Goal: Task Accomplishment & Management: Manage account settings

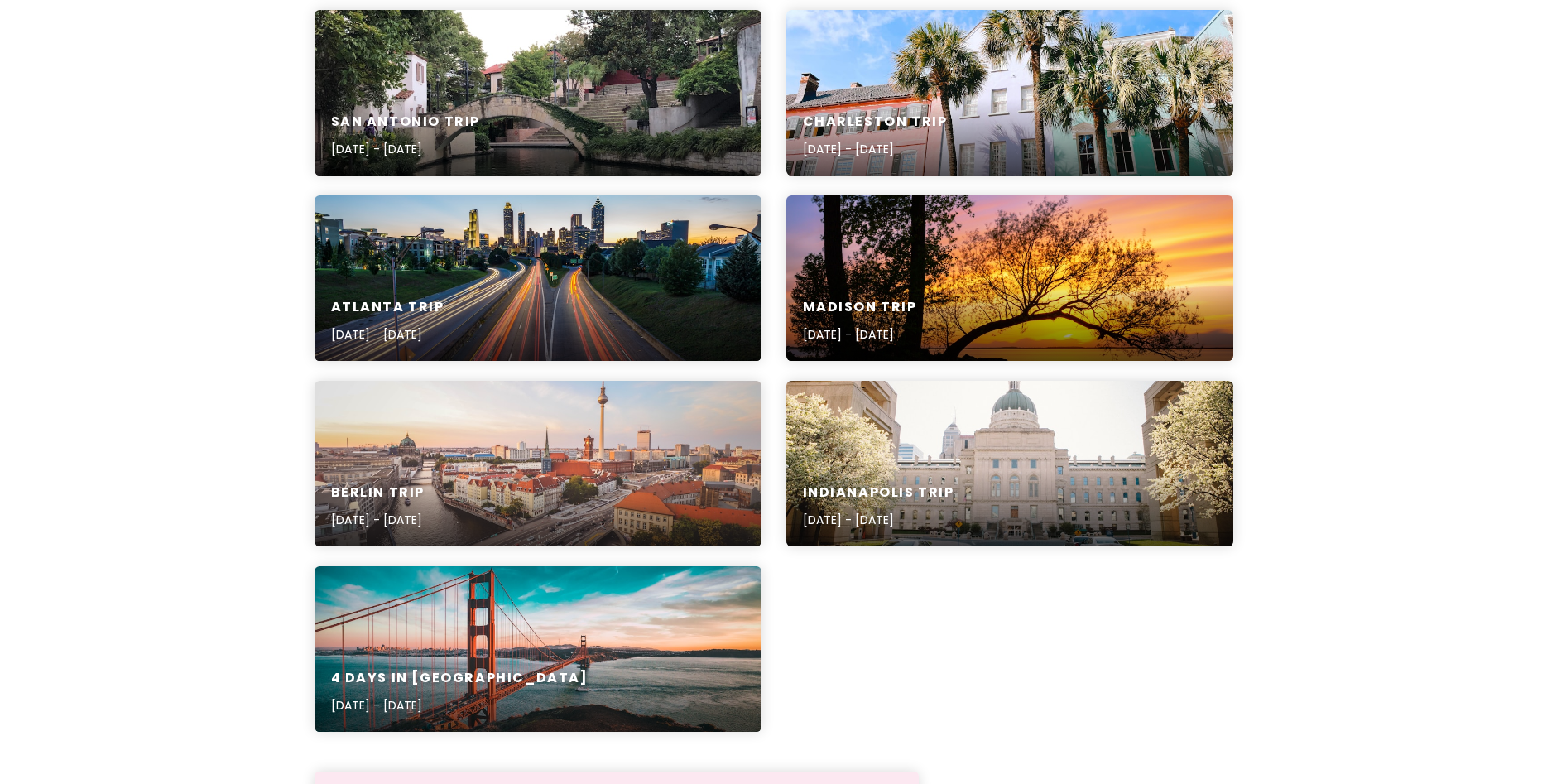
scroll to position [691, 0]
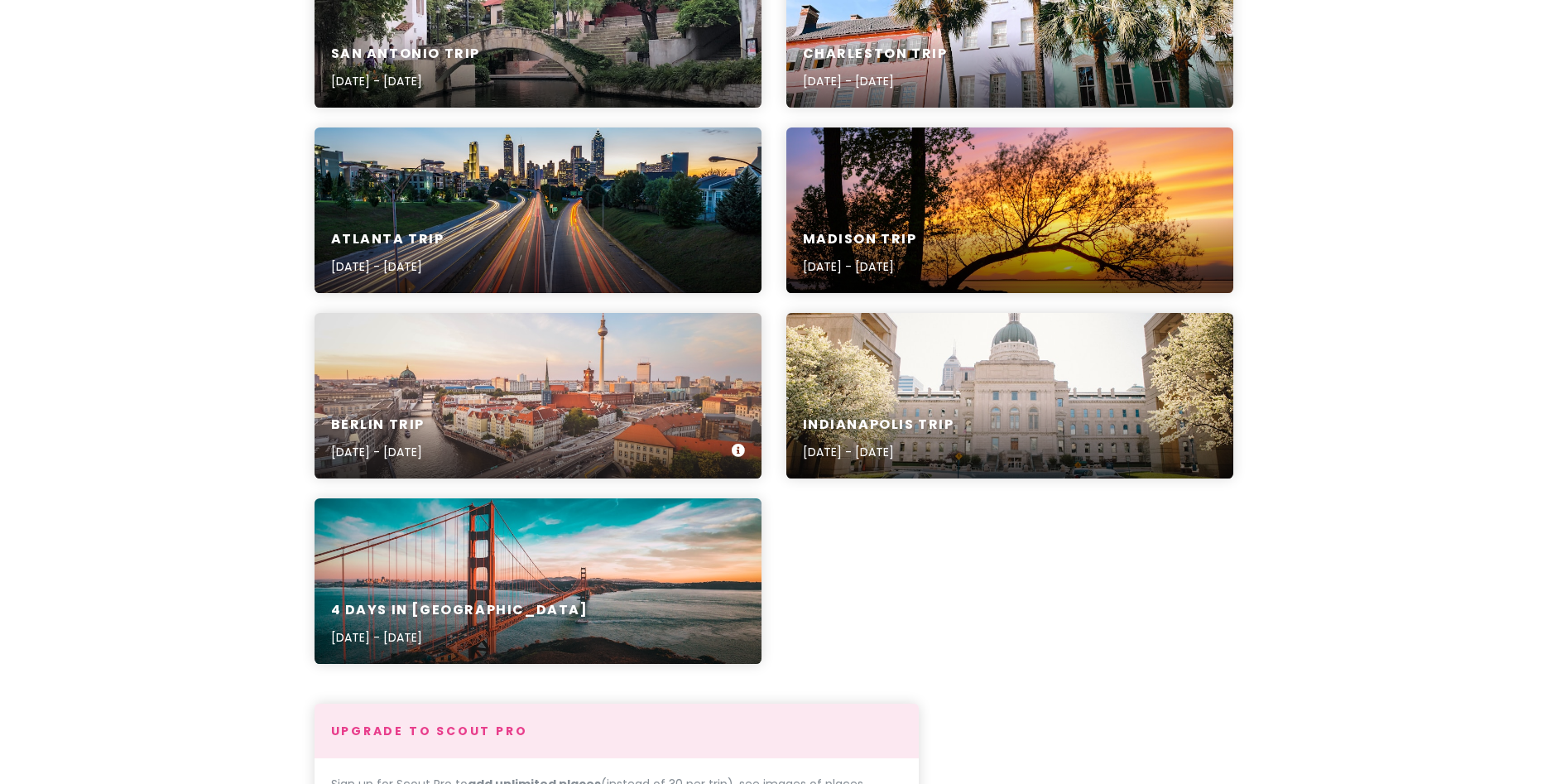
click at [412, 429] on h6 "Berlin Trip" at bounding box center [378, 424] width 94 height 17
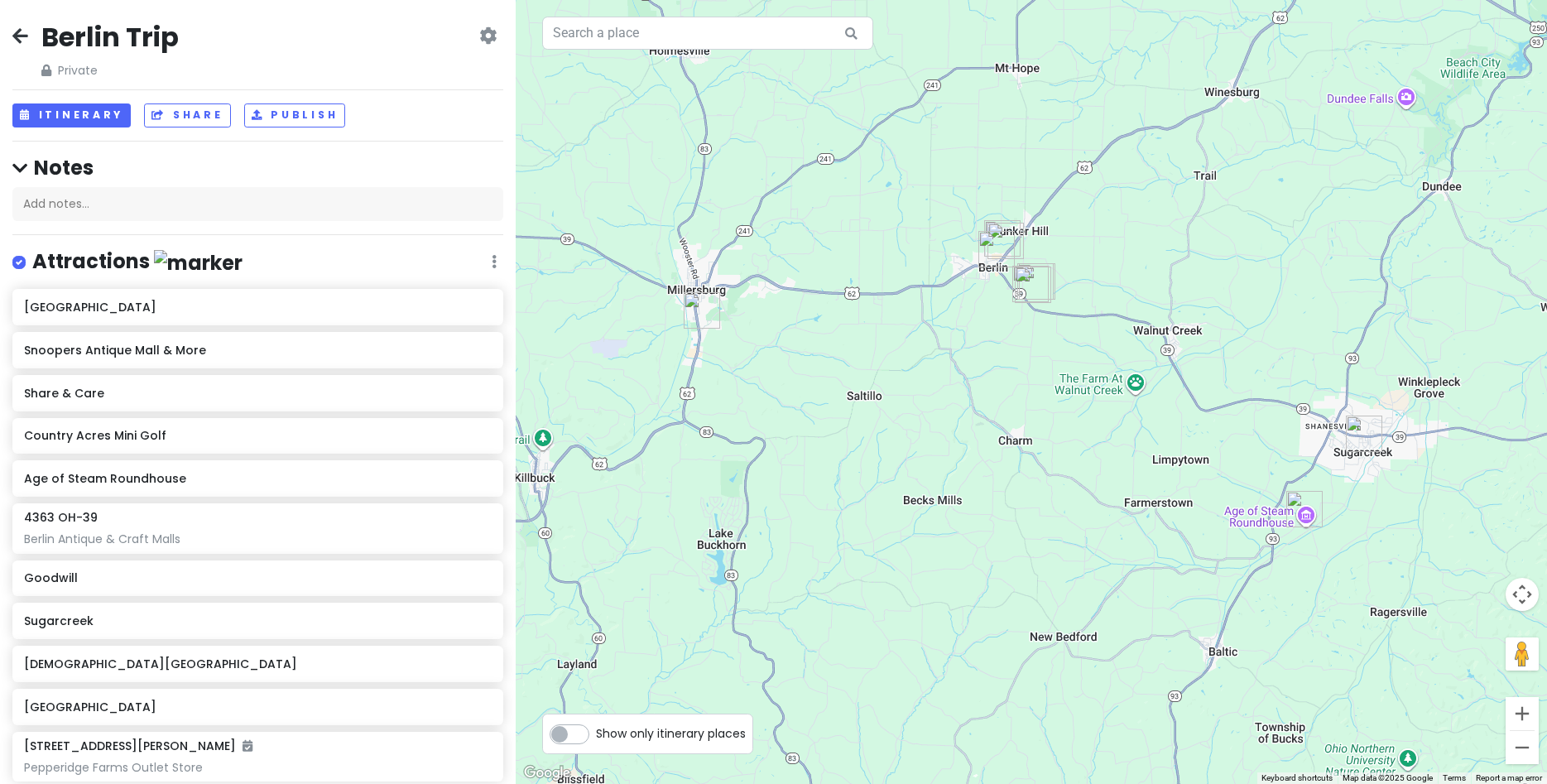
click at [701, 308] on img "Goodwill" at bounding box center [702, 310] width 36 height 36
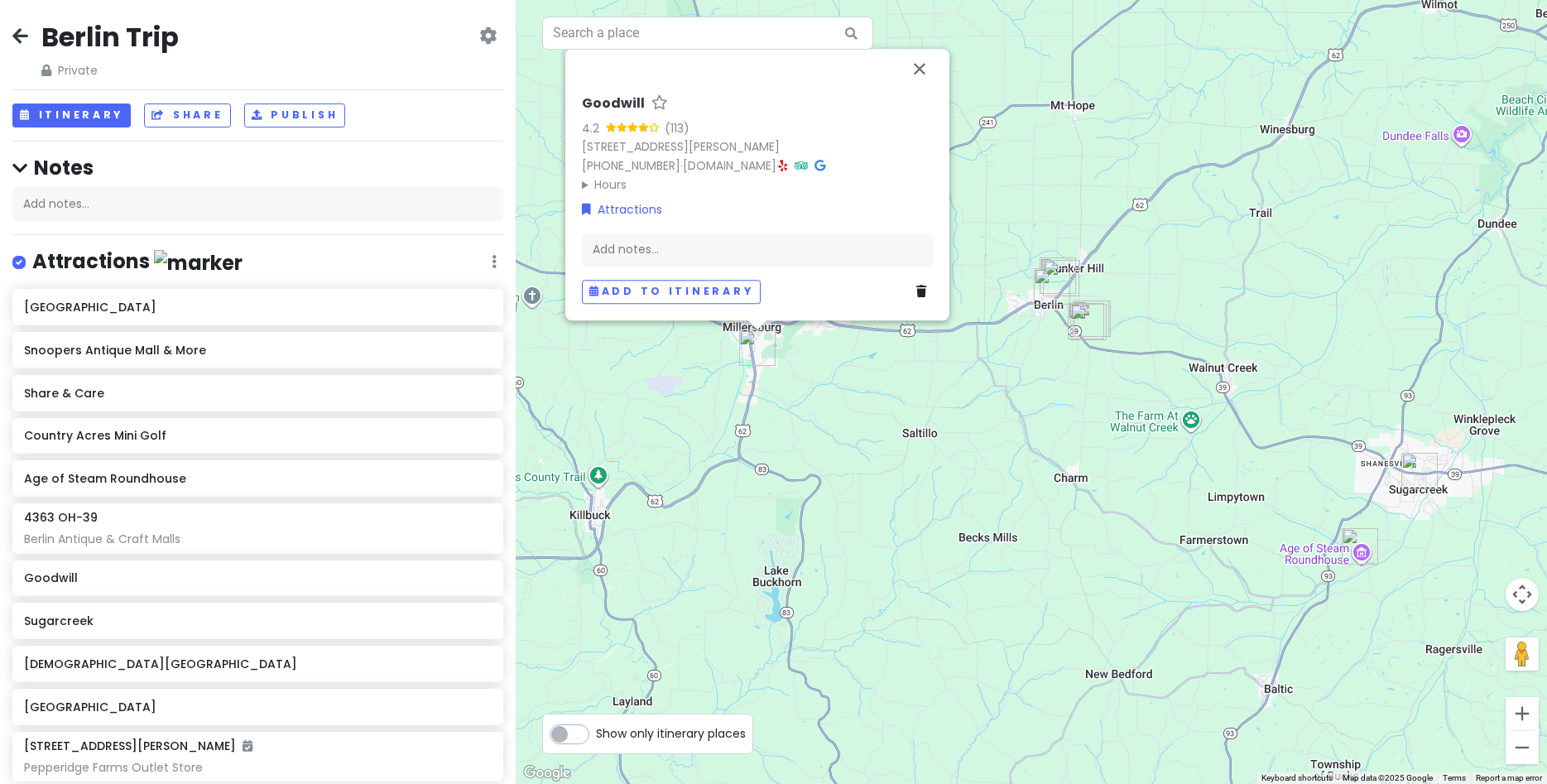
click at [1053, 298] on img "Berlin Village Antique Mall" at bounding box center [1052, 286] width 36 height 36
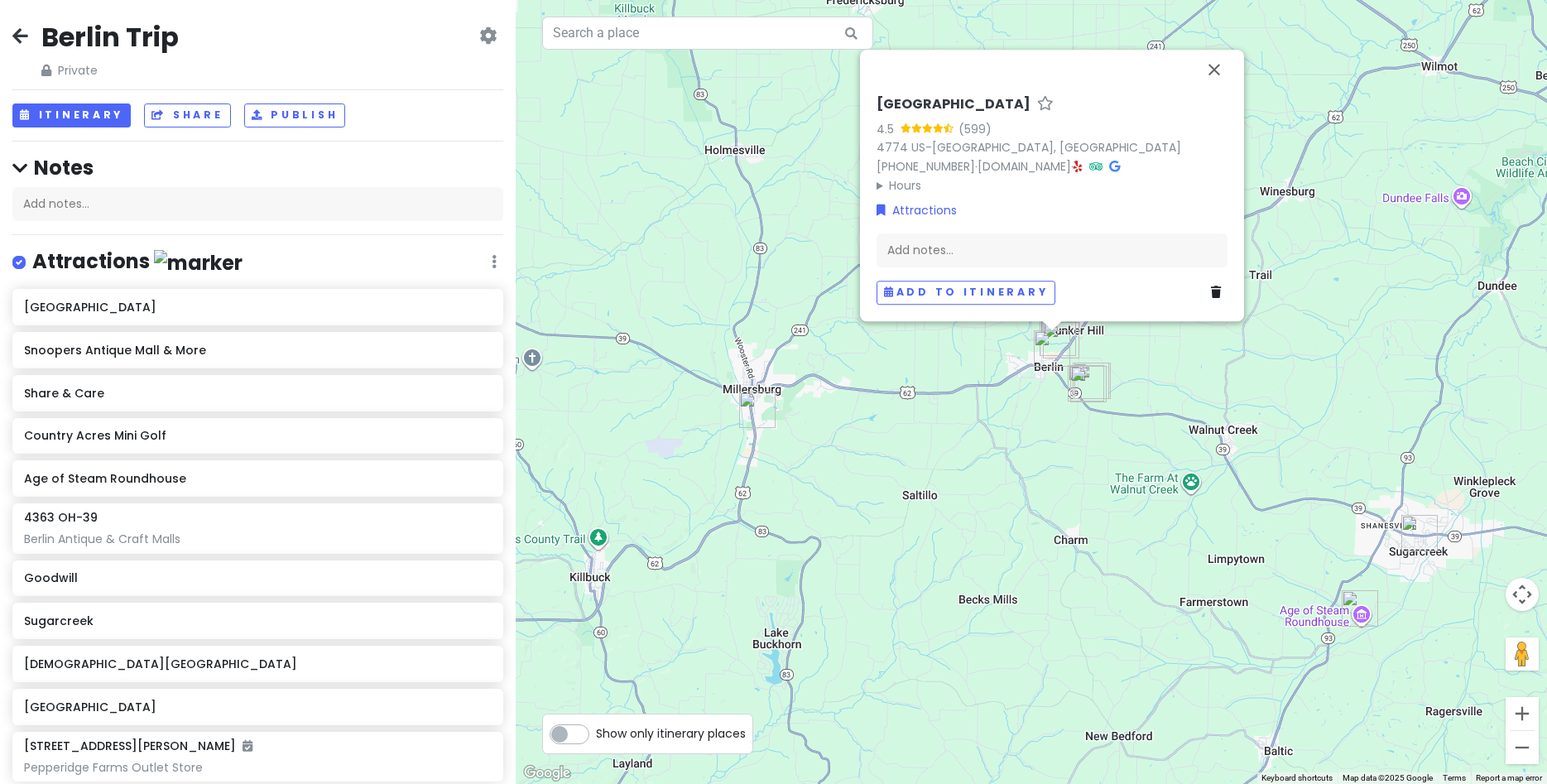
click at [1081, 387] on img "Country Acres Mini Golf" at bounding box center [1088, 384] width 36 height 36
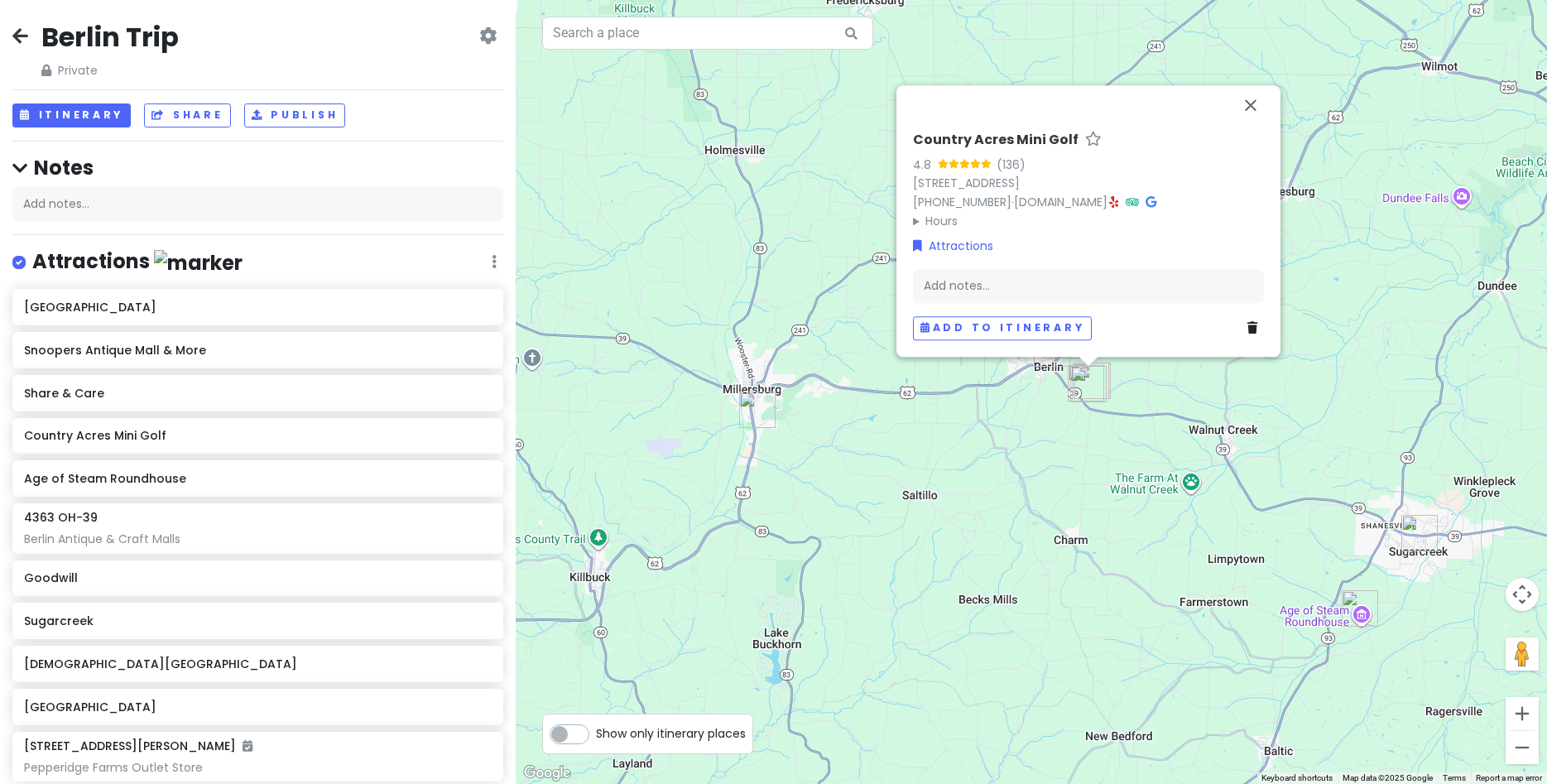
click at [1421, 531] on img "Sugarcreek" at bounding box center [1420, 533] width 36 height 36
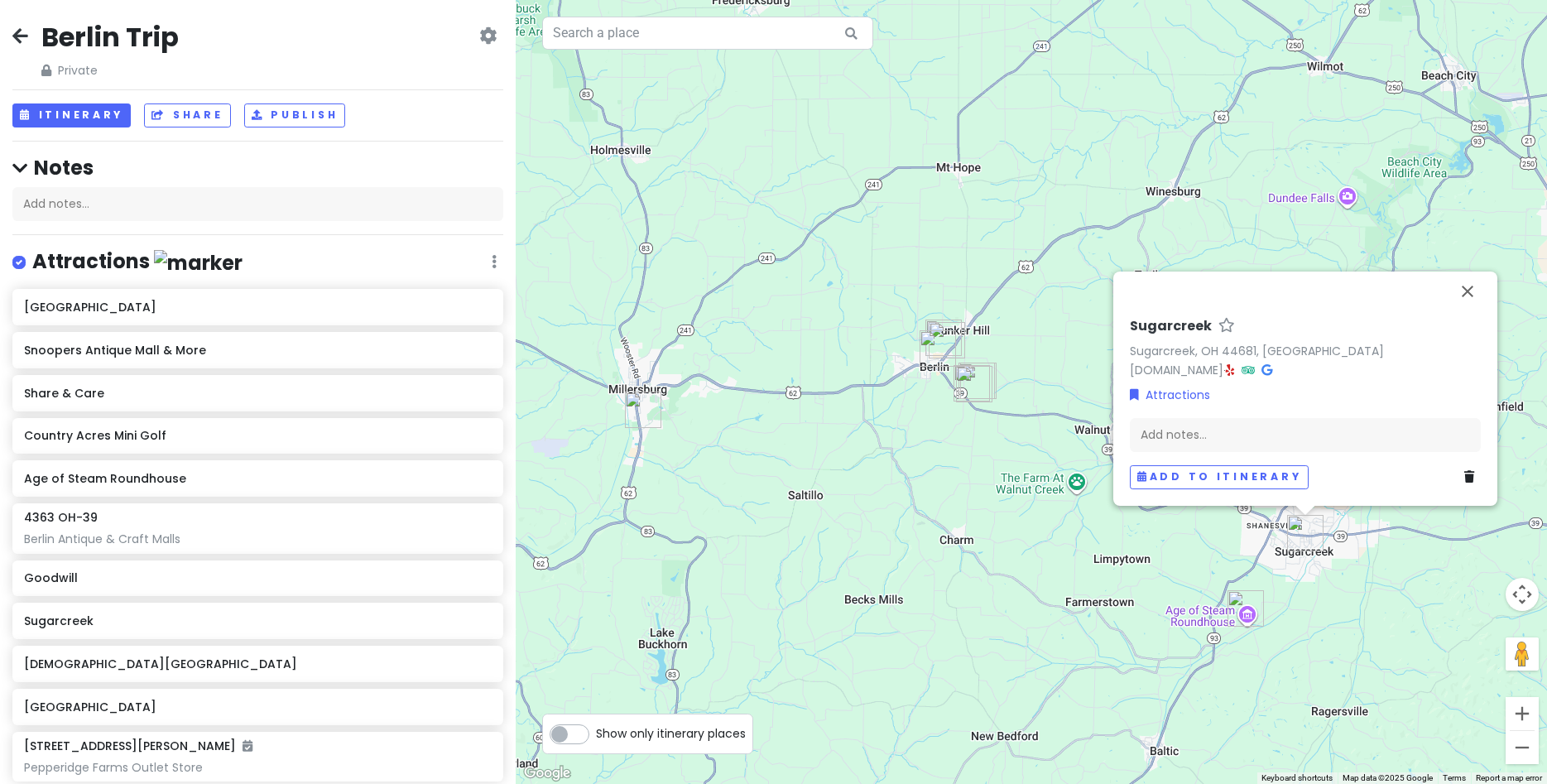
click at [1248, 607] on img "Age of Steam Roundhouse" at bounding box center [1246, 608] width 36 height 36
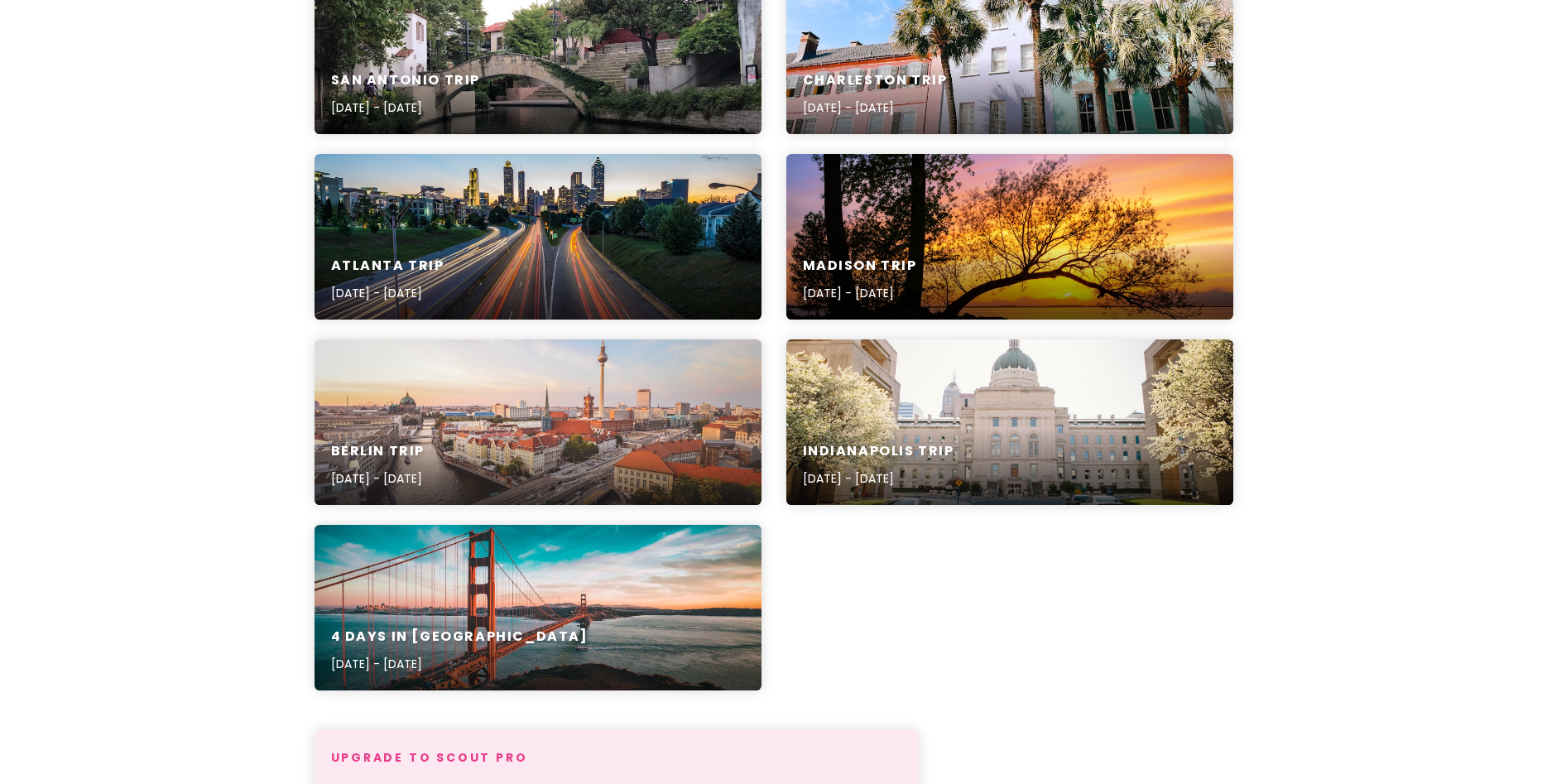
scroll to position [751, 0]
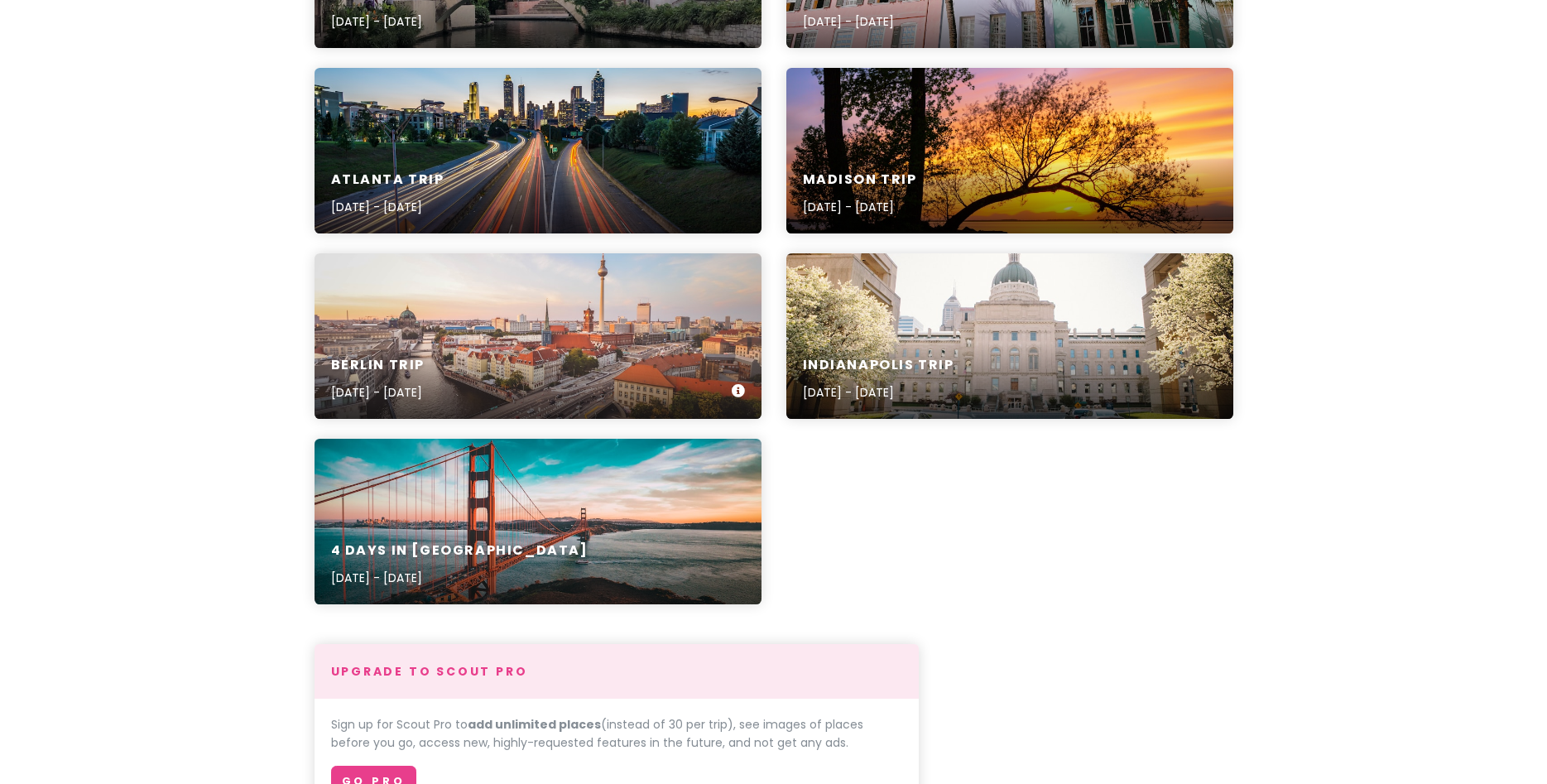
click at [413, 373] on h6 "Berlin Trip" at bounding box center [378, 365] width 94 height 17
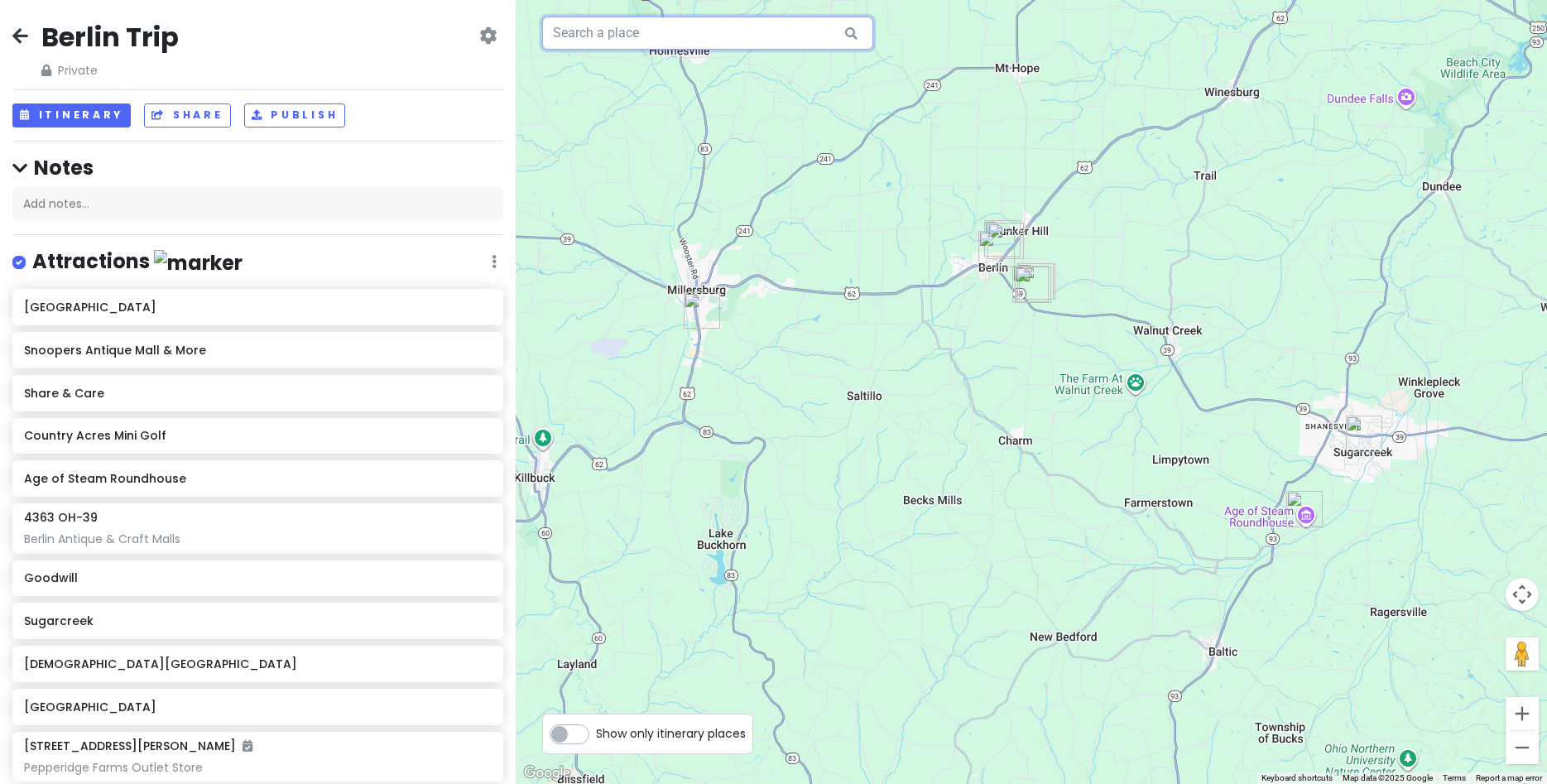
paste input "Amish Country Picker's Antique Mall"
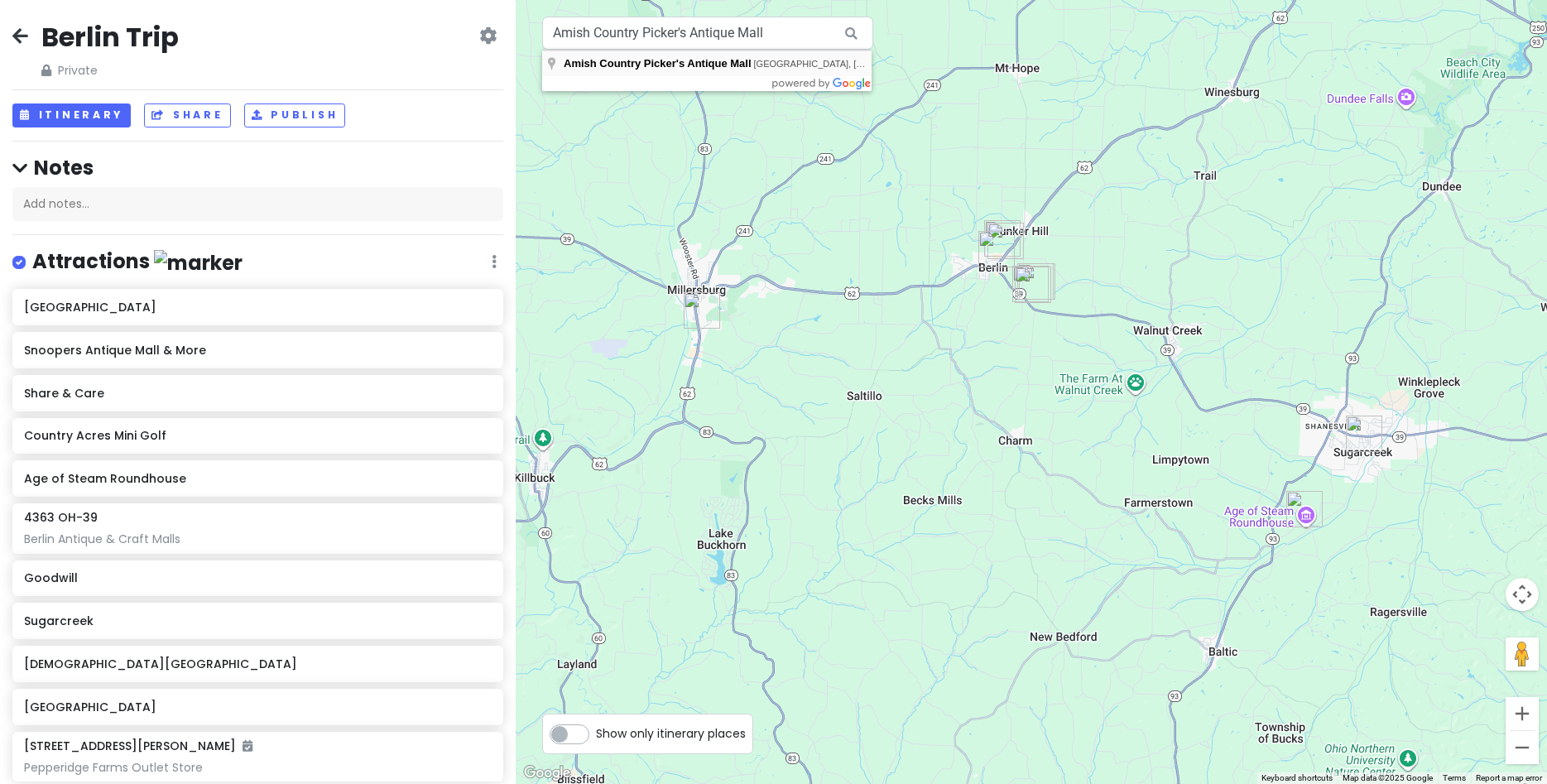
type input "Amish Country Picker's Antique Mall, County Road 168, Millersburg, OH, USA"
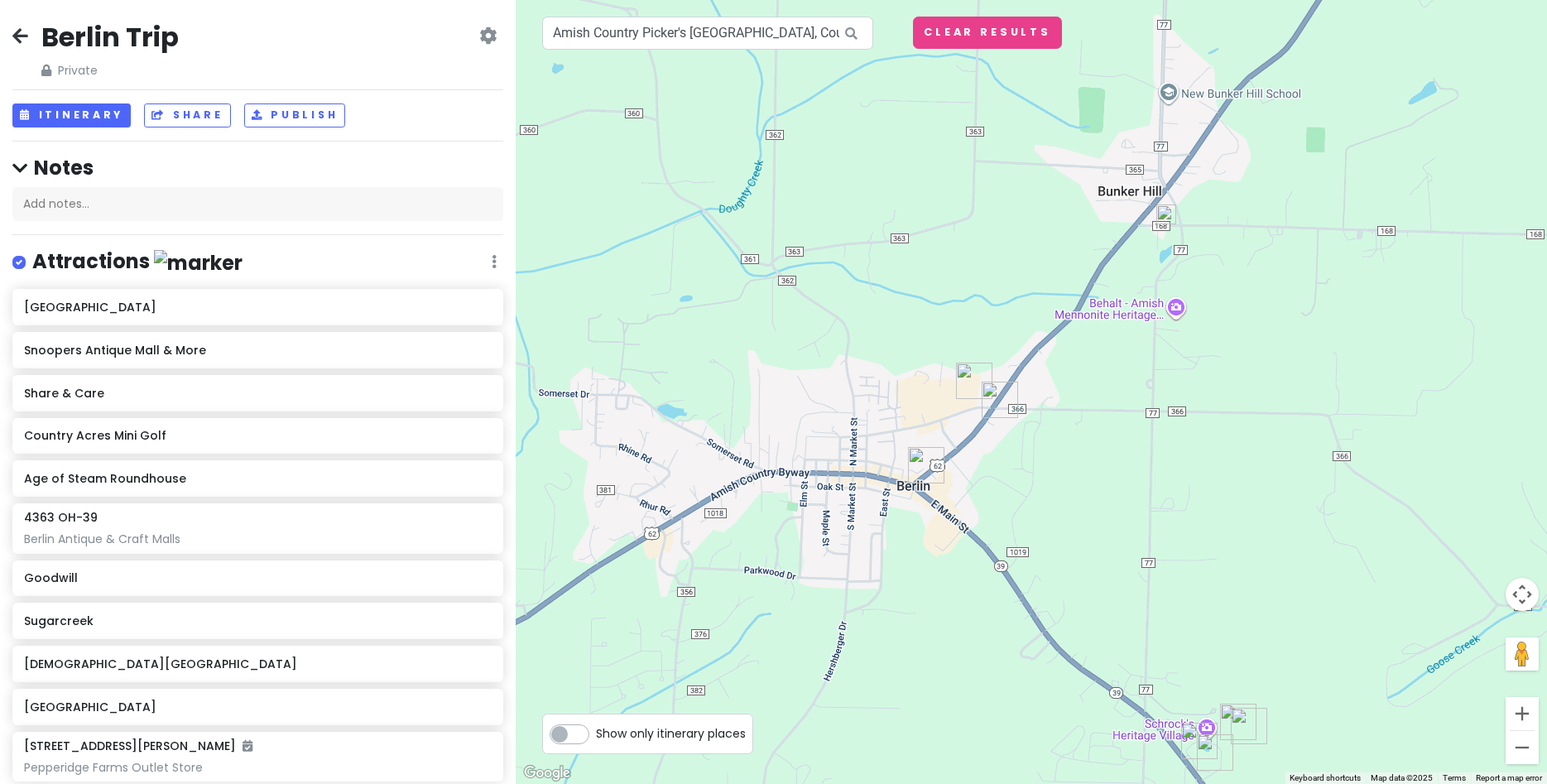
drag, startPoint x: 809, startPoint y: 296, endPoint x: 941, endPoint y: 156, distance: 193.3
click at [940, 156] on div at bounding box center [1032, 392] width 1032 height 784
click at [853, 29] on icon at bounding box center [851, 34] width 37 height 34
click at [798, 26] on input "Amish Country Picker's Antique Mall, County Road 168, Millersburg, OH, USA" at bounding box center [707, 33] width 331 height 33
paste input "Amish Country Picker's Antique Mall"
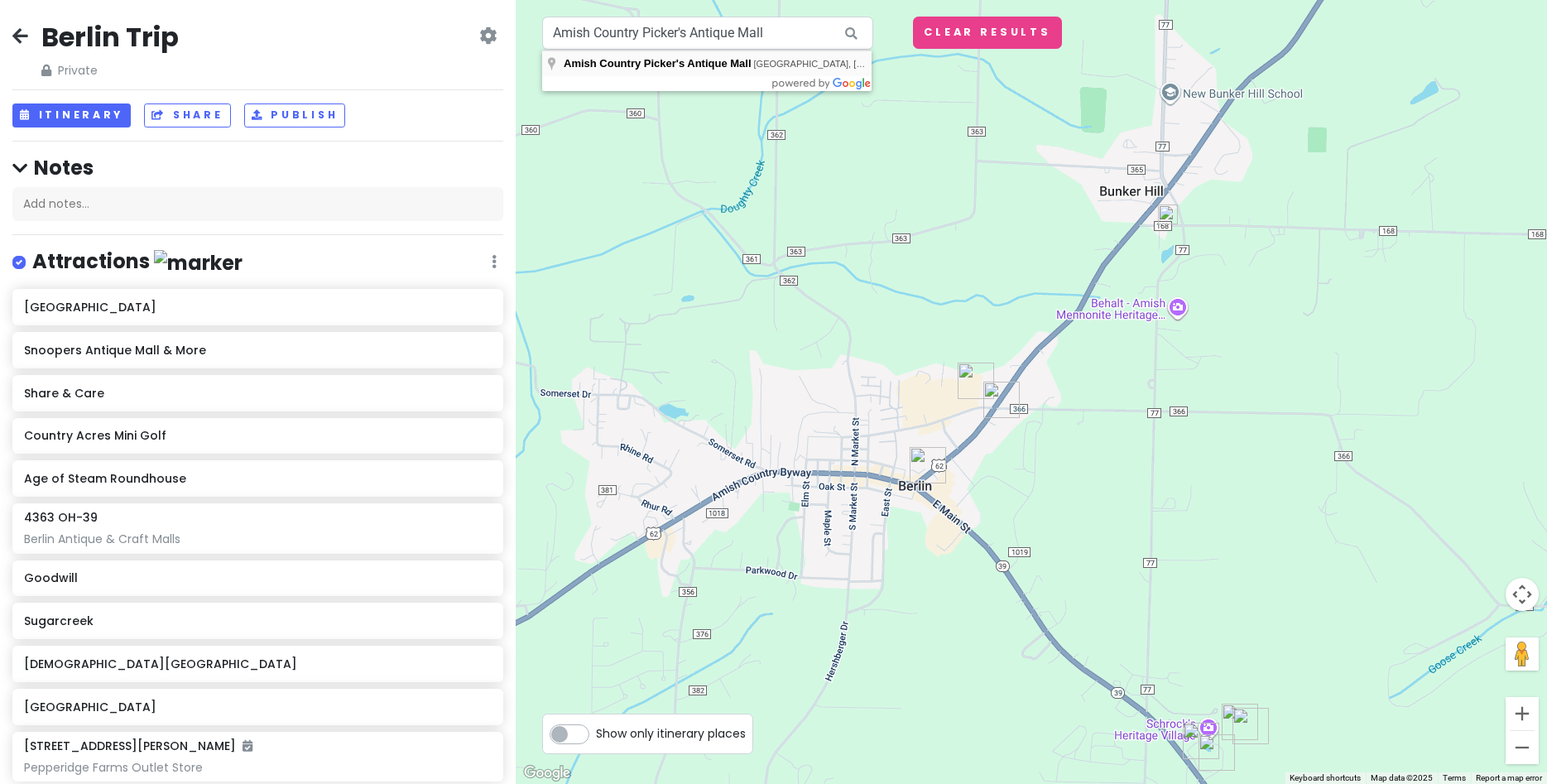
type input "Amish Country Picker's Antique Mall, County Road 168, Millersburg, OH, USA"
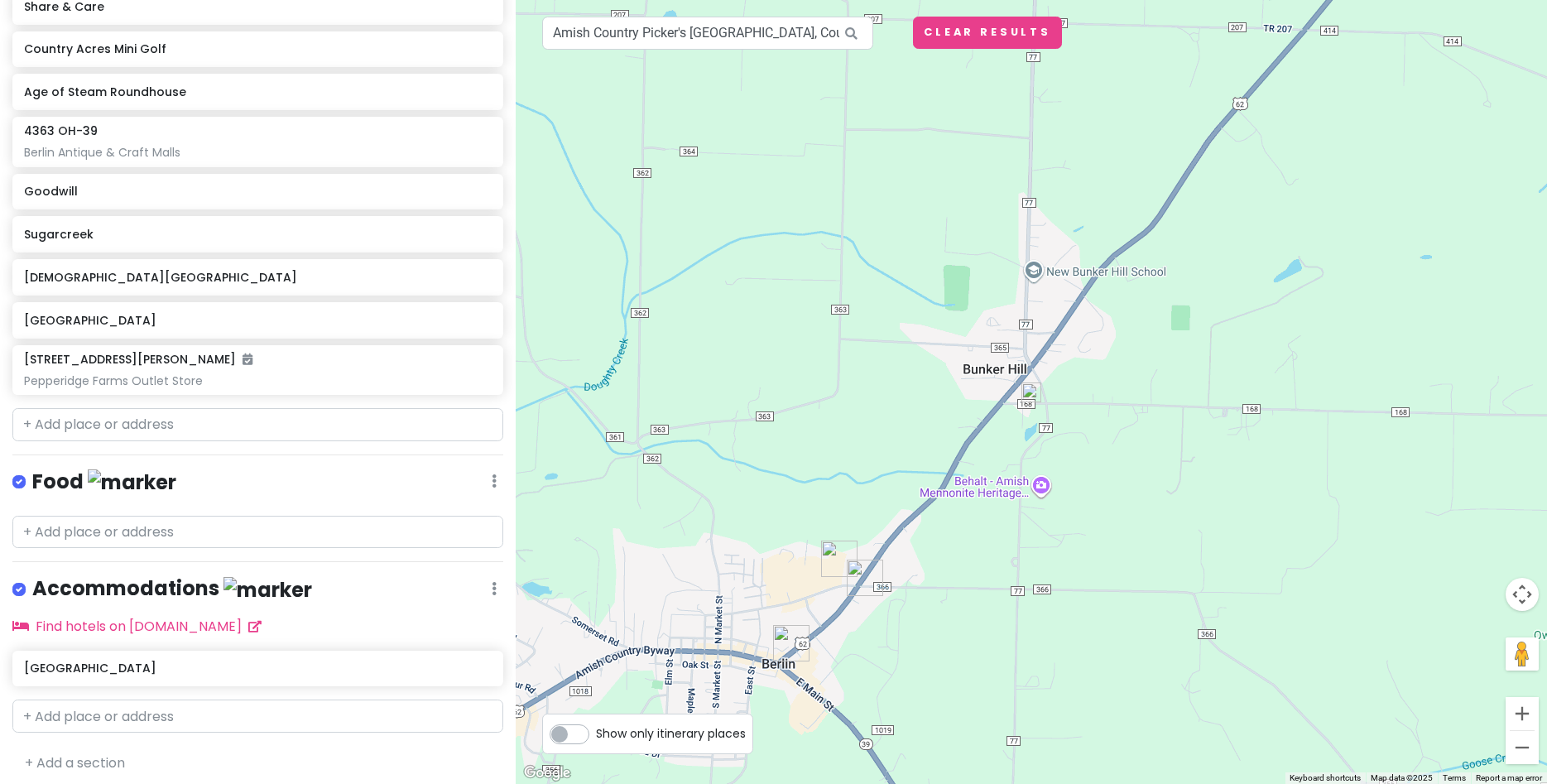
scroll to position [385, 0]
paste input "Amish Country Picker's Antique Mall"
type input "Amish Country Picker's Antique Mall"
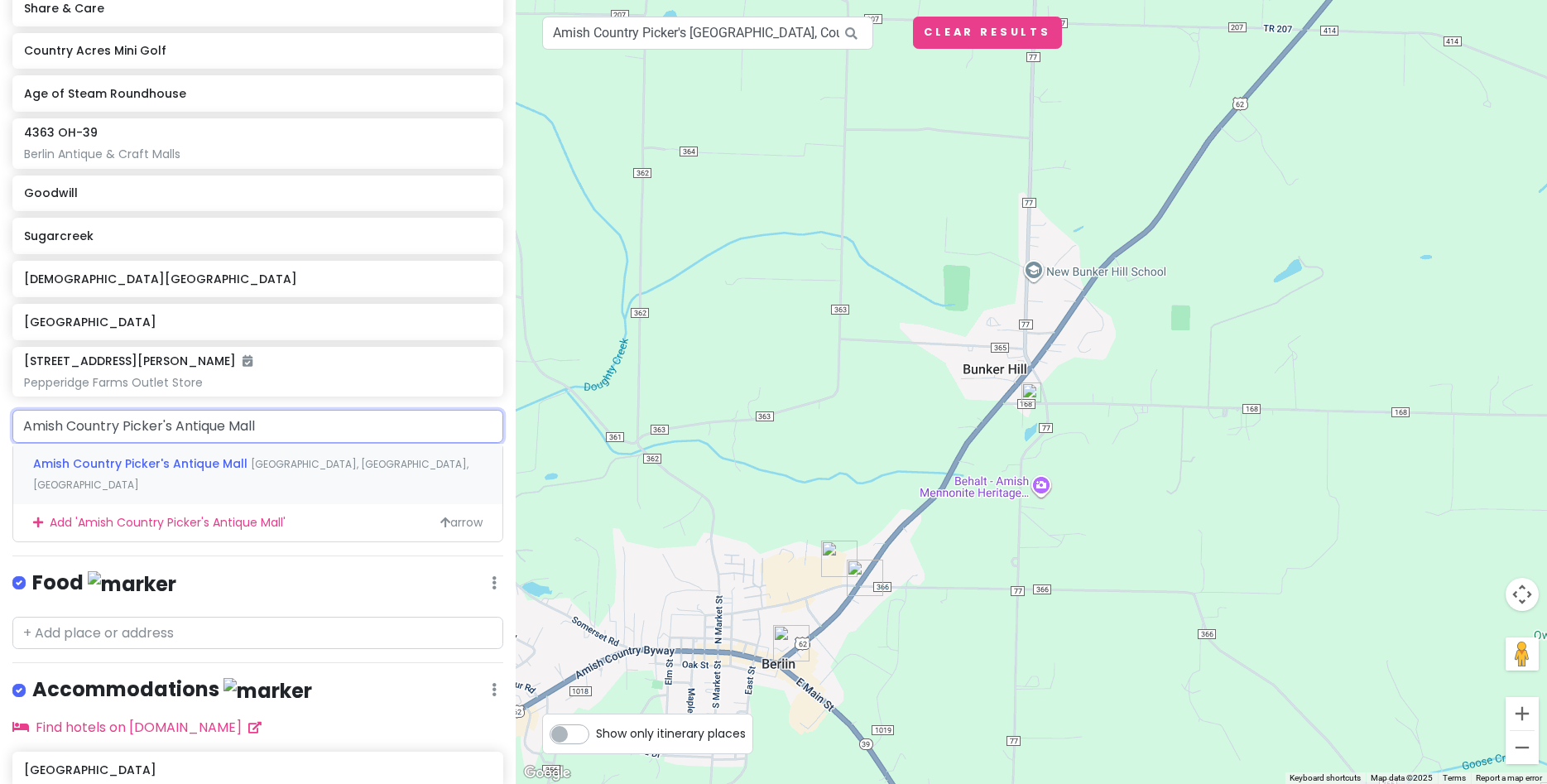
click at [210, 462] on span "Amish Country Picker's Antique Mall" at bounding box center [142, 463] width 218 height 17
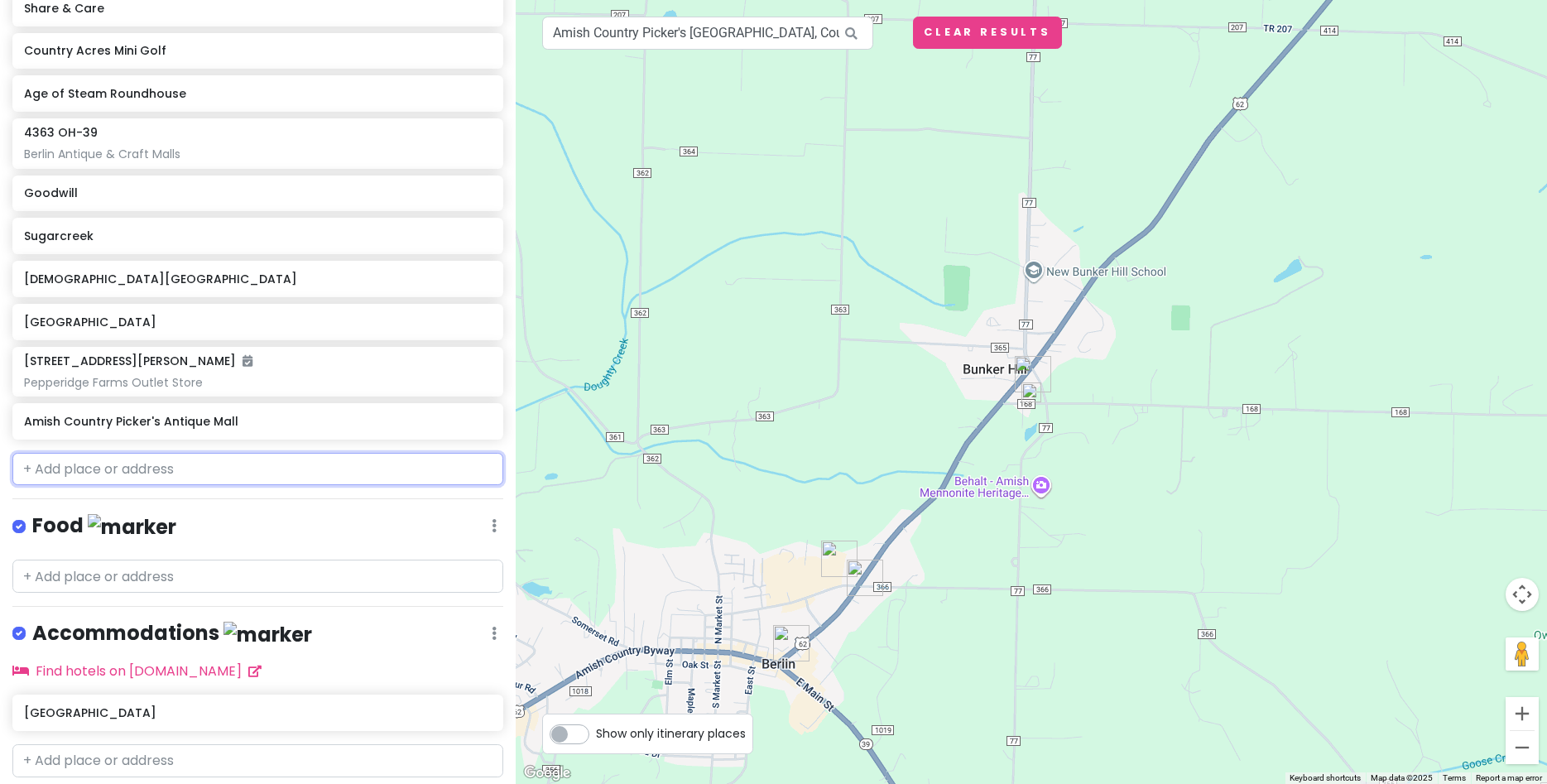
scroll to position [427, 0]
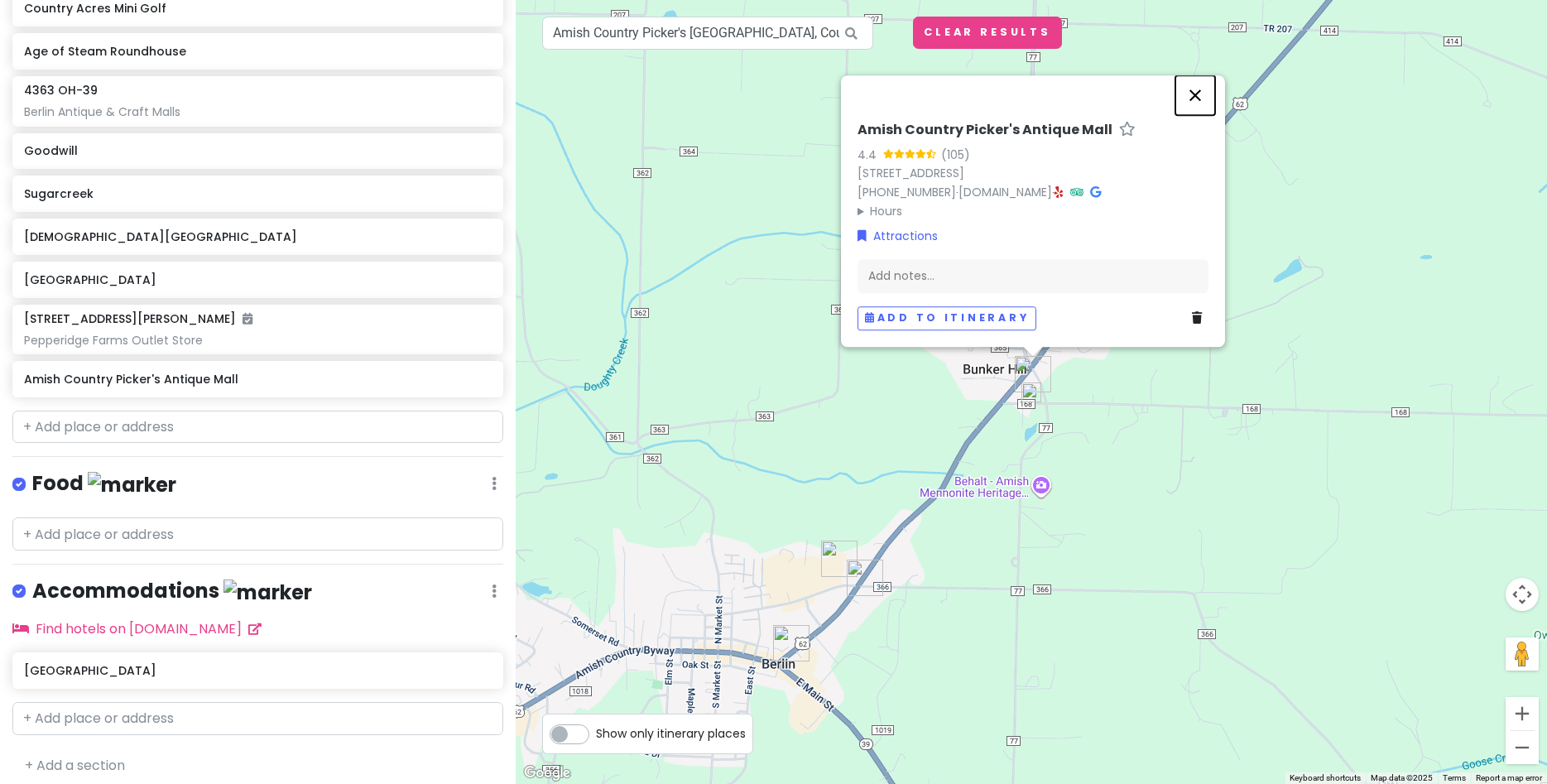
click at [1210, 75] on button "Close" at bounding box center [1196, 95] width 40 height 40
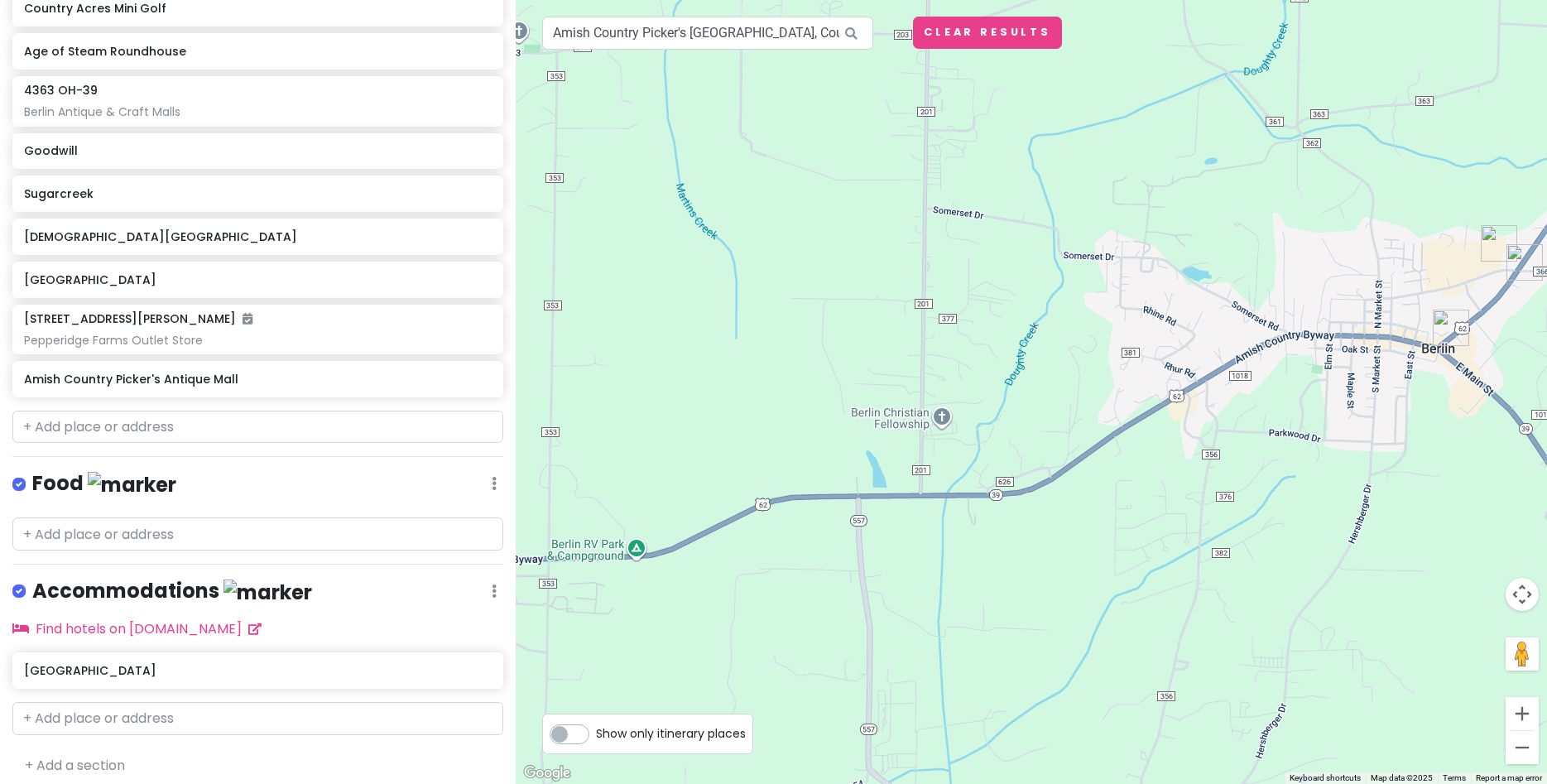
drag, startPoint x: 885, startPoint y: 314, endPoint x: 1546, endPoint y: -2, distance: 732.8
click at [1546, 0] on div at bounding box center [1032, 392] width 1032 height 784
click at [716, 39] on input "Amish Country Picker's Antique Mall, County Road 168, Millersburg, OH, USA" at bounding box center [707, 33] width 331 height 33
paste input "Starlight Antiques LLC"
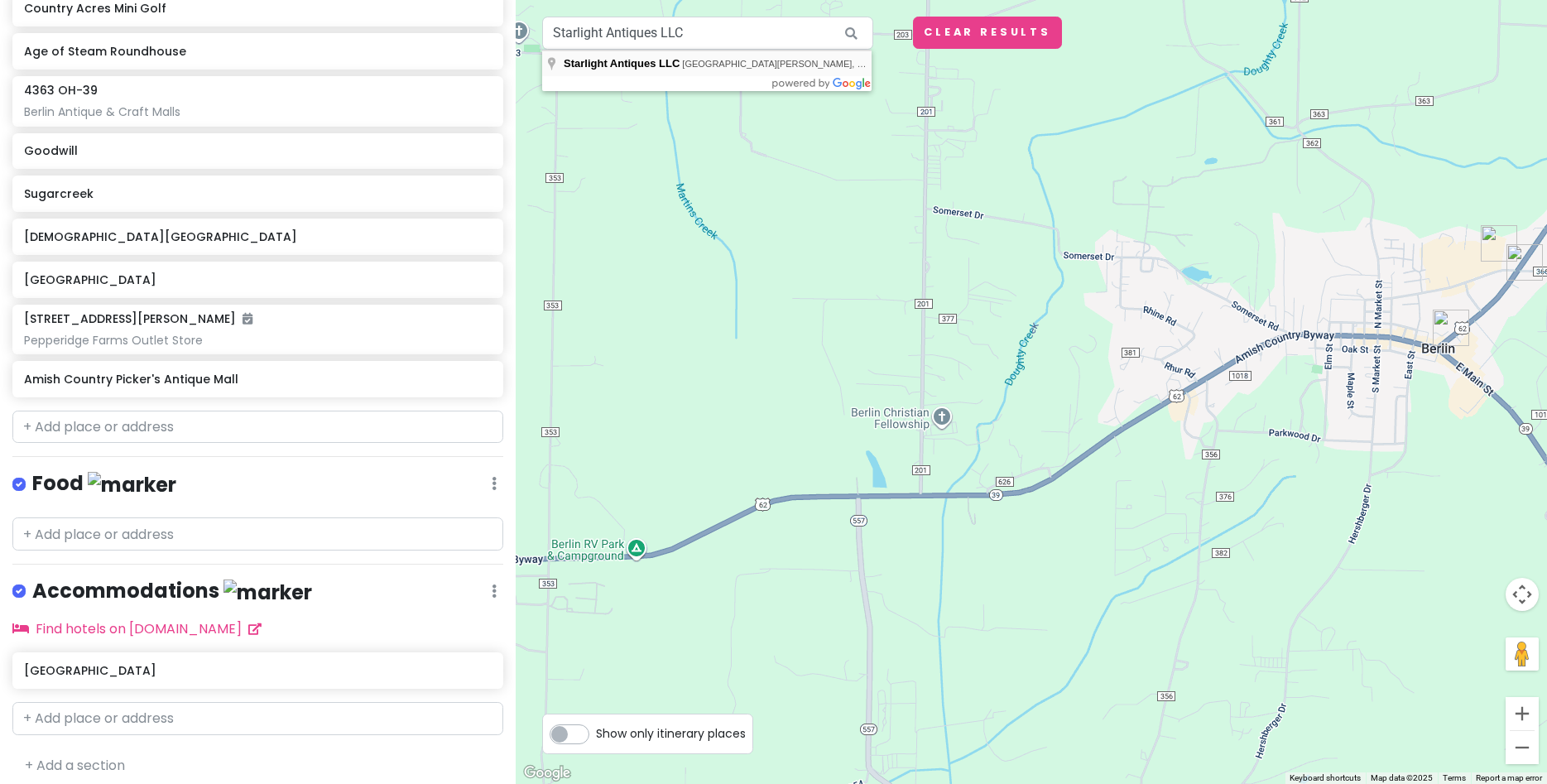
type input "Starlight Antiques LLC, West Jackson Street, Millersburg, OH, USA"
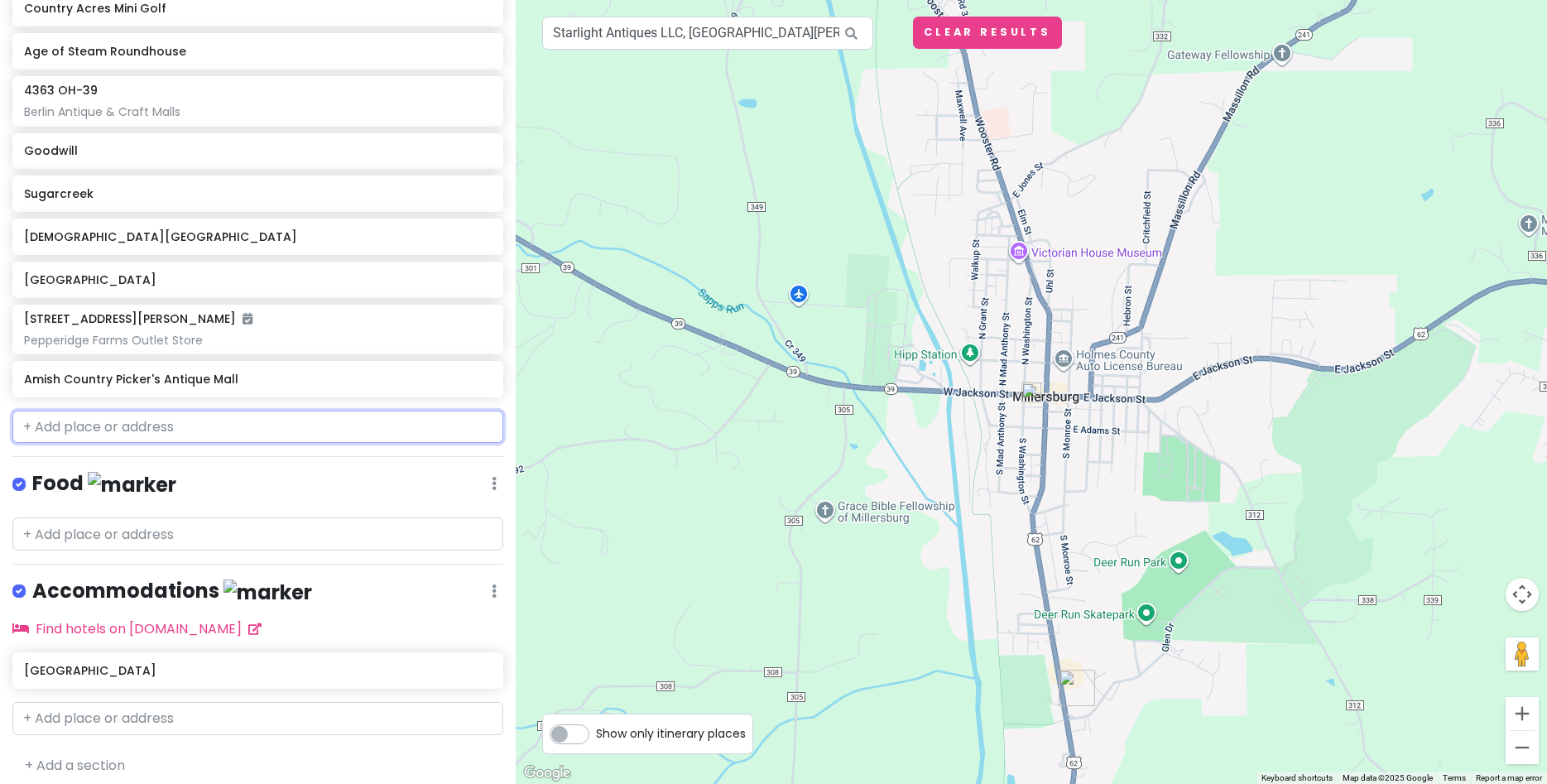
paste input "Starlight Antiques LLC"
type input "Starlight Antiques LLC"
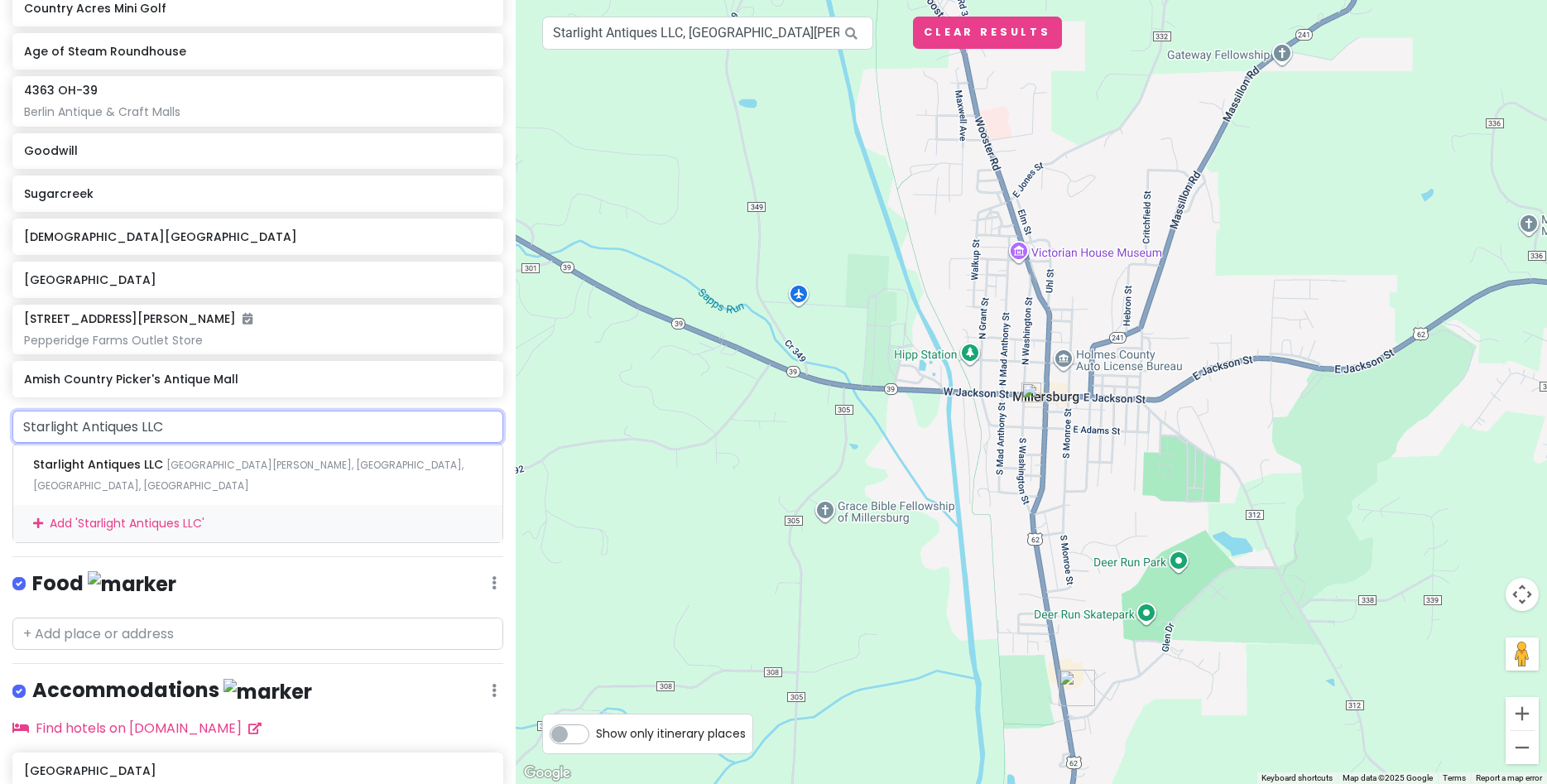
click at [165, 505] on div "Add ' Starlight Antiques LLC '" at bounding box center [257, 523] width 489 height 37
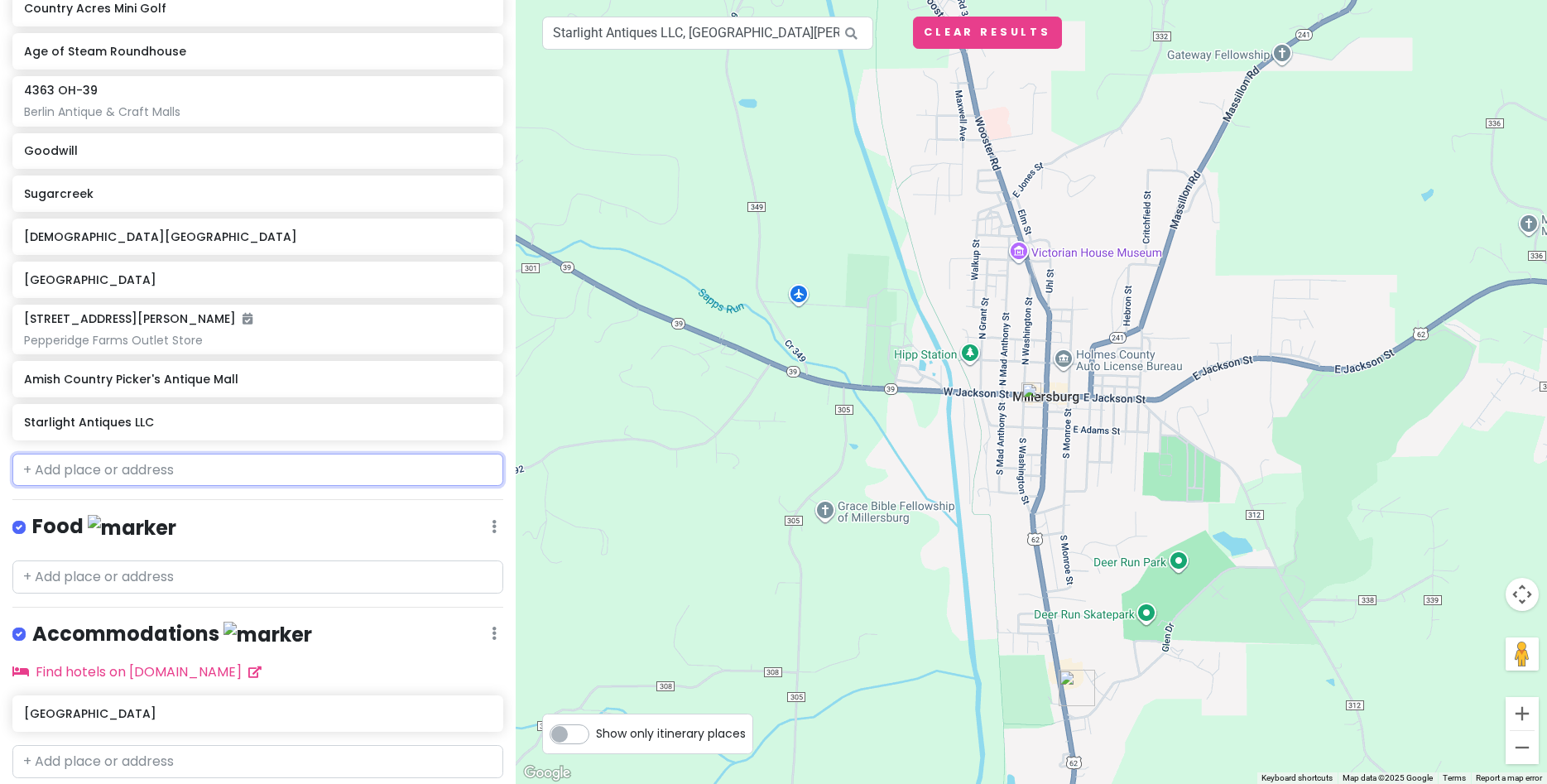
scroll to position [470, 0]
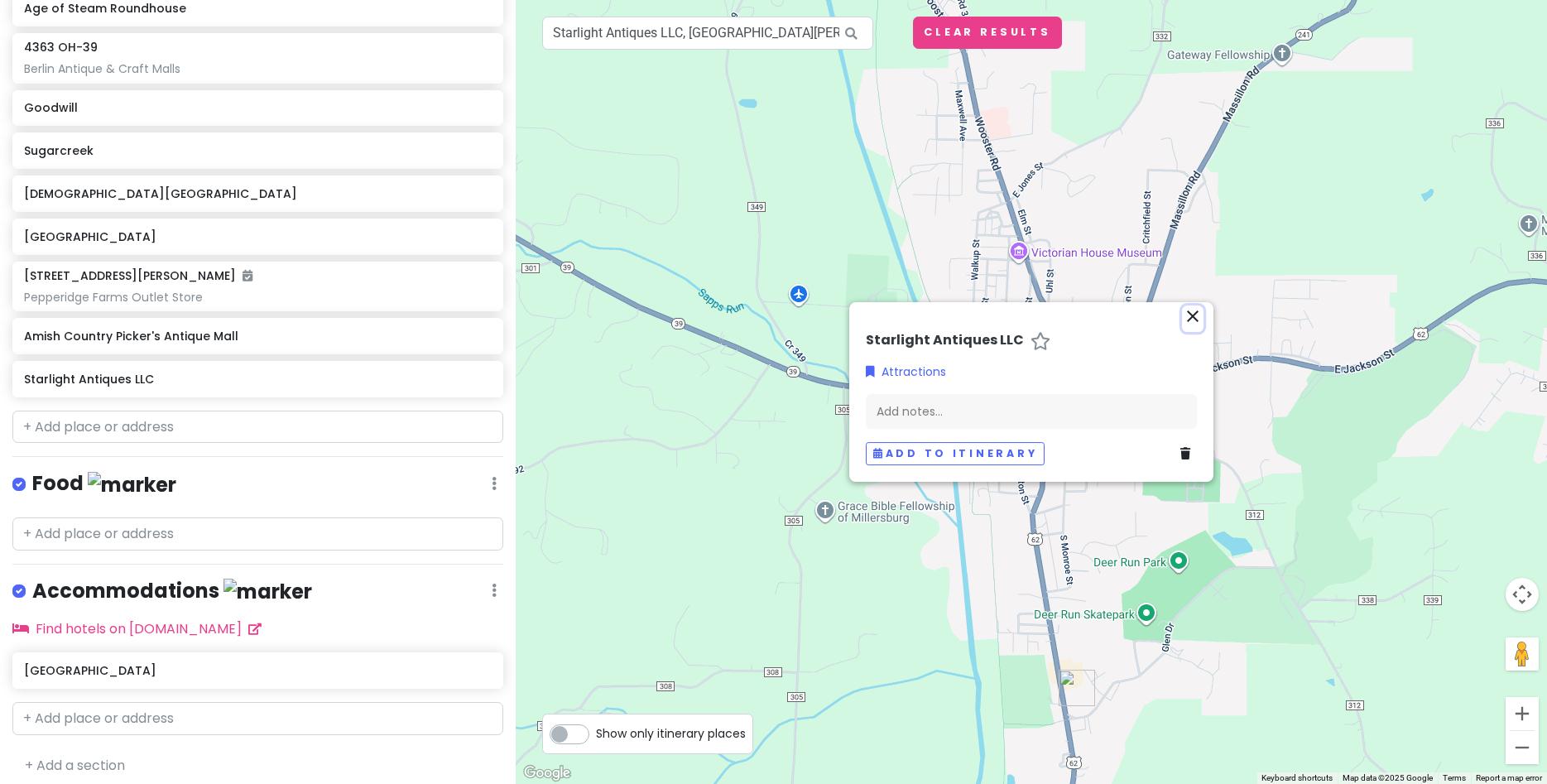
click at [1199, 320] on icon "close" at bounding box center [1193, 316] width 20 height 20
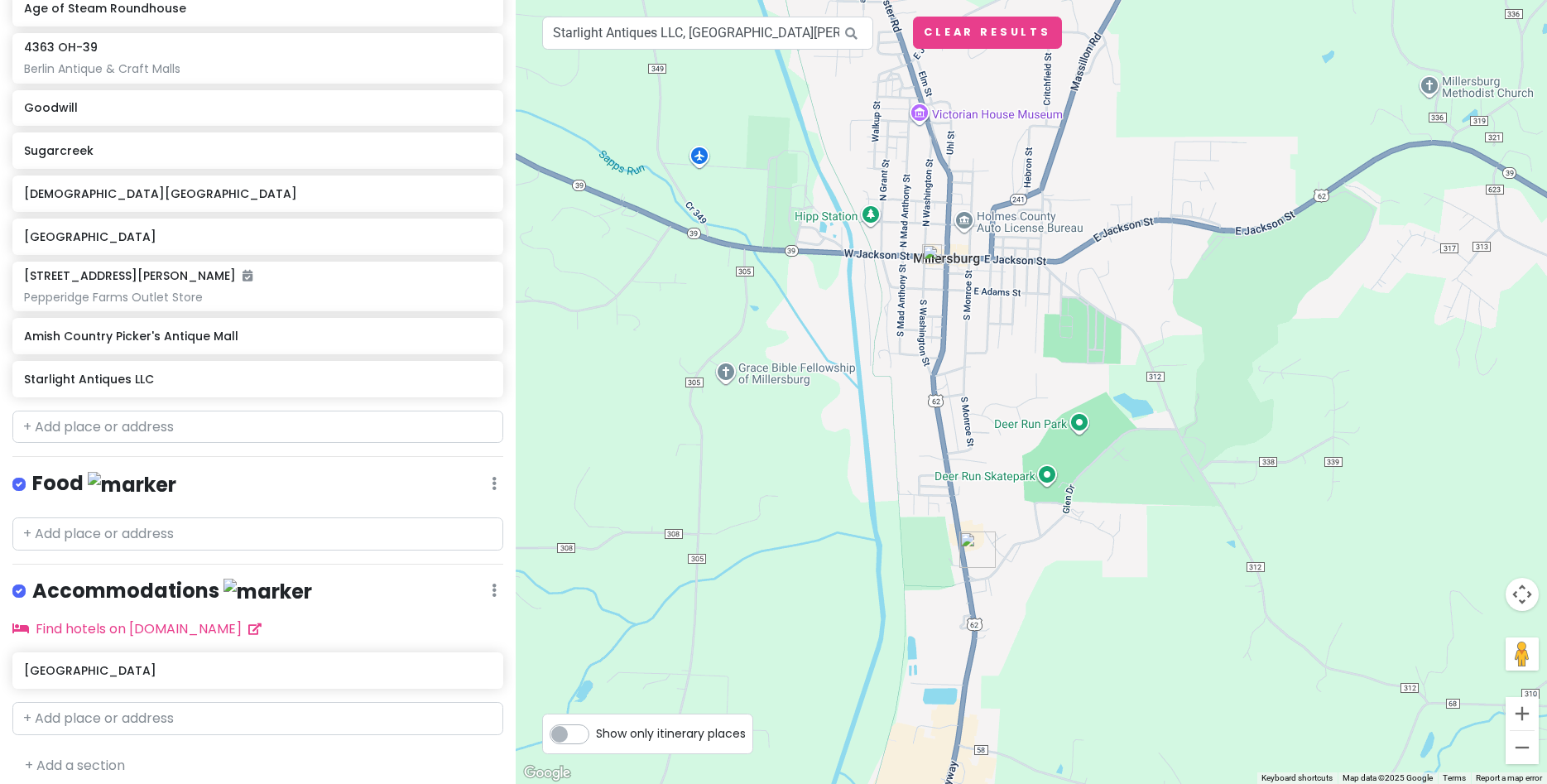
drag, startPoint x: 1304, startPoint y: 444, endPoint x: 1200, endPoint y: 305, distance: 173.4
click at [1200, 305] on div at bounding box center [1032, 392] width 1032 height 784
click at [213, 334] on h6 "Amish Country Picker's Antique Mall" at bounding box center [251, 336] width 455 height 15
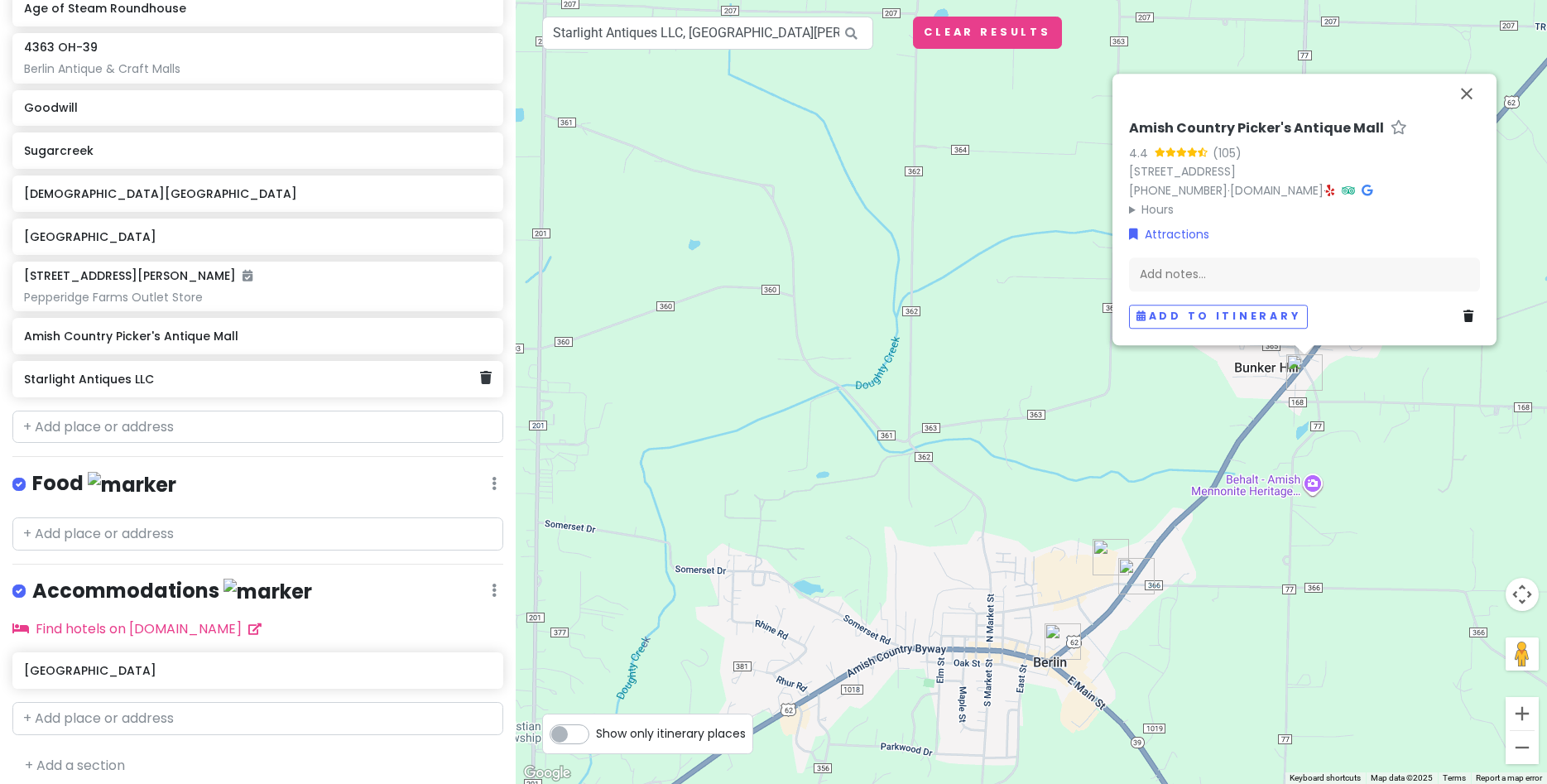
click at [119, 379] on h6 "Starlight Antiques LLC" at bounding box center [251, 379] width 455 height 15
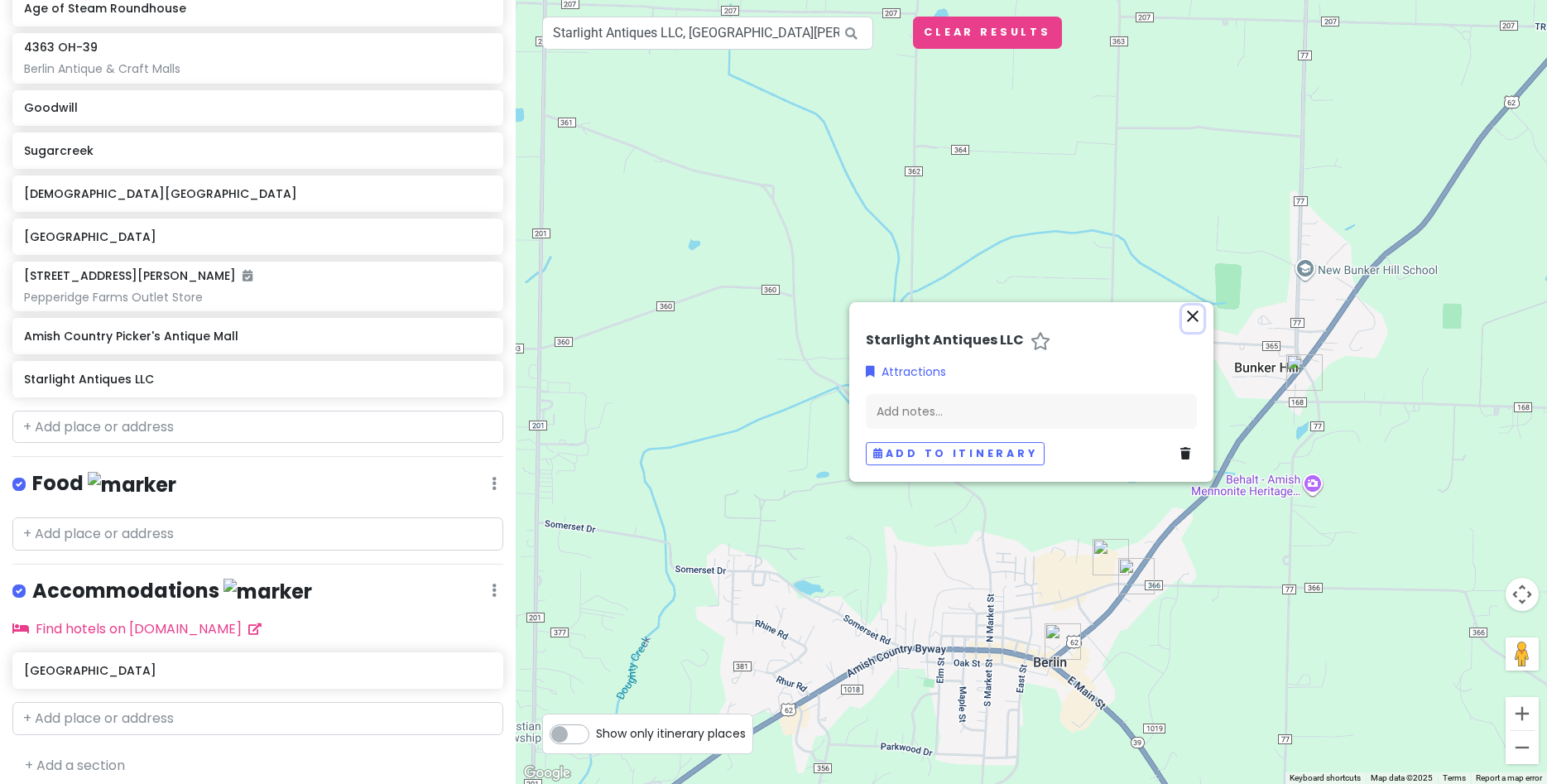
click at [1186, 309] on icon "close" at bounding box center [1193, 316] width 20 height 20
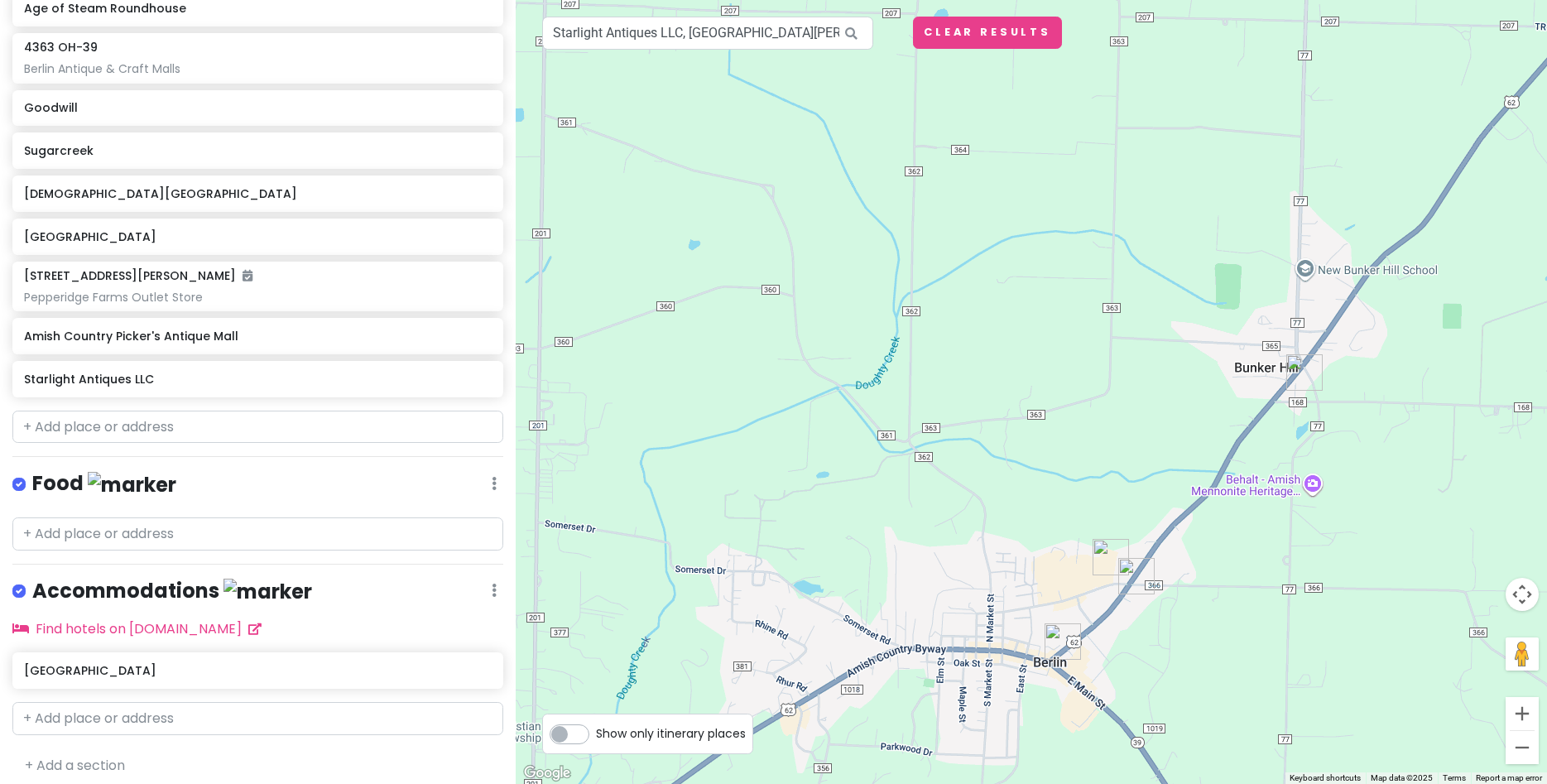
click at [1186, 310] on div at bounding box center [1032, 392] width 1032 height 784
paste input "Tis The Season Christmas Shoppe"
type input "Tis The Season Christmas Shoppe"
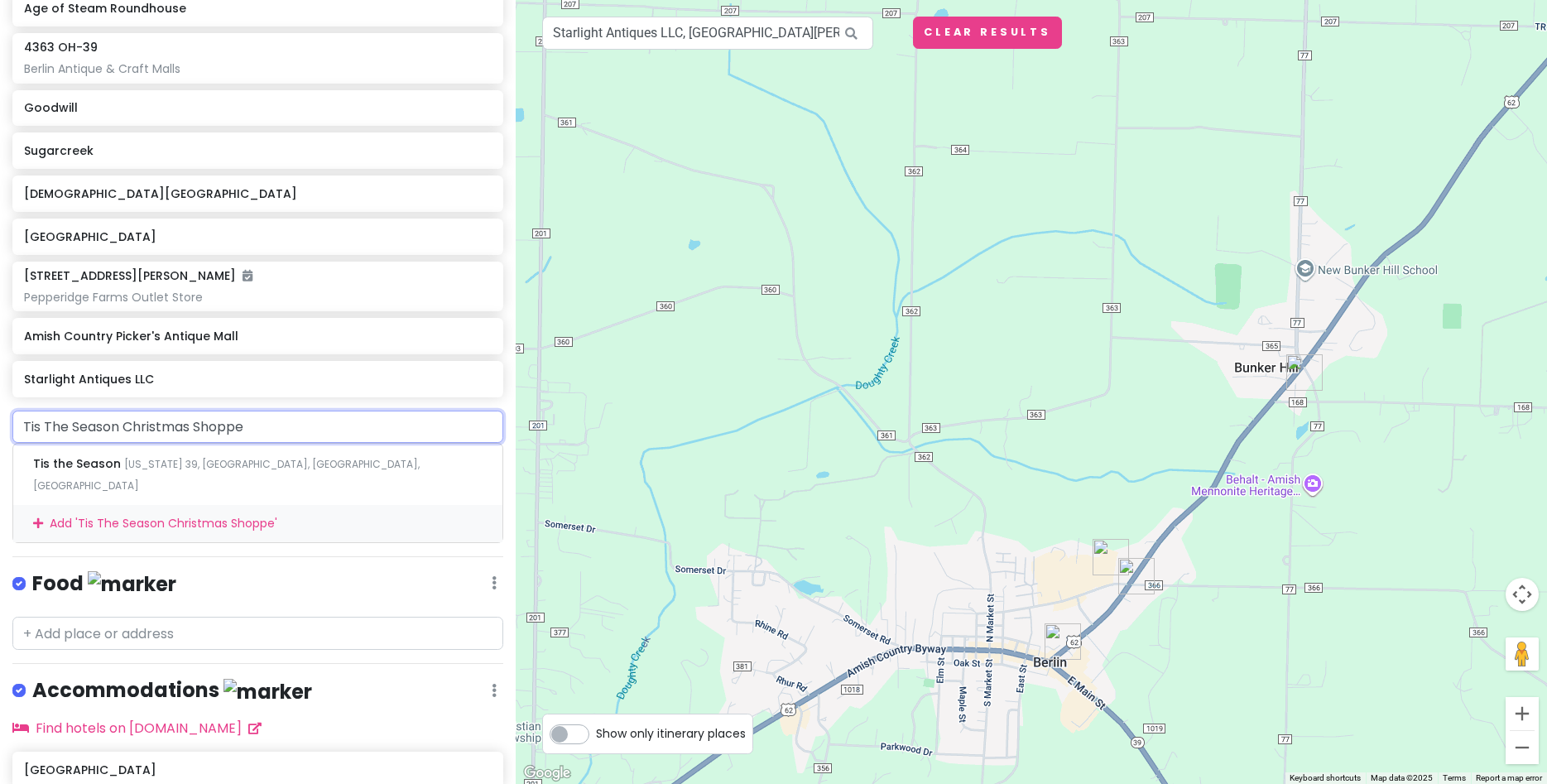
click at [127, 505] on div "Add ' Tis The Season Christmas Shoppe '" at bounding box center [257, 523] width 489 height 37
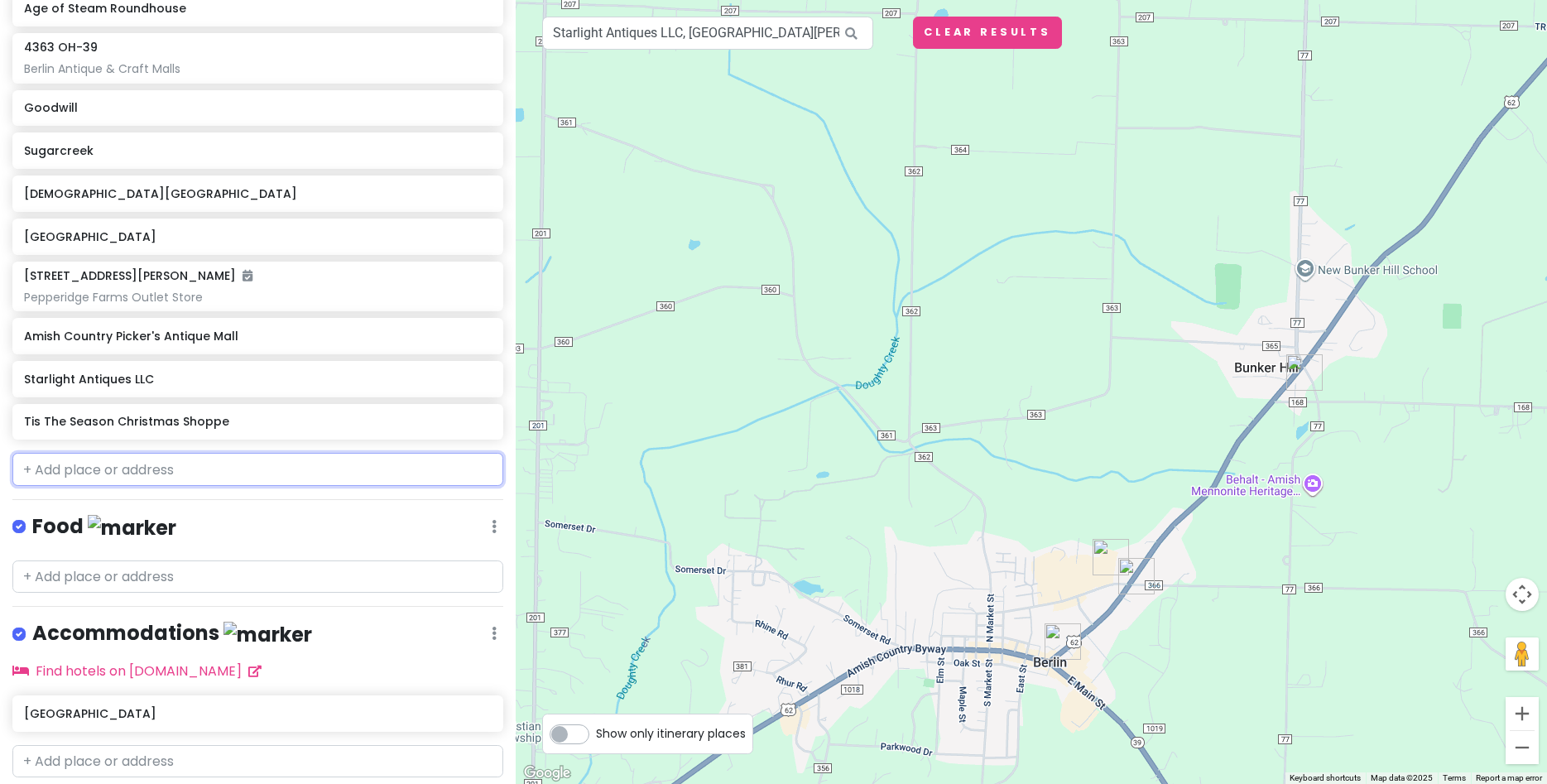
scroll to position [513, 0]
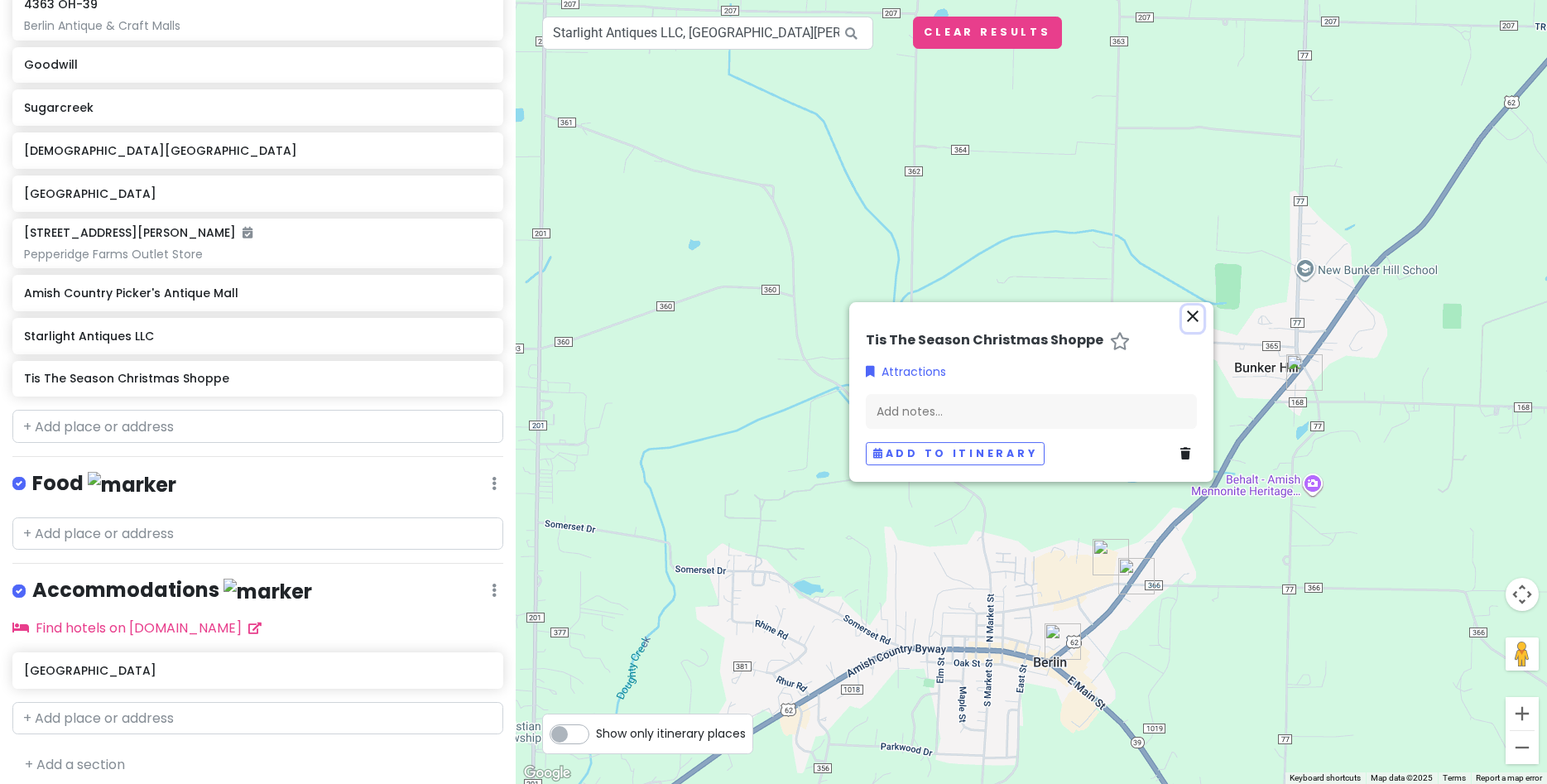
click at [1189, 322] on icon "close" at bounding box center [1193, 316] width 20 height 20
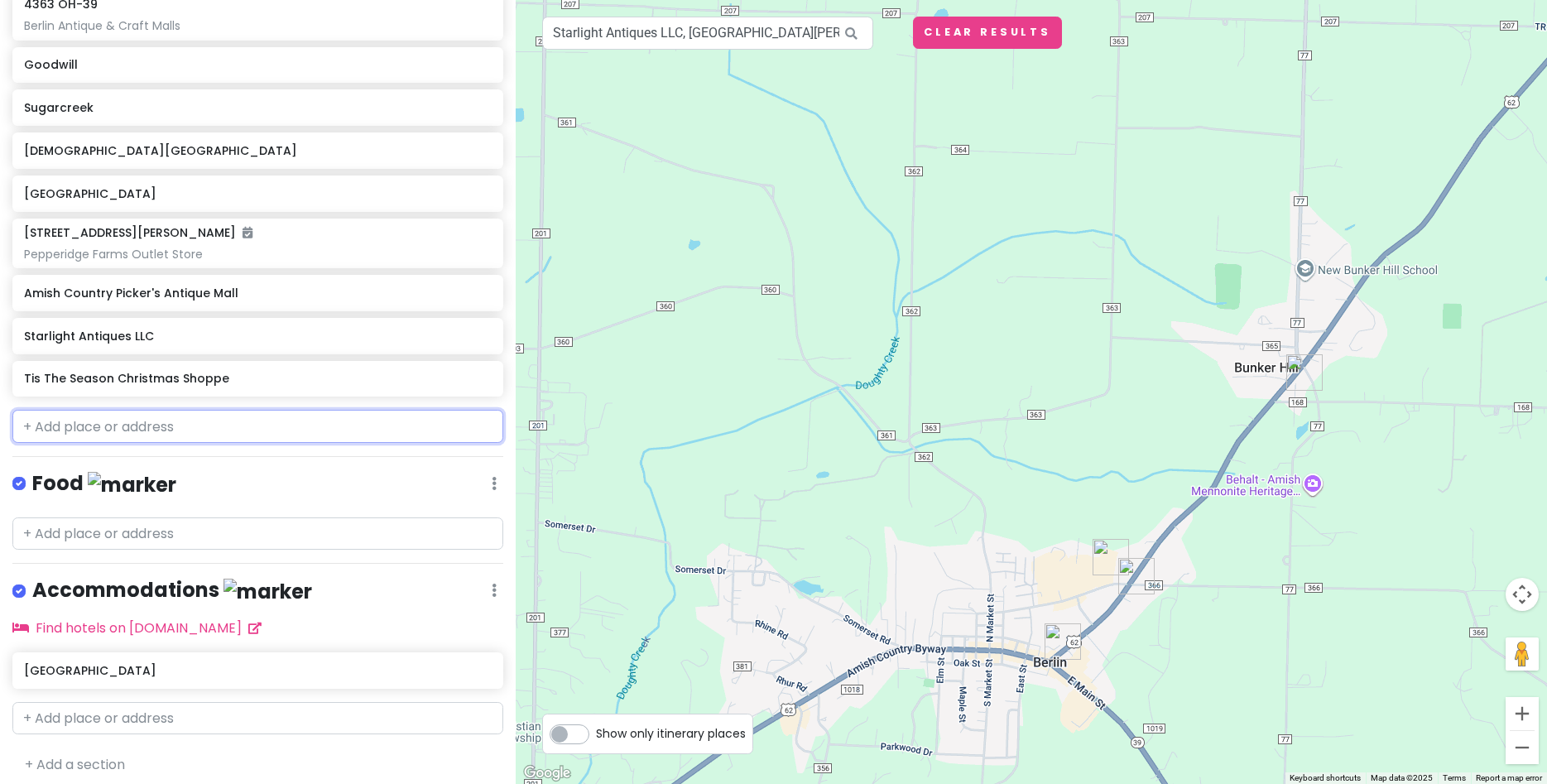
paste input "Guggisberg Cheese Factory"
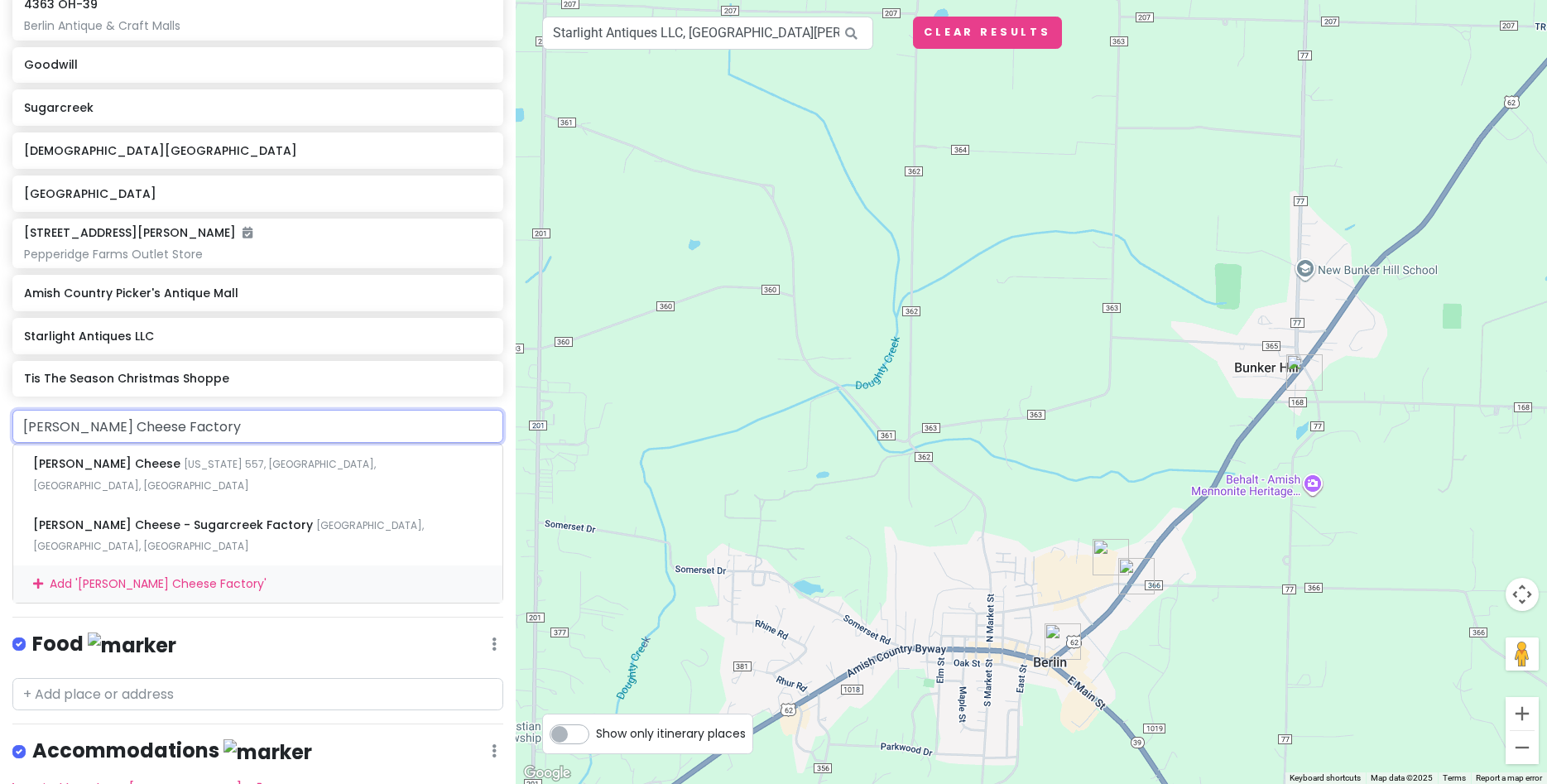
type input "Guggisberg Cheese Factory"
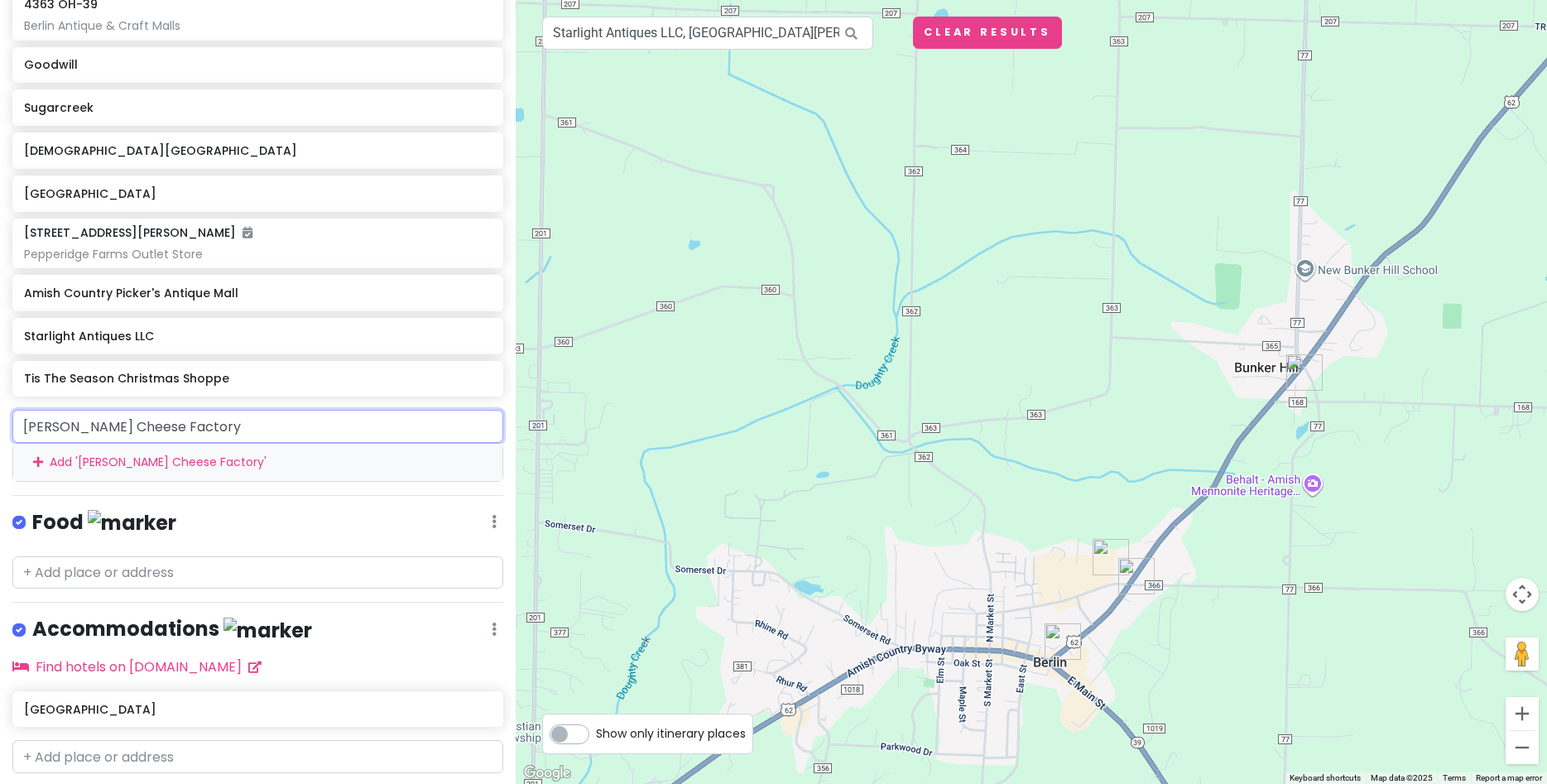
click at [166, 464] on div "Add ' Guggisberg Cheese Factory '" at bounding box center [257, 462] width 489 height 37
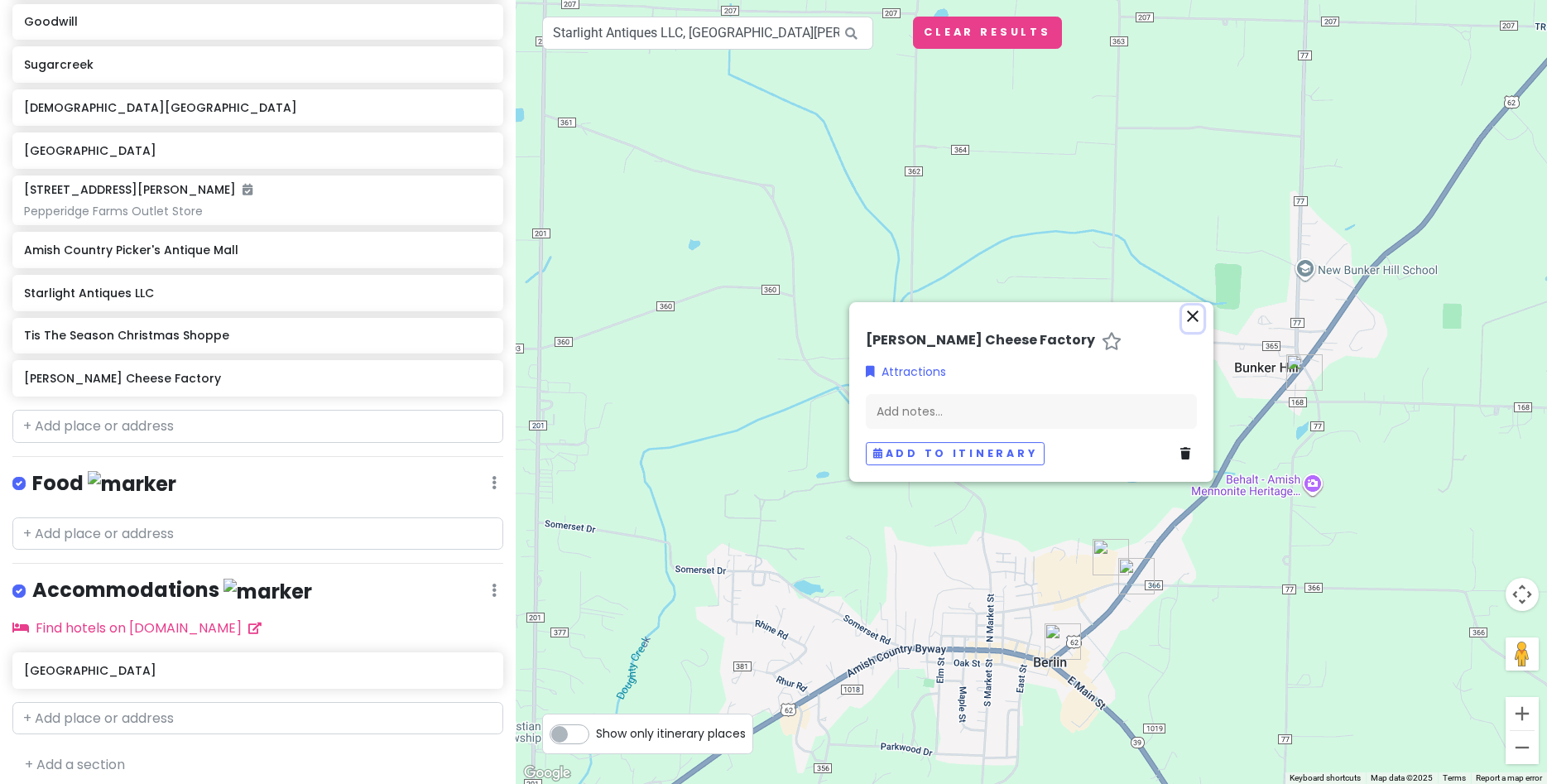
click at [1193, 320] on icon "close" at bounding box center [1193, 316] width 20 height 20
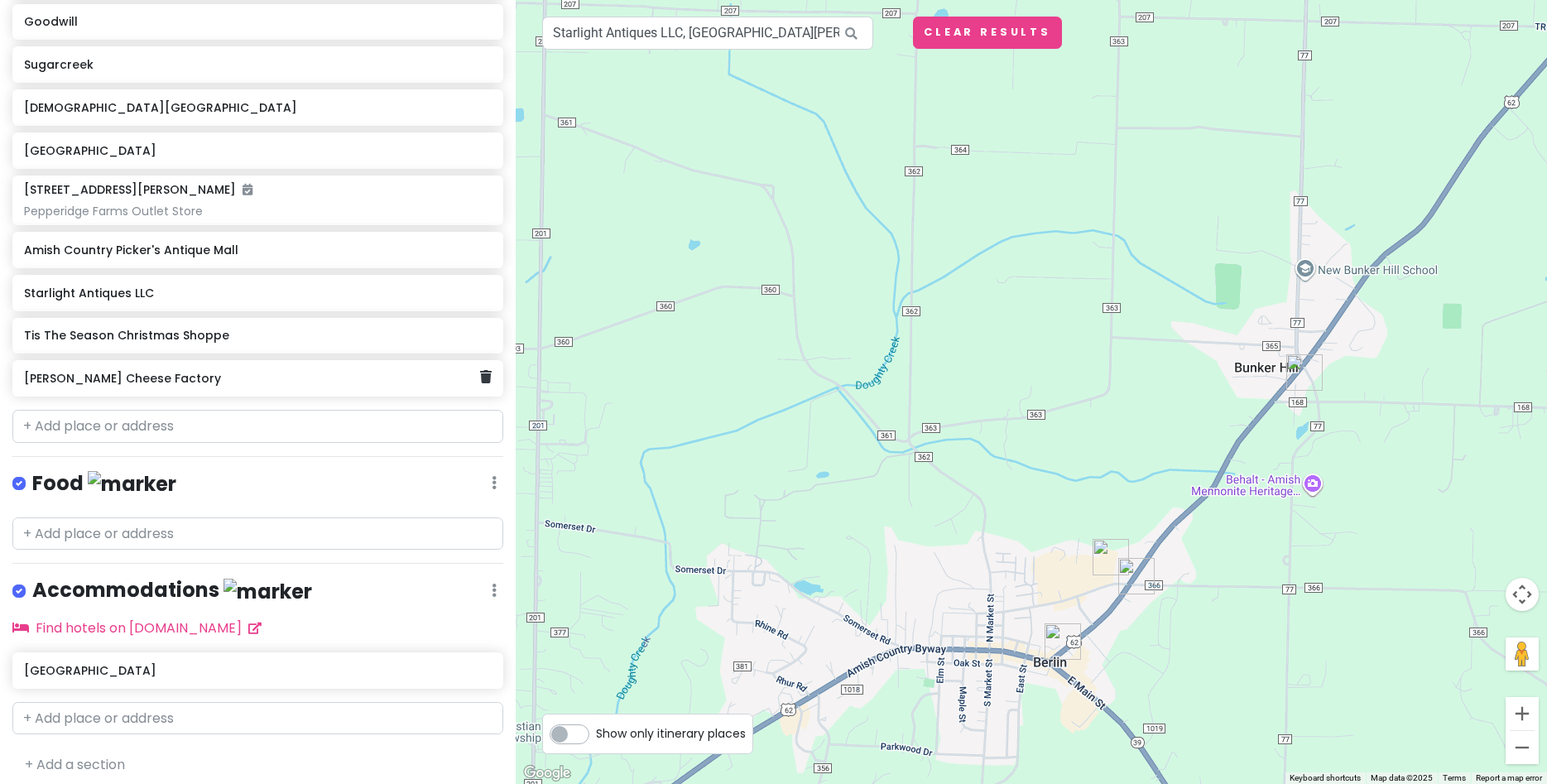
click at [170, 384] on h6 "Guggisberg Cheese Factory" at bounding box center [251, 378] width 455 height 15
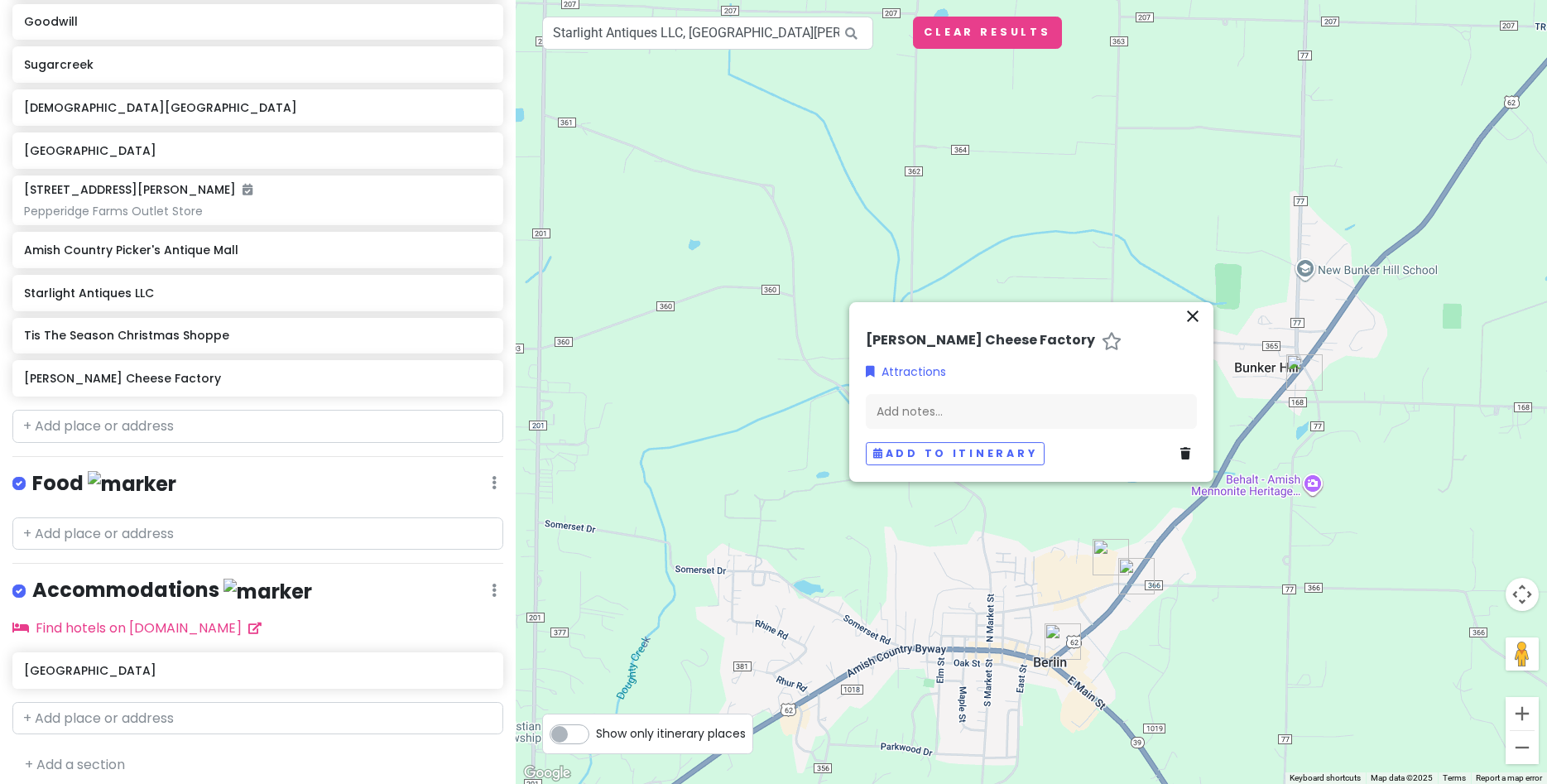
click at [1204, 316] on div "close Guggisberg Cheese Factory Attractions Add notes... Add to itinerary" at bounding box center [1031, 392] width 364 height 180
click at [1185, 315] on icon "close" at bounding box center [1193, 316] width 20 height 20
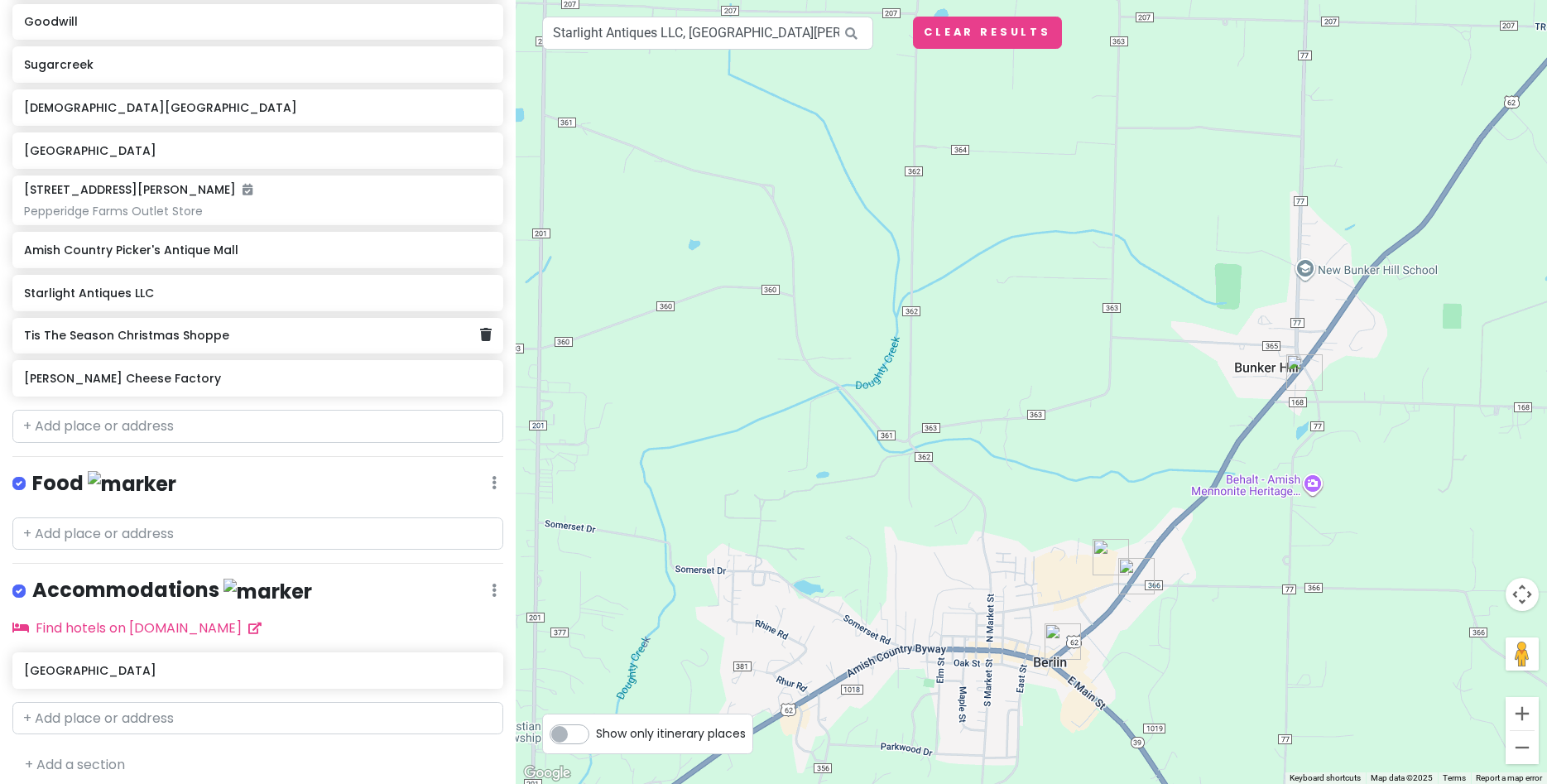
click at [166, 333] on h6 "Tis The Season Christmas Shoppe" at bounding box center [251, 335] width 455 height 15
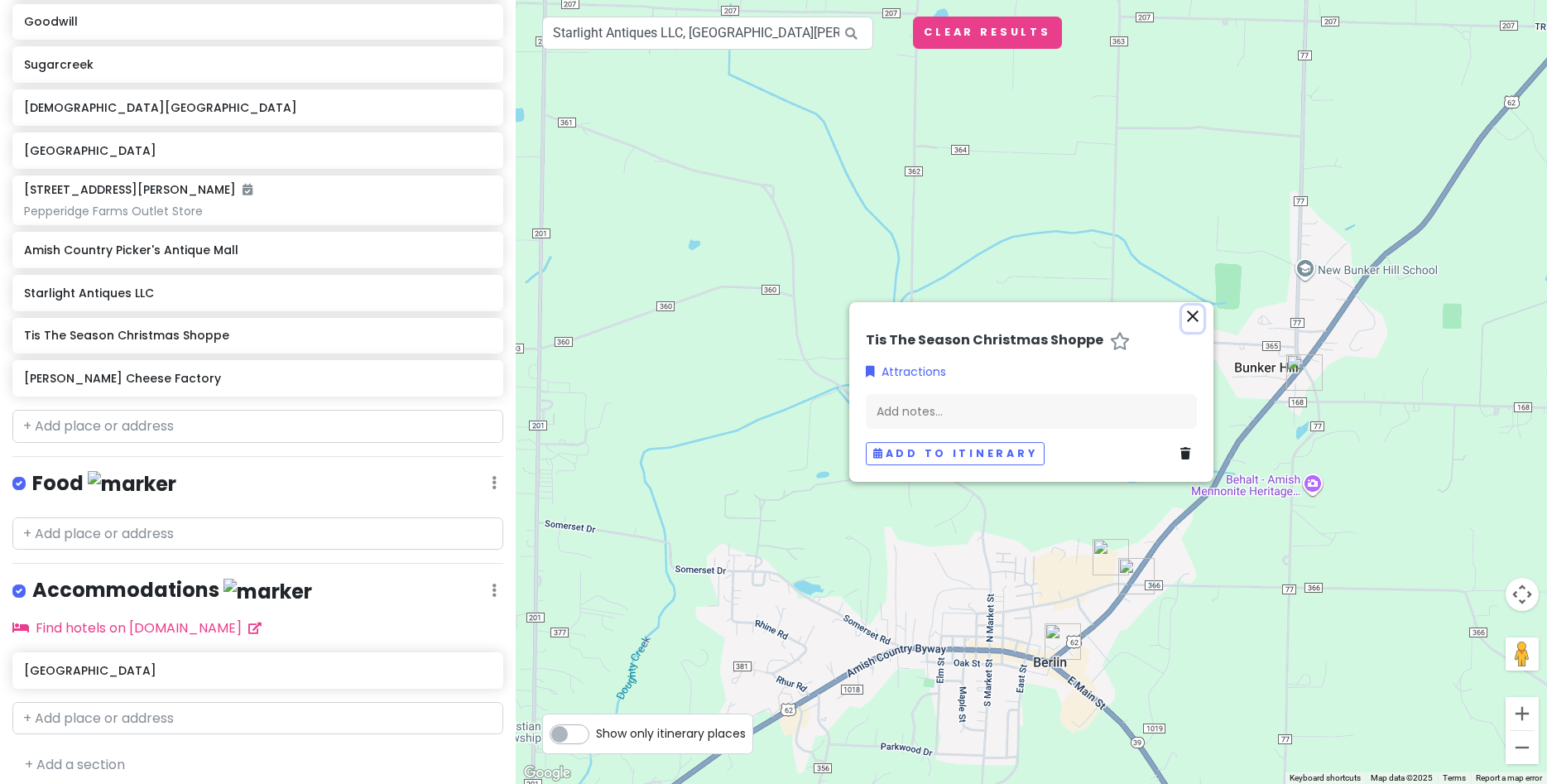
click at [1192, 312] on icon "close" at bounding box center [1193, 316] width 20 height 20
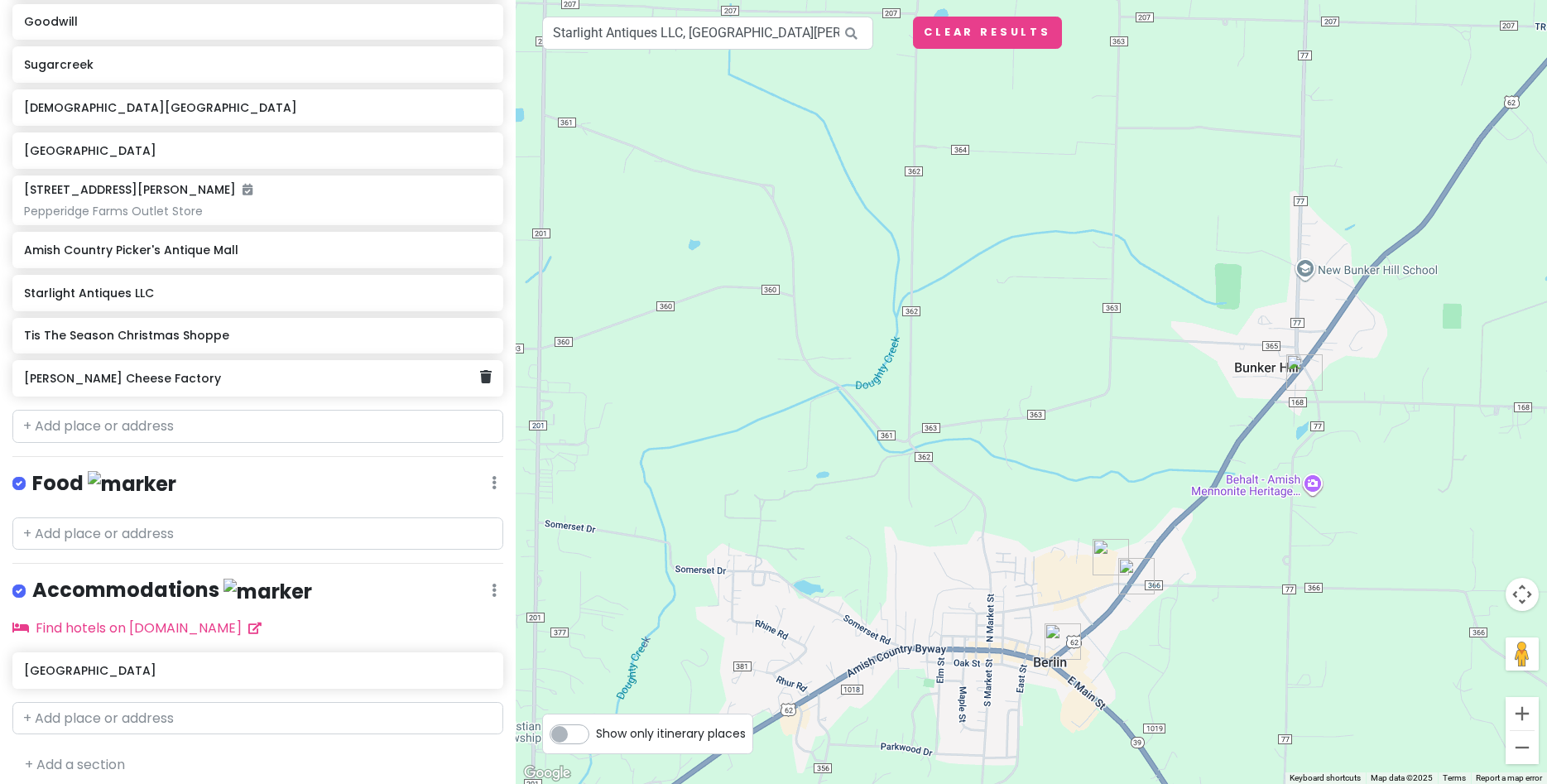
click at [162, 387] on div "Guggisberg Cheese Factory" at bounding box center [251, 378] width 455 height 23
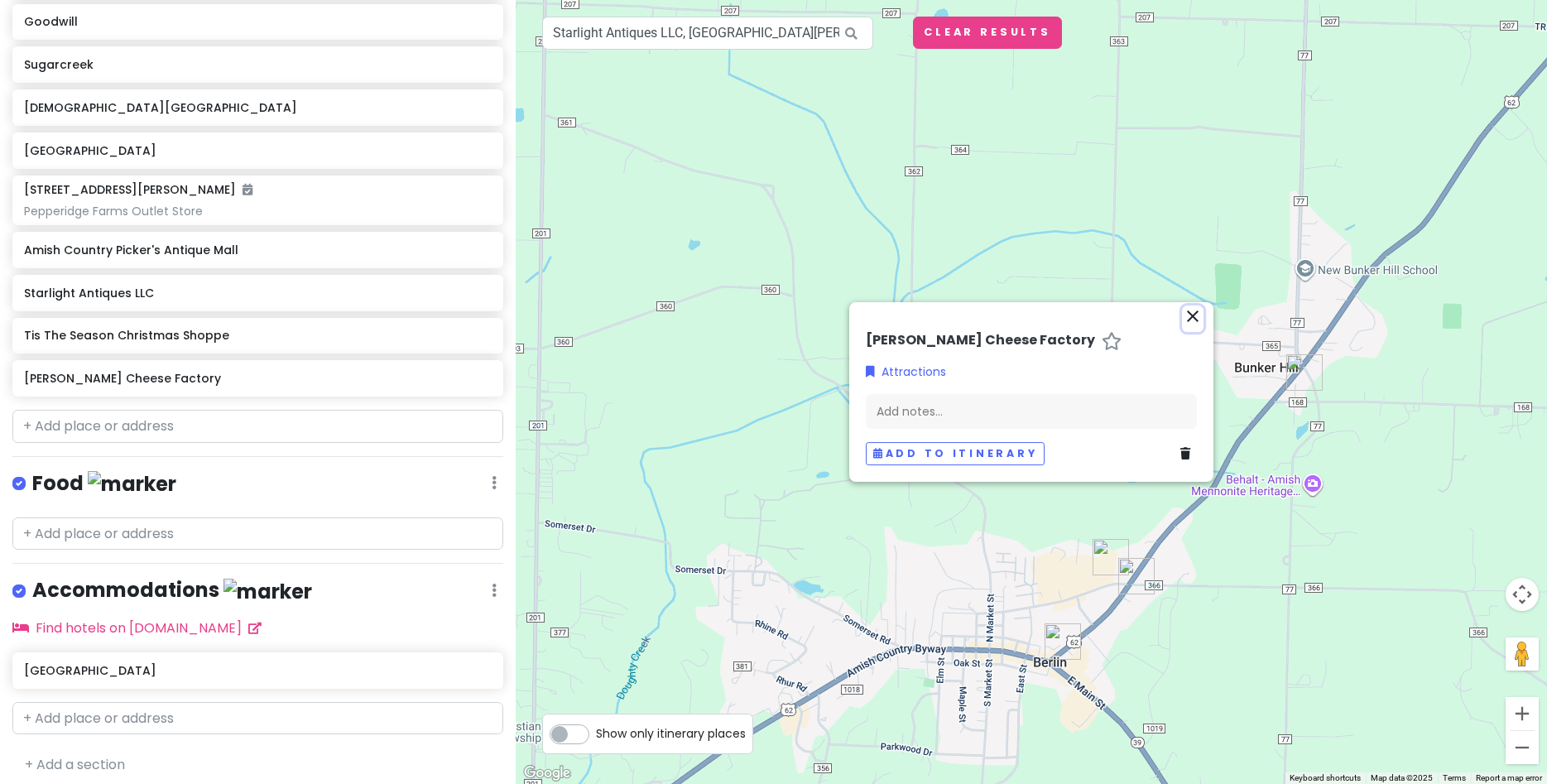
click at [1187, 307] on icon "close" at bounding box center [1193, 316] width 20 height 20
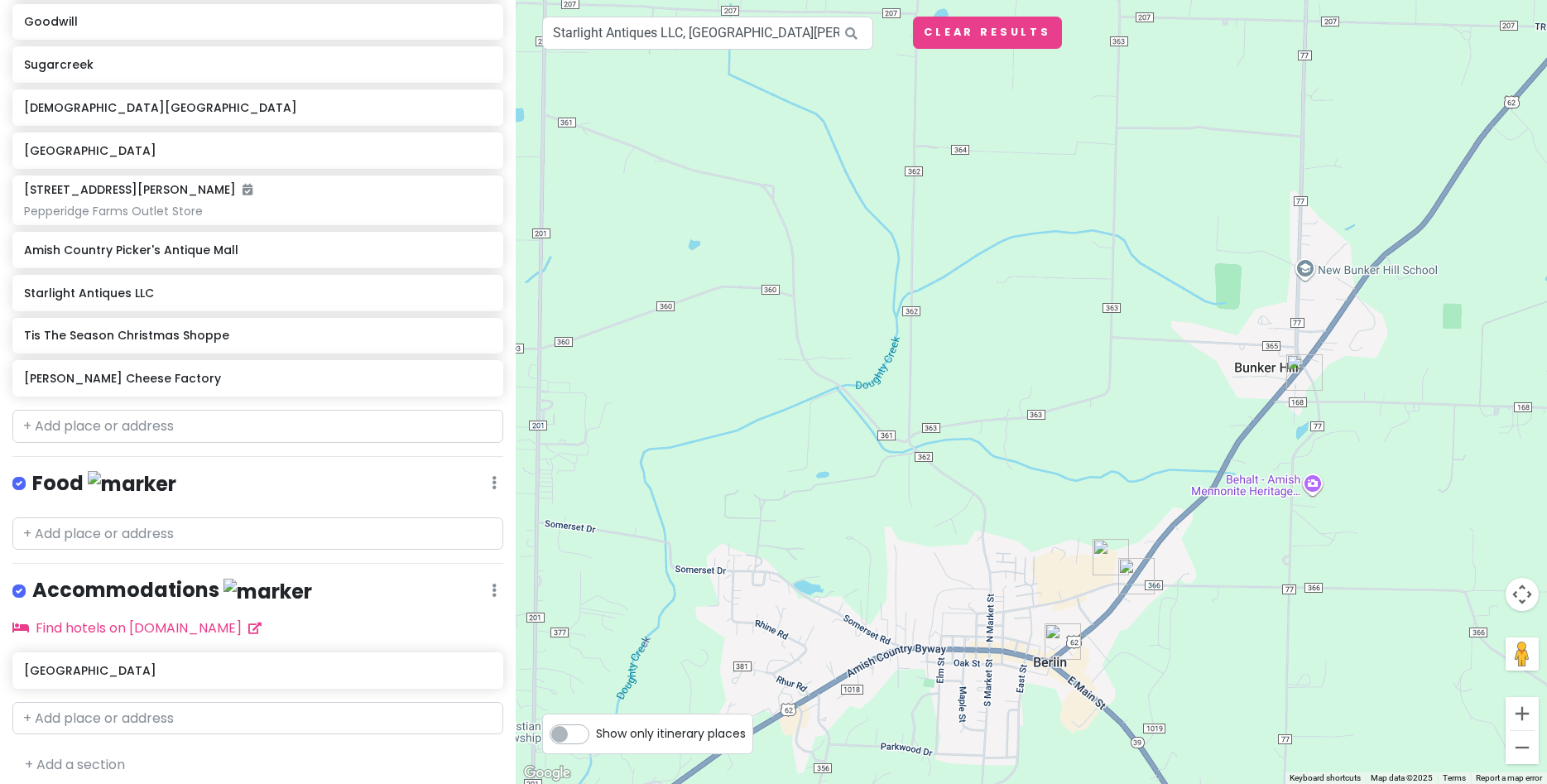
click at [1187, 306] on div at bounding box center [1032, 392] width 1032 height 784
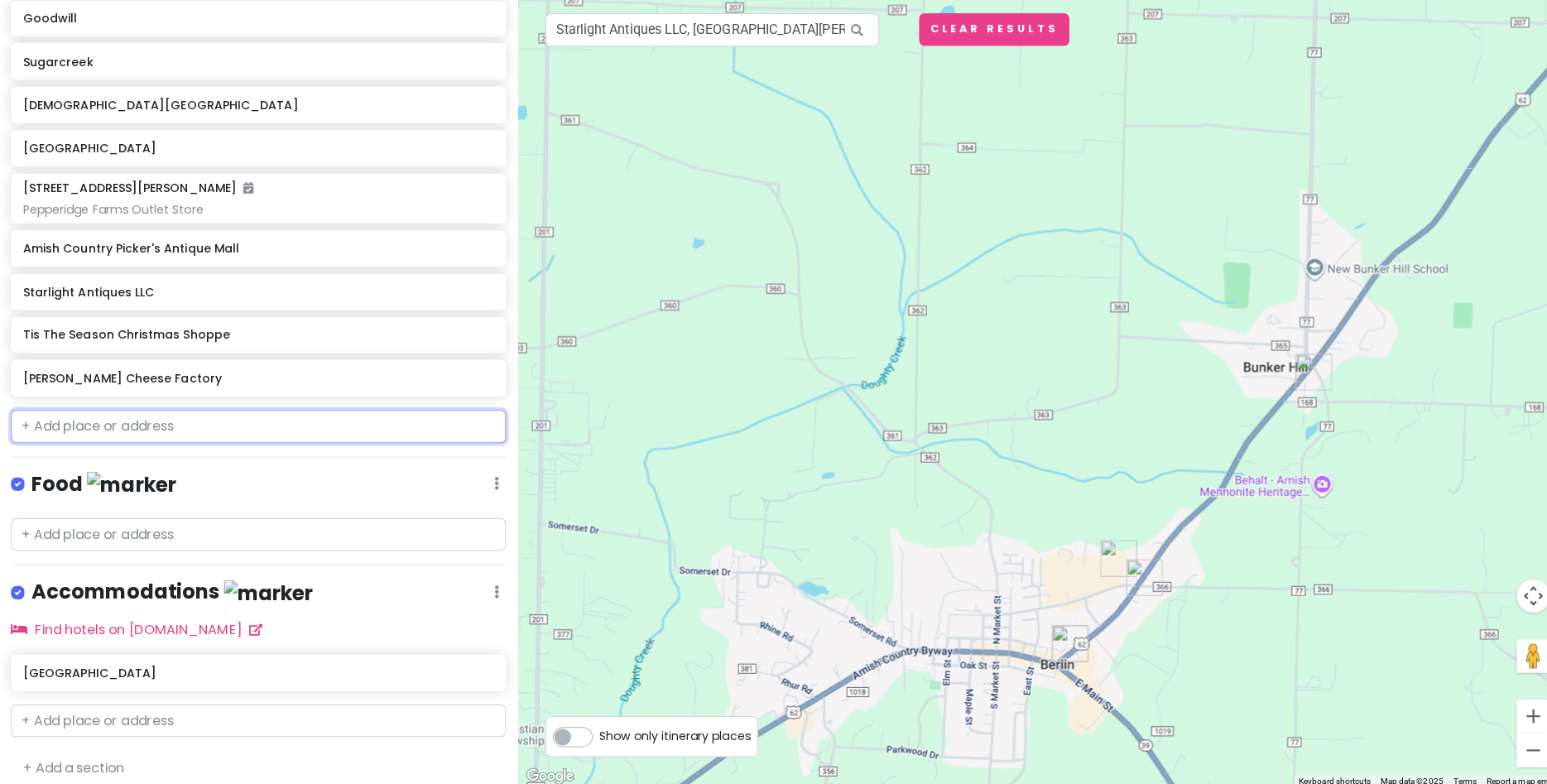
paste input "Village Gift Barn"
type input "Village Gift Barn"
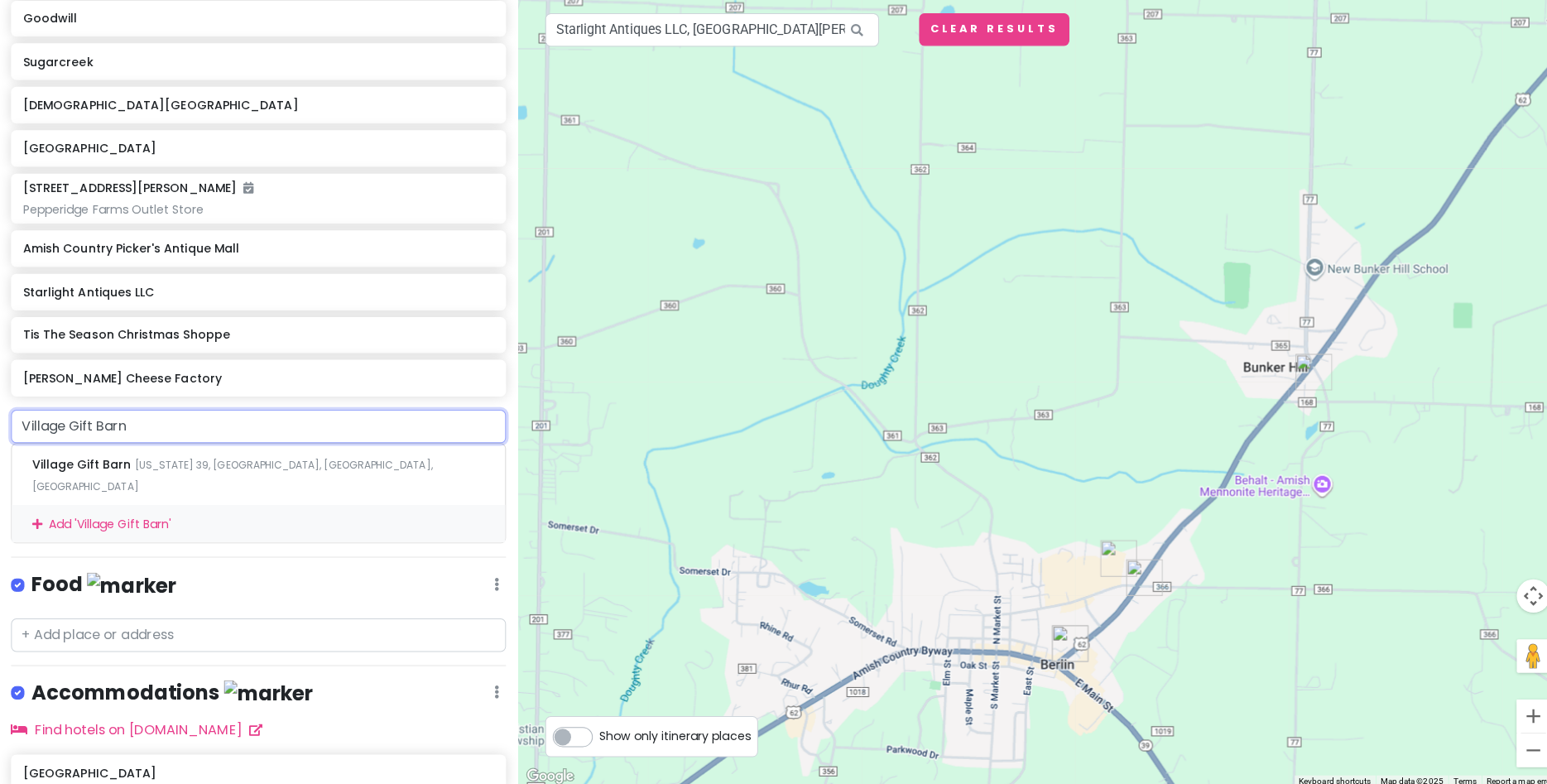
click at [101, 504] on div "Add ' Village Gift Barn '" at bounding box center [257, 522] width 489 height 37
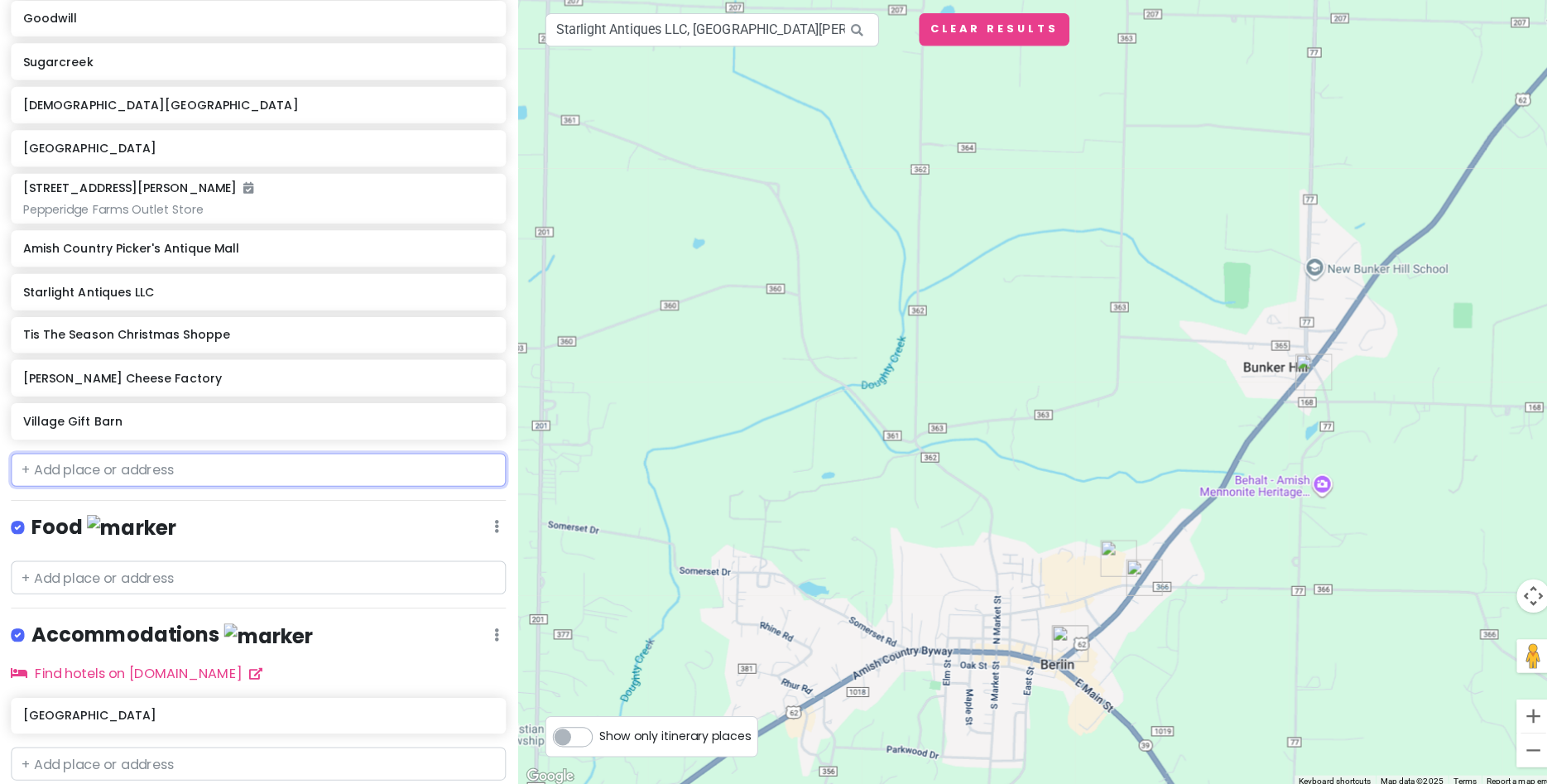
scroll to position [599, 0]
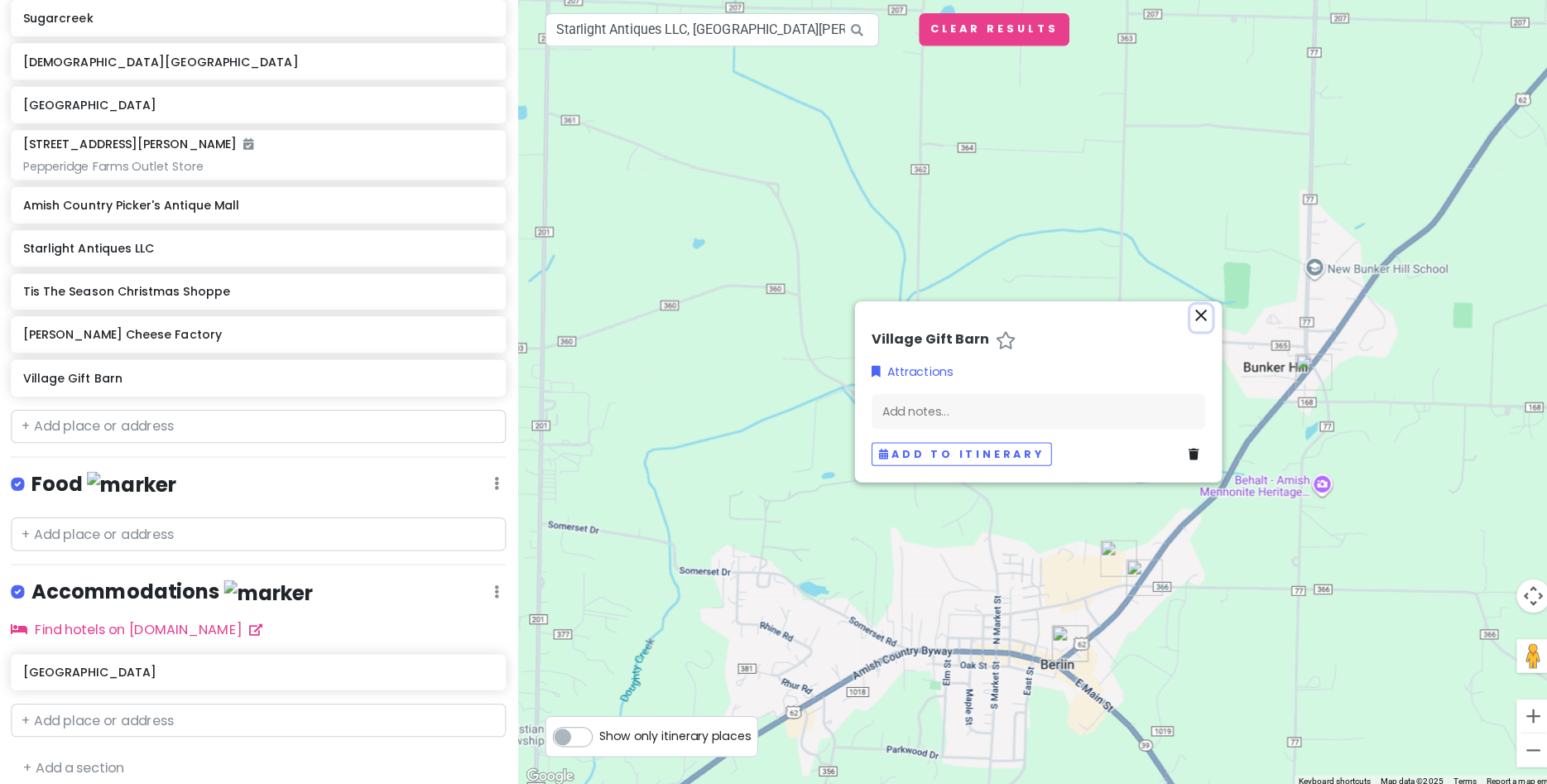
click at [1191, 316] on icon "close" at bounding box center [1193, 316] width 20 height 20
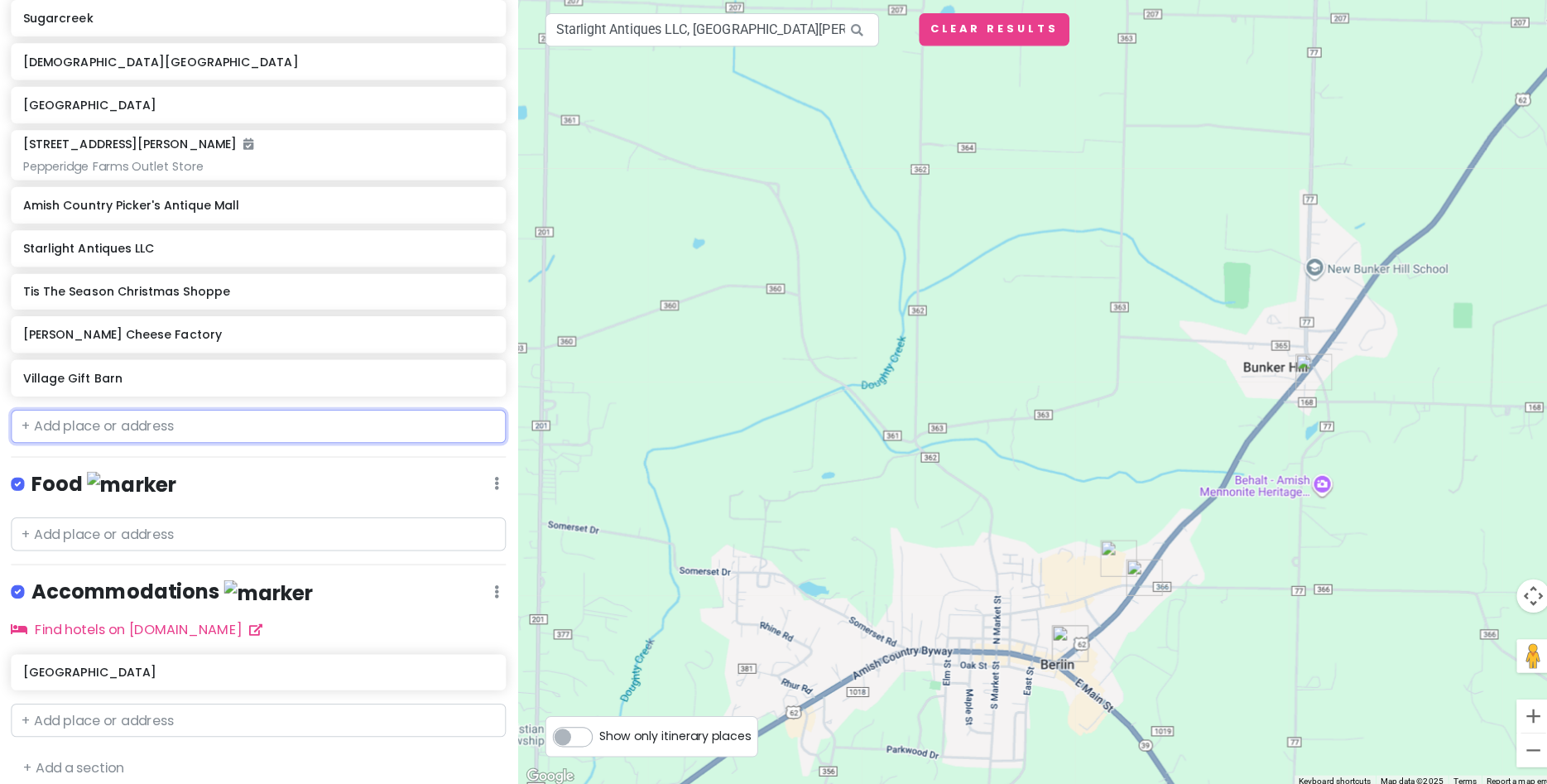
paste input "Sol's in Berlin"
type input "Sol's in Berlin"
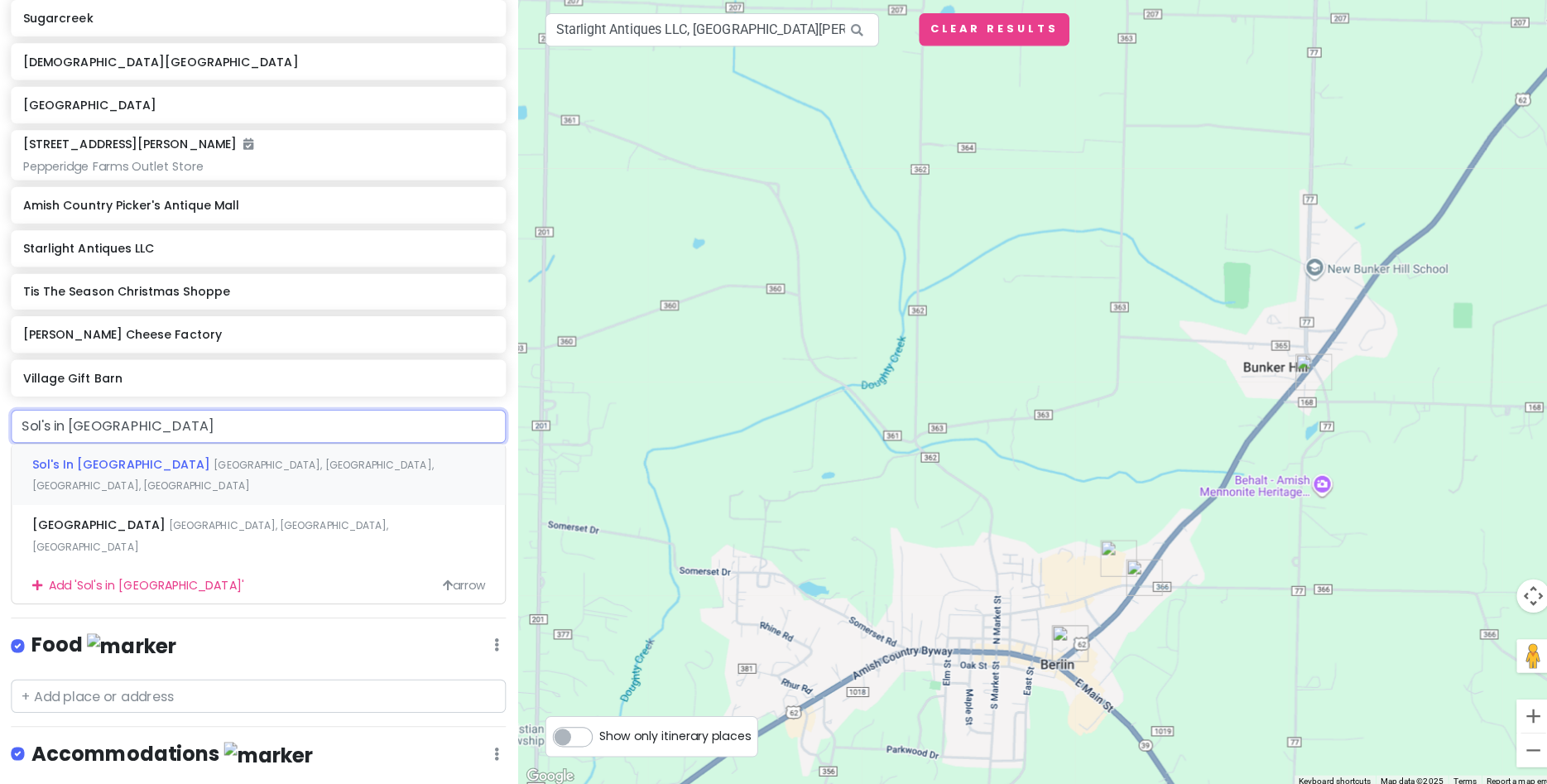
click at [122, 464] on span "West Main Street, Millersburg, OH, USA" at bounding box center [232, 475] width 398 height 36
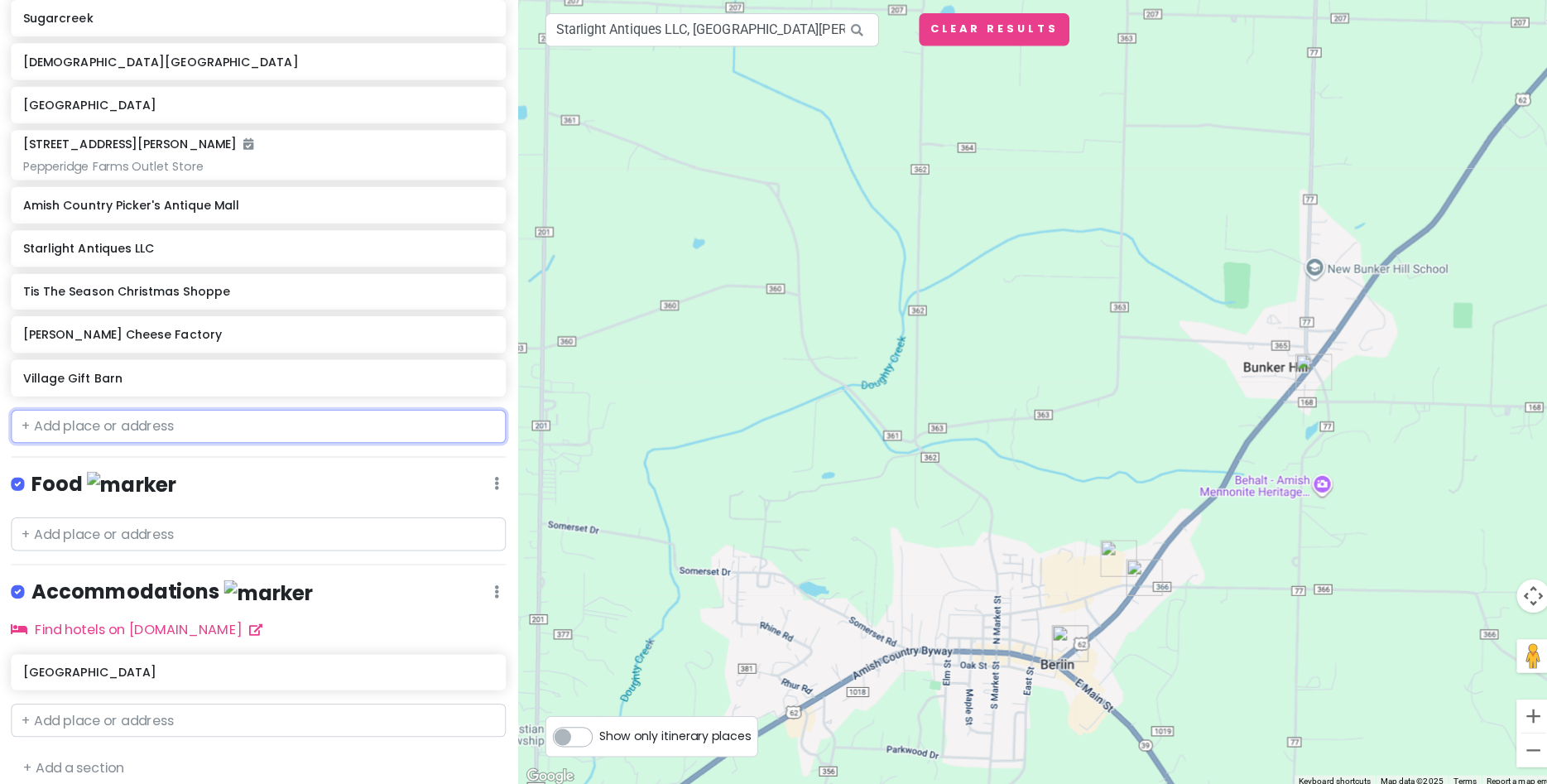
scroll to position [642, 0]
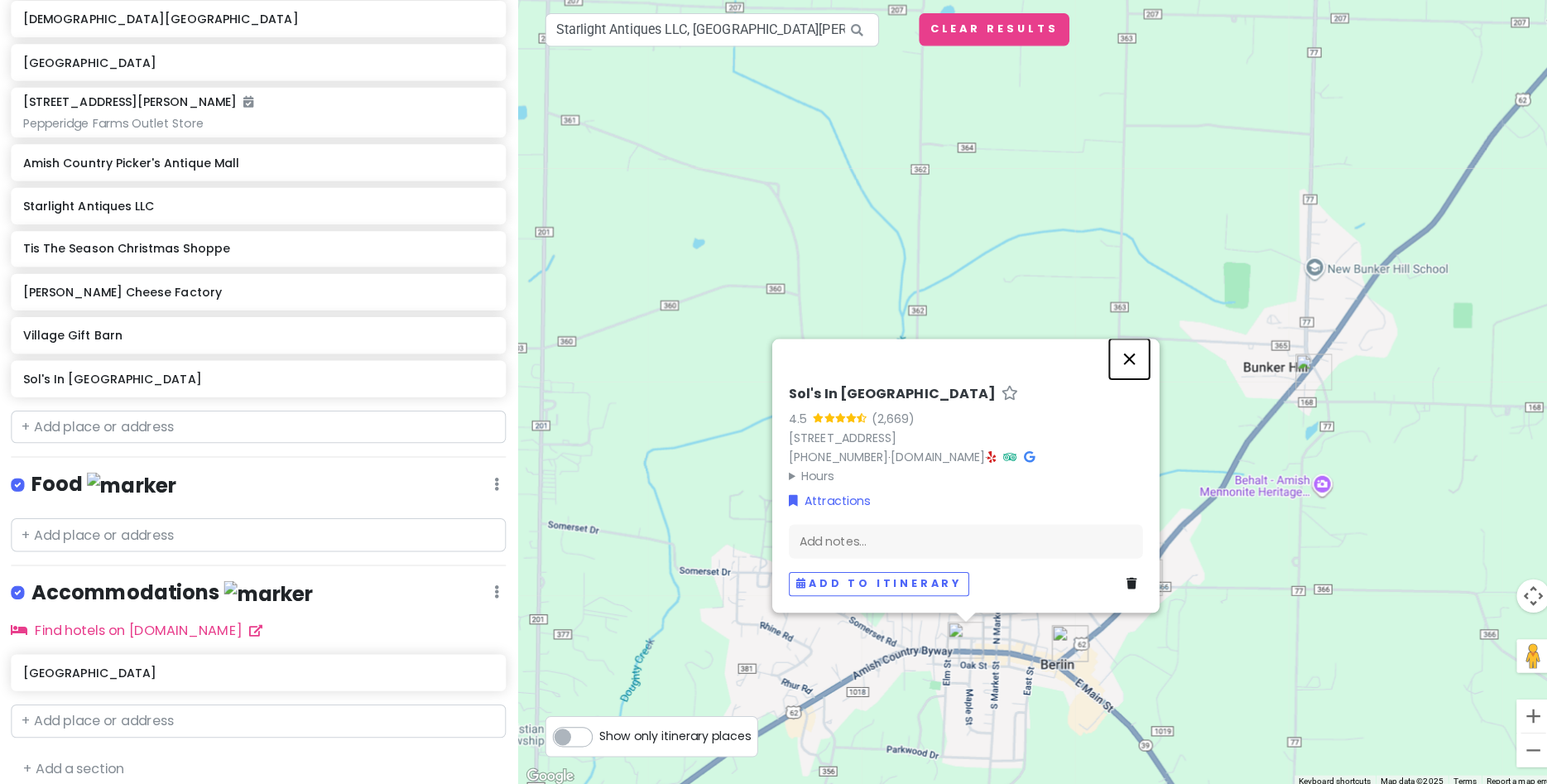
click at [1116, 357] on button "Close" at bounding box center [1122, 359] width 40 height 40
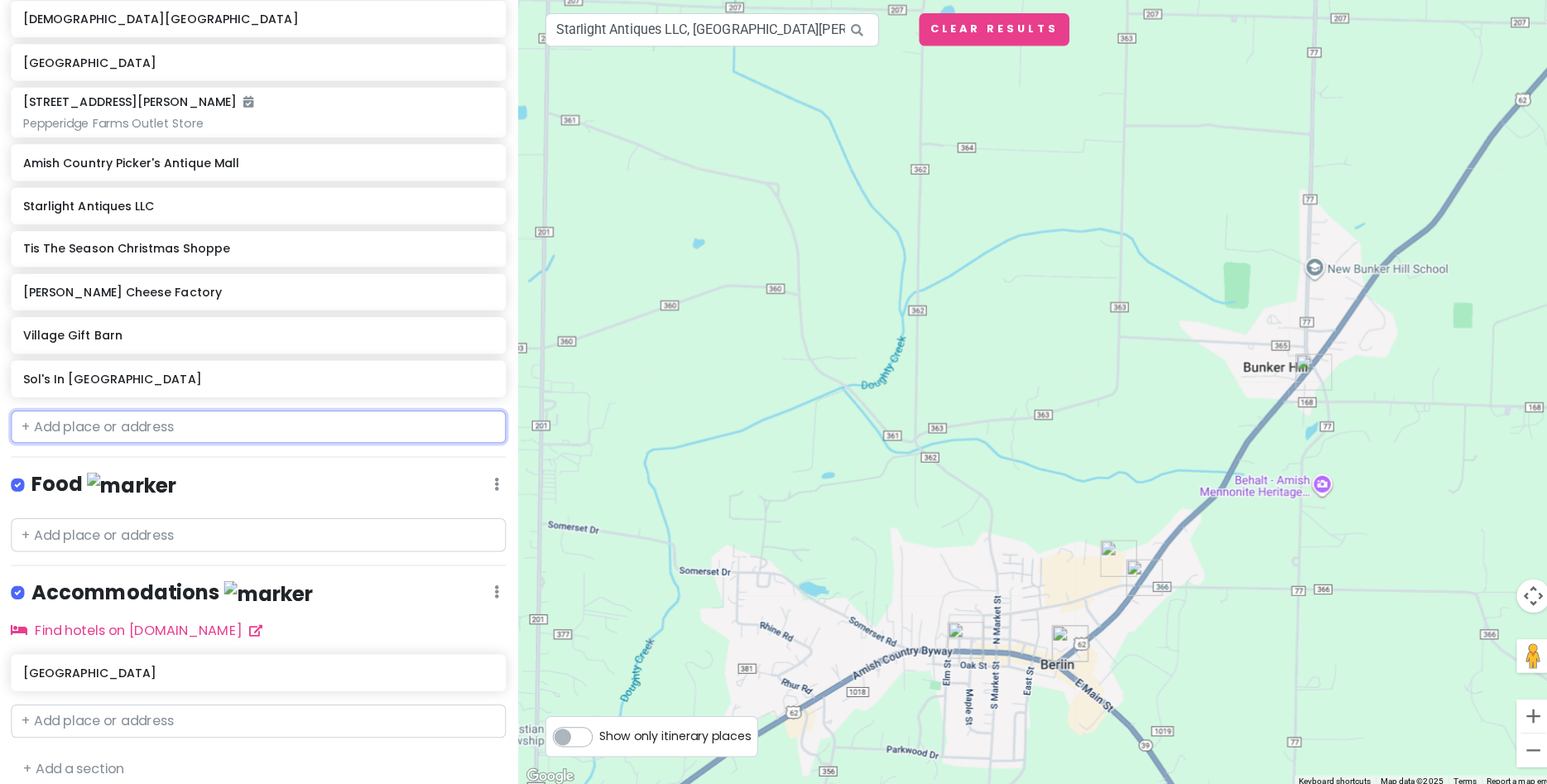
paste input "Helping Hands Quilt Shop"
type input "Helping Hands Quilt Shop"
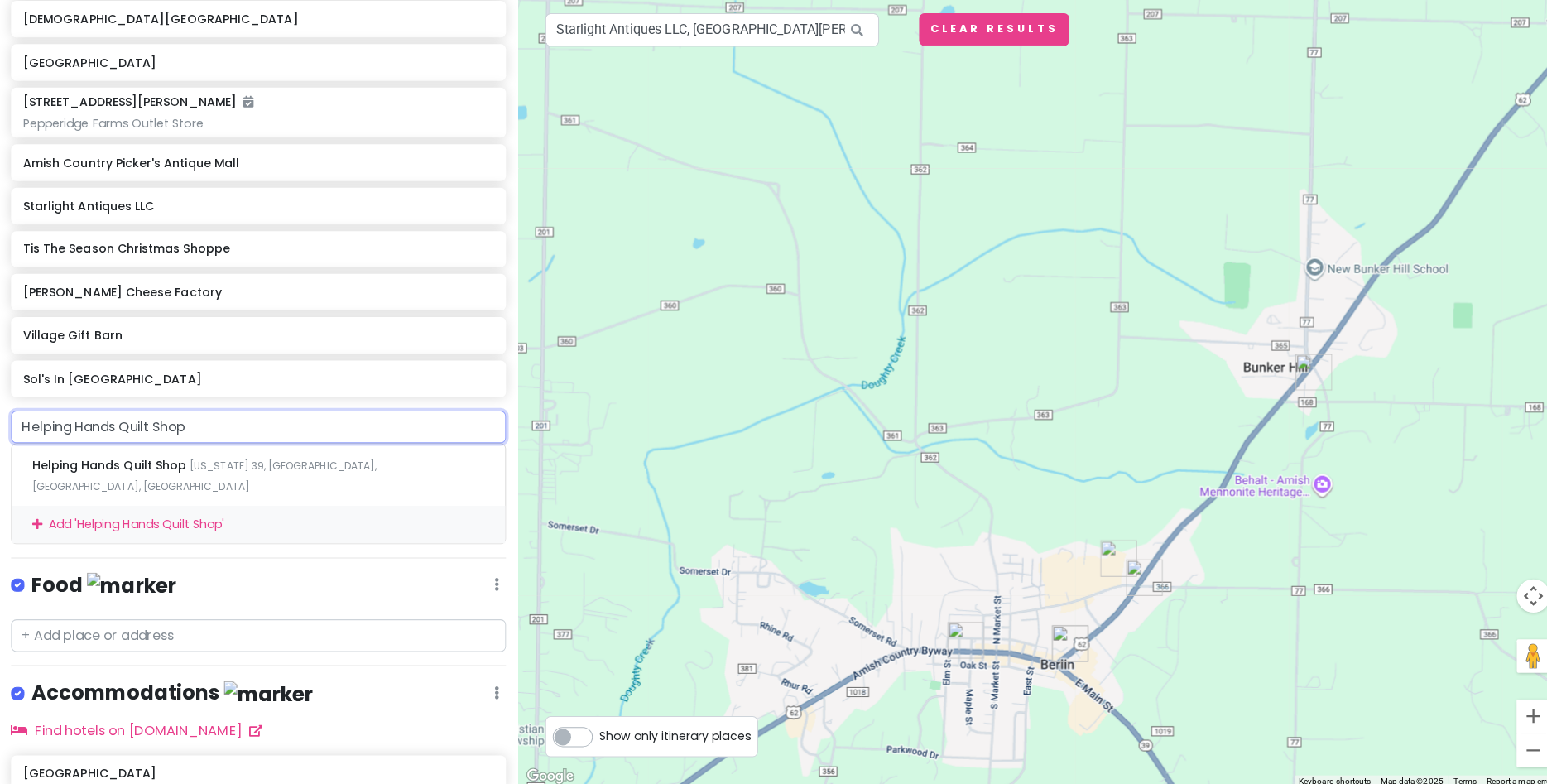
click at [126, 506] on div "Add ' Helping Hands Quilt Shop '" at bounding box center [257, 523] width 489 height 37
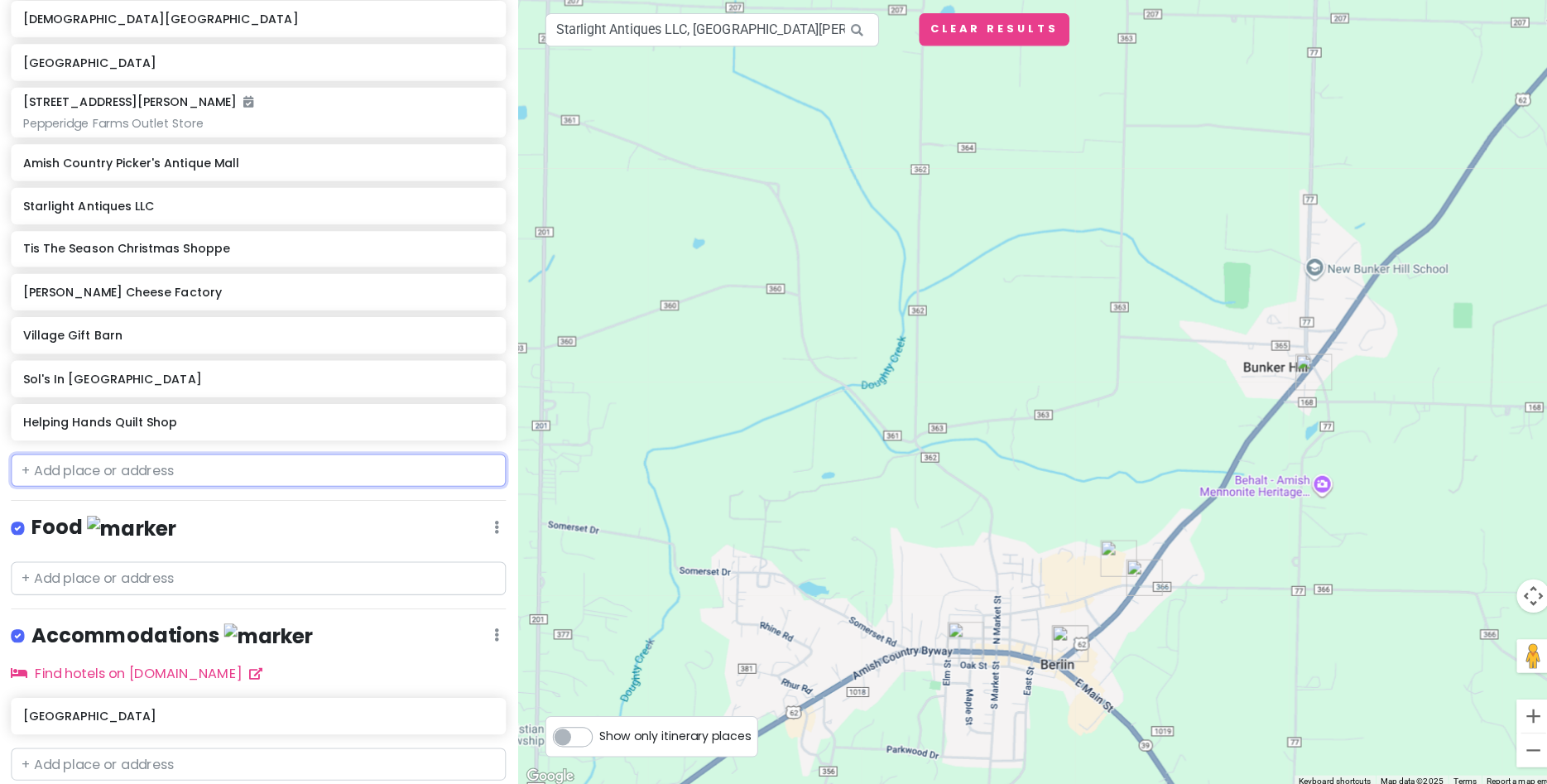
scroll to position [685, 0]
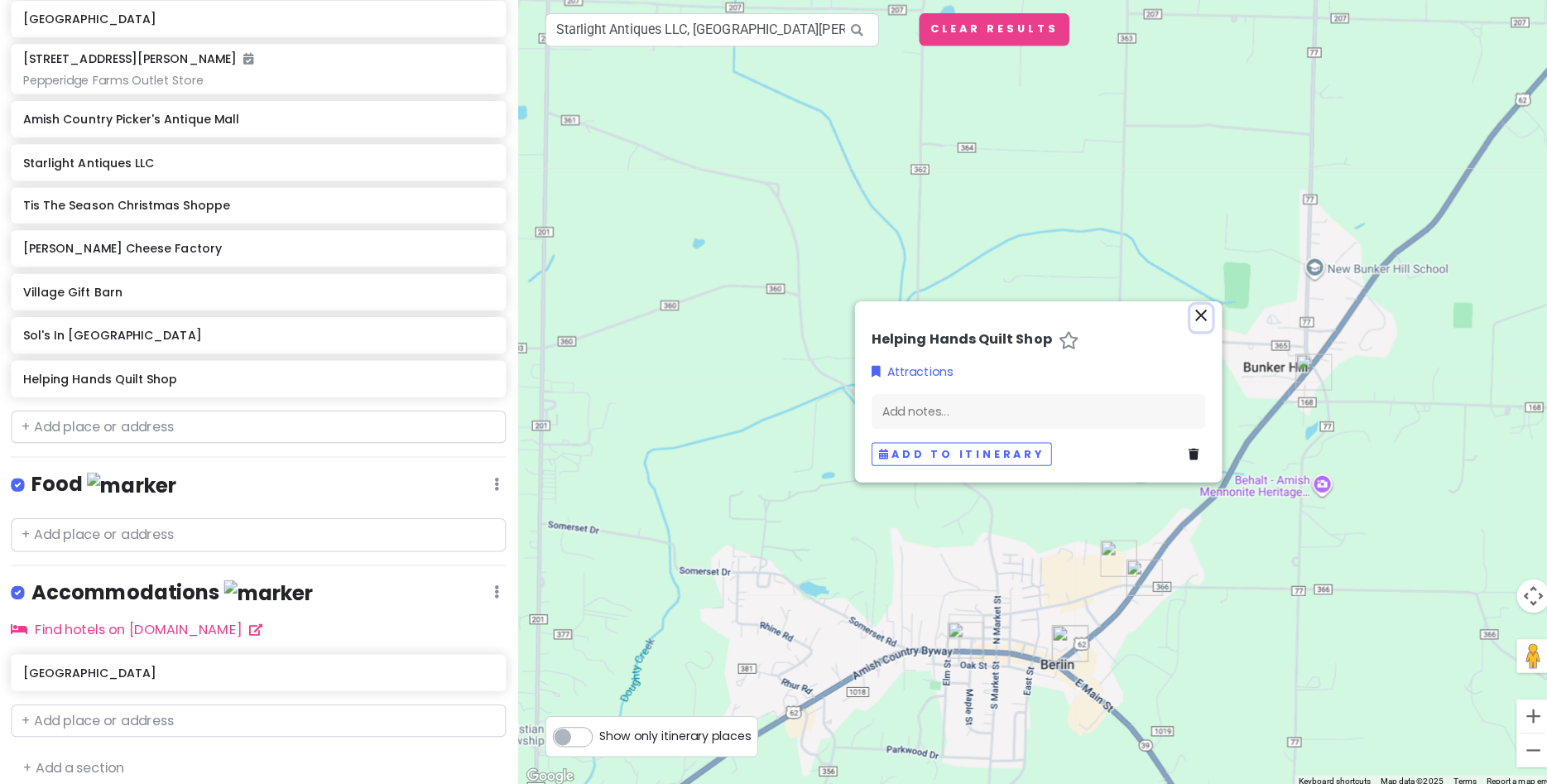
click at [1204, 312] on button "close" at bounding box center [1193, 318] width 22 height 26
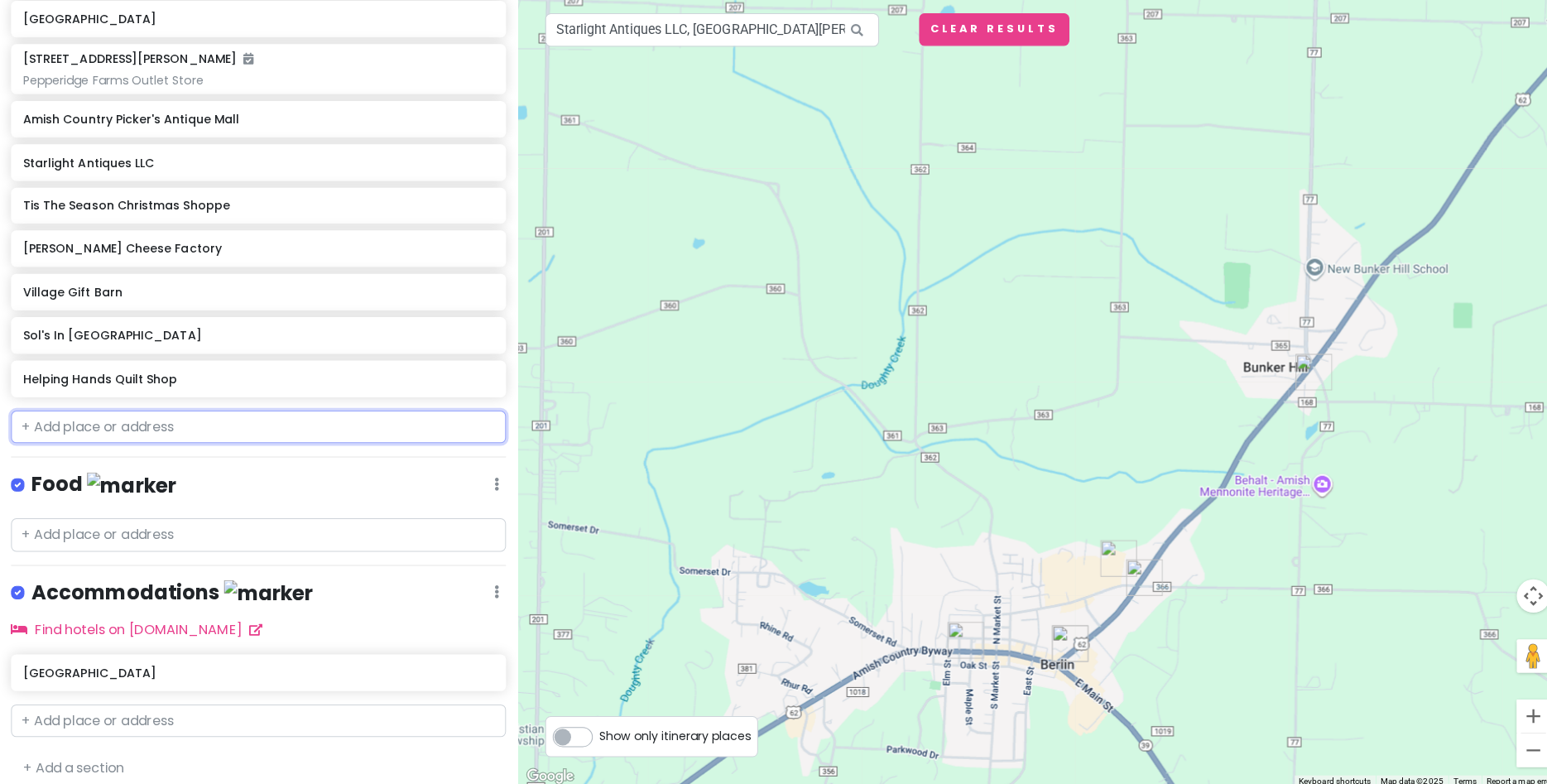
paste input "1221 County Road 144 Sugarcreek, OH 44681"
type input "1221 County Road 144 Sugarcreek, OH 44681"
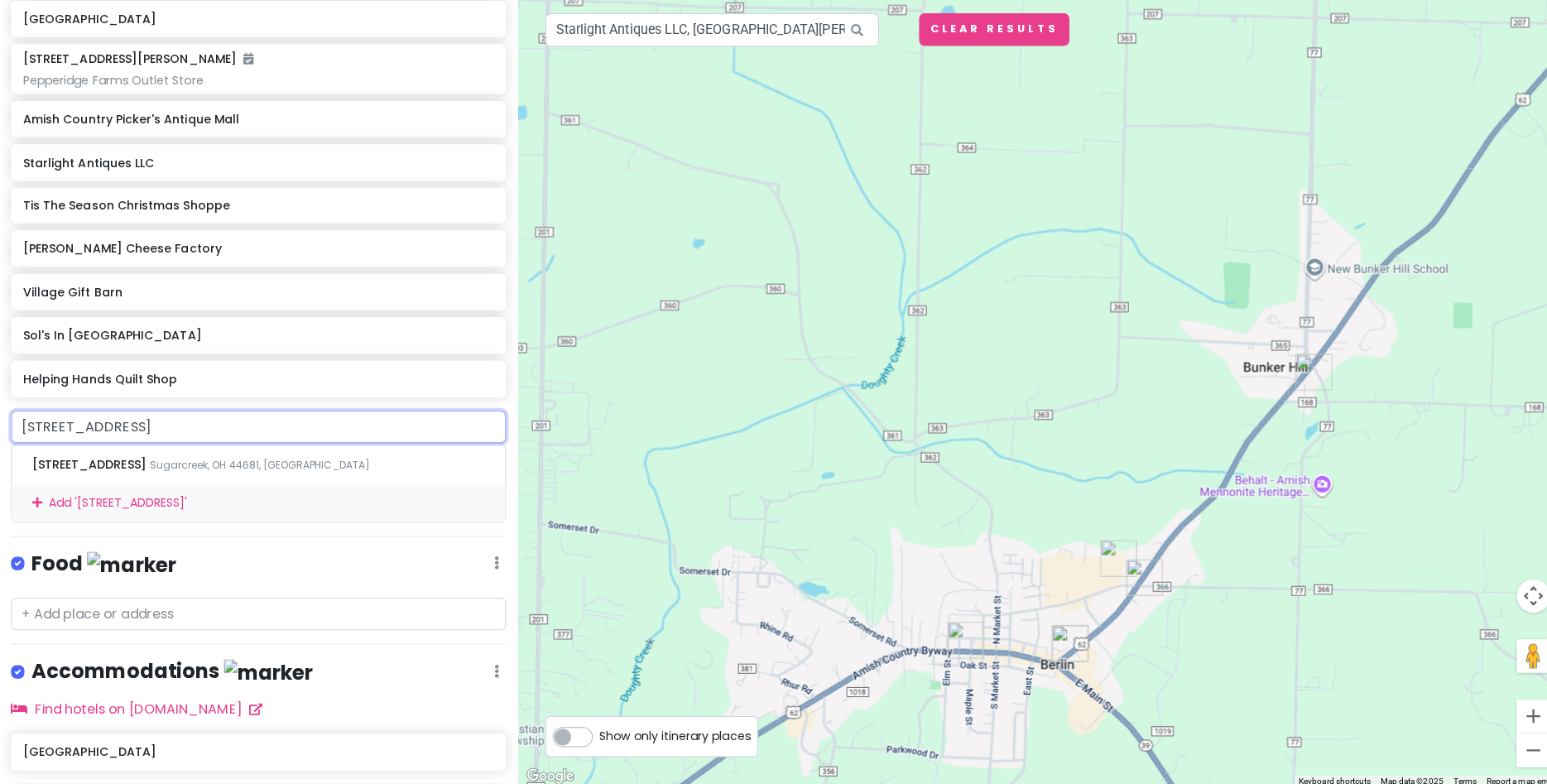
click at [103, 501] on div "Add ' 1221 County Road 144 Sugarcreek, OH 44681 '" at bounding box center [257, 501] width 489 height 37
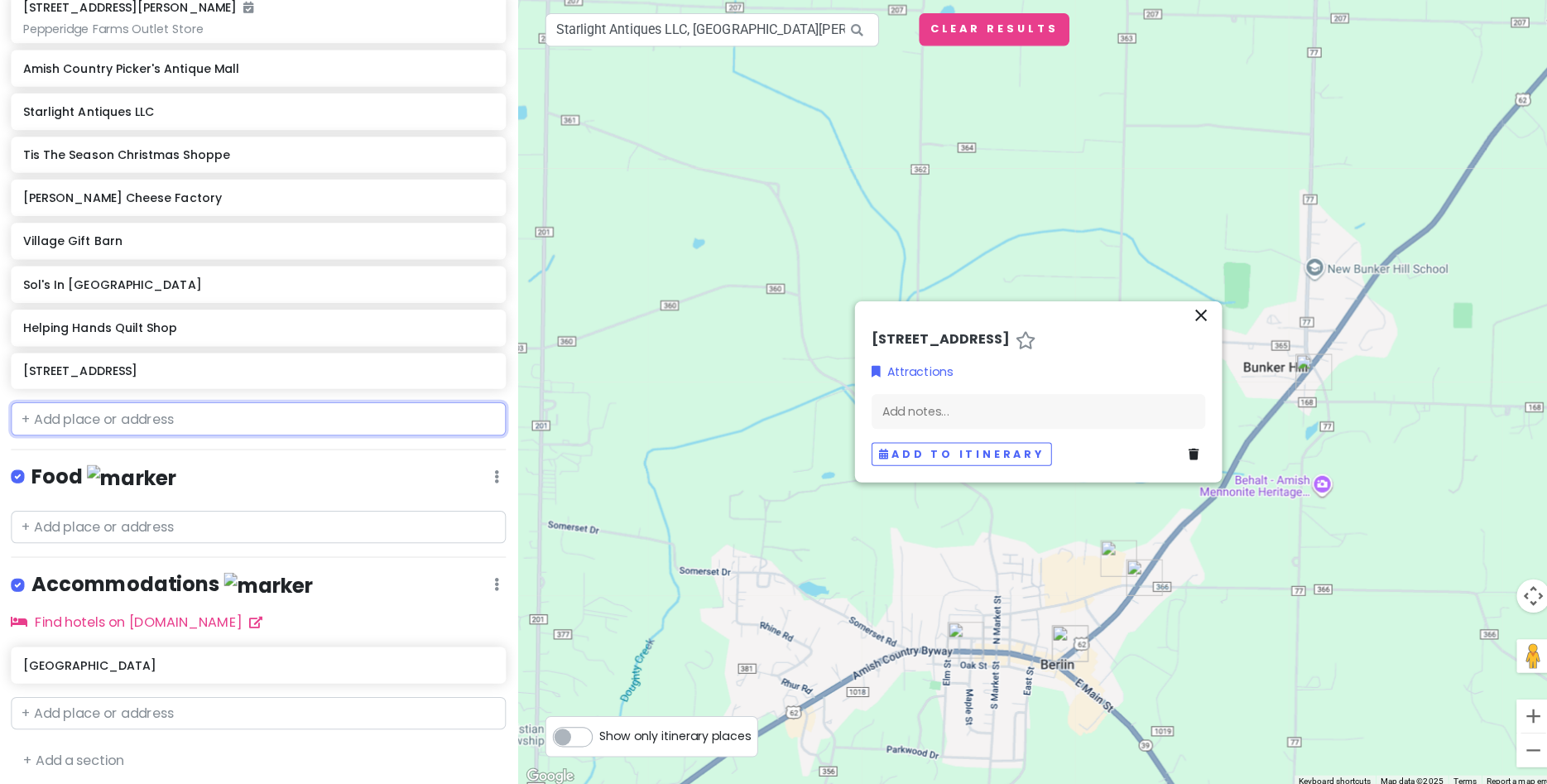
scroll to position [702, 0]
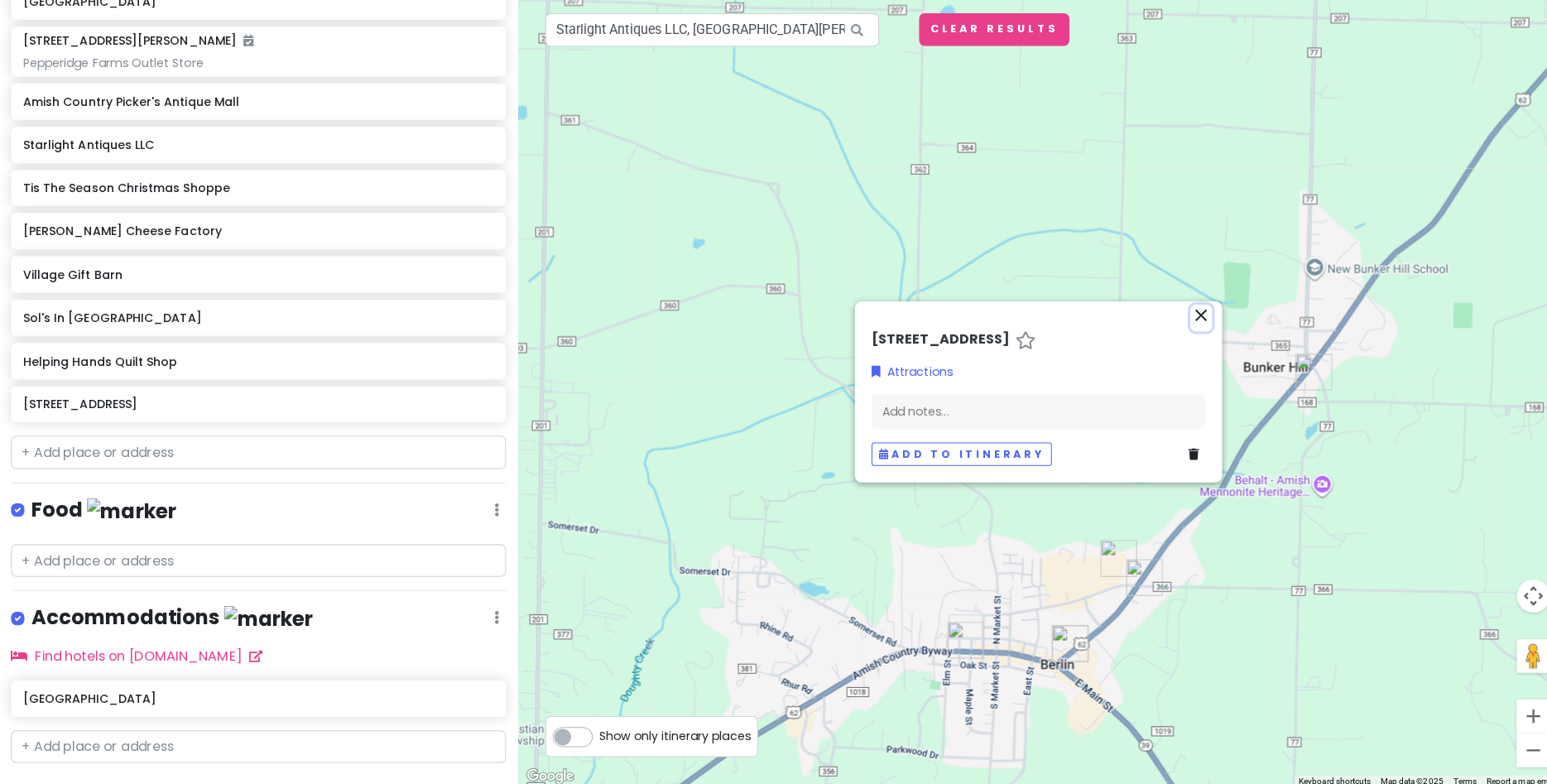
click at [1197, 318] on icon "close" at bounding box center [1193, 316] width 20 height 20
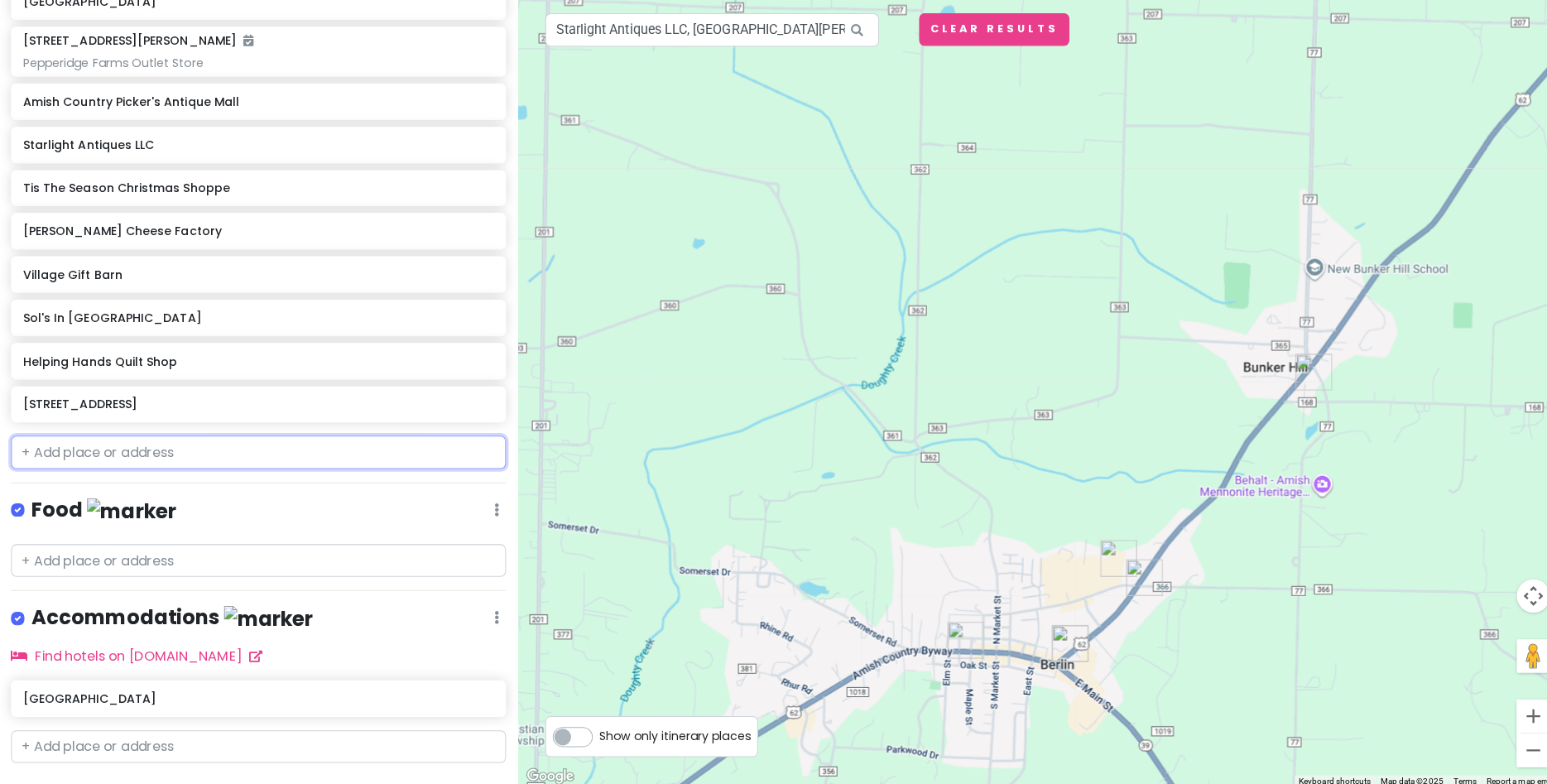
paste input "Catalpa Trading Co"
type input "Catalpa Trading Co"
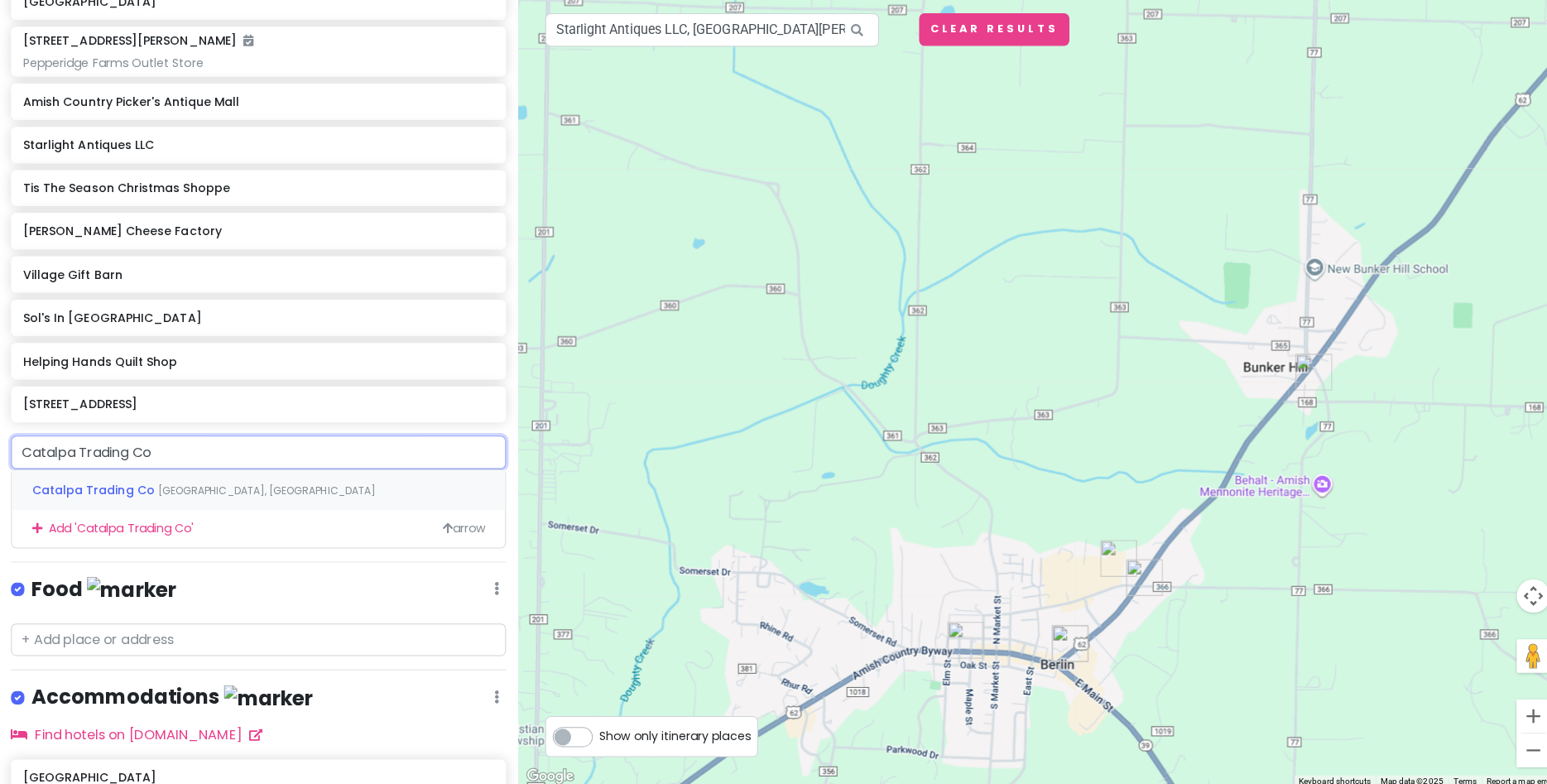
click at [118, 485] on span "Catalpa Trading Co" at bounding box center [95, 489] width 125 height 17
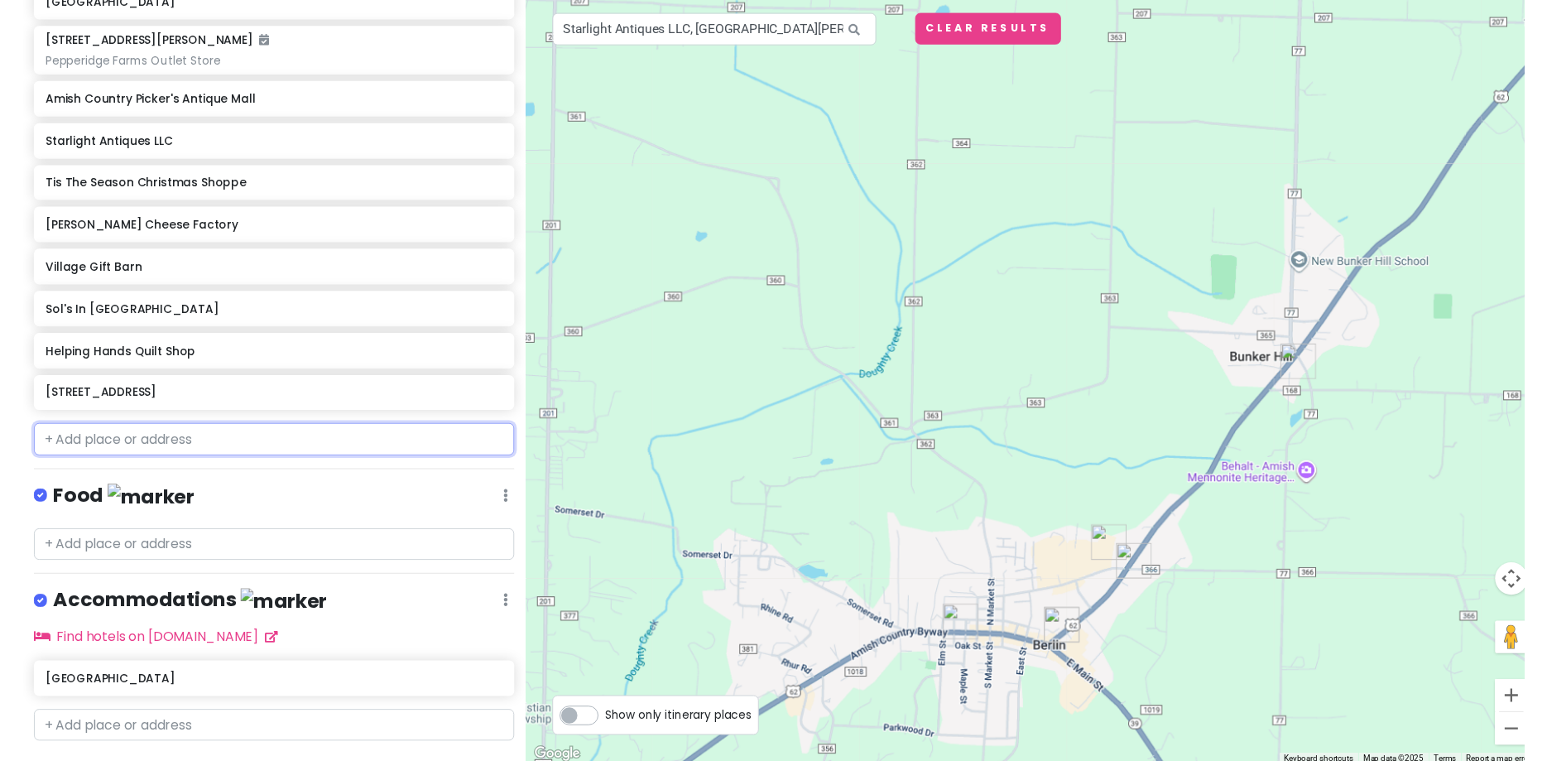
scroll to position [745, 0]
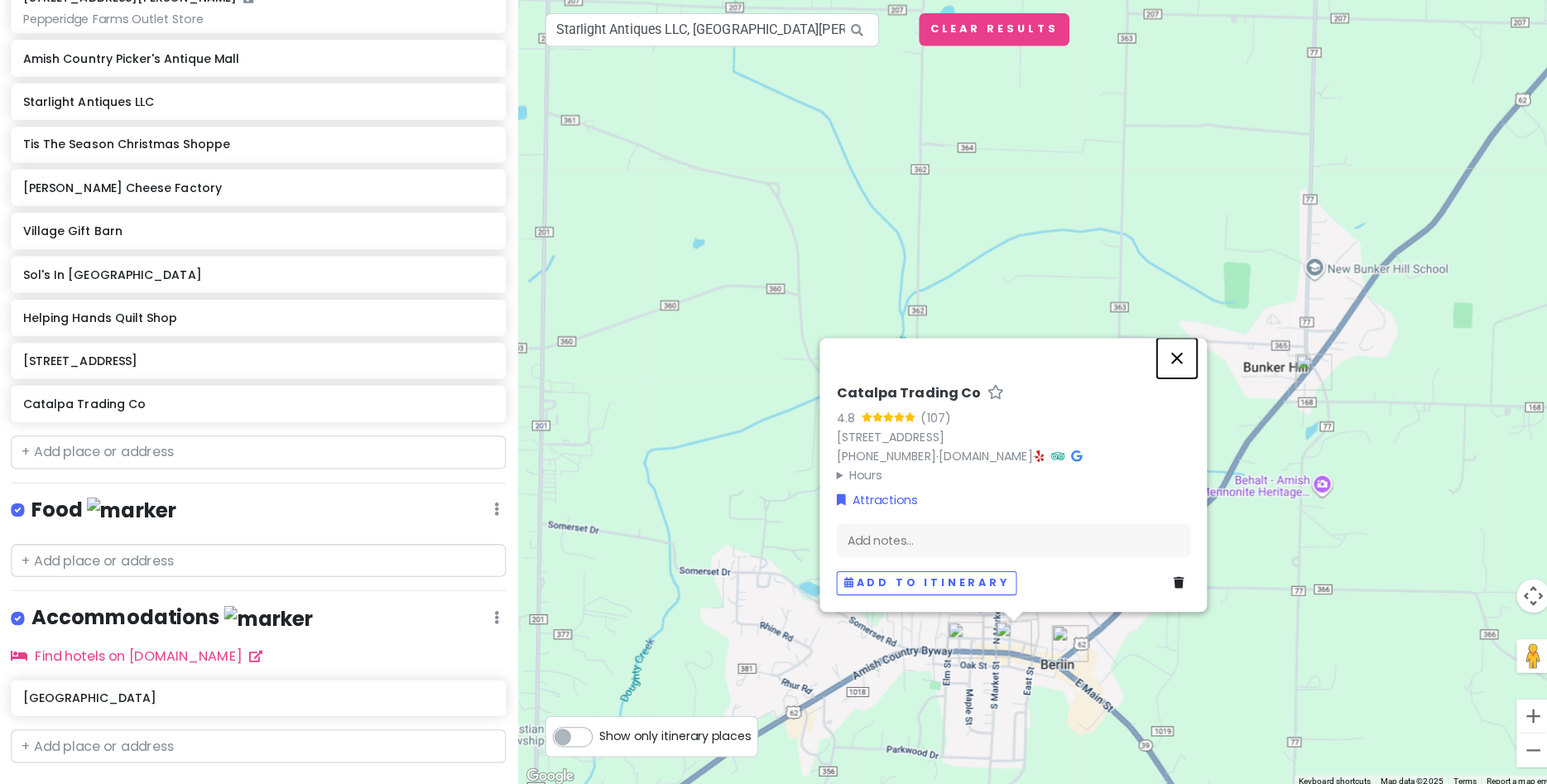
click at [1171, 340] on button "Close" at bounding box center [1169, 359] width 40 height 40
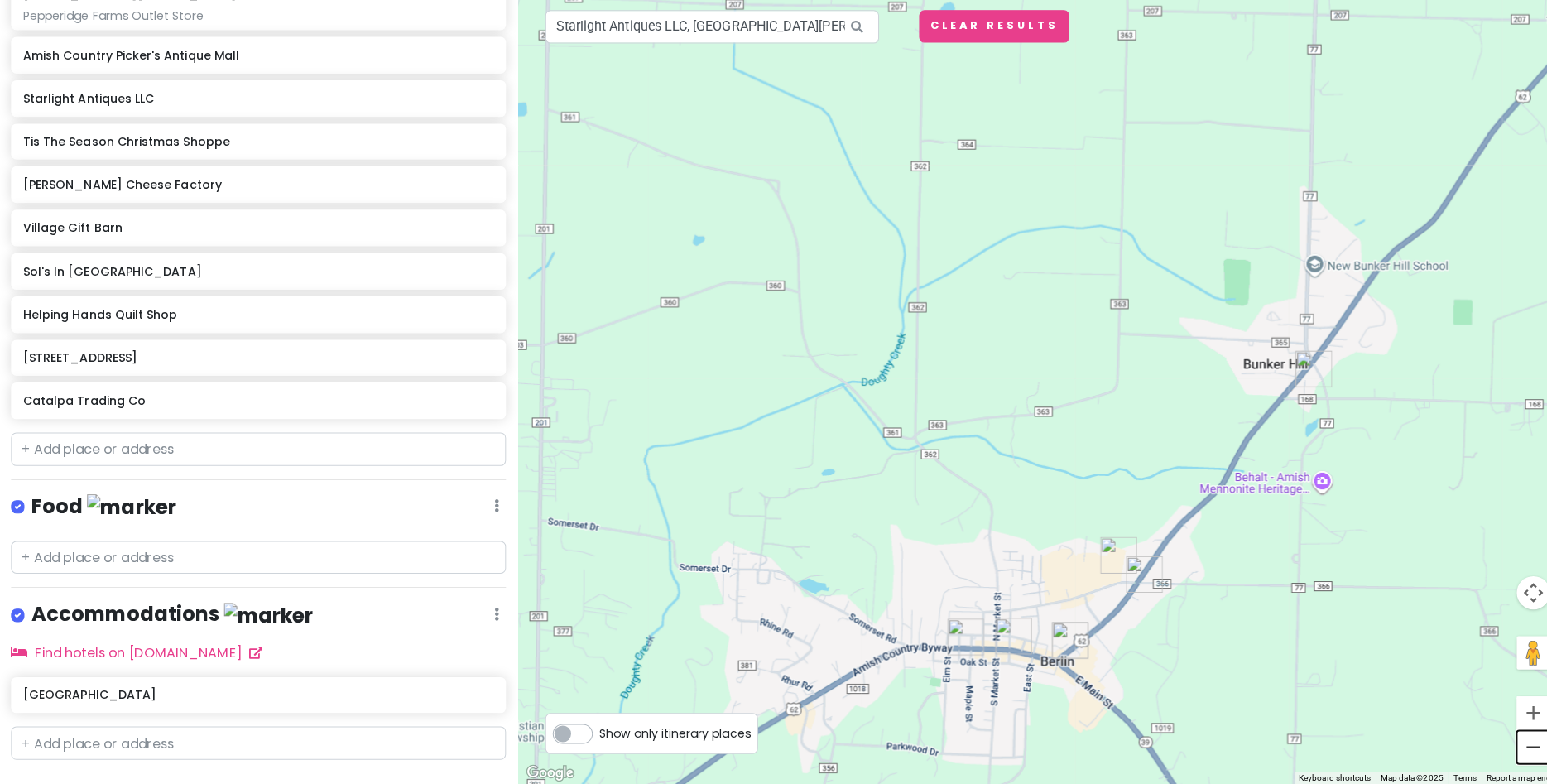
click at [1520, 744] on button "Zoom out" at bounding box center [1522, 747] width 33 height 33
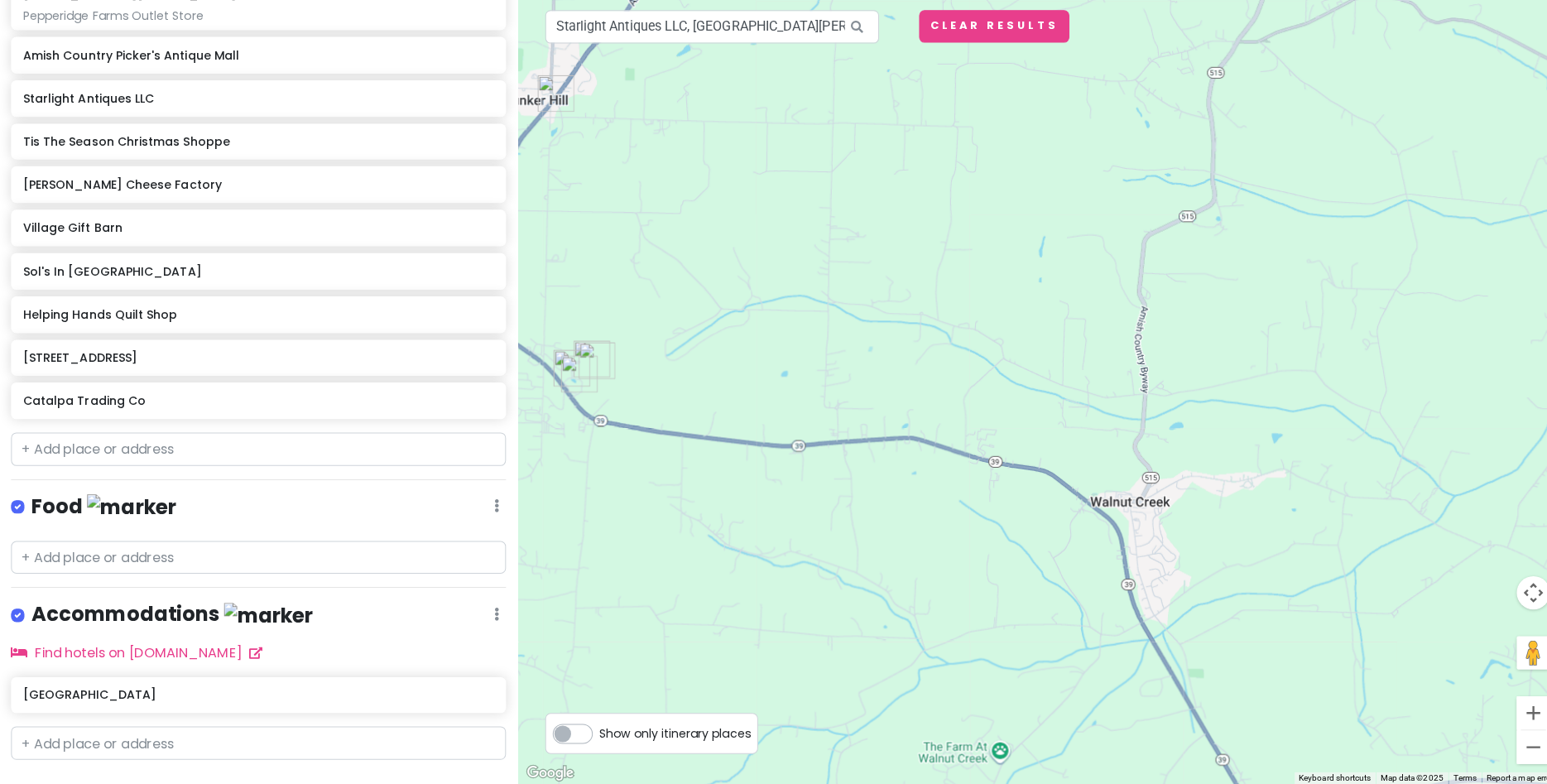
drag, startPoint x: 1157, startPoint y: 430, endPoint x: 718, endPoint y: 273, distance: 465.8
click at [718, 273] on div at bounding box center [1032, 392] width 1032 height 784
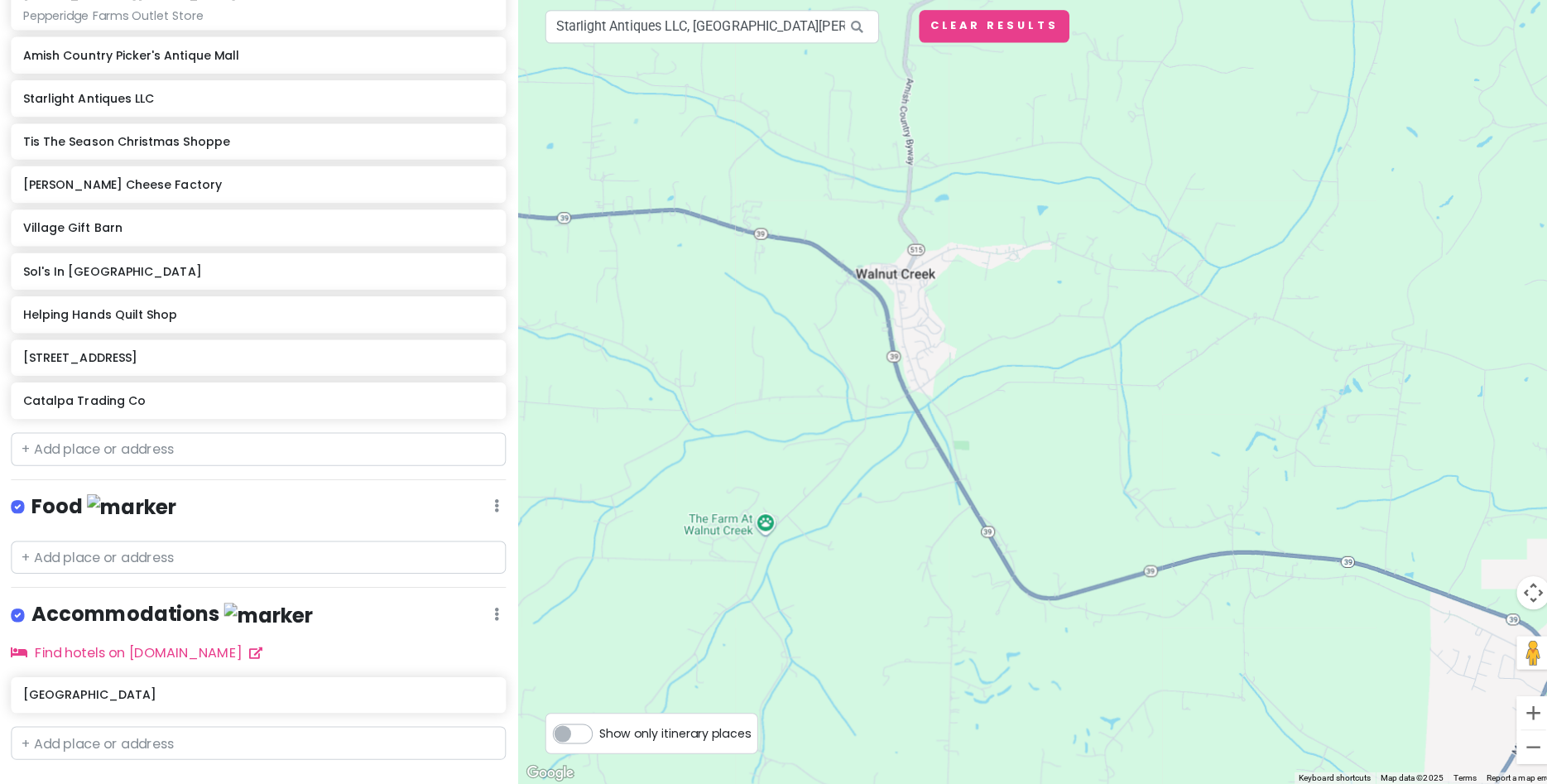
drag, startPoint x: 921, startPoint y: 122, endPoint x: 756, endPoint y: 55, distance: 178.6
click at [756, 55] on div at bounding box center [1032, 392] width 1032 height 784
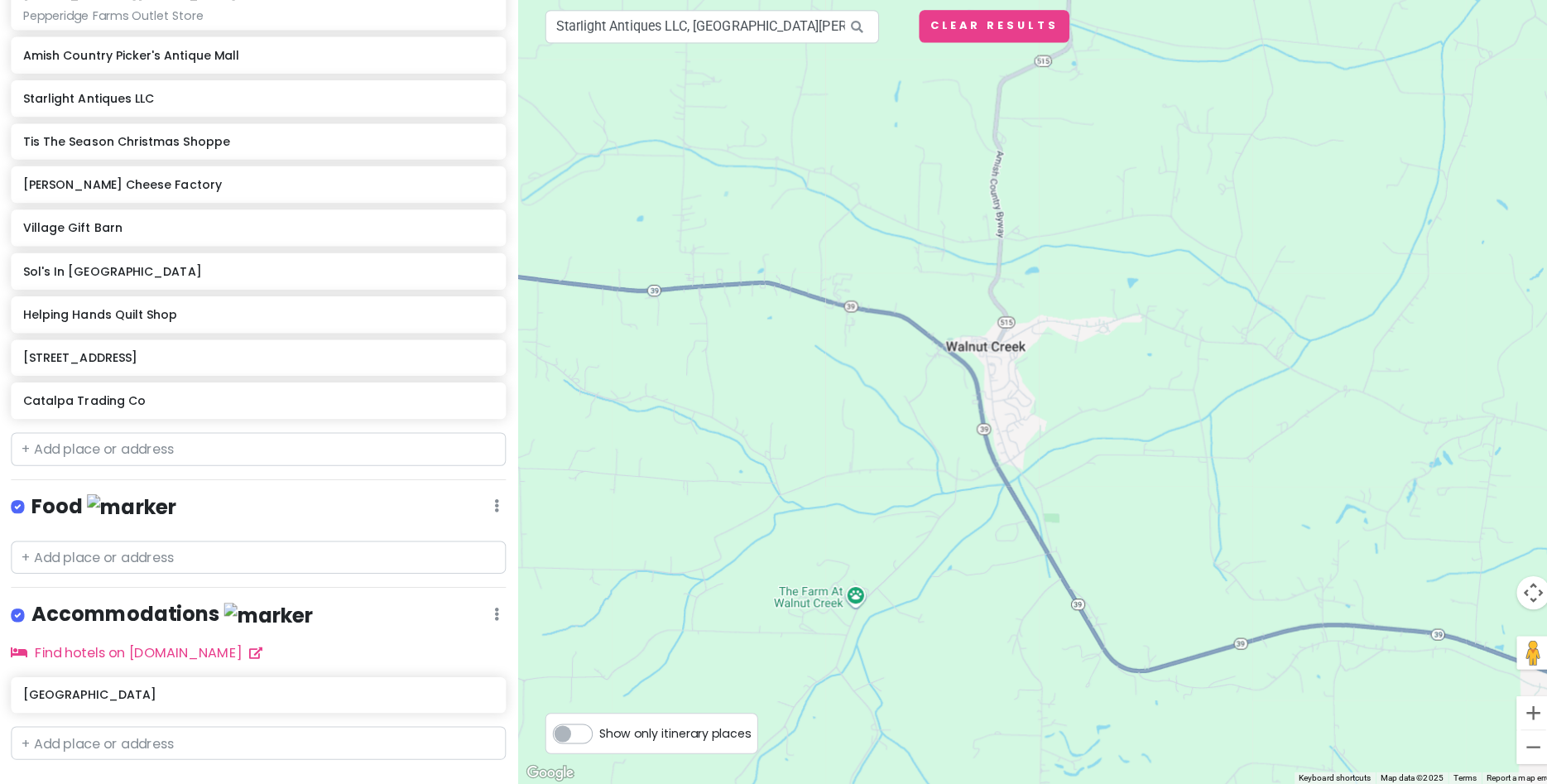
drag, startPoint x: 882, startPoint y: 134, endPoint x: 1102, endPoint y: 257, distance: 252.4
click at [1102, 257] on div at bounding box center [1032, 392] width 1032 height 784
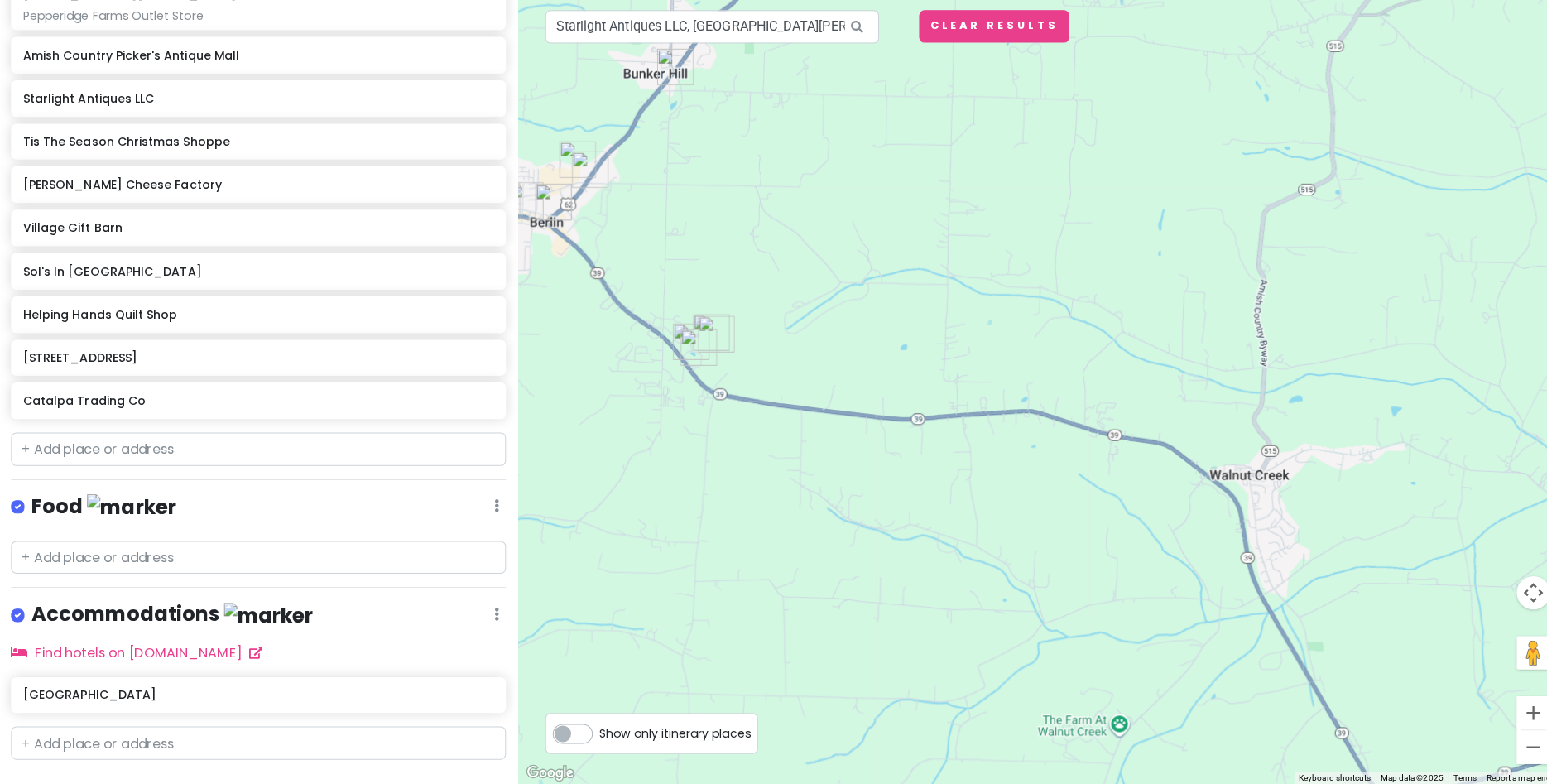
drag, startPoint x: 1041, startPoint y: 296, endPoint x: 1259, endPoint y: 407, distance: 244.7
click at [1259, 407] on div at bounding box center [1032, 392] width 1032 height 784
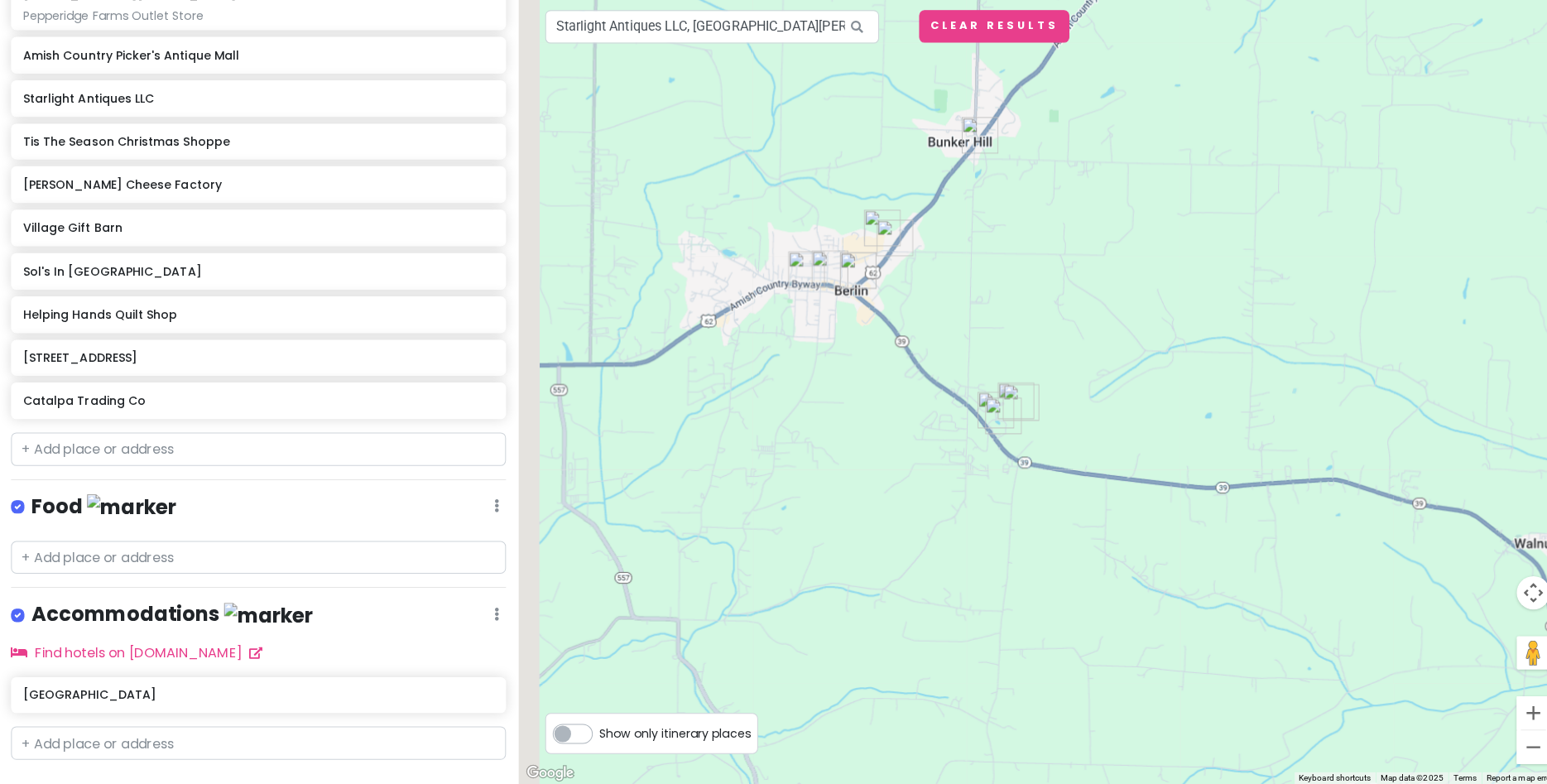
drag, startPoint x: 1267, startPoint y: 505, endPoint x: 1285, endPoint y: 499, distance: 18.3
click at [1285, 499] on div at bounding box center [1032, 392] width 1032 height 784
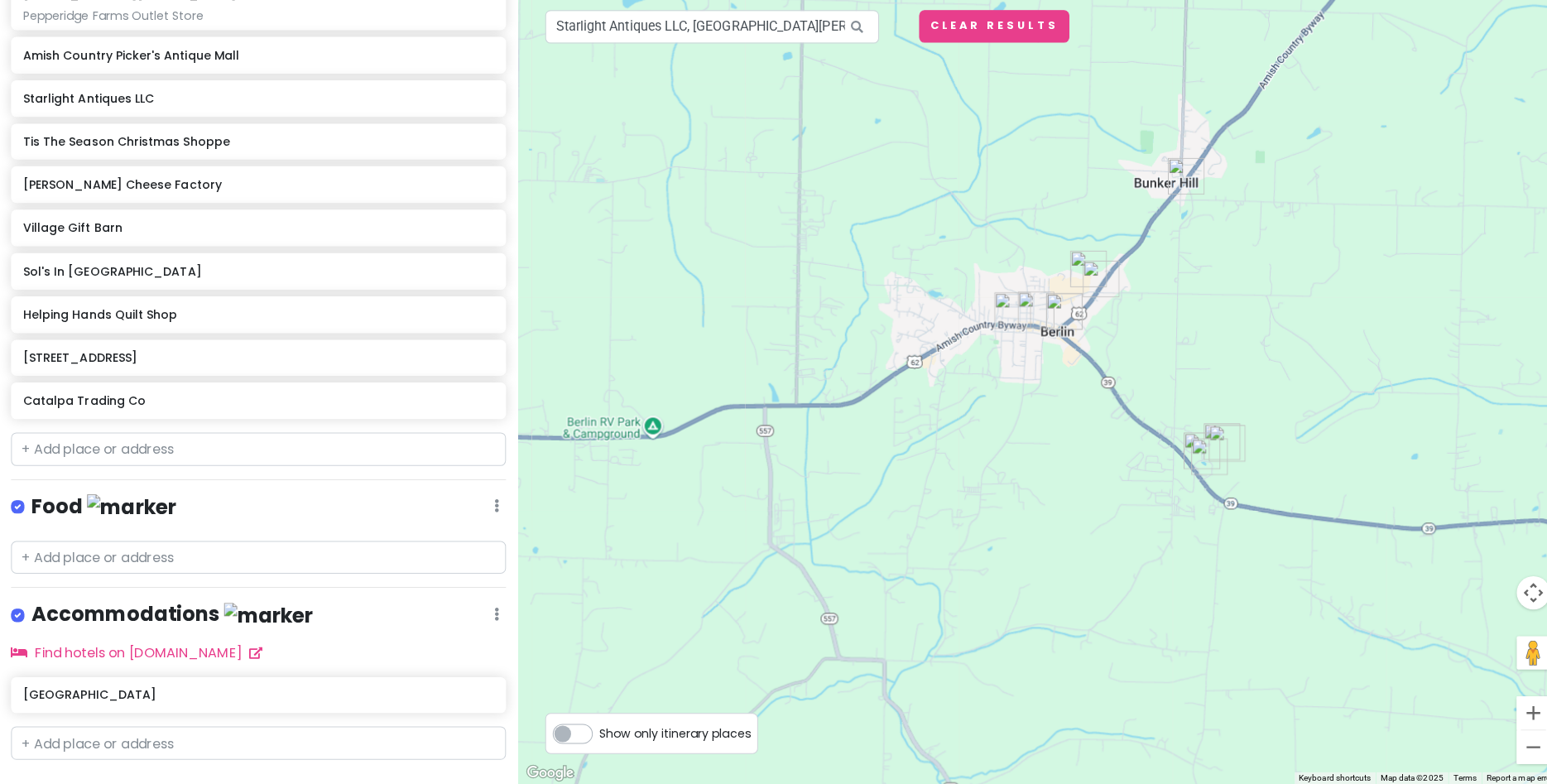
drag, startPoint x: 1185, startPoint y: 551, endPoint x: 1275, endPoint y: 576, distance: 93.0
click at [1275, 576] on div at bounding box center [1032, 392] width 1032 height 784
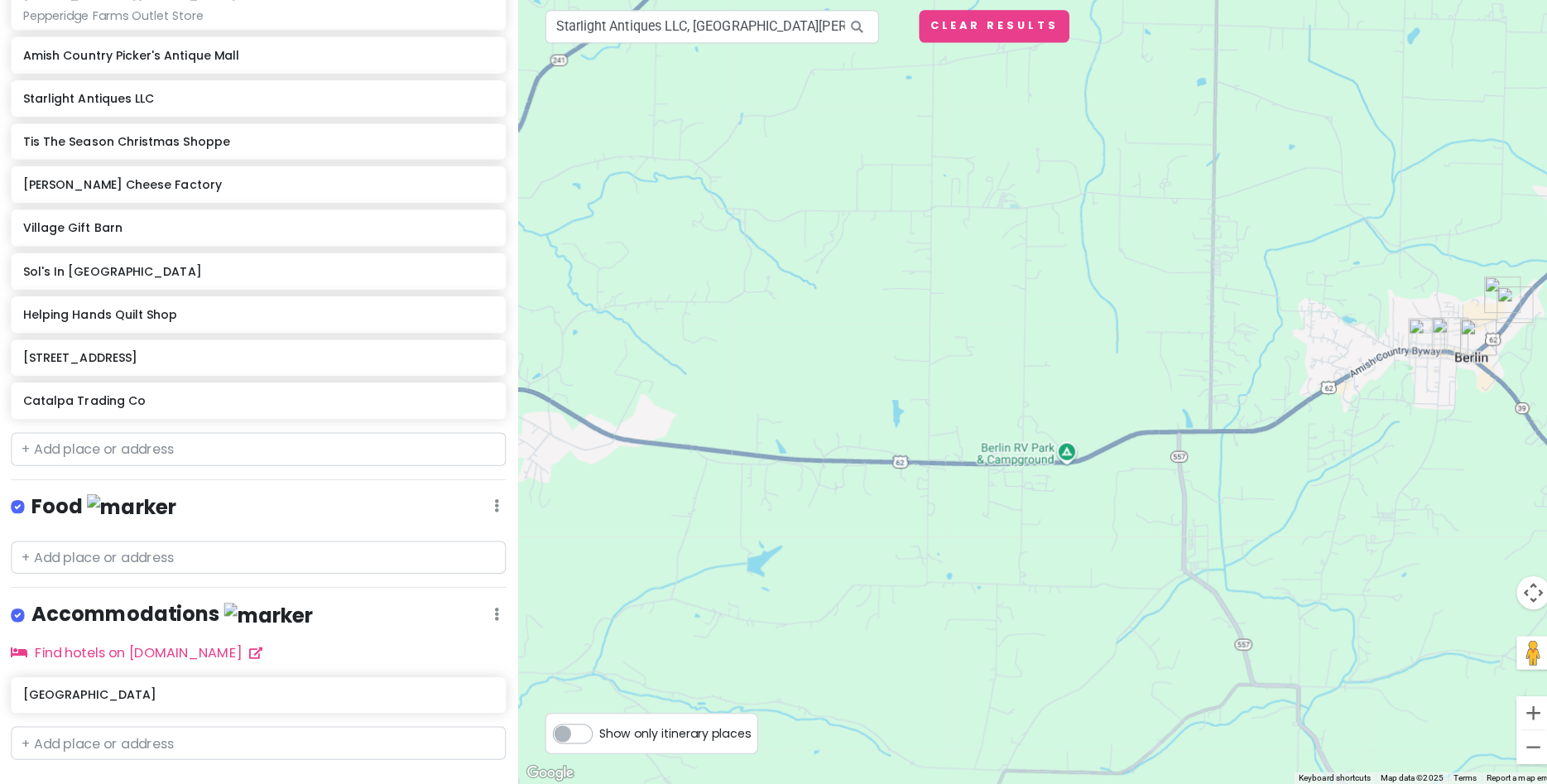
drag, startPoint x: 1033, startPoint y: 473, endPoint x: 1508, endPoint y: 497, distance: 475.8
click at [1508, 497] on div at bounding box center [1032, 392] width 1032 height 784
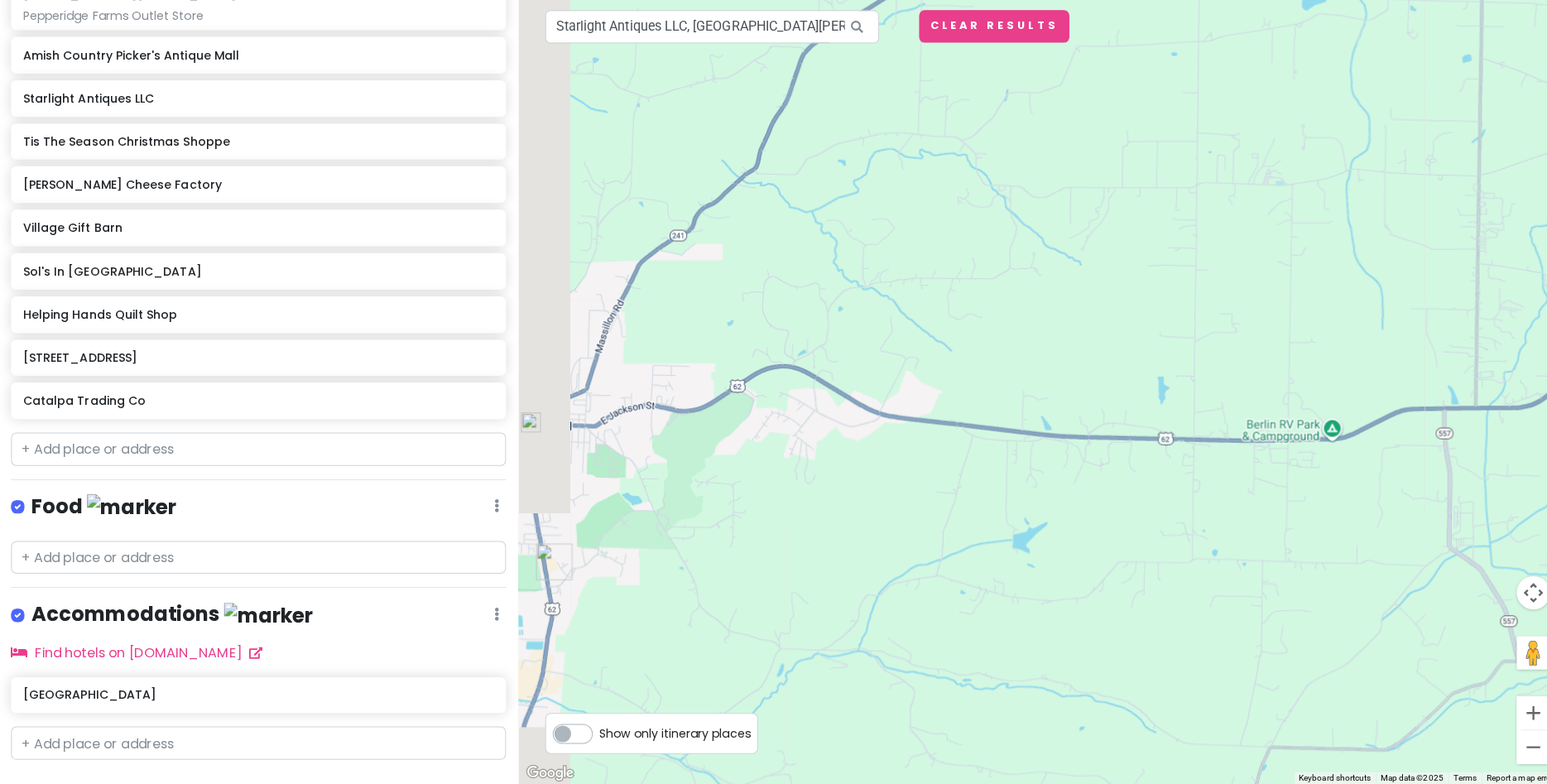
drag, startPoint x: 1445, startPoint y: 504, endPoint x: 1535, endPoint y: 507, distance: 90.3
click at [1535, 507] on div at bounding box center [1032, 392] width 1032 height 784
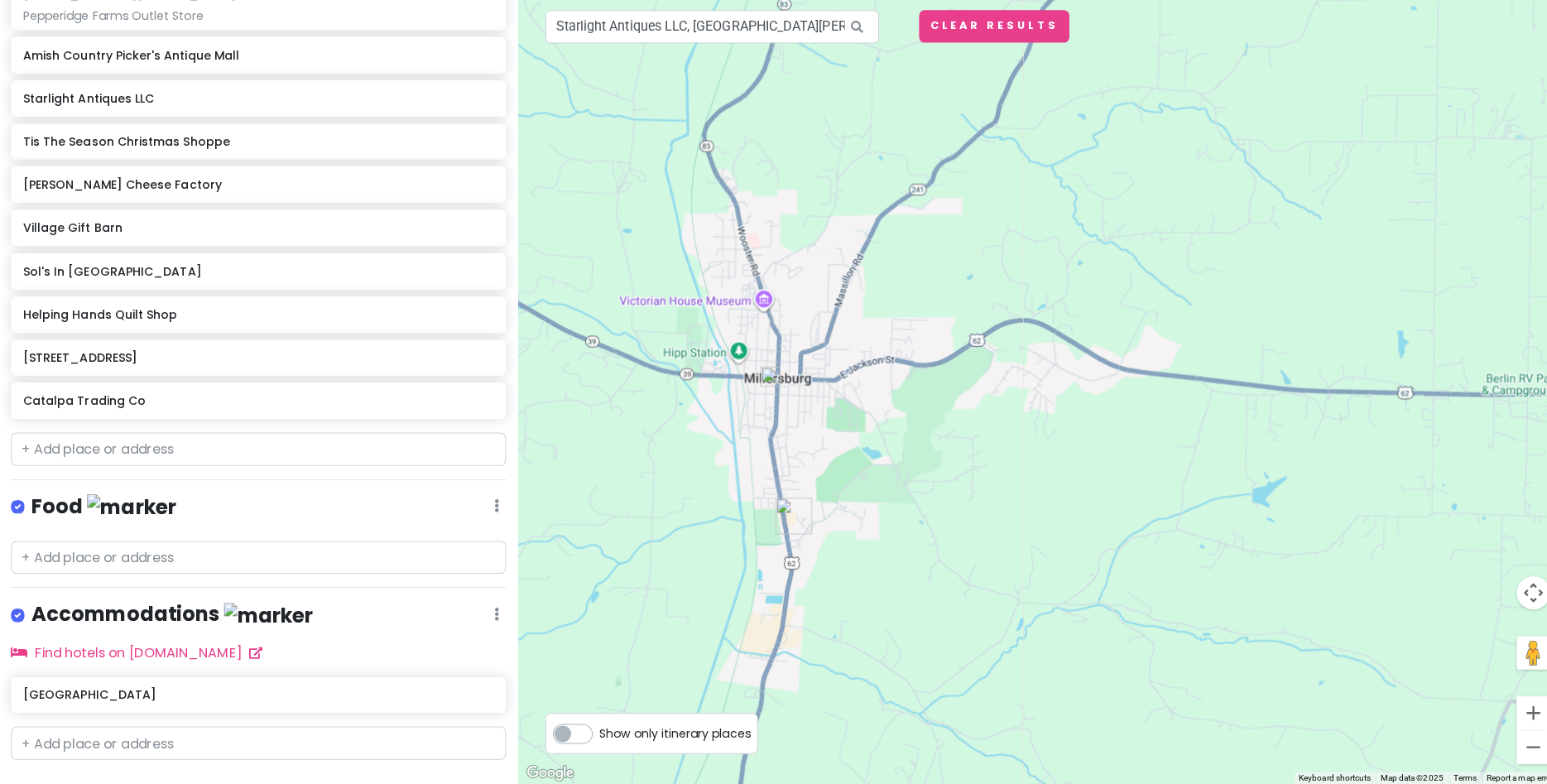
drag, startPoint x: 1316, startPoint y: 549, endPoint x: 1482, endPoint y: 513, distance: 169.4
click at [1482, 513] on div at bounding box center [1032, 392] width 1032 height 784
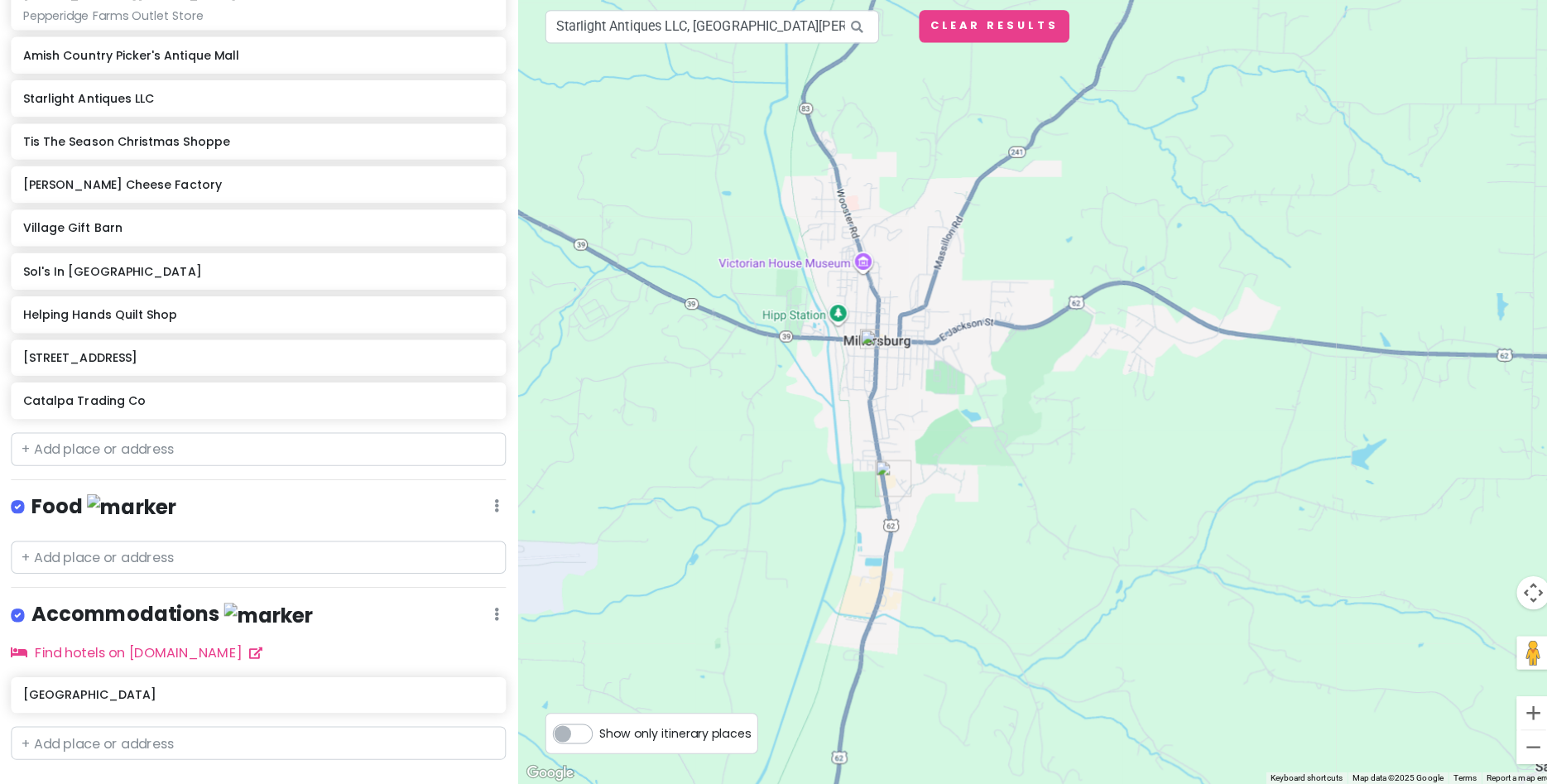
drag, startPoint x: 1236, startPoint y: 605, endPoint x: 1229, endPoint y: 656, distance: 51.0
click at [1229, 655] on div at bounding box center [1032, 392] width 1032 height 784
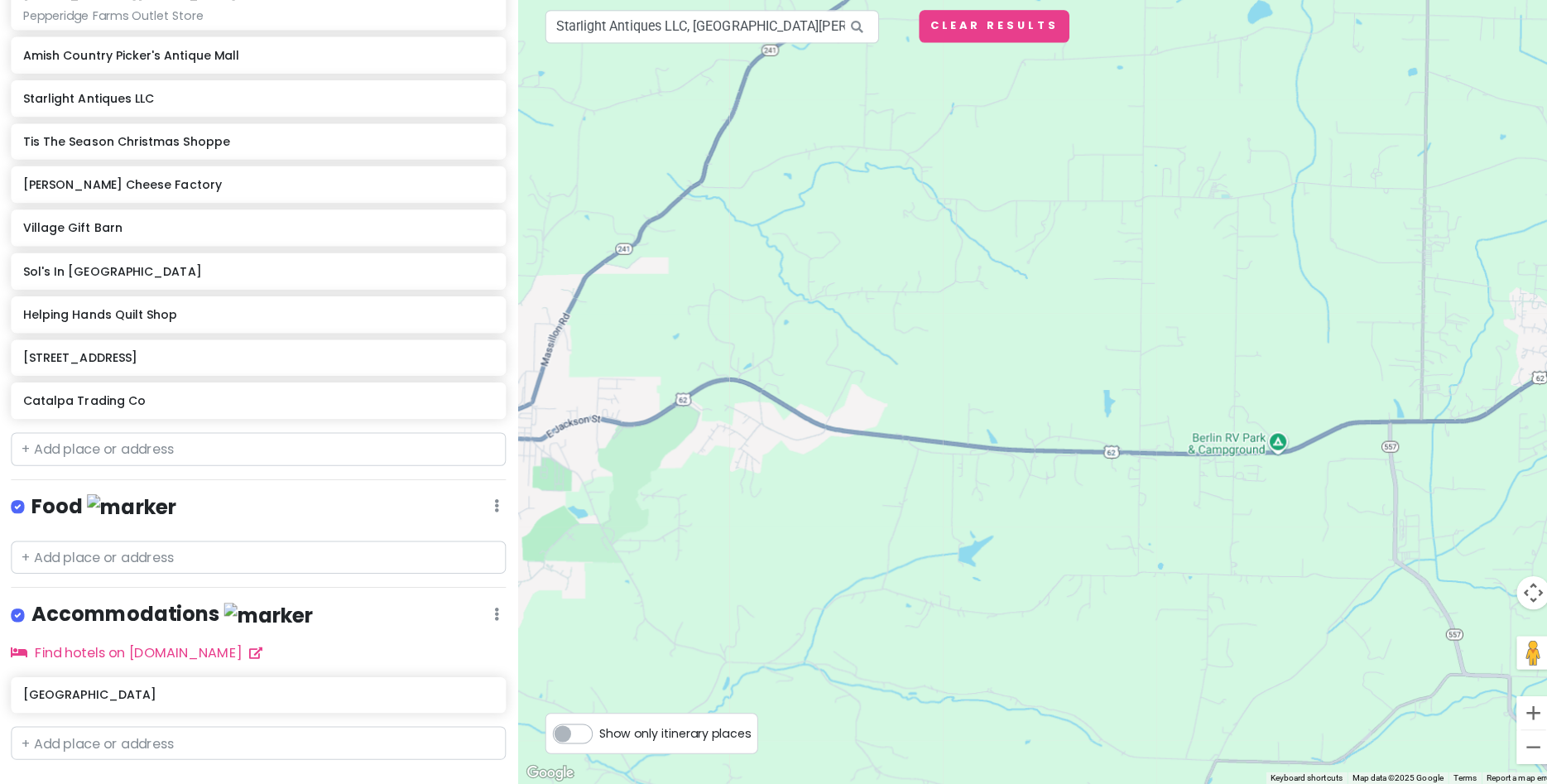
drag, startPoint x: 1104, startPoint y: 594, endPoint x: 973, endPoint y: 579, distance: 132.6
click at [892, 573] on div at bounding box center [1032, 392] width 1032 height 784
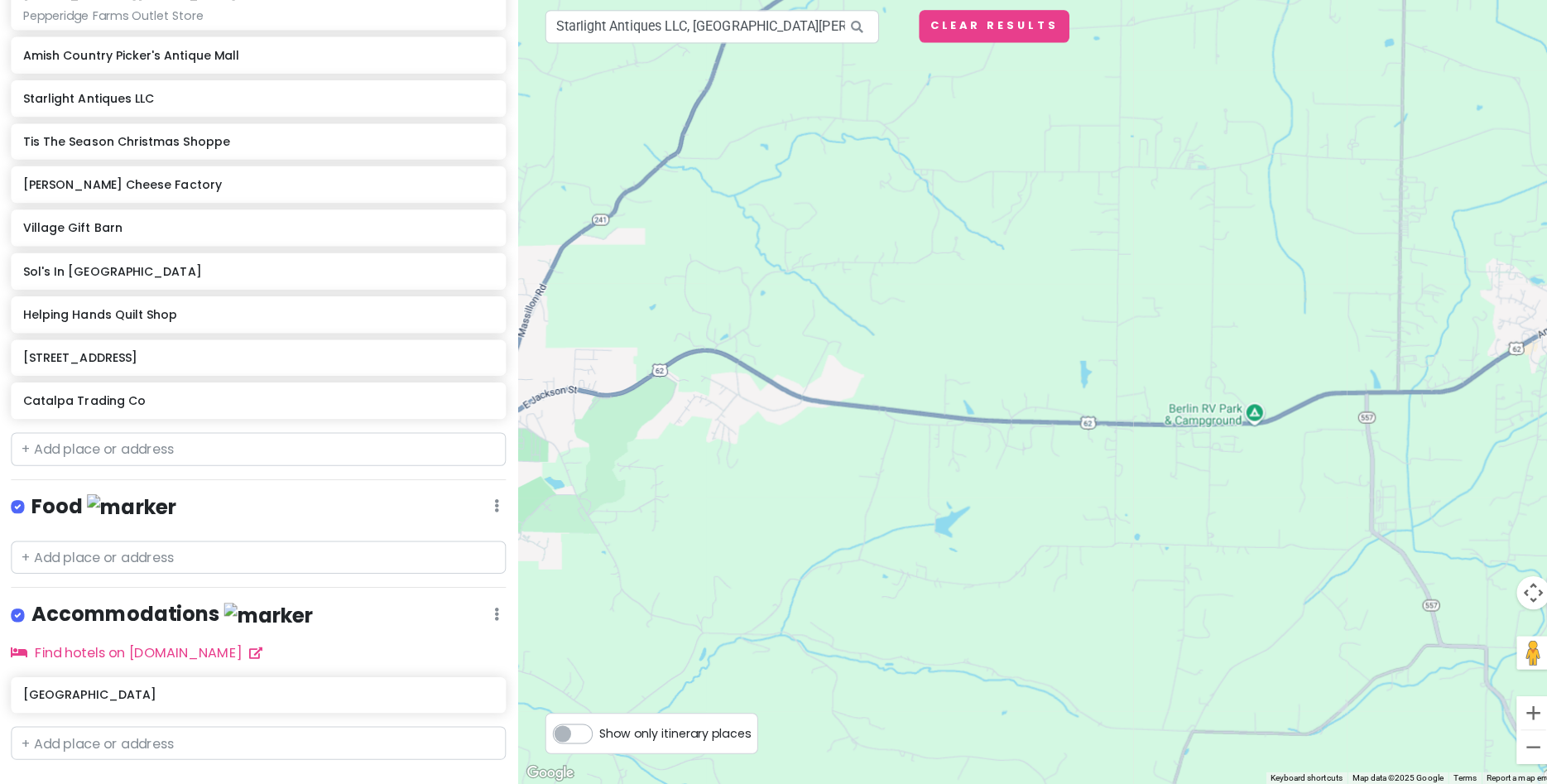
drag, startPoint x: 948, startPoint y: 553, endPoint x: 809, endPoint y: 554, distance: 139.1
click at [809, 554] on div at bounding box center [1032, 392] width 1032 height 784
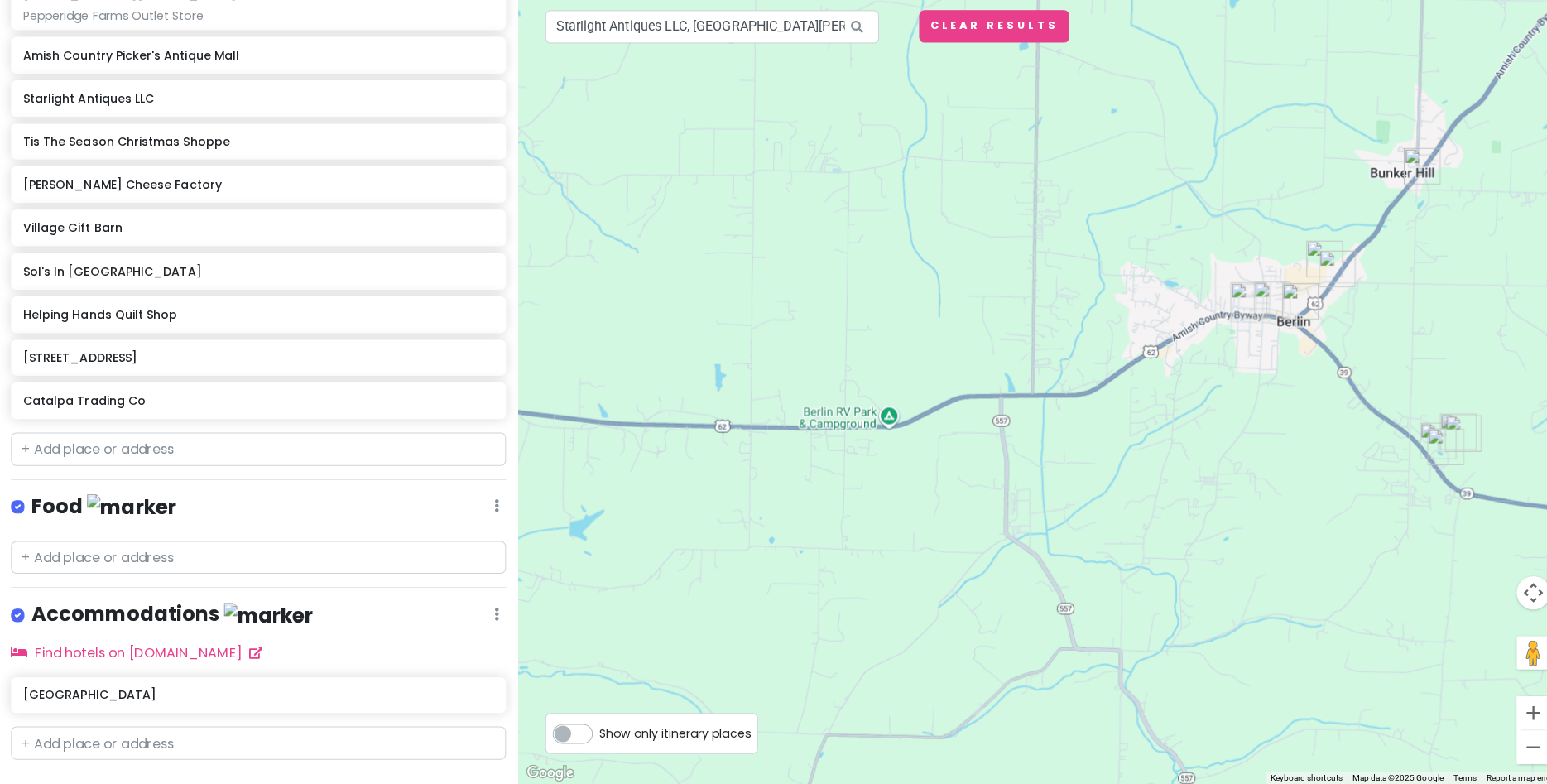
drag, startPoint x: 990, startPoint y: 528, endPoint x: 721, endPoint y: 537, distance: 269.2
click at [722, 539] on div at bounding box center [1032, 392] width 1032 height 784
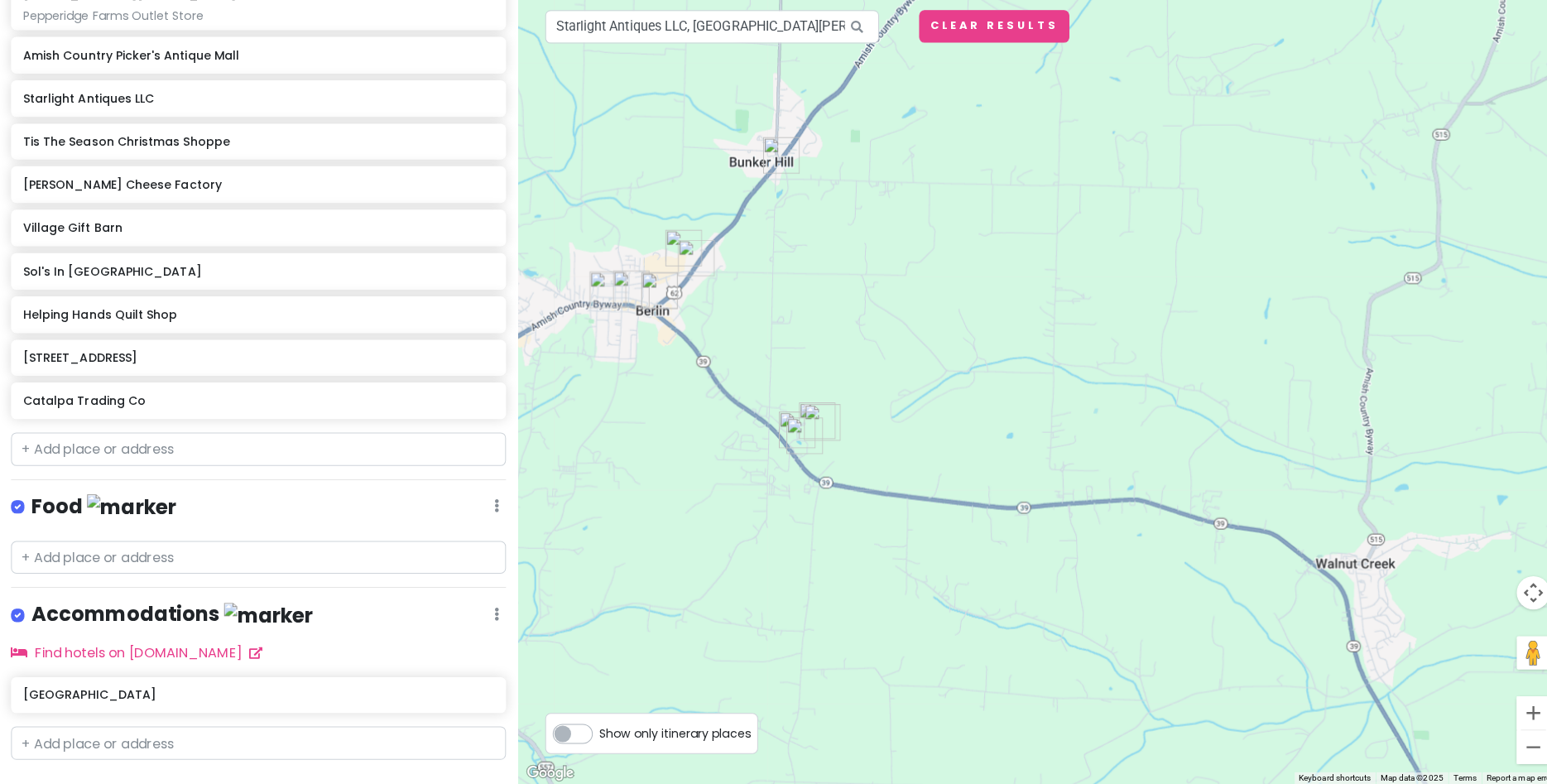
drag, startPoint x: 708, startPoint y: 537, endPoint x: 760, endPoint y: 541, distance: 52.3
click at [697, 533] on div at bounding box center [1032, 392] width 1032 height 784
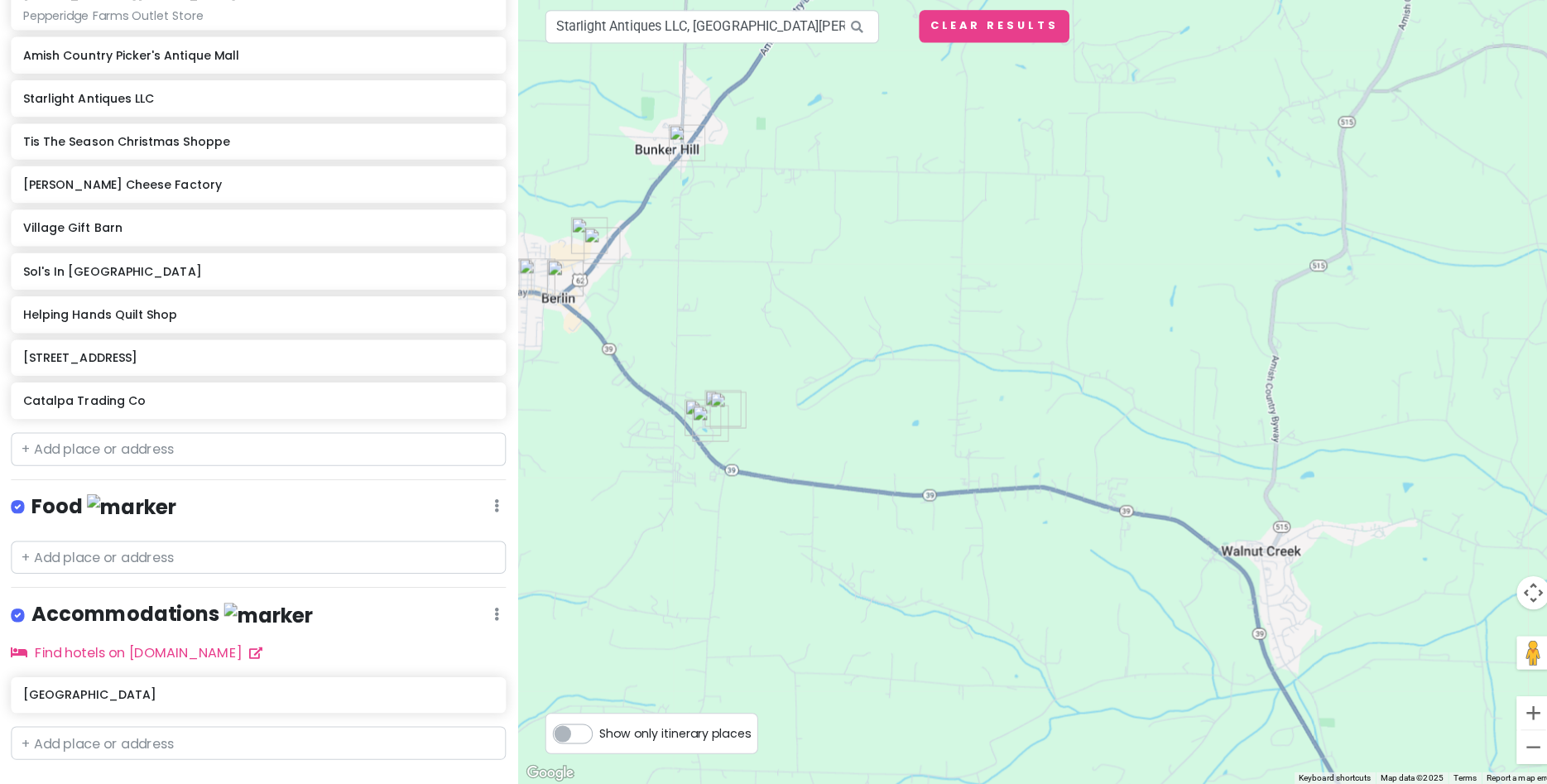
drag, startPoint x: 676, startPoint y: 504, endPoint x: 678, endPoint y: 488, distance: 16.7
click at [666, 496] on div at bounding box center [1032, 392] width 1032 height 784
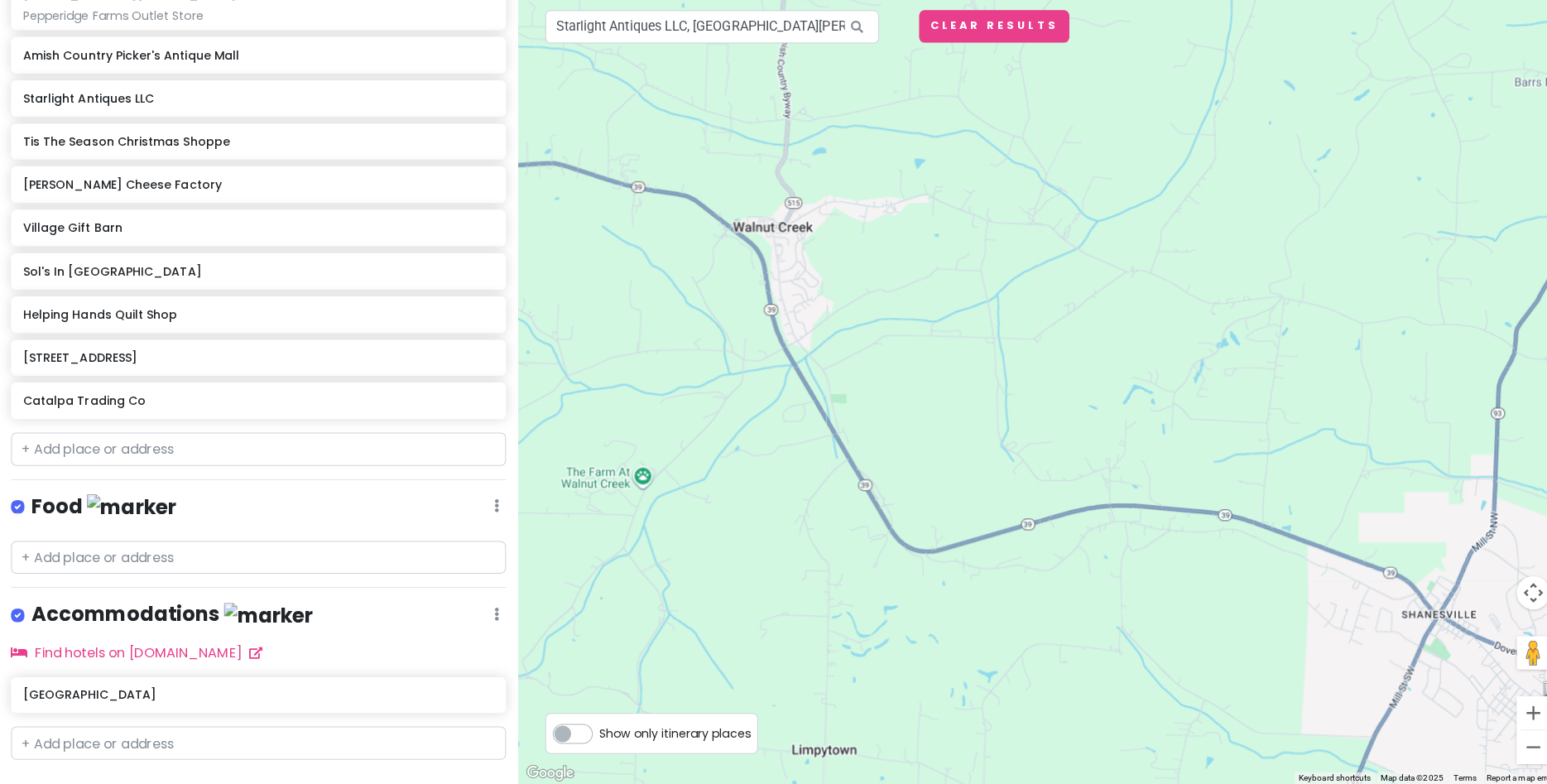
drag, startPoint x: 636, startPoint y: 378, endPoint x: 679, endPoint y: 420, distance: 60.3
click at [560, 294] on div at bounding box center [1032, 392] width 1032 height 784
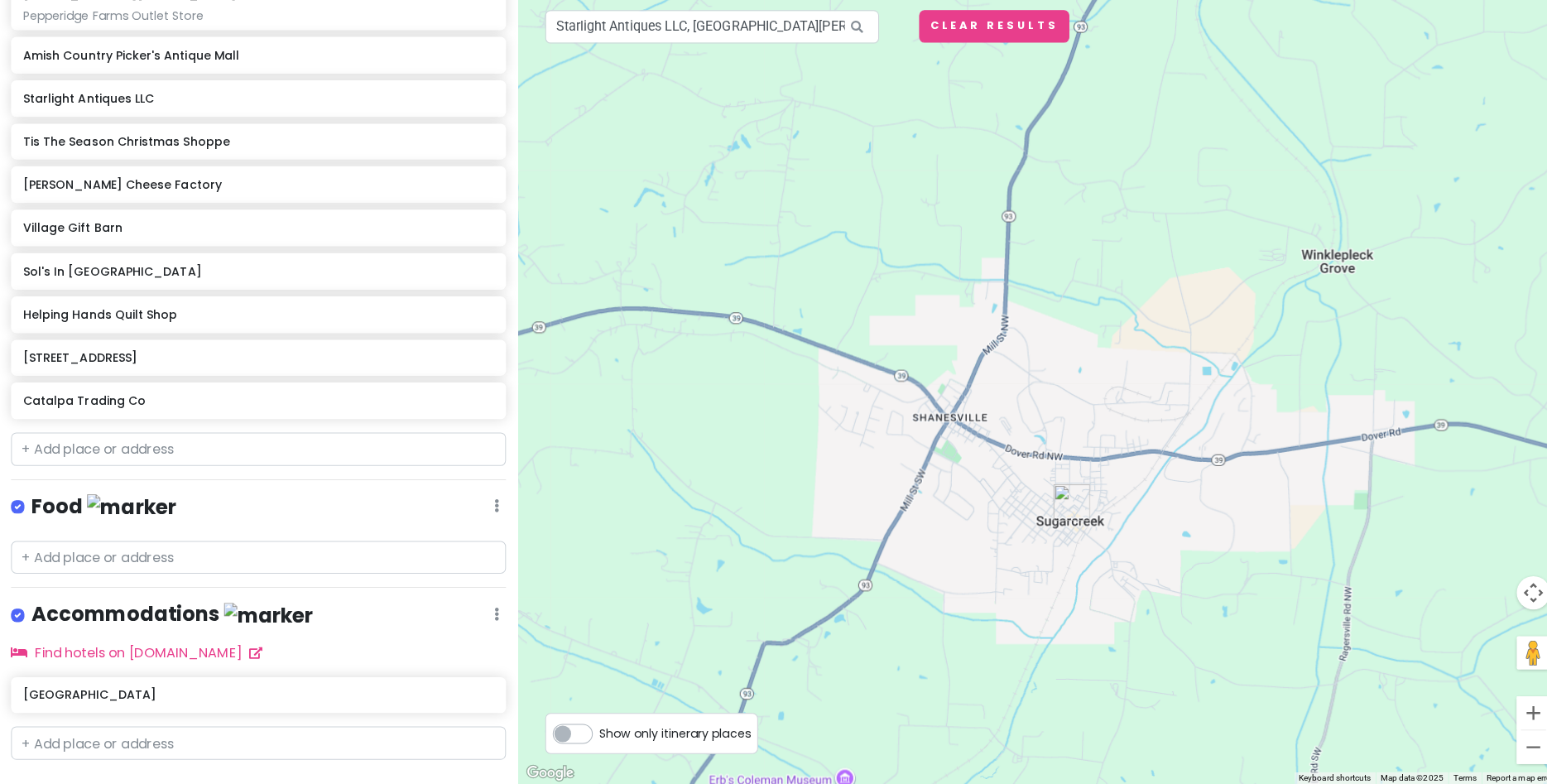
drag, startPoint x: 893, startPoint y: 500, endPoint x: 428, endPoint y: 323, distance: 497.8
click at [516, 320] on div at bounding box center [1032, 392] width 1032 height 784
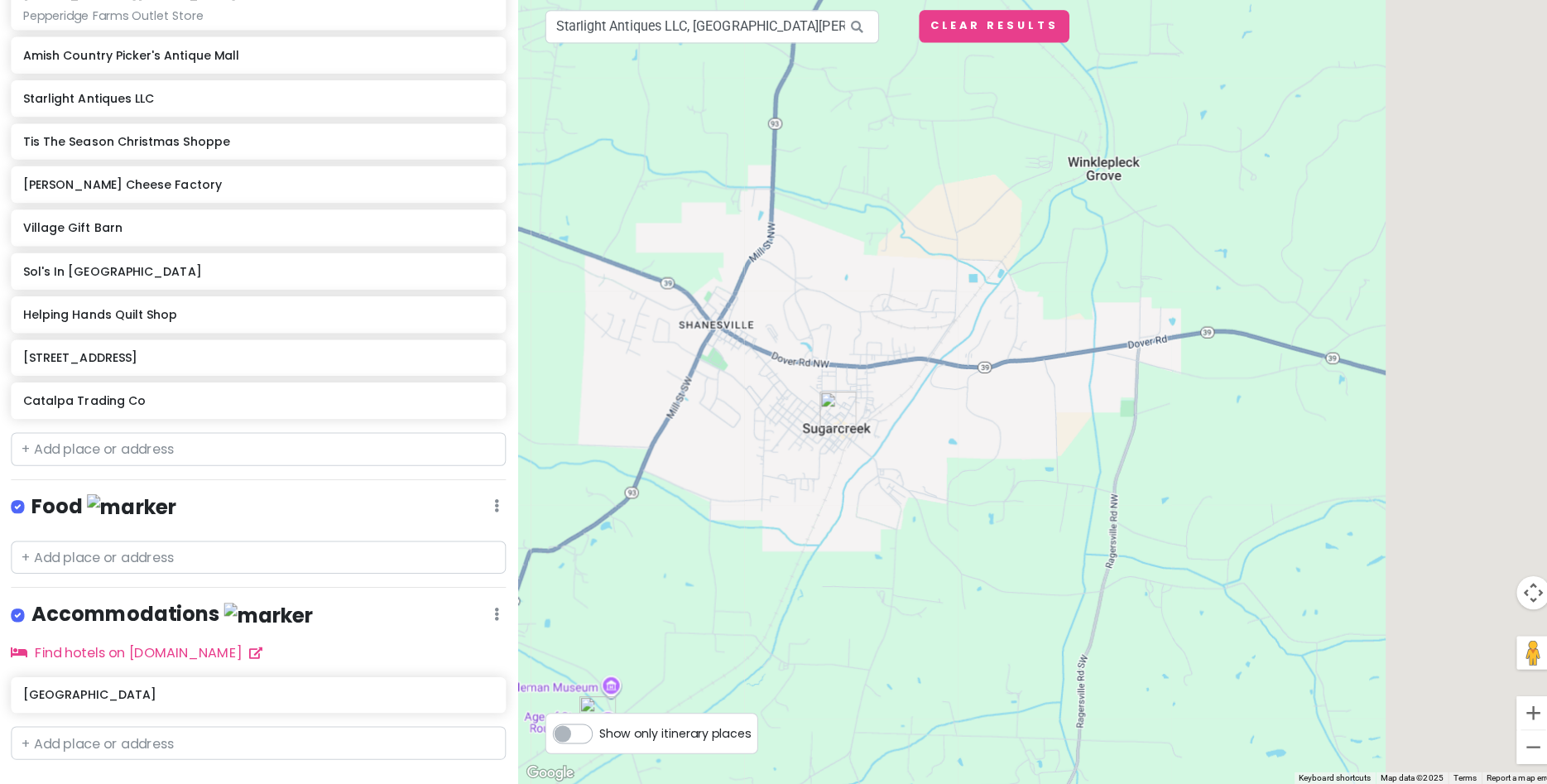
drag, startPoint x: 580, startPoint y: 404, endPoint x: 408, endPoint y: 340, distance: 183.6
click at [516, 325] on div at bounding box center [1032, 392] width 1032 height 784
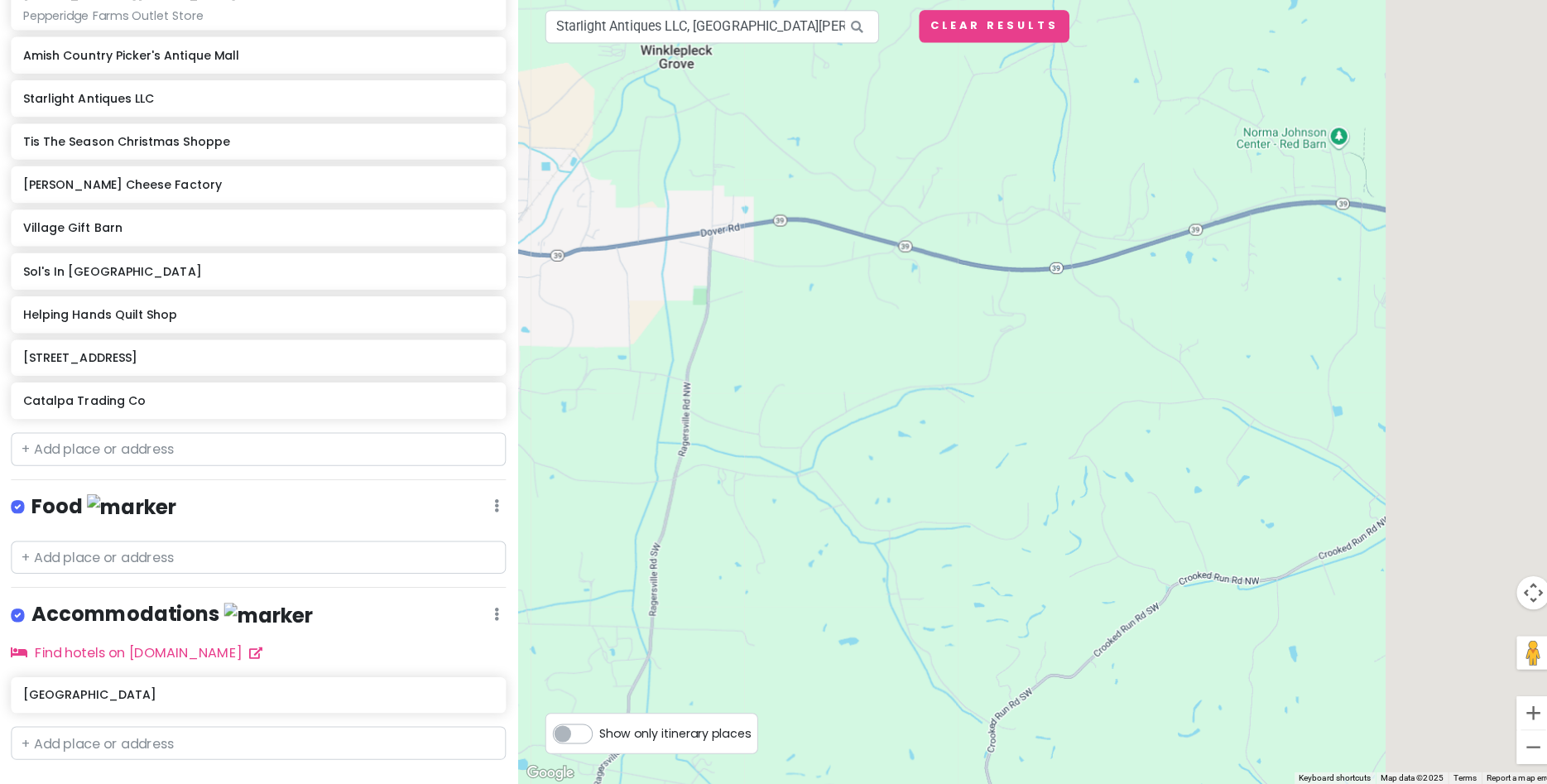
drag, startPoint x: 335, startPoint y: 335, endPoint x: 274, endPoint y: 324, distance: 62.3
click at [516, 323] on div at bounding box center [1032, 392] width 1032 height 784
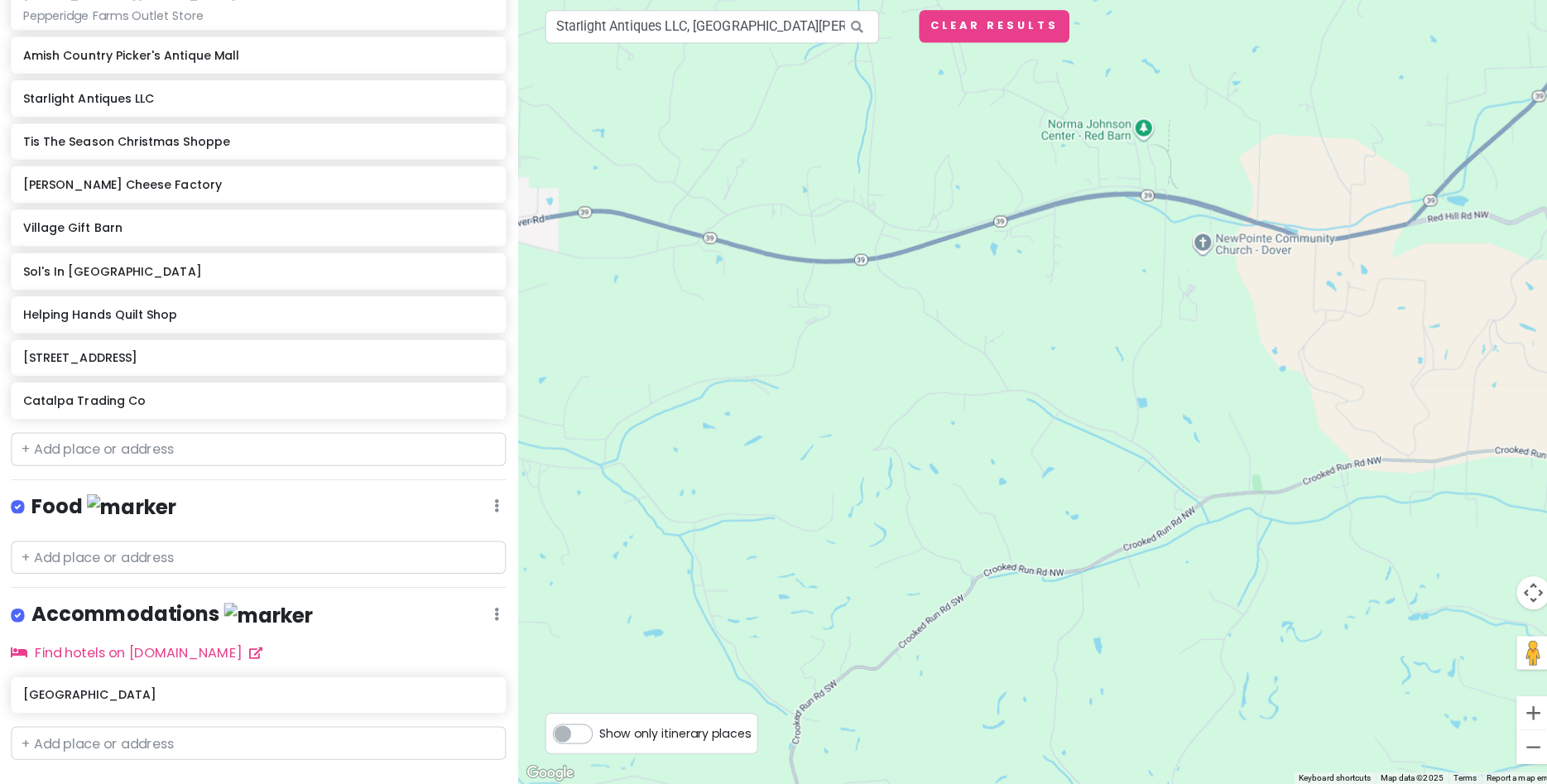
drag, startPoint x: 654, startPoint y: 306, endPoint x: 178, endPoint y: 336, distance: 476.9
click at [516, 329] on div at bounding box center [1032, 392] width 1032 height 784
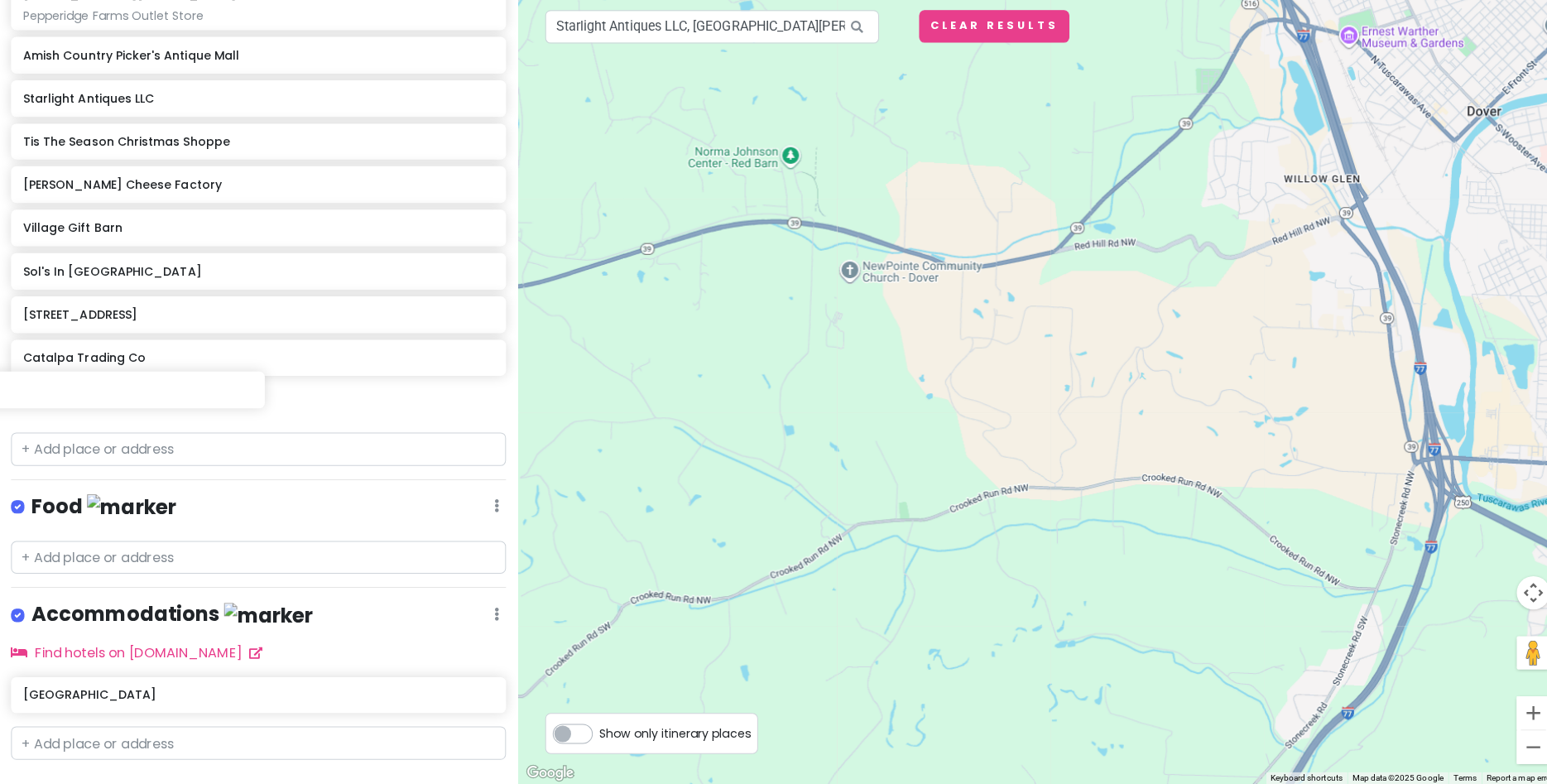
drag, startPoint x: 468, startPoint y: 329, endPoint x: 228, endPoint y: 405, distance: 251.1
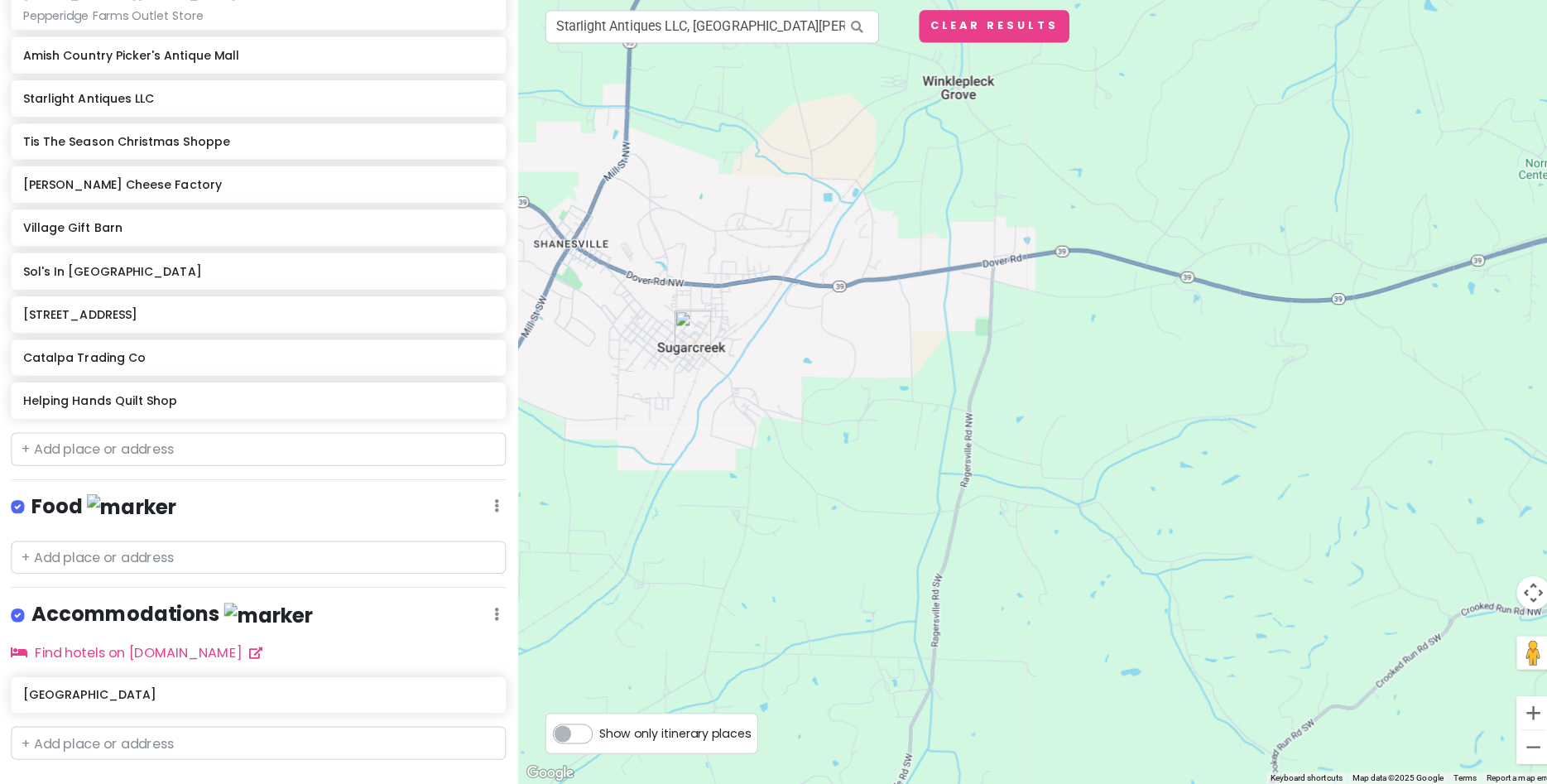
drag, startPoint x: 711, startPoint y: 322, endPoint x: 1535, endPoint y: 335, distance: 823.8
click at [1535, 335] on div at bounding box center [1032, 392] width 1032 height 784
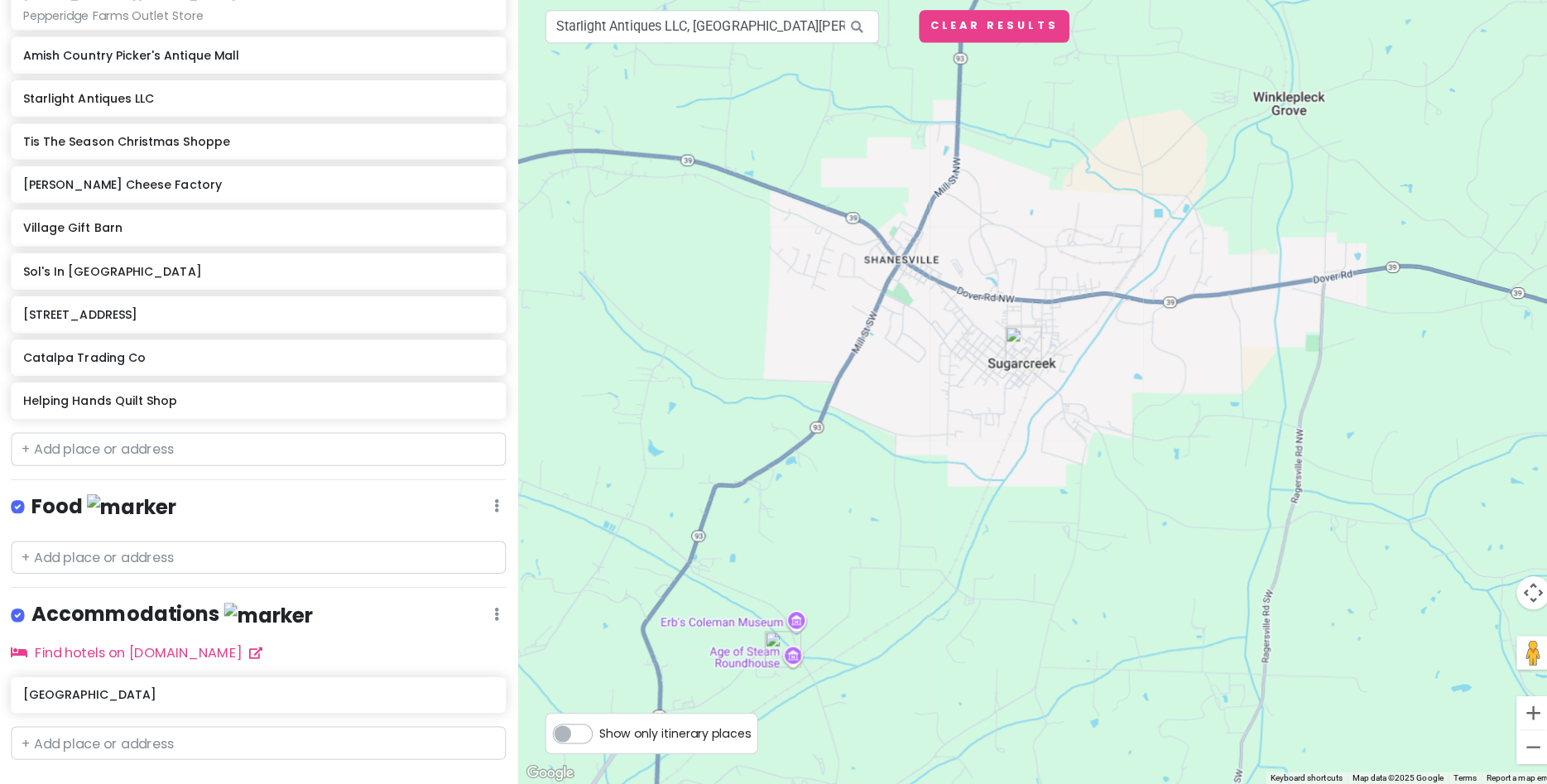
drag, startPoint x: 1032, startPoint y: 424, endPoint x: 1305, endPoint y: 441, distance: 272.9
click at [1305, 441] on div at bounding box center [1032, 392] width 1032 height 784
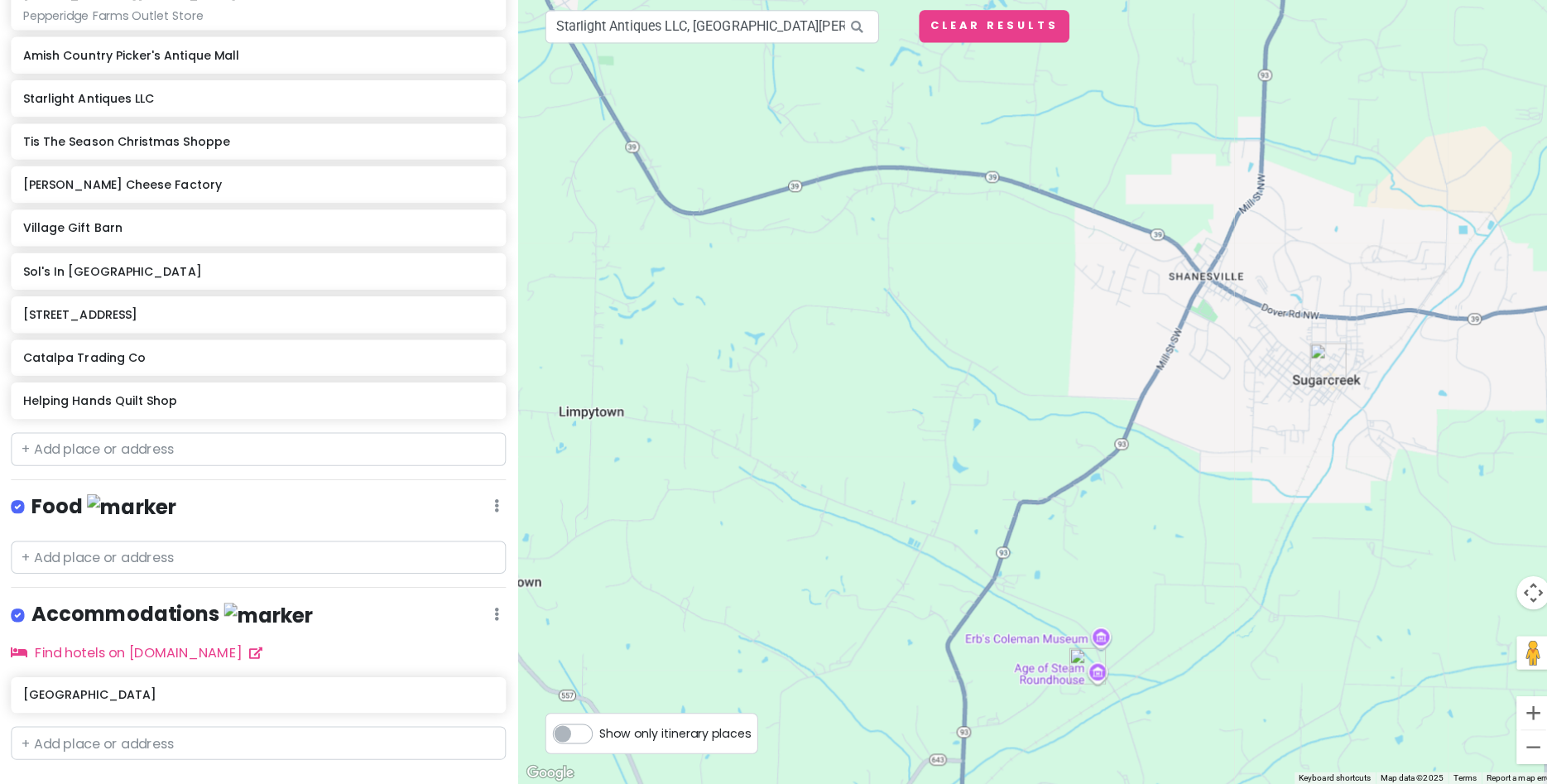
drag, startPoint x: 1307, startPoint y: 459, endPoint x: 1474, endPoint y: 468, distance: 167.4
click at [1474, 468] on div at bounding box center [1032, 392] width 1032 height 784
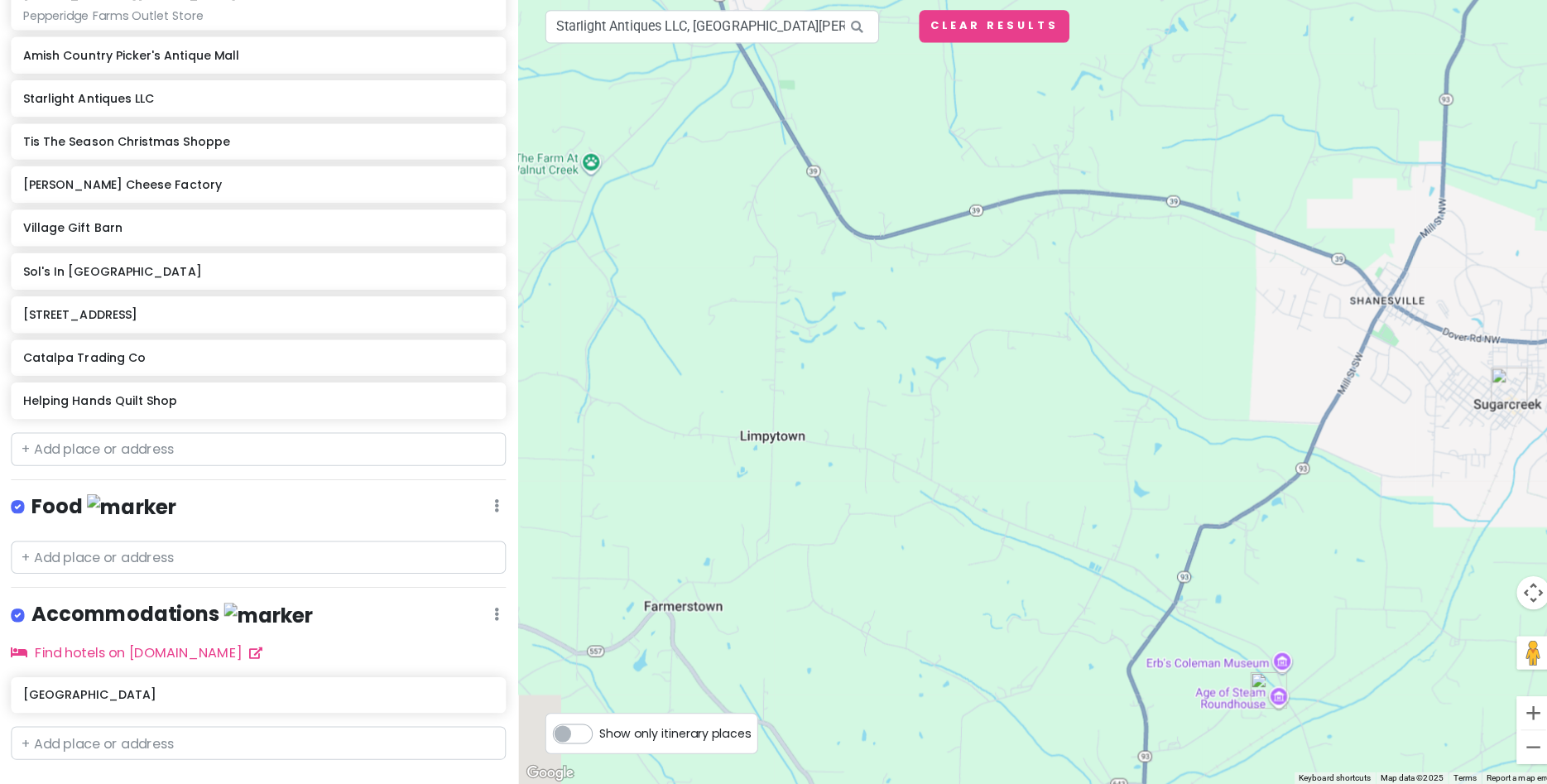
drag, startPoint x: 1310, startPoint y: 492, endPoint x: 1485, endPoint y: 518, distance: 176.7
click at [1485, 518] on div at bounding box center [1032, 392] width 1032 height 784
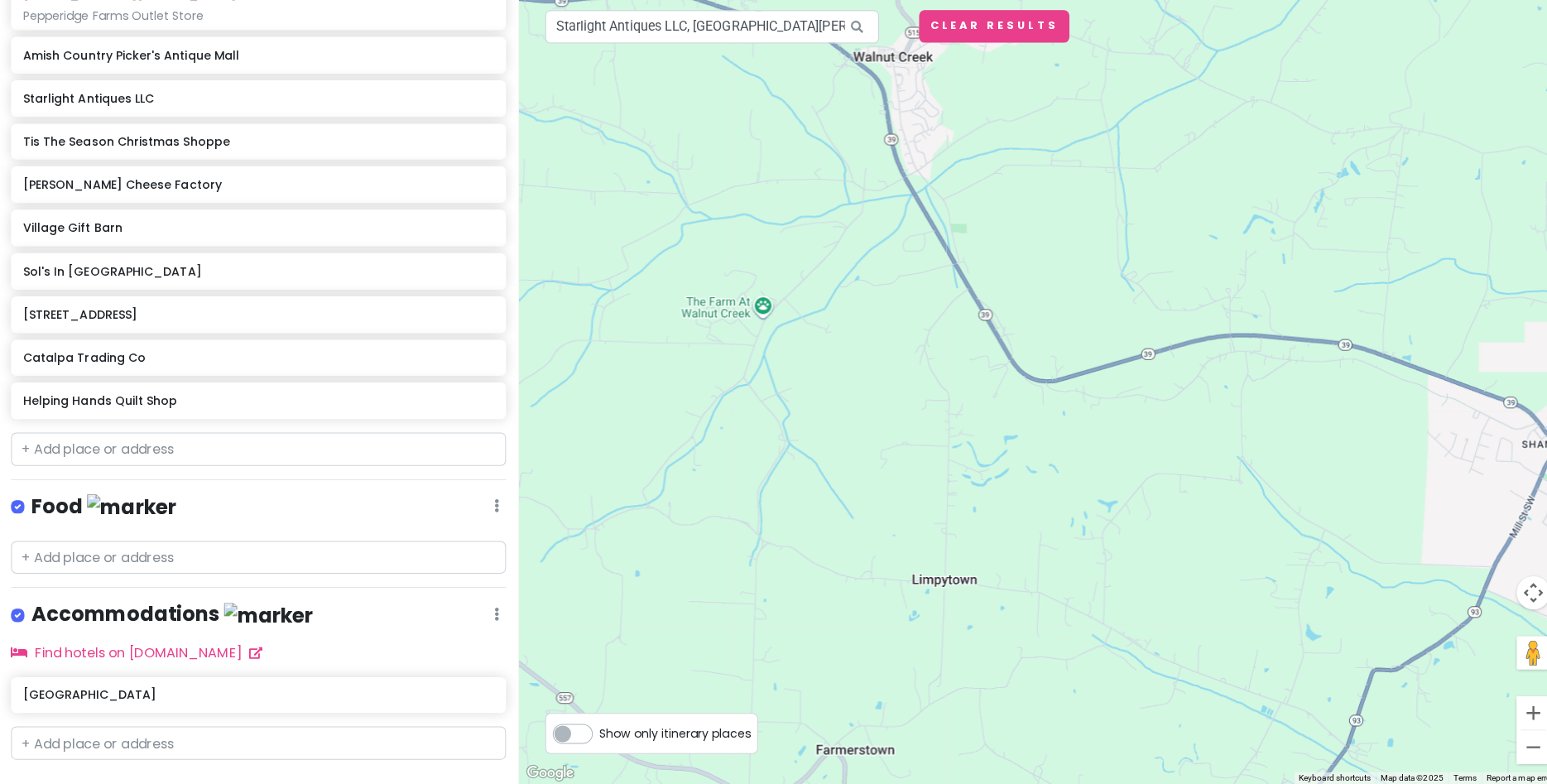
drag, startPoint x: 1396, startPoint y: 498, endPoint x: 1510, endPoint y: 612, distance: 161.0
click at [1510, 613] on div at bounding box center [1032, 392] width 1032 height 784
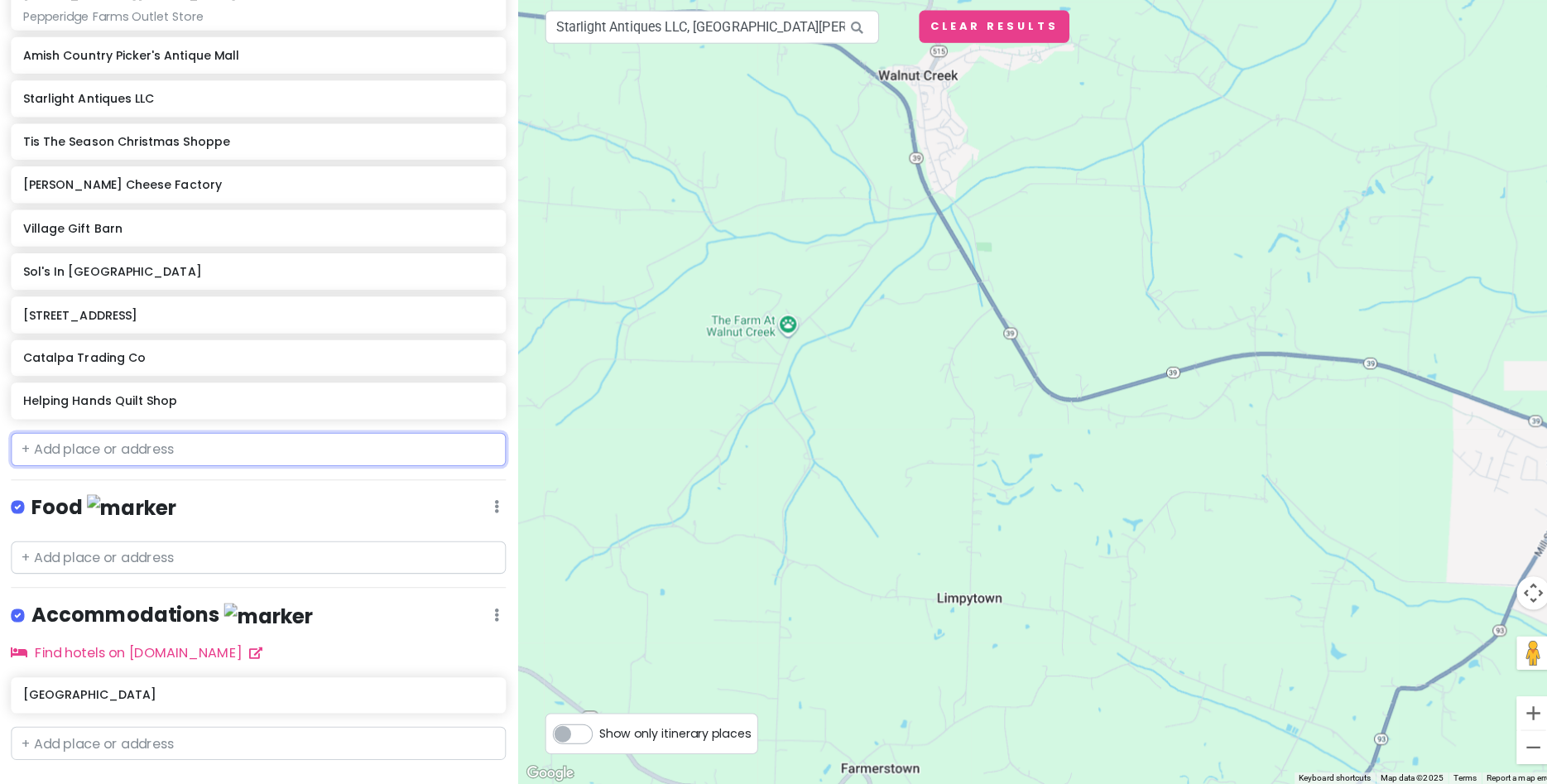
paste input "Carlisle Gifts Walnut Creek"
type input "Carlisle Gifts Walnut Creek"
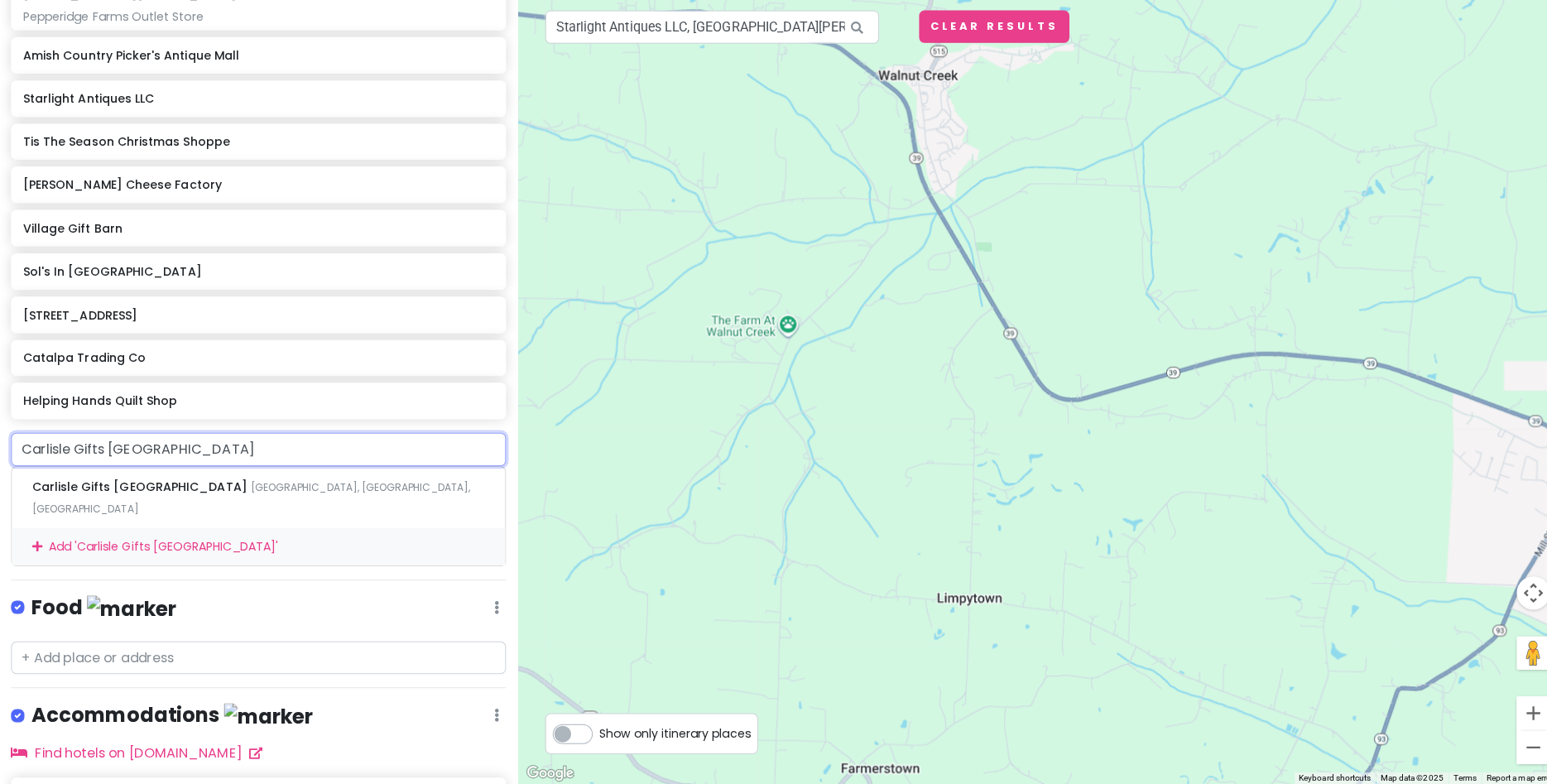
click at [116, 530] on div "Add ' Carlisle Gifts Walnut Creek '" at bounding box center [257, 548] width 489 height 37
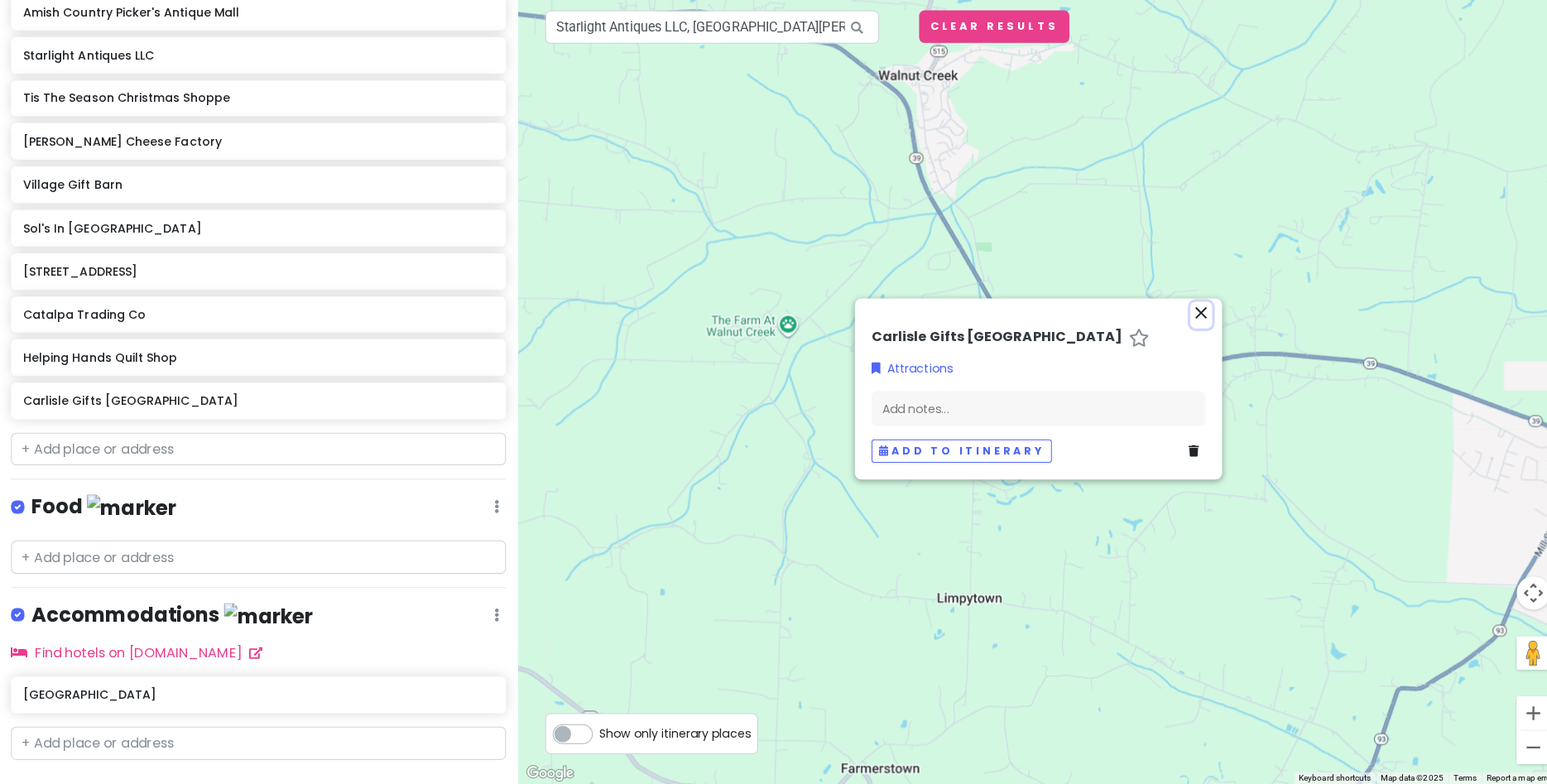
drag, startPoint x: 1183, startPoint y: 313, endPoint x: 1192, endPoint y: 316, distance: 9.7
click at [1185, 314] on button "close" at bounding box center [1193, 318] width 22 height 26
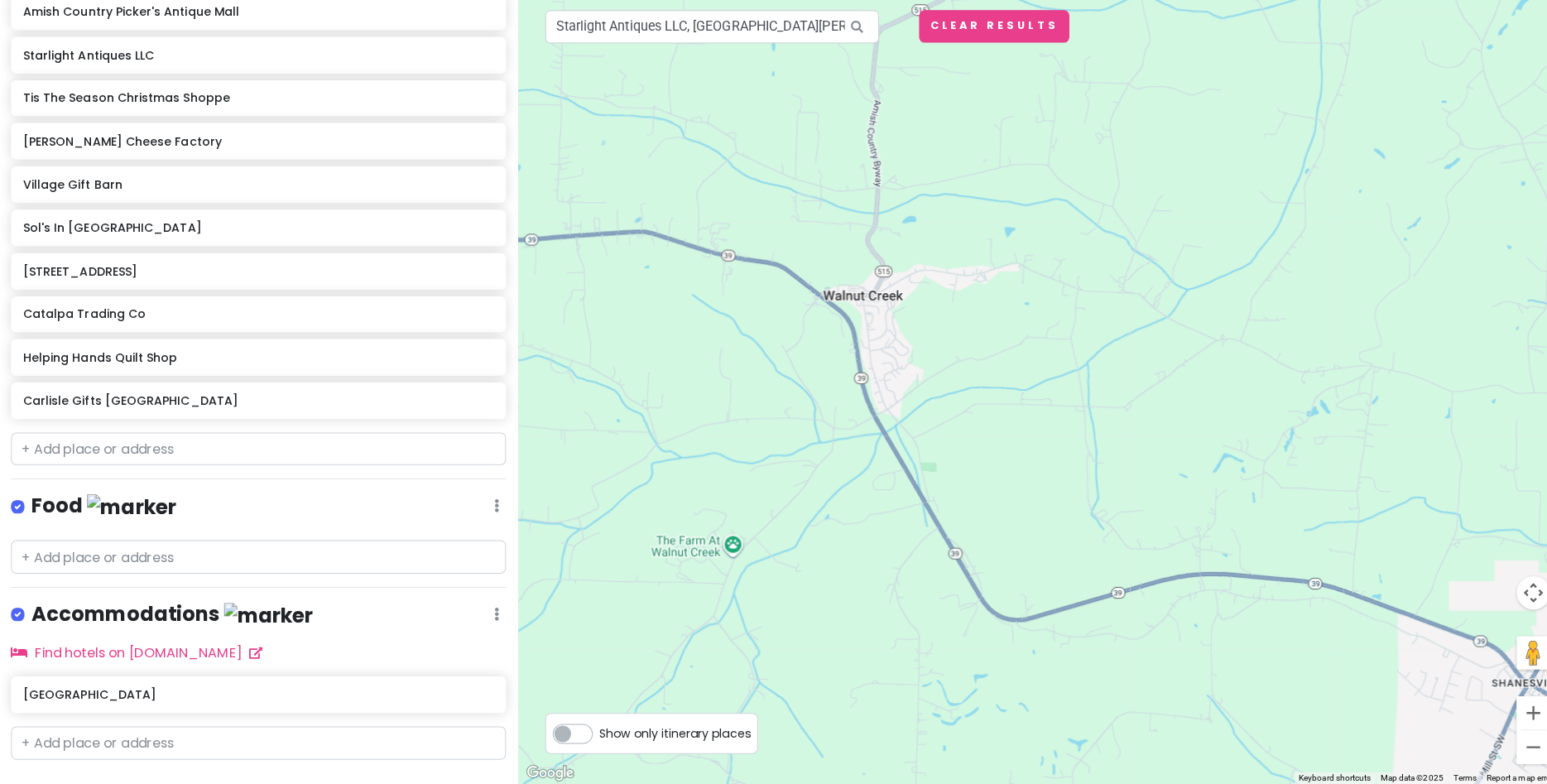
drag, startPoint x: 1166, startPoint y: 469, endPoint x: 1123, endPoint y: 659, distance: 195.2
click at [1122, 660] on div at bounding box center [1032, 392] width 1032 height 784
click at [1518, 752] on button "Zoom out" at bounding box center [1522, 747] width 33 height 33
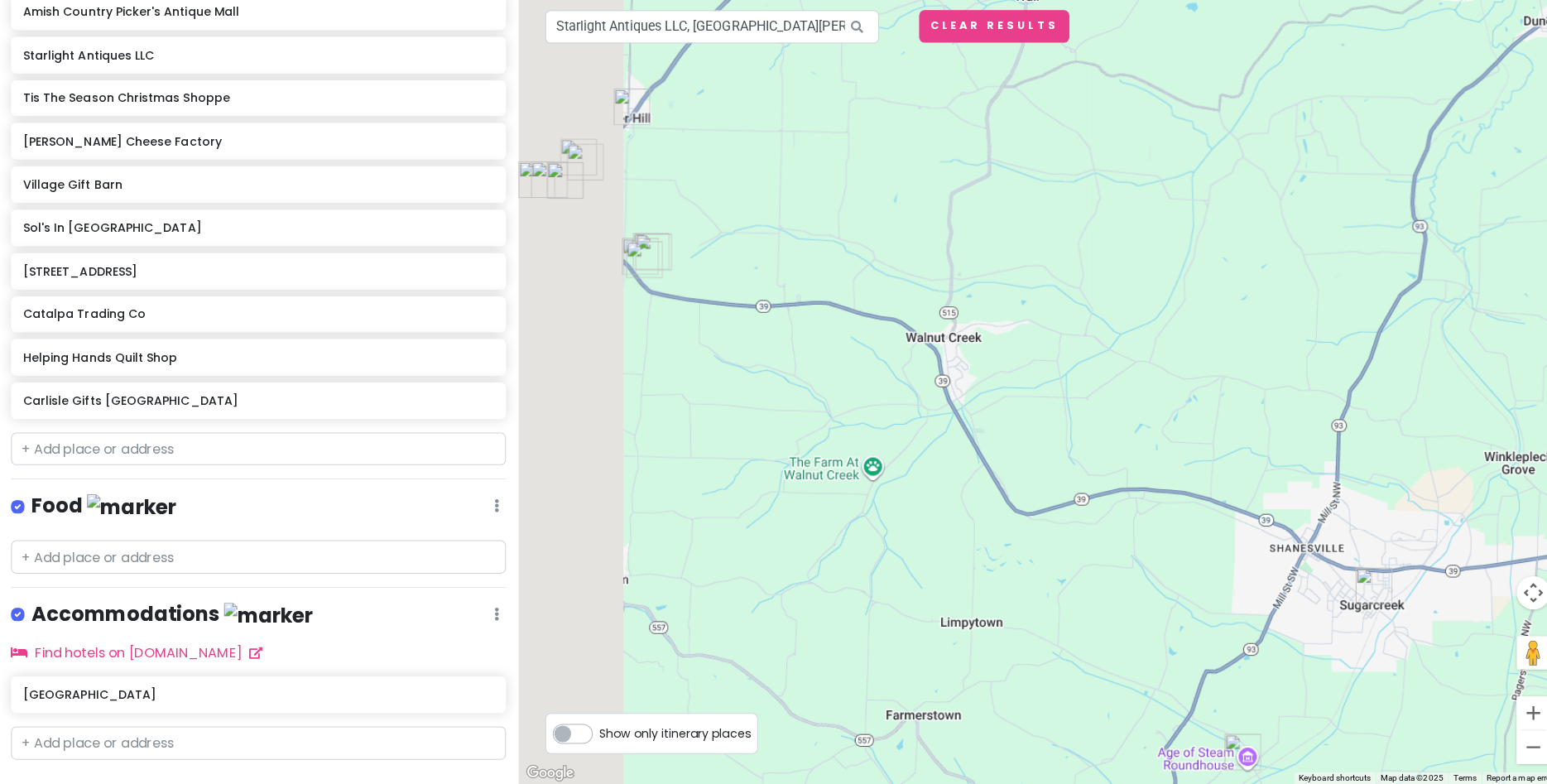
click at [1518, 752] on button "Zoom out" at bounding box center [1522, 747] width 33 height 33
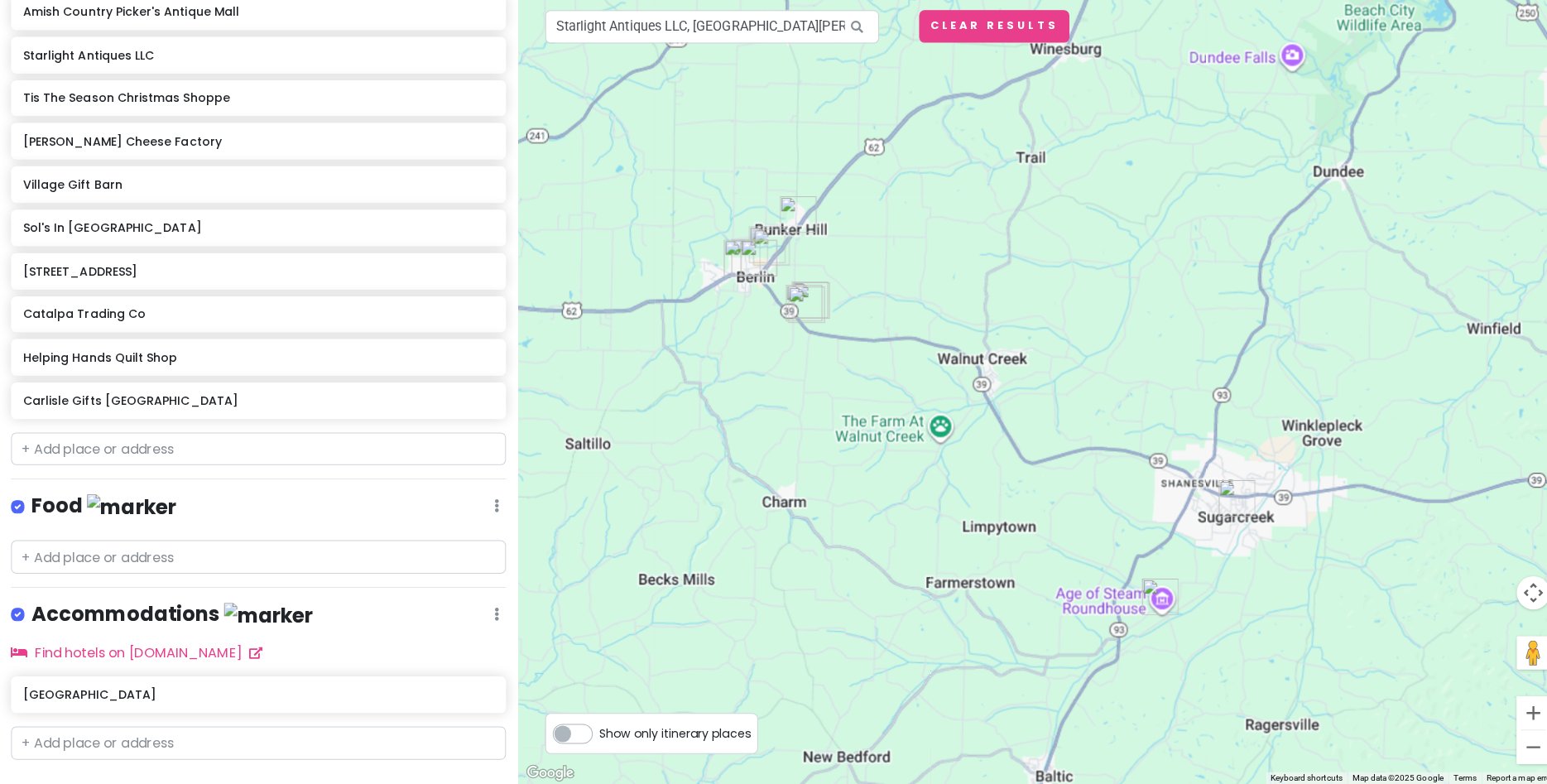
click at [1518, 752] on button "Zoom out" at bounding box center [1522, 747] width 33 height 33
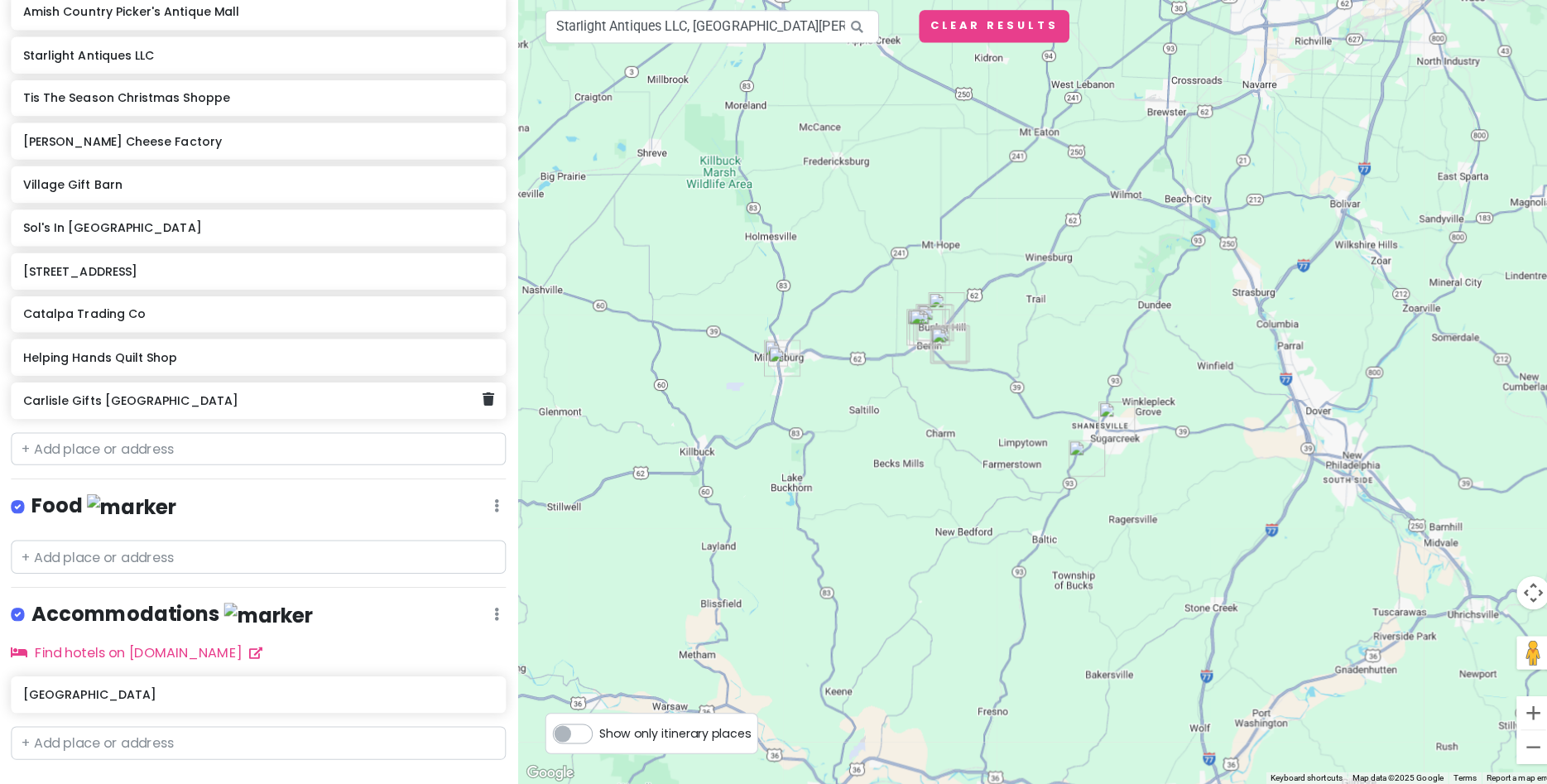
click at [116, 411] on h6 "Carlisle Gifts Walnut Creek" at bounding box center [251, 404] width 455 height 15
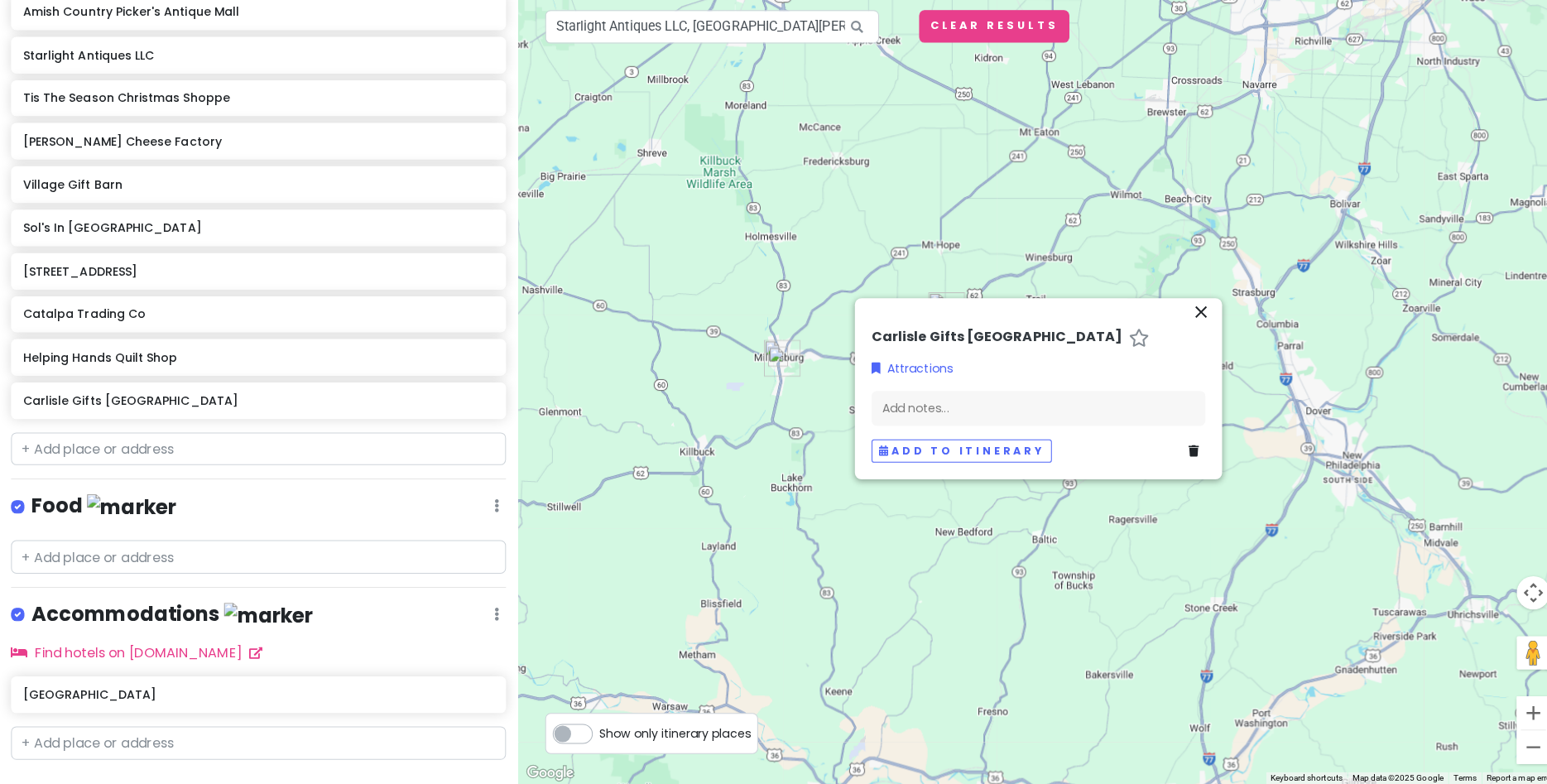
click at [1121, 348] on icon at bounding box center [1131, 340] width 20 height 13
click at [1121, 346] on icon at bounding box center [1131, 340] width 20 height 13
click at [1121, 343] on icon at bounding box center [1131, 340] width 20 height 13
click at [1202, 312] on icon "close" at bounding box center [1193, 316] width 20 height 20
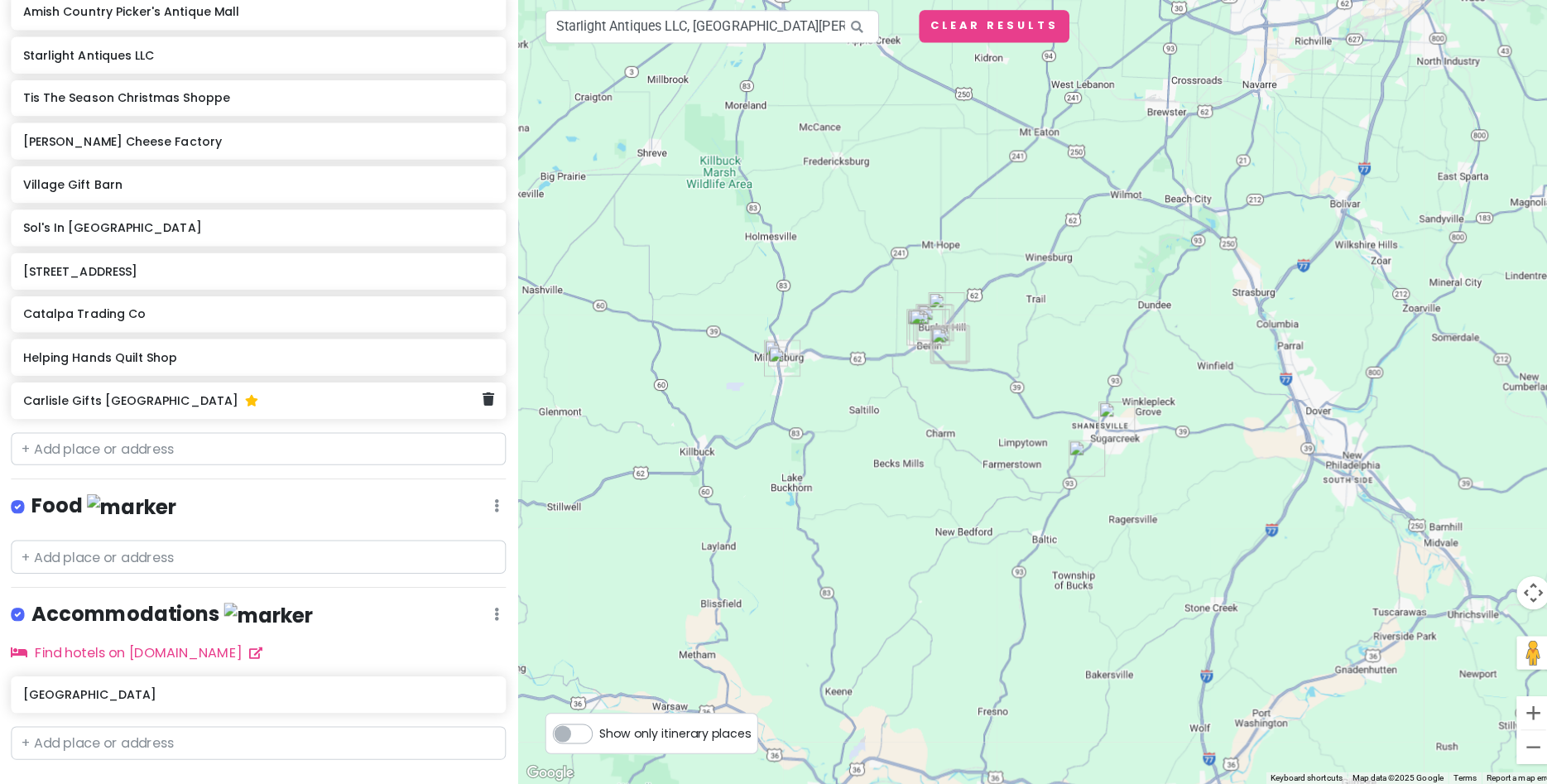
click at [104, 410] on h6 "Carlisle Gifts Walnut Creek" at bounding box center [251, 404] width 455 height 15
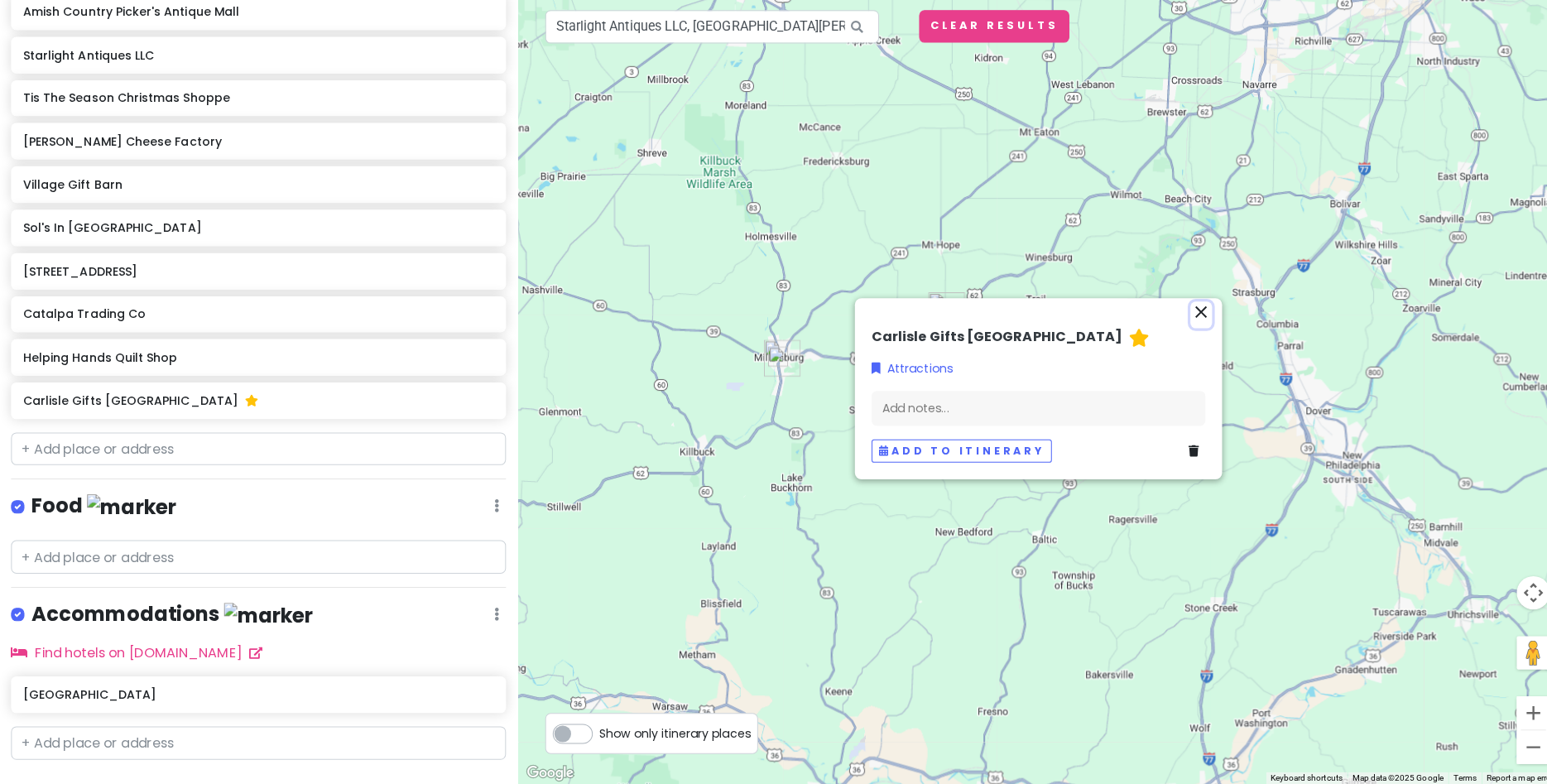
click at [1196, 313] on icon "close" at bounding box center [1193, 316] width 20 height 20
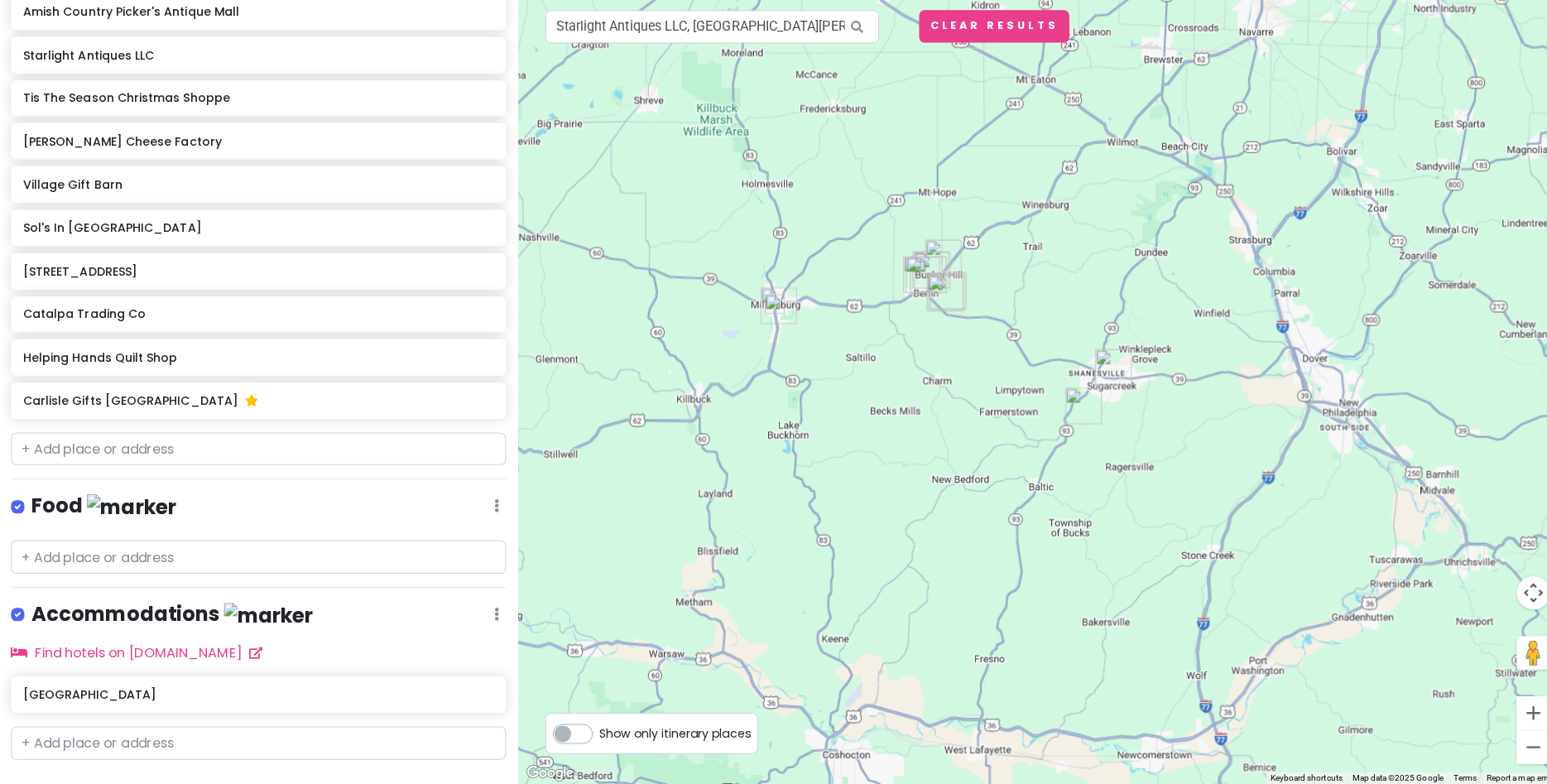
drag, startPoint x: 1149, startPoint y: 232, endPoint x: 1146, endPoint y: 176, distance: 55.6
click at [1146, 176] on div at bounding box center [1032, 392] width 1032 height 784
click at [936, 293] on img "Country Acres Mini Golf" at bounding box center [939, 297] width 36 height 36
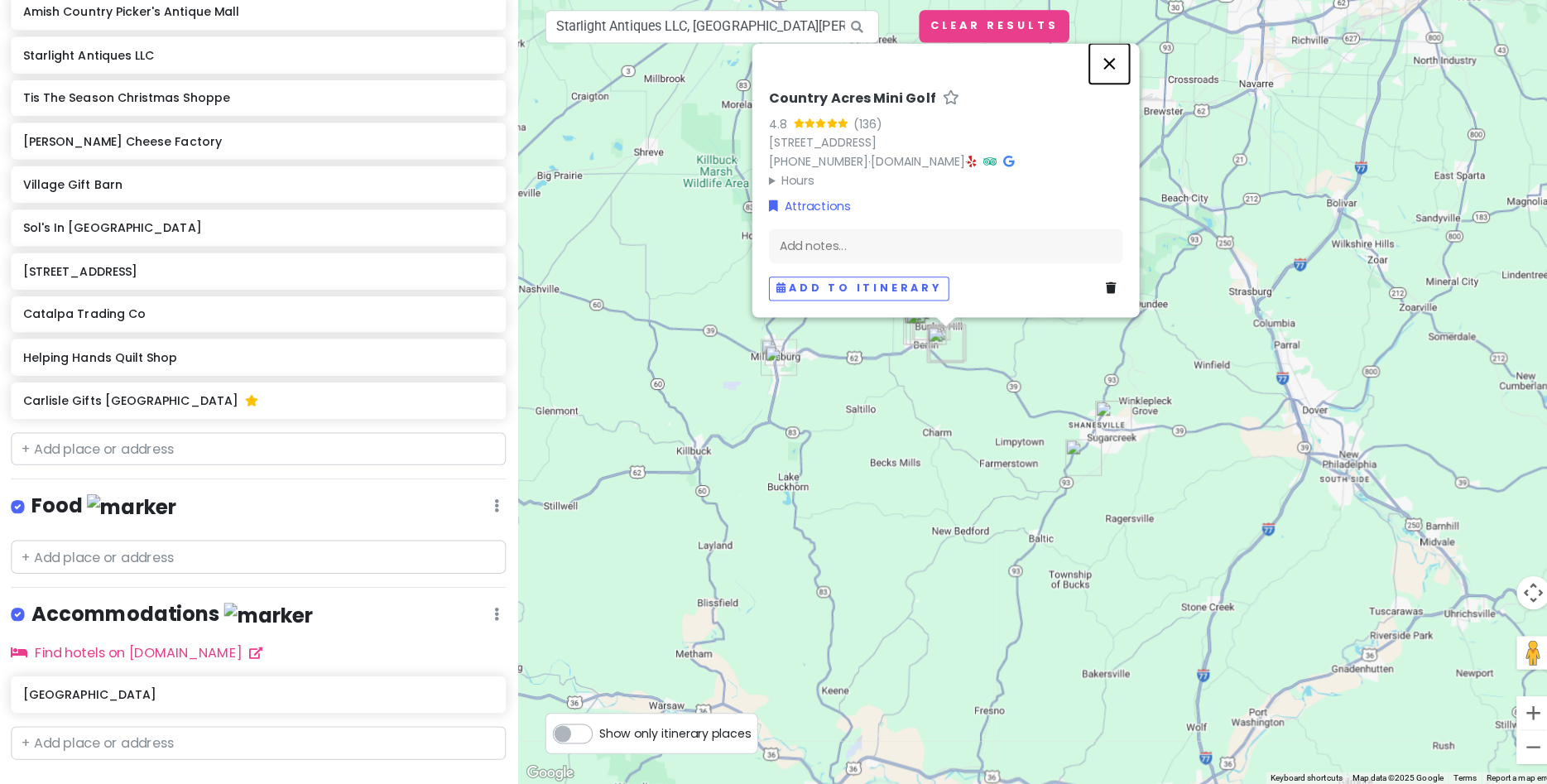
click at [1099, 77] on button "Close" at bounding box center [1102, 70] width 40 height 40
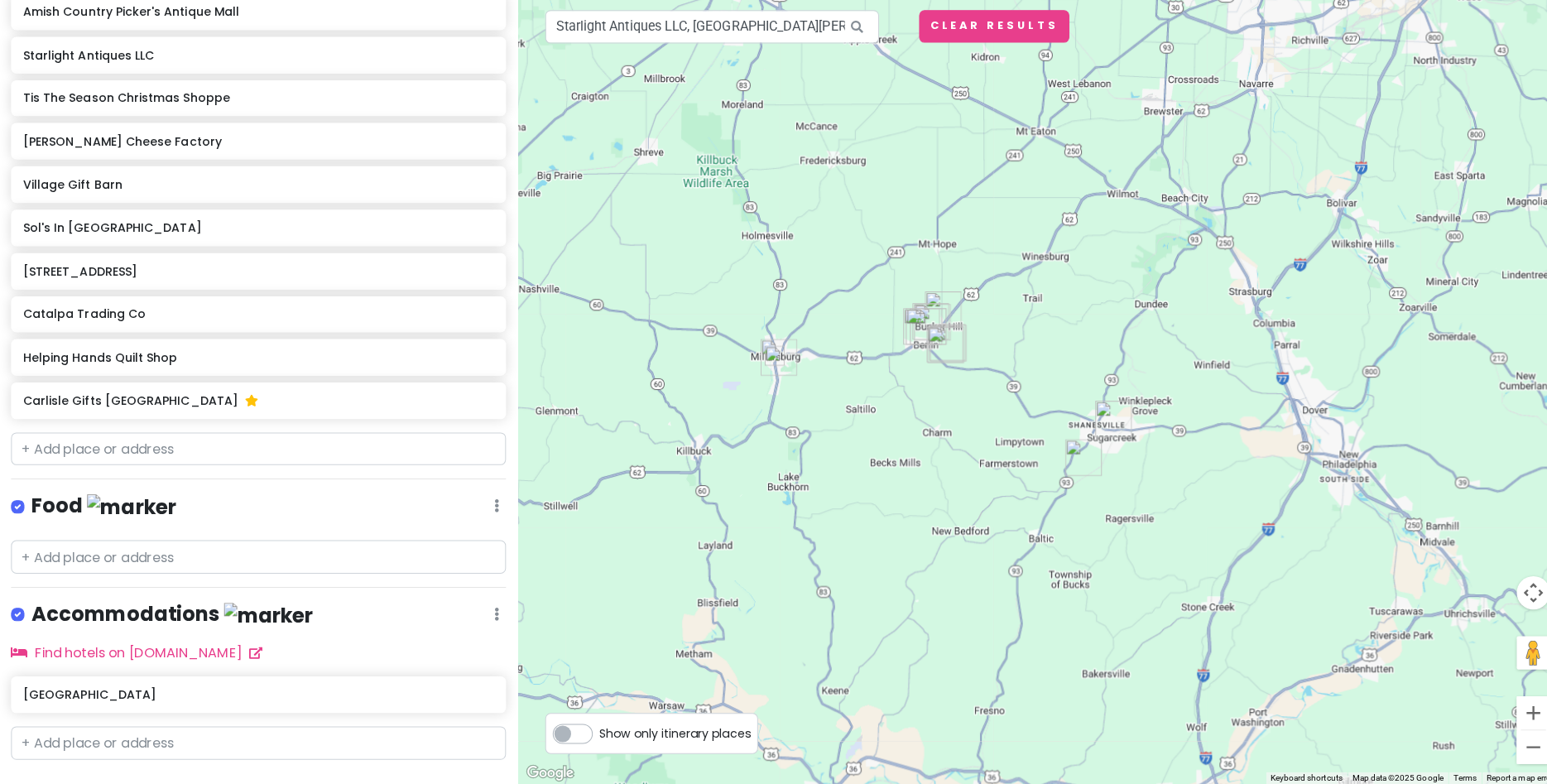
click at [1103, 426] on img "Sugarcreek" at bounding box center [1106, 422] width 36 height 36
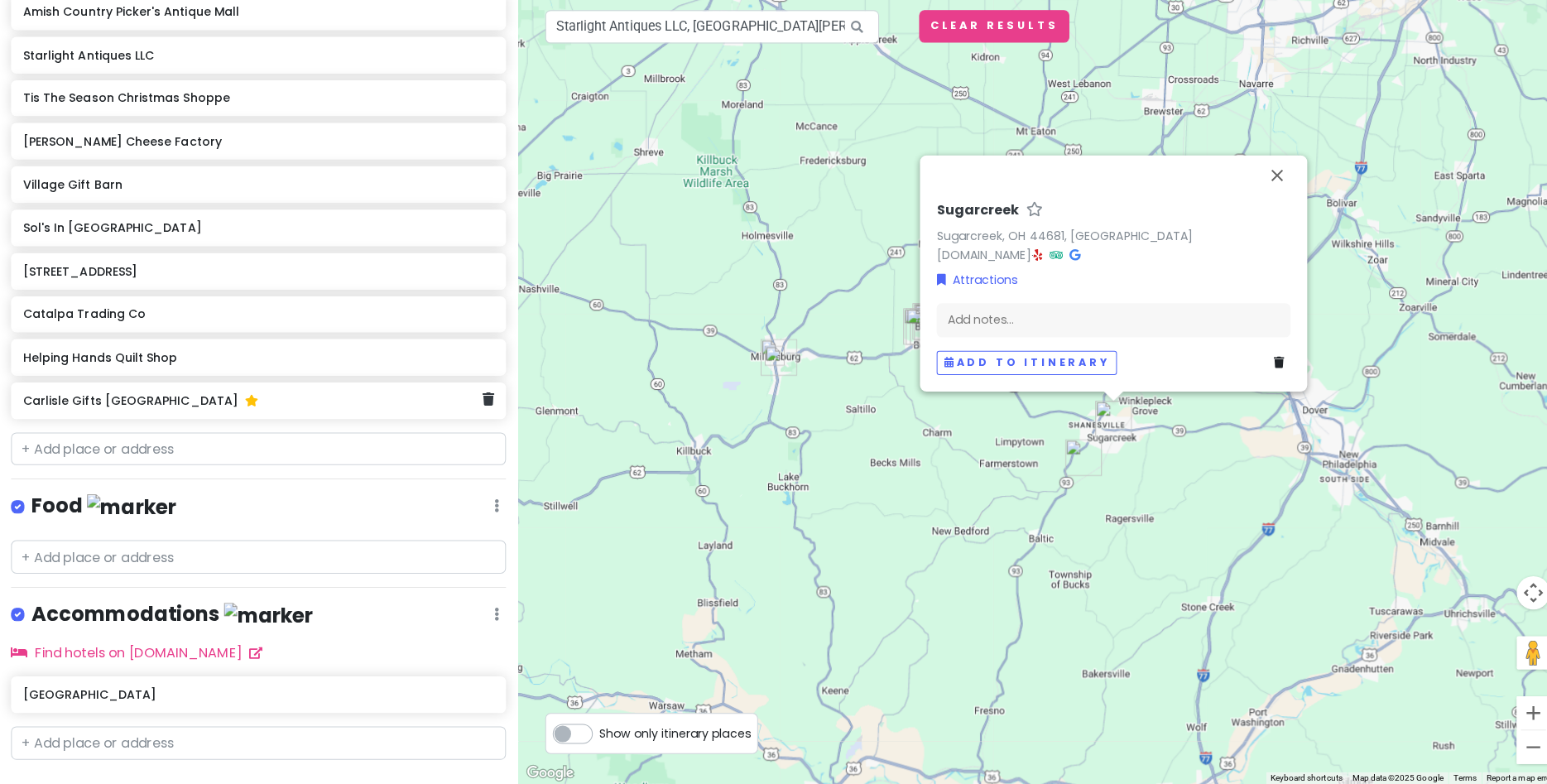
click at [136, 411] on div "Carlisle Gifts Walnut Creek" at bounding box center [251, 403] width 455 height 23
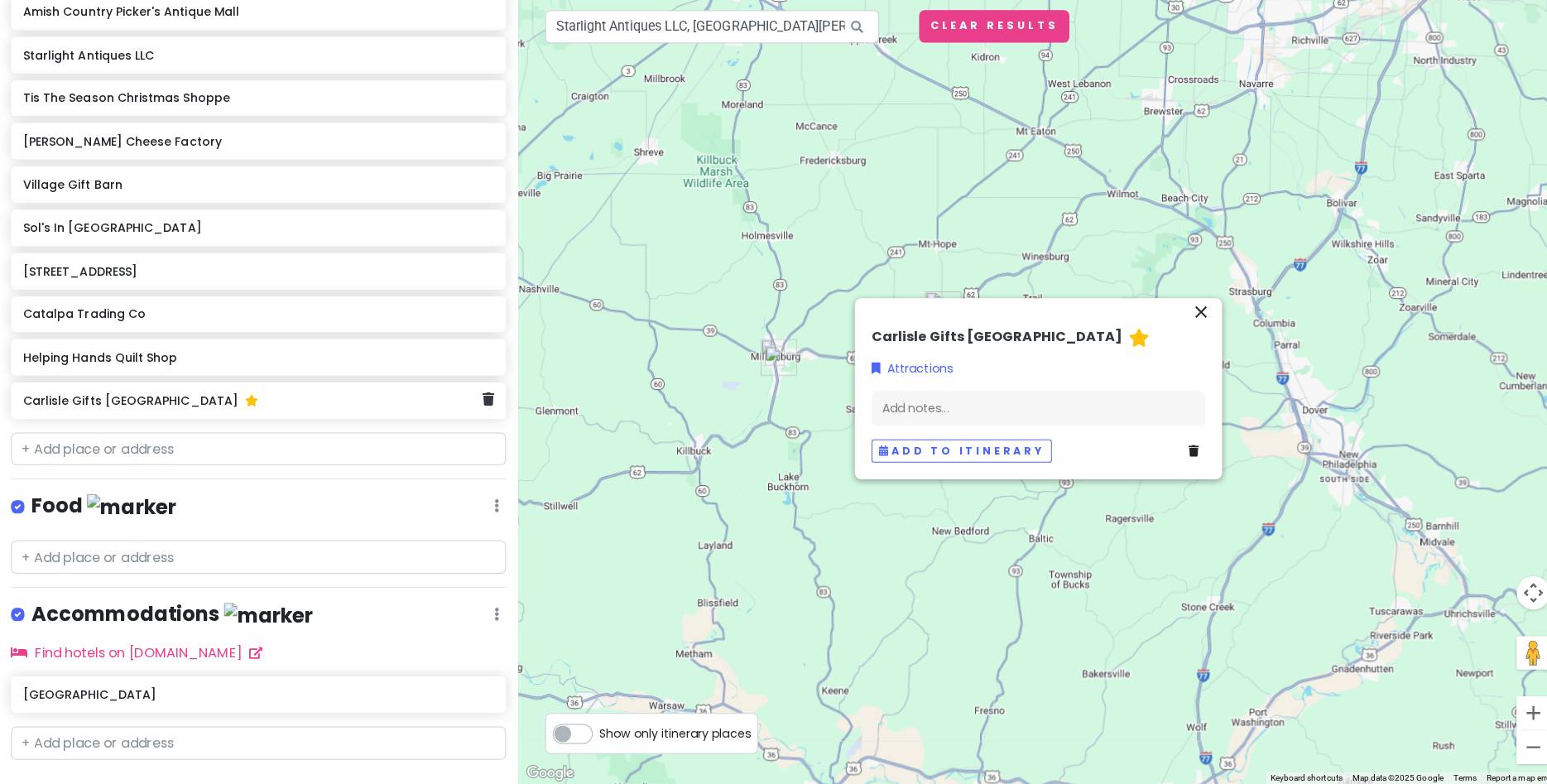
click at [938, 336] on h6 "Carlisle Gifts Walnut Creek" at bounding box center [990, 340] width 248 height 17
click at [1196, 308] on icon "close" at bounding box center [1193, 316] width 20 height 20
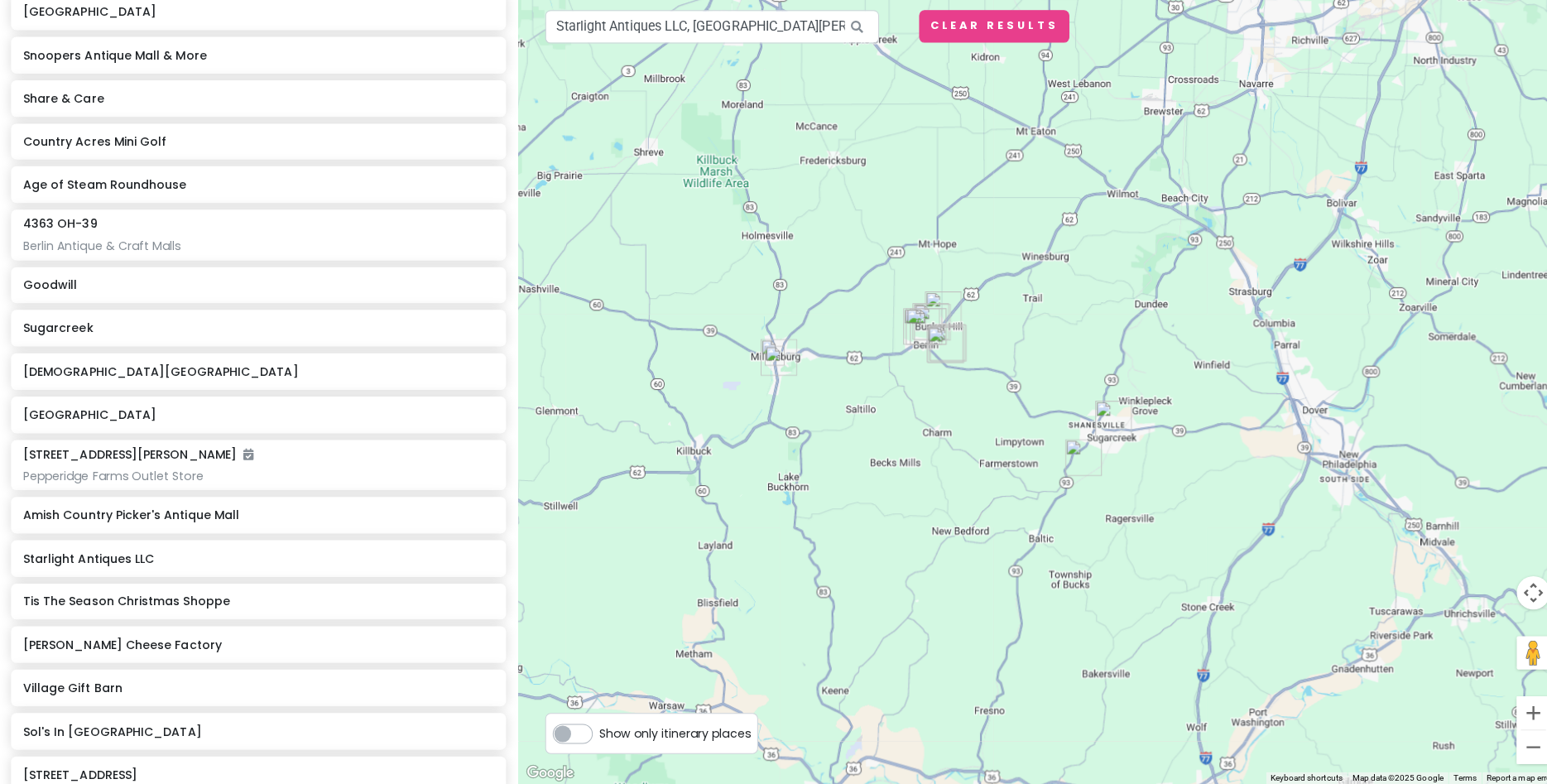
scroll to position [787, 0]
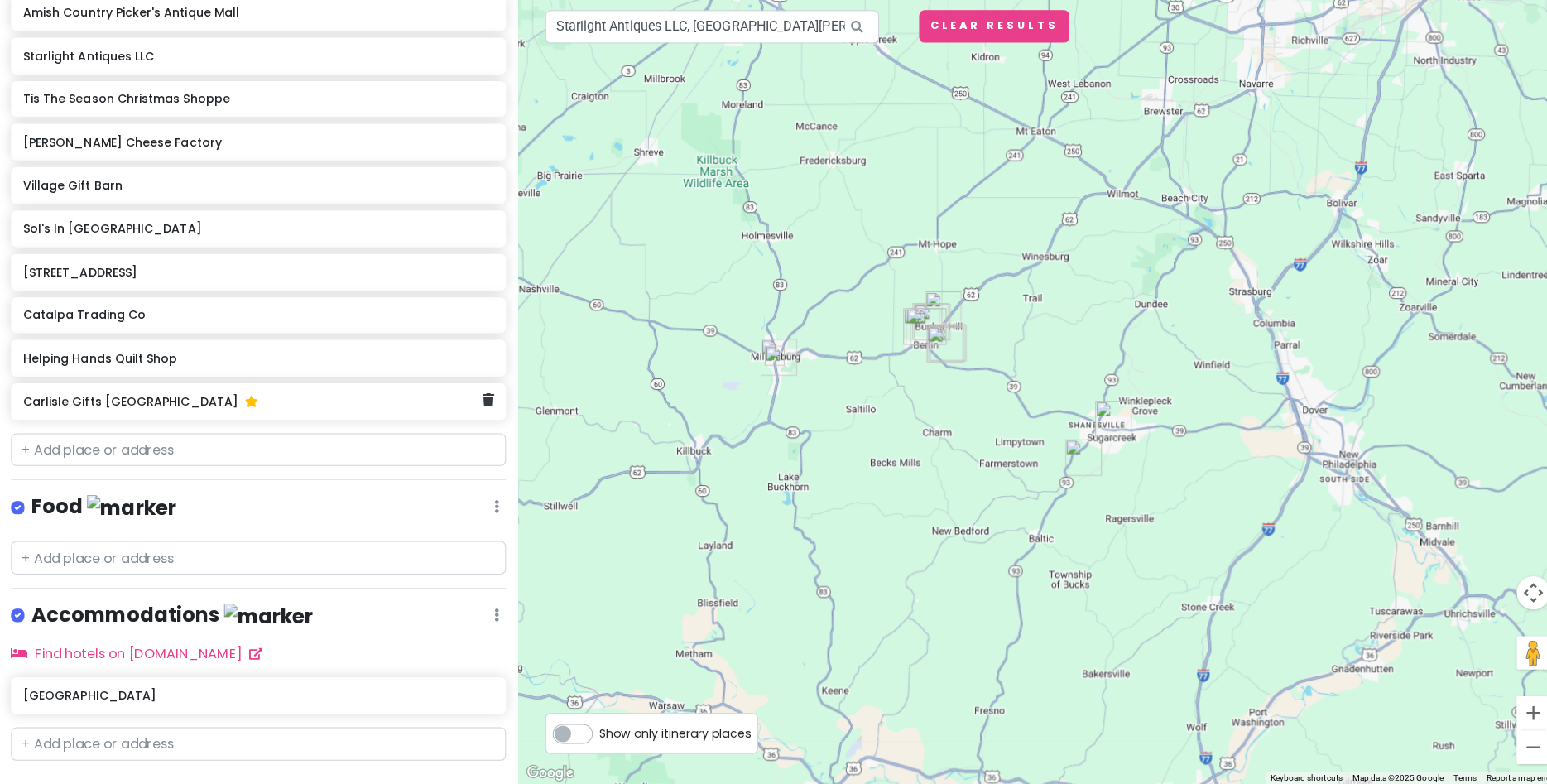
click at [126, 404] on h6 "Carlisle Gifts Walnut Creek" at bounding box center [251, 404] width 455 height 15
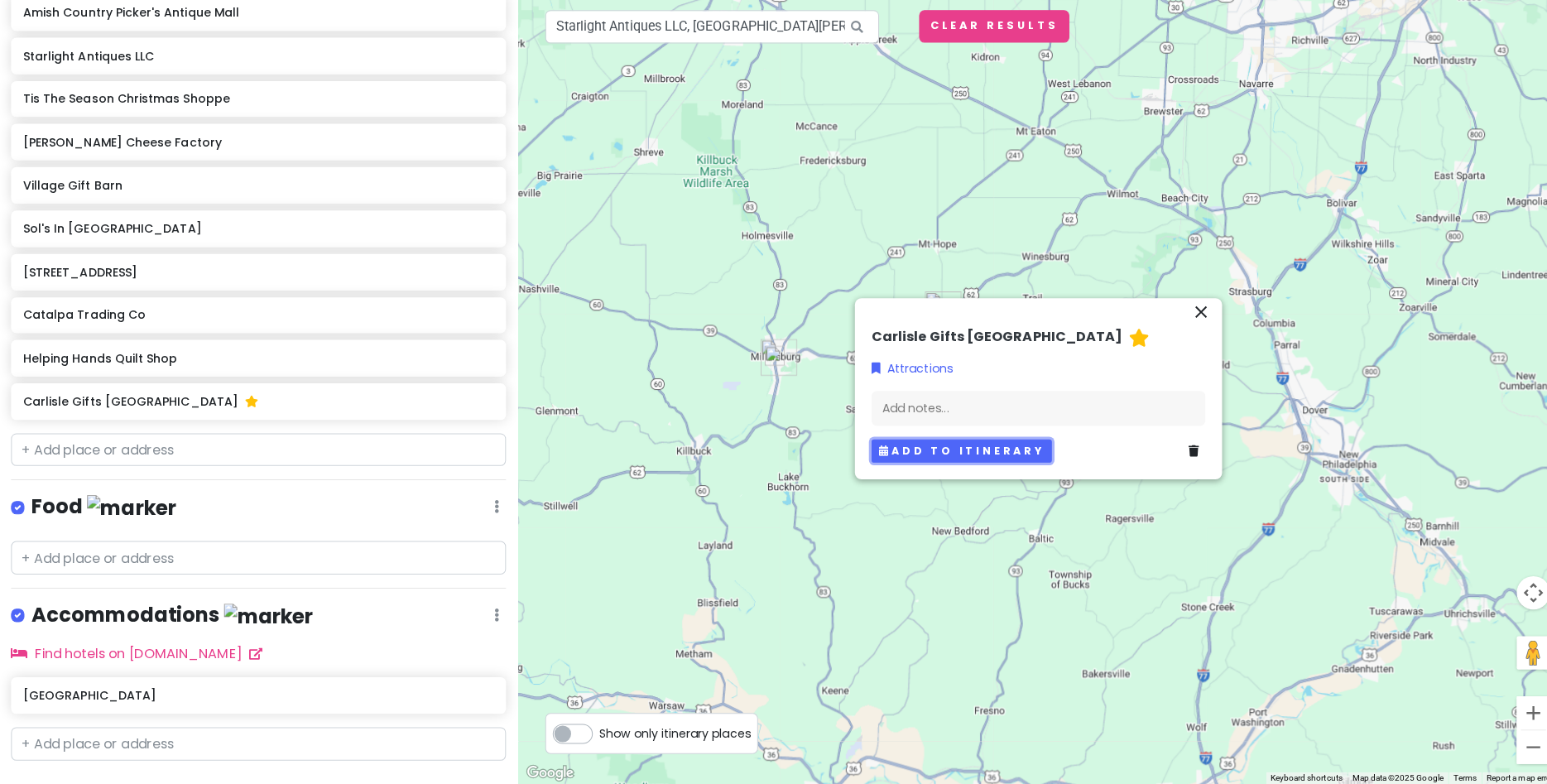
click at [942, 452] on button "Add to itinerary" at bounding box center [955, 454] width 179 height 24
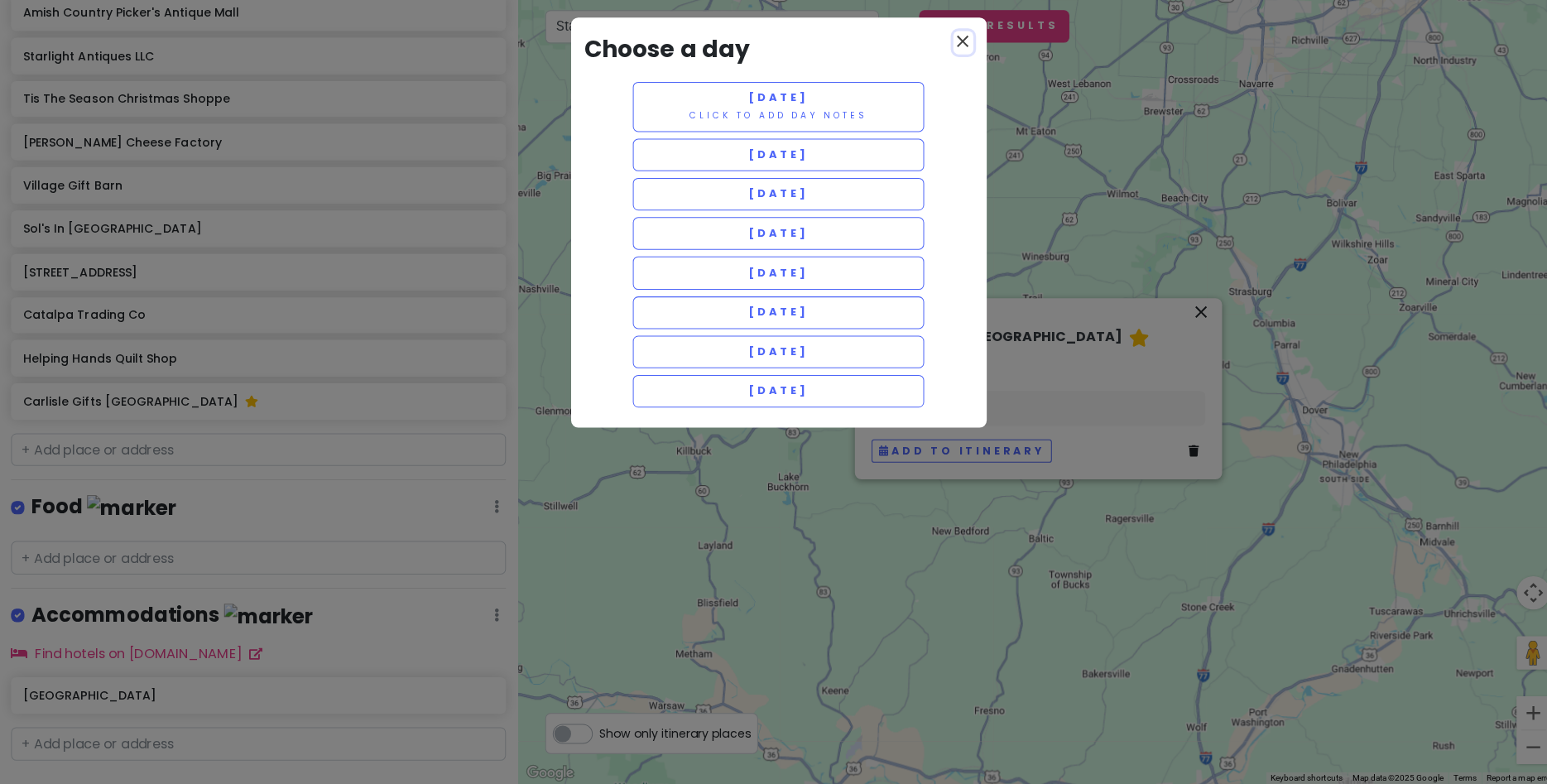
click at [958, 45] on icon "close" at bounding box center [957, 47] width 20 height 20
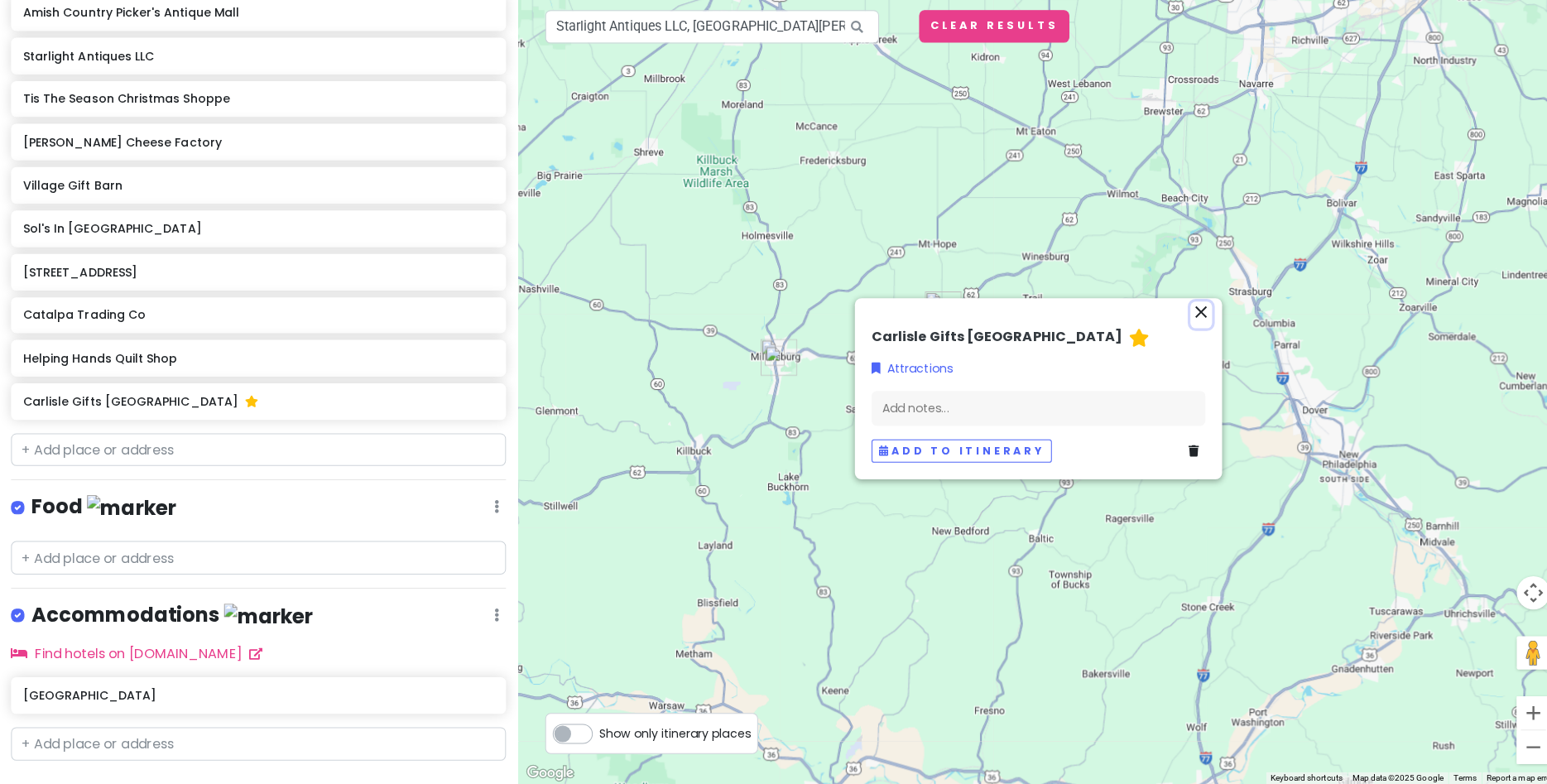
click at [1200, 314] on icon "close" at bounding box center [1193, 316] width 20 height 20
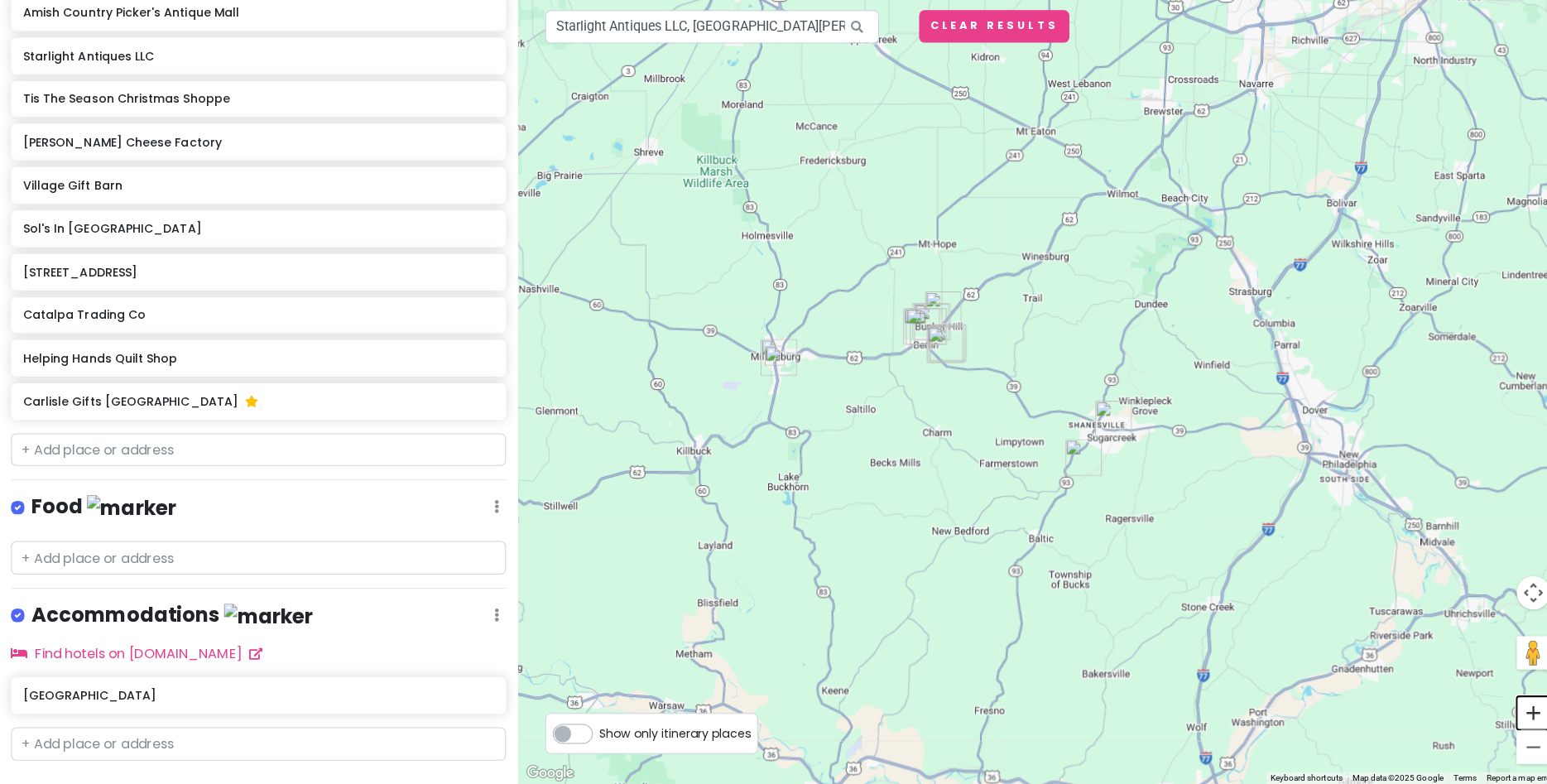
click at [1522, 719] on button "Zoom in" at bounding box center [1522, 713] width 33 height 33
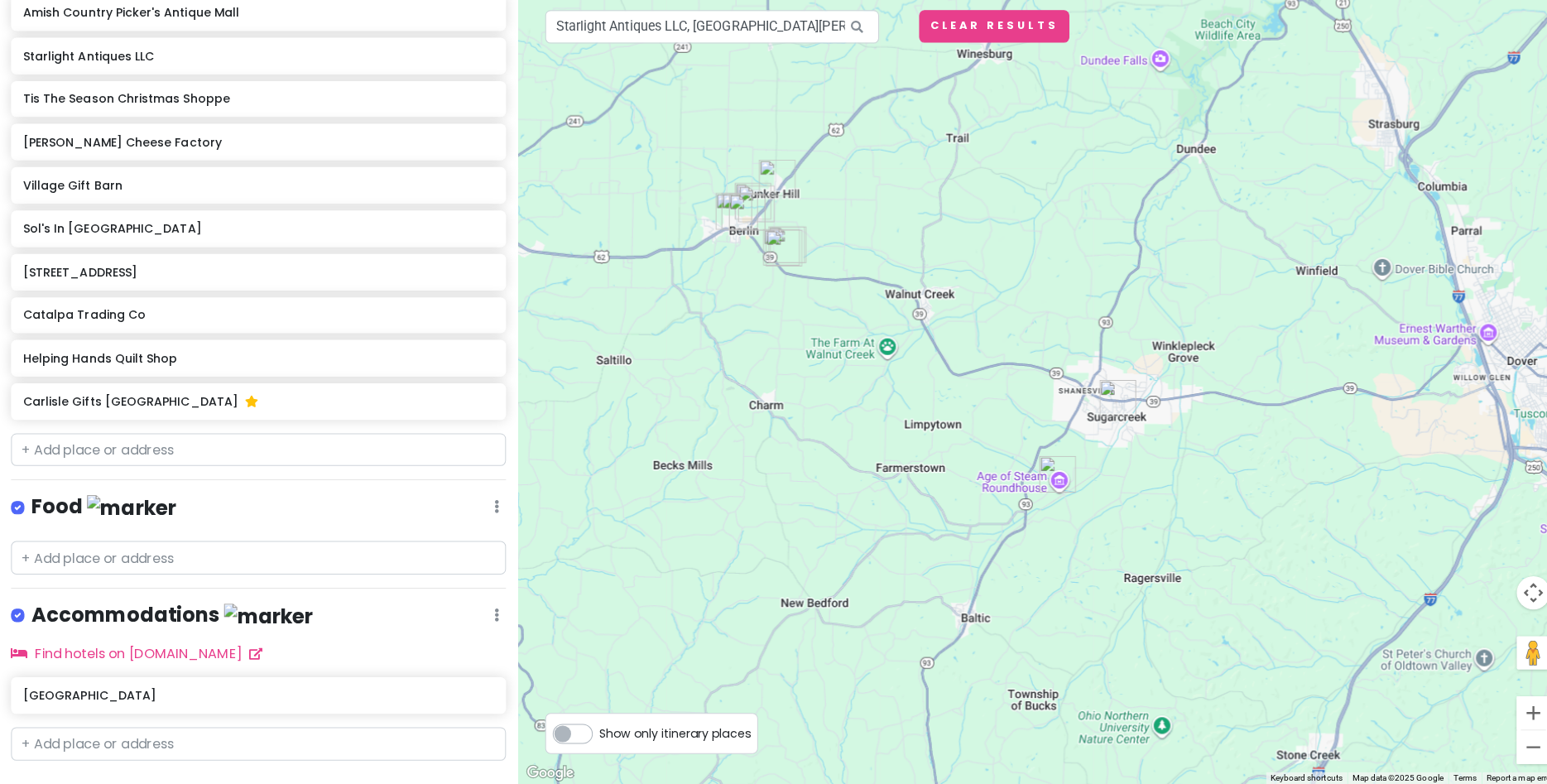
drag, startPoint x: 1262, startPoint y: 639, endPoint x: 1193, endPoint y: 568, distance: 99.5
click at [1193, 568] on div at bounding box center [1032, 392] width 1032 height 784
click at [775, 252] on img "Country Acres Mini Golf" at bounding box center [779, 251] width 36 height 36
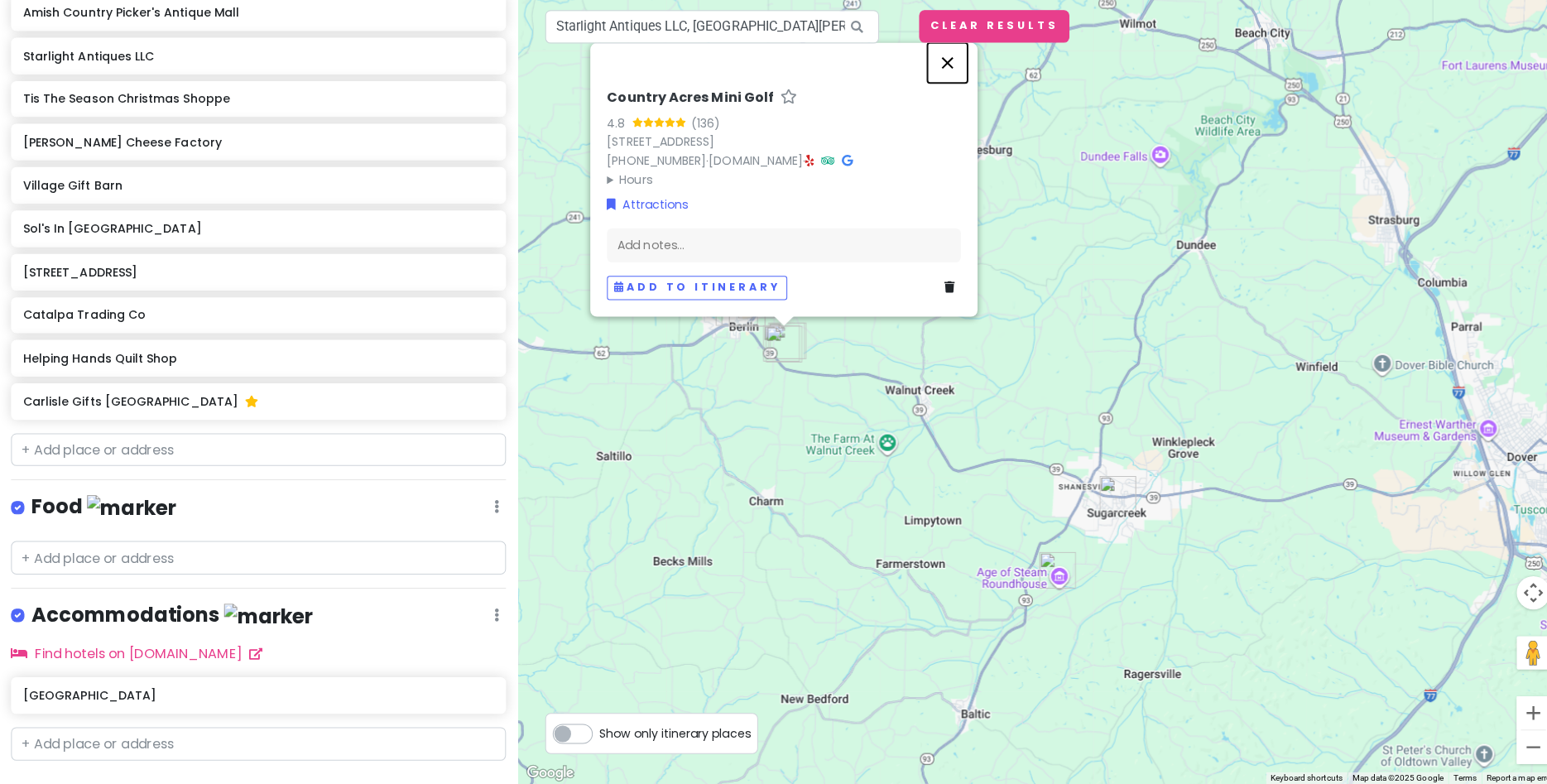
click at [941, 60] on button "Close" at bounding box center [941, 69] width 40 height 40
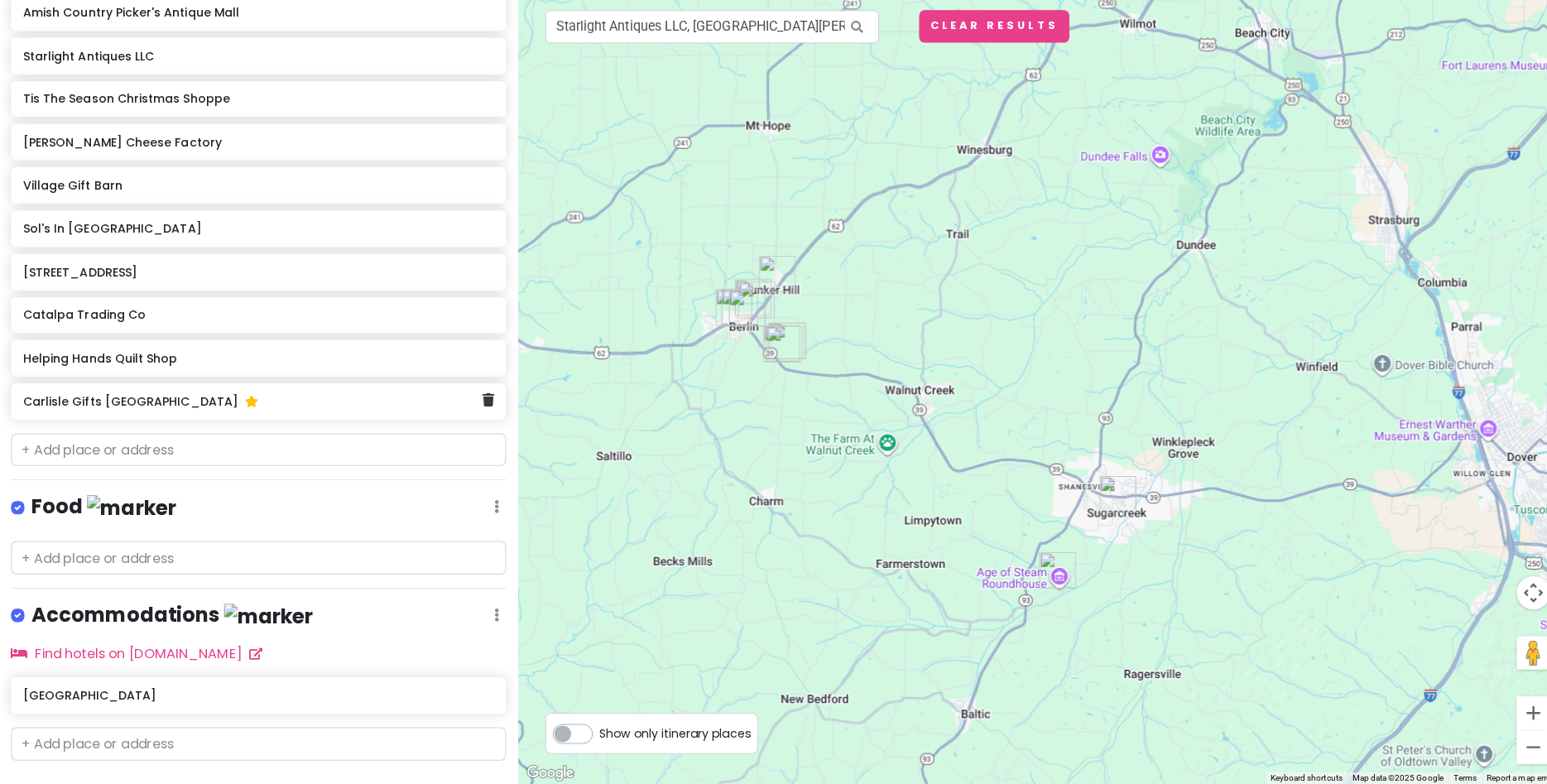
click at [133, 411] on h6 "Carlisle Gifts Walnut Creek" at bounding box center [251, 404] width 455 height 15
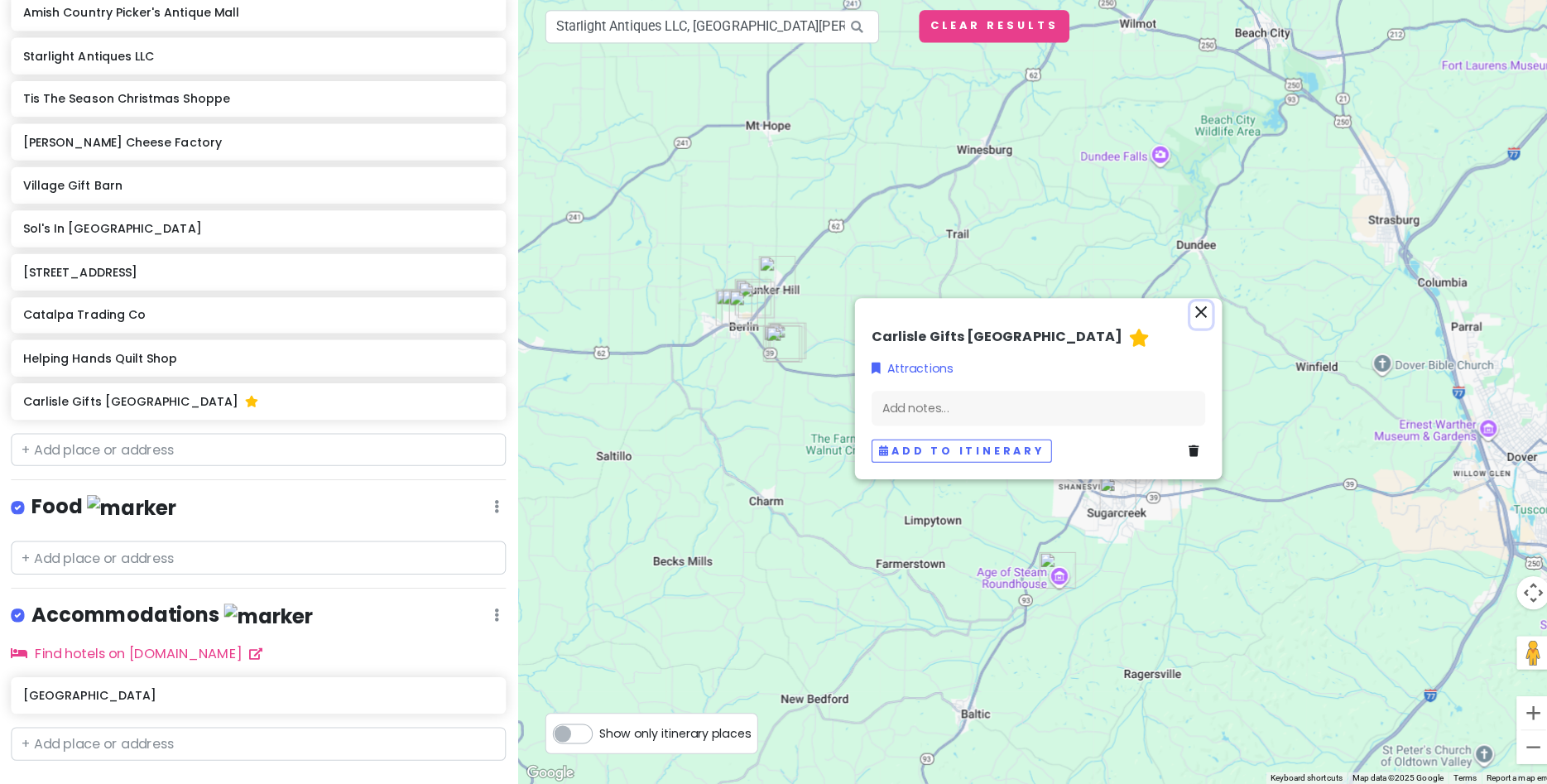
click at [1192, 322] on icon "close" at bounding box center [1193, 316] width 20 height 20
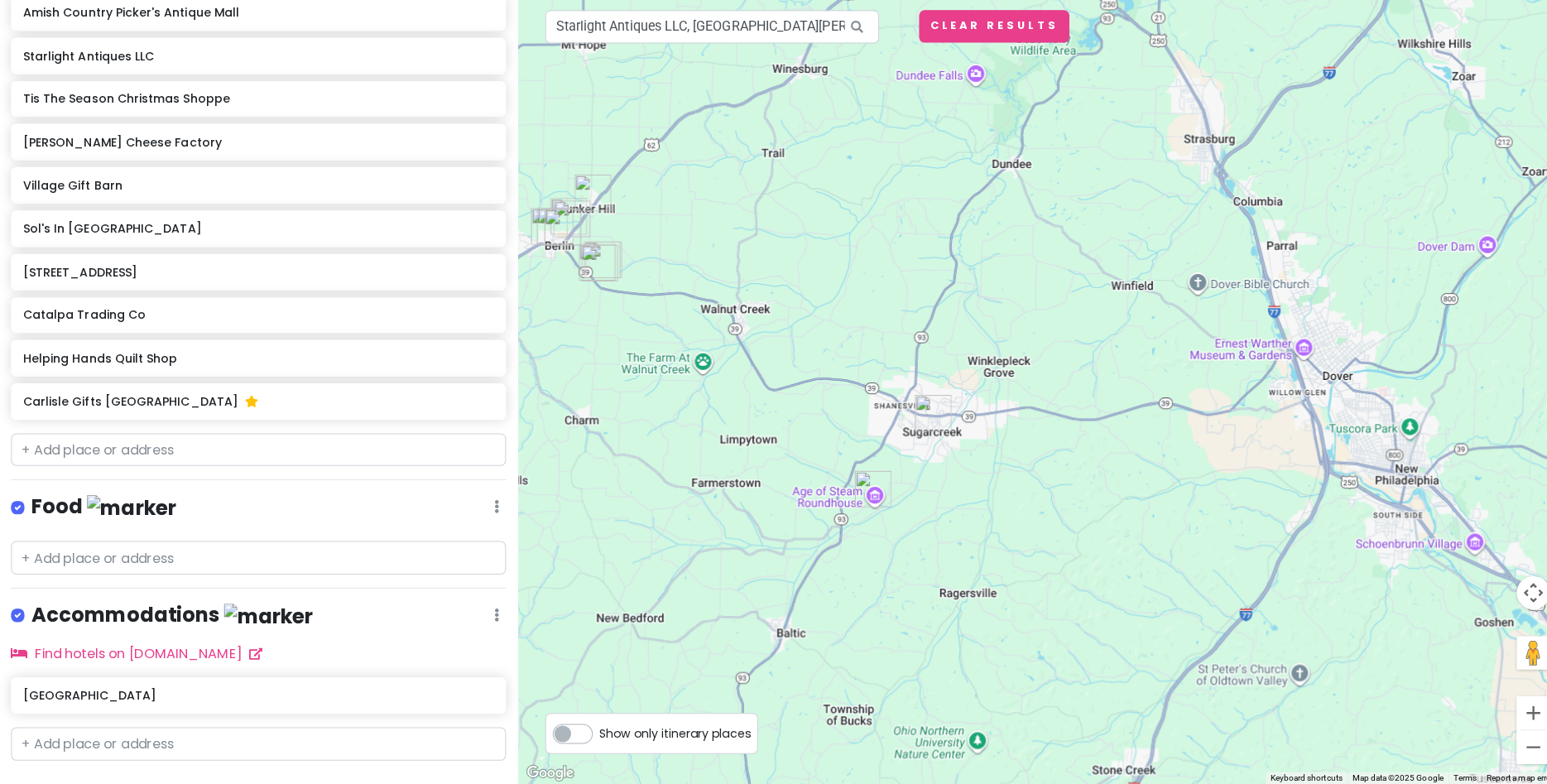
drag, startPoint x: 1212, startPoint y: 428, endPoint x: 1029, endPoint y: 348, distance: 199.8
click at [1029, 348] on div at bounding box center [1032, 392] width 1032 height 784
click at [1261, 360] on div at bounding box center [1032, 392] width 1032 height 784
click at [924, 416] on img "Sugarcreek" at bounding box center [927, 416] width 36 height 36
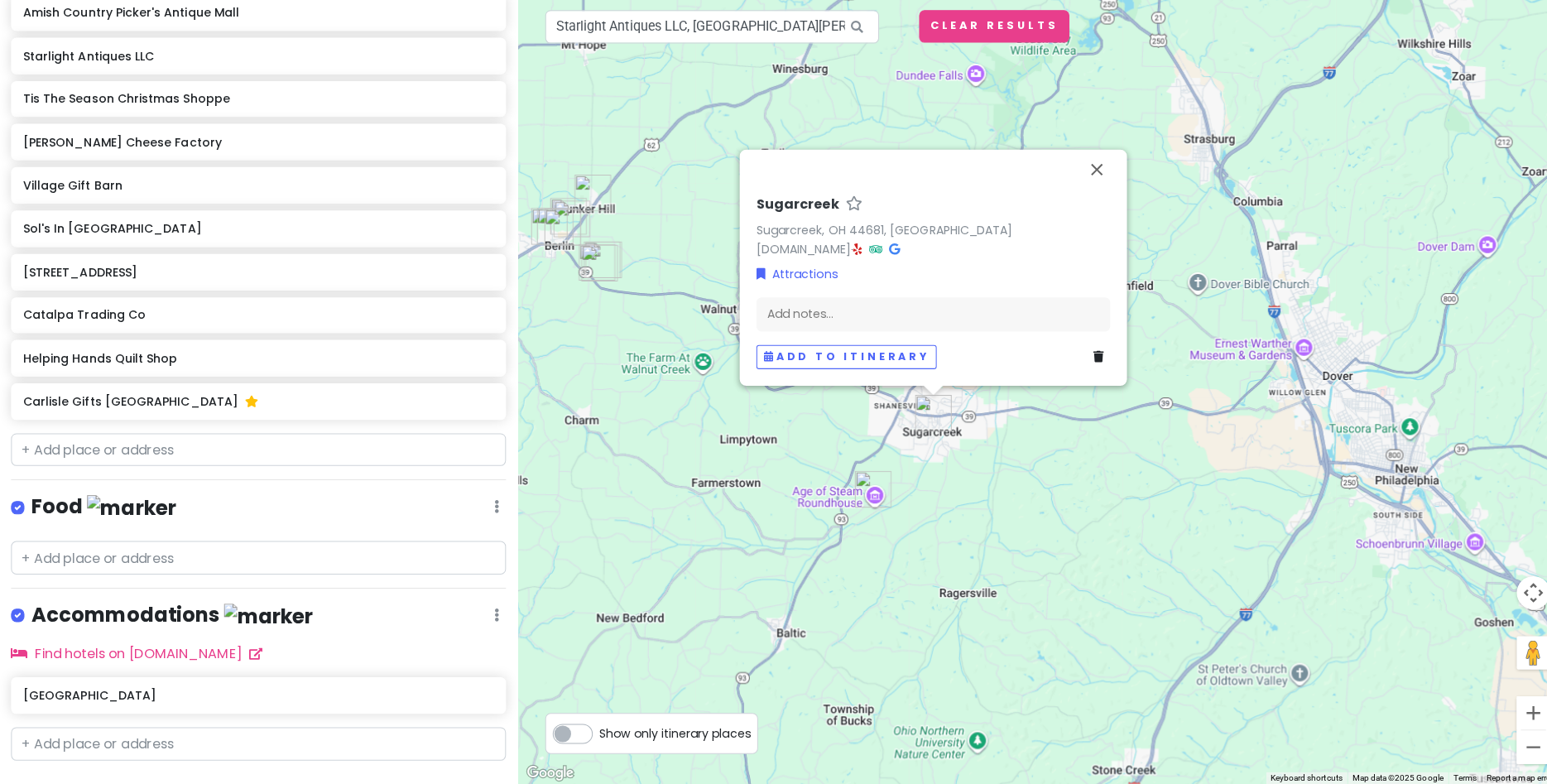
click at [869, 501] on img "Age of Steam Roundhouse" at bounding box center [867, 492] width 36 height 36
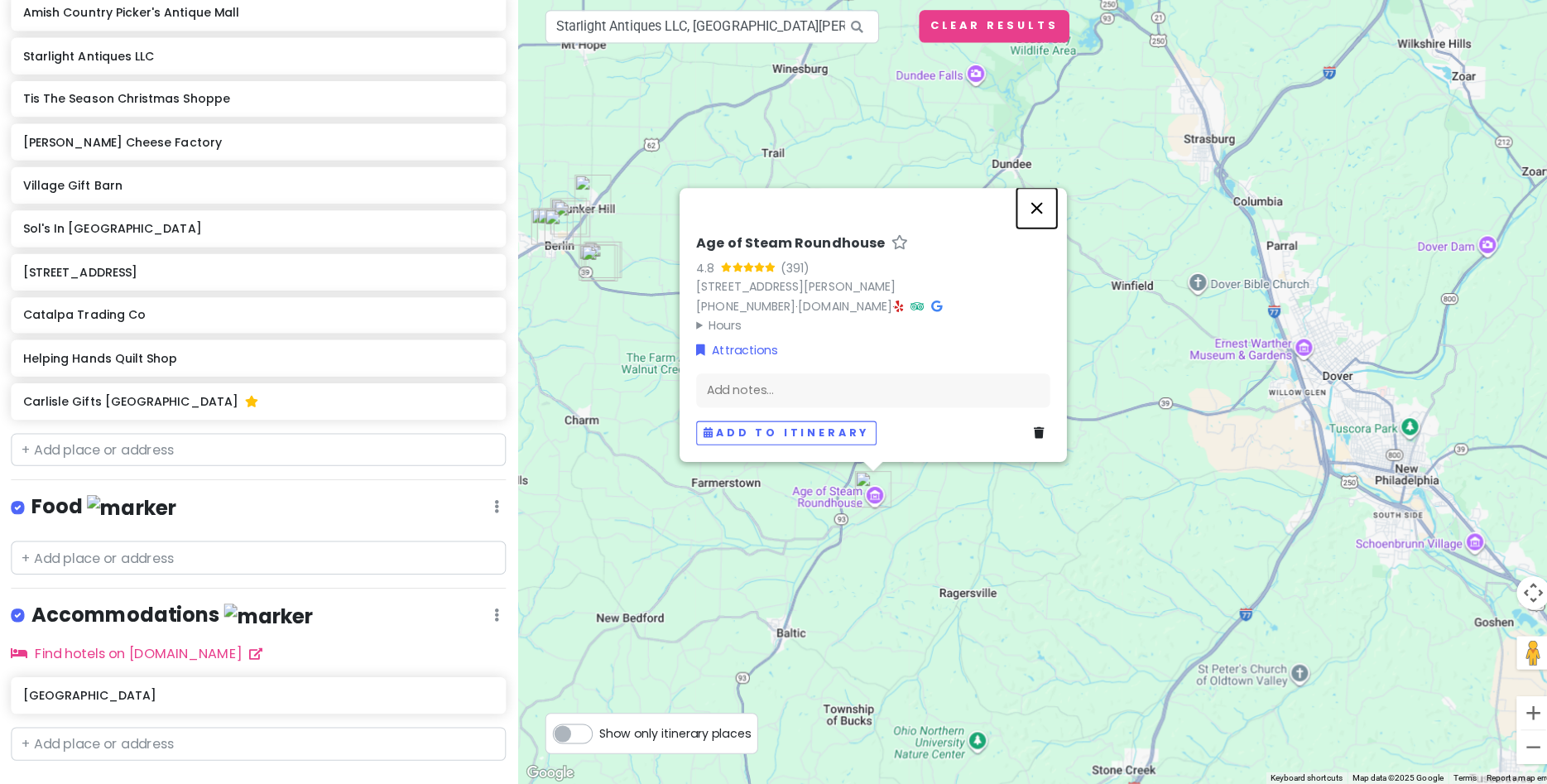
click at [1037, 211] on button "Close" at bounding box center [1030, 213] width 40 height 40
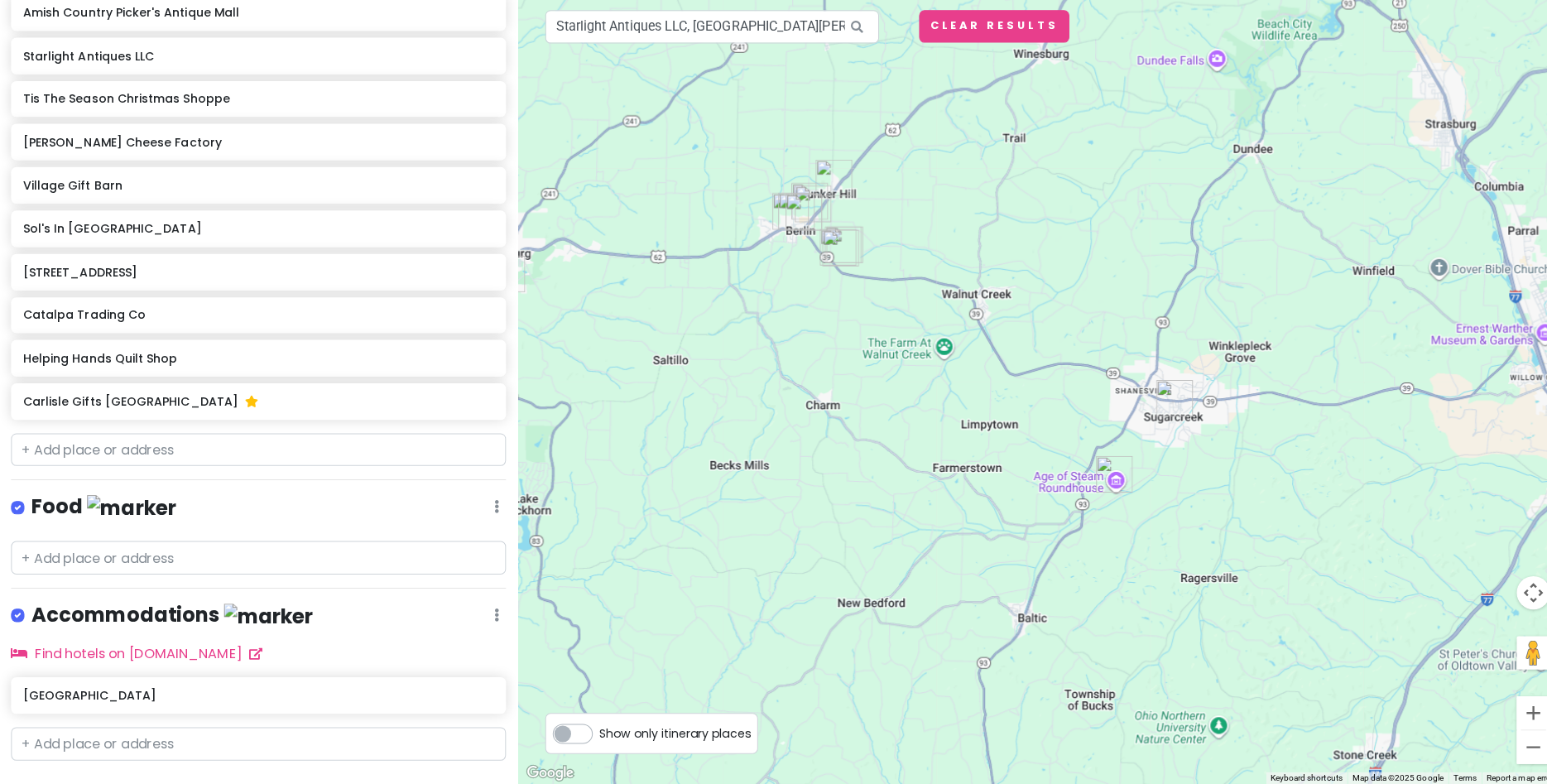
drag, startPoint x: 824, startPoint y: 394, endPoint x: 1058, endPoint y: 382, distance: 234.6
click at [1058, 382] on div at bounding box center [1032, 392] width 1032 height 784
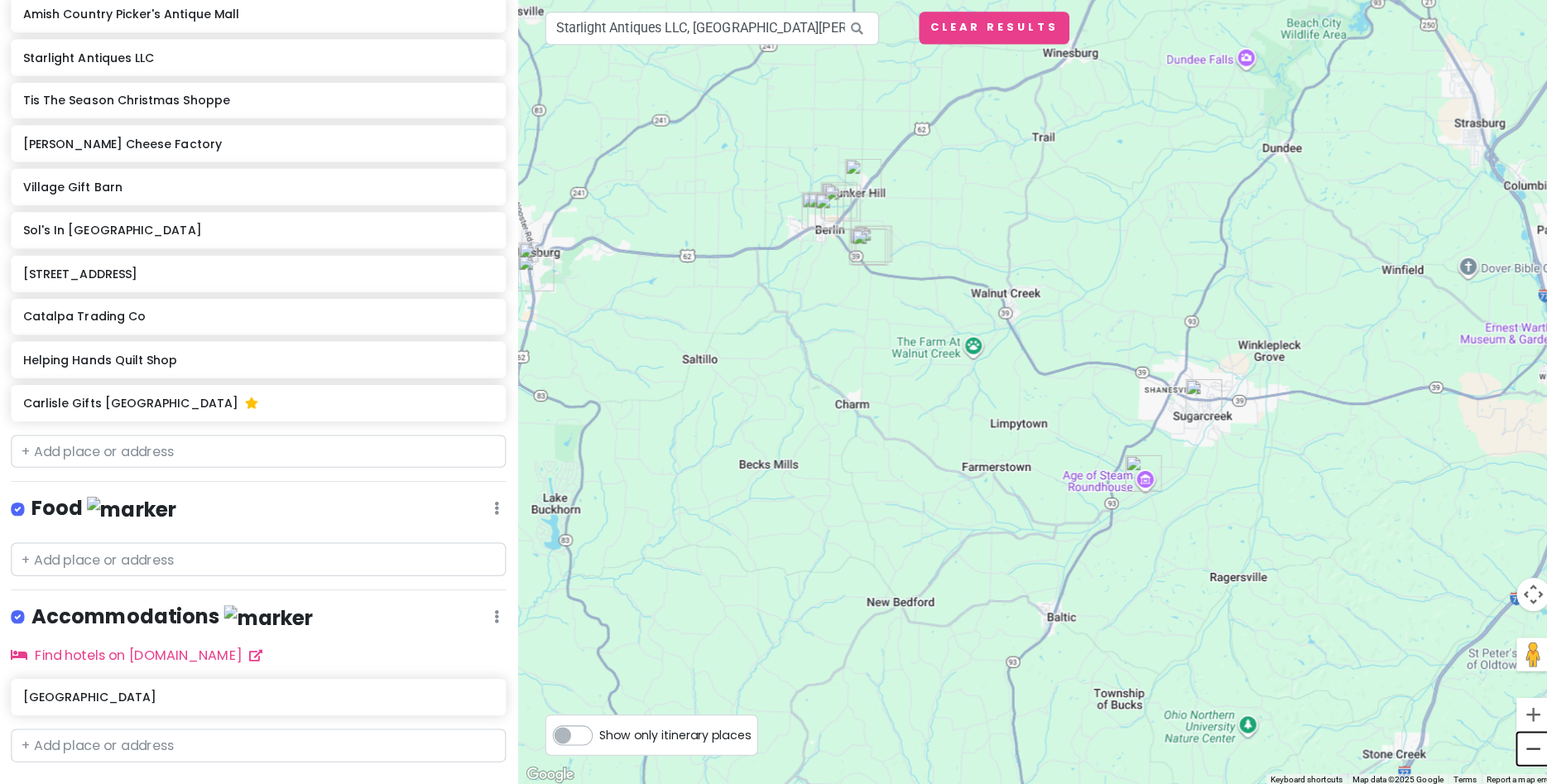
click at [1522, 750] on button "Zoom out" at bounding box center [1522, 747] width 33 height 33
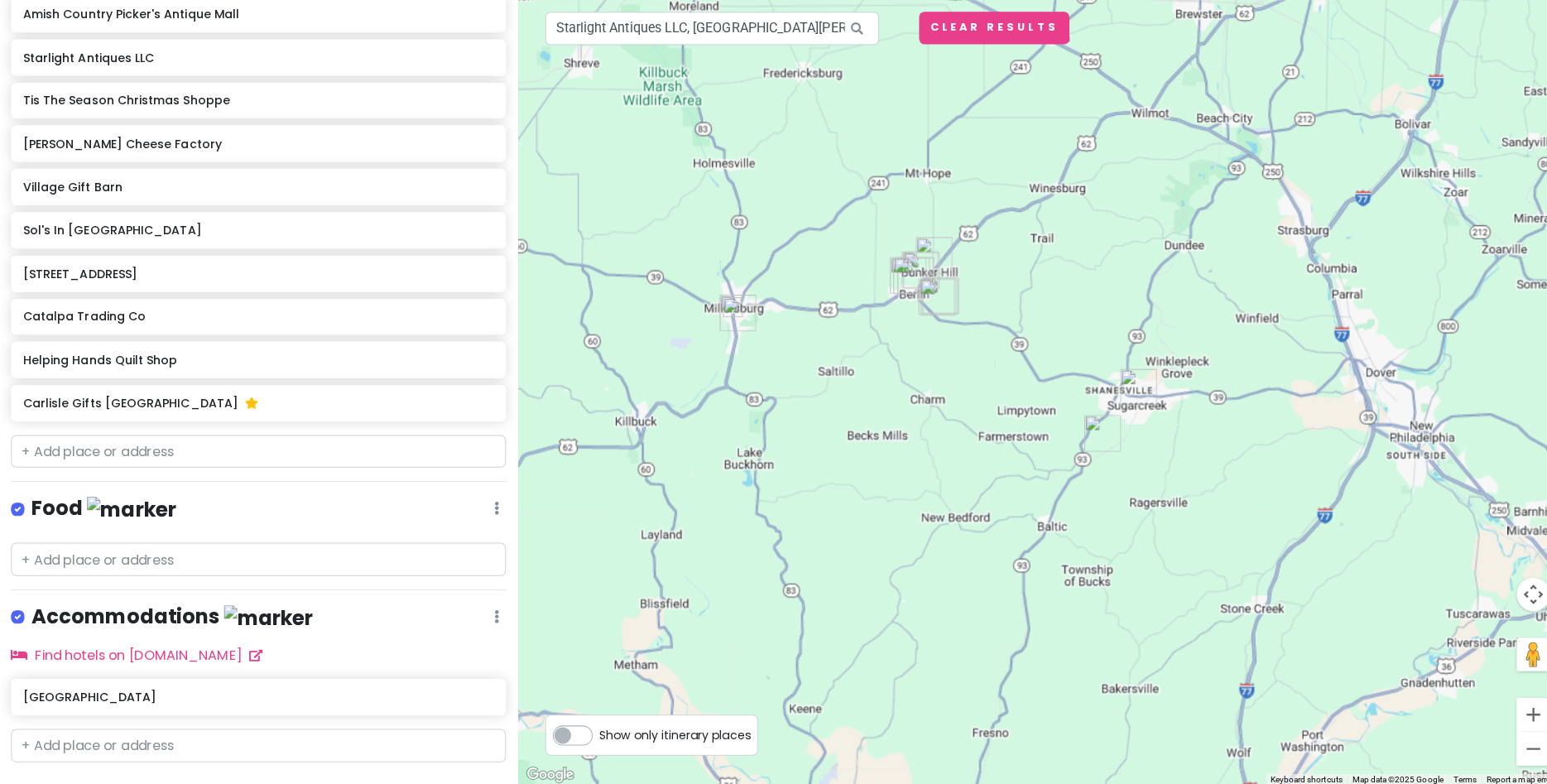
click at [1522, 748] on button "Zoom out" at bounding box center [1522, 747] width 33 height 33
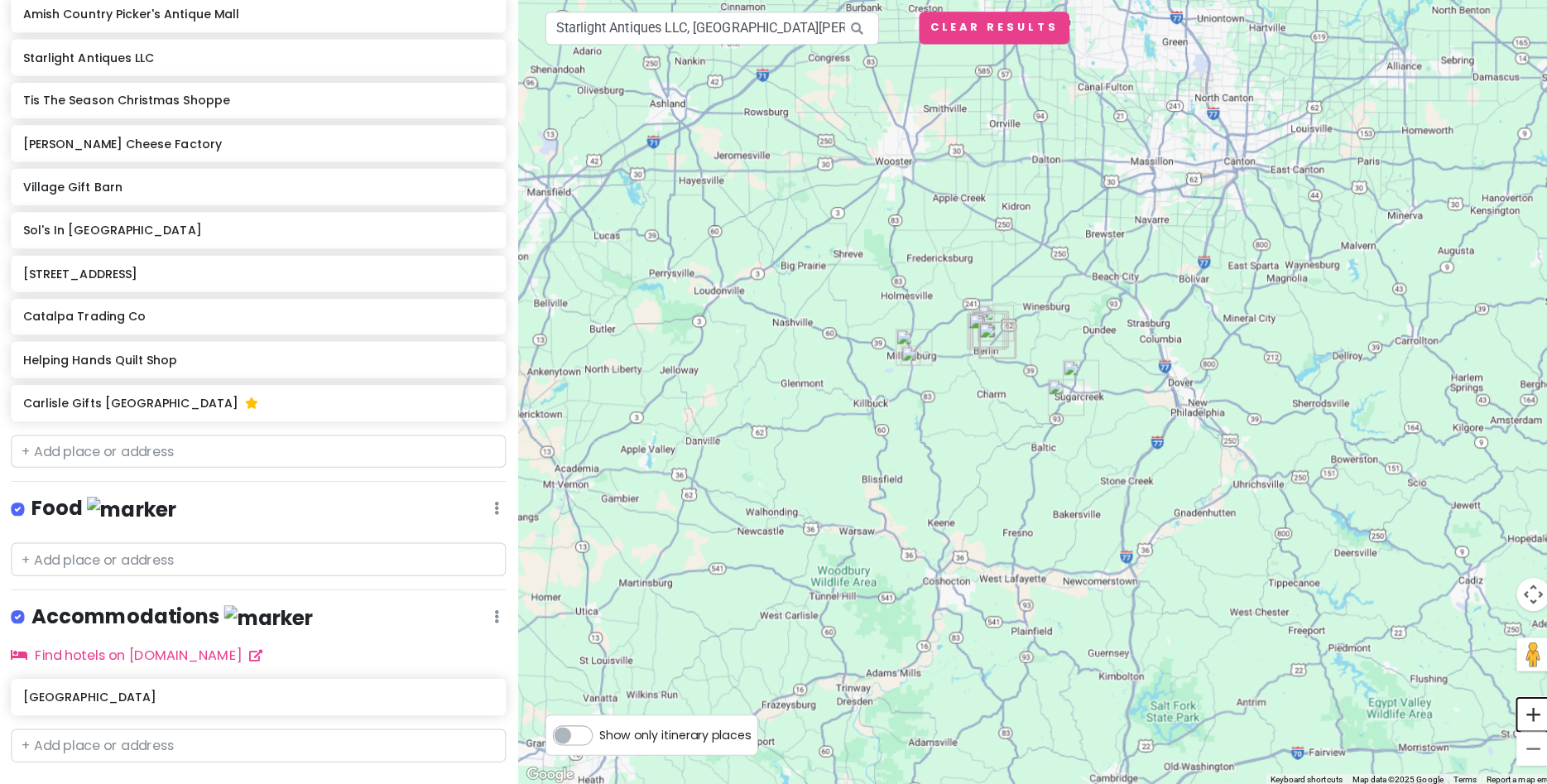
click at [1517, 714] on button "Zoom in" at bounding box center [1522, 713] width 33 height 33
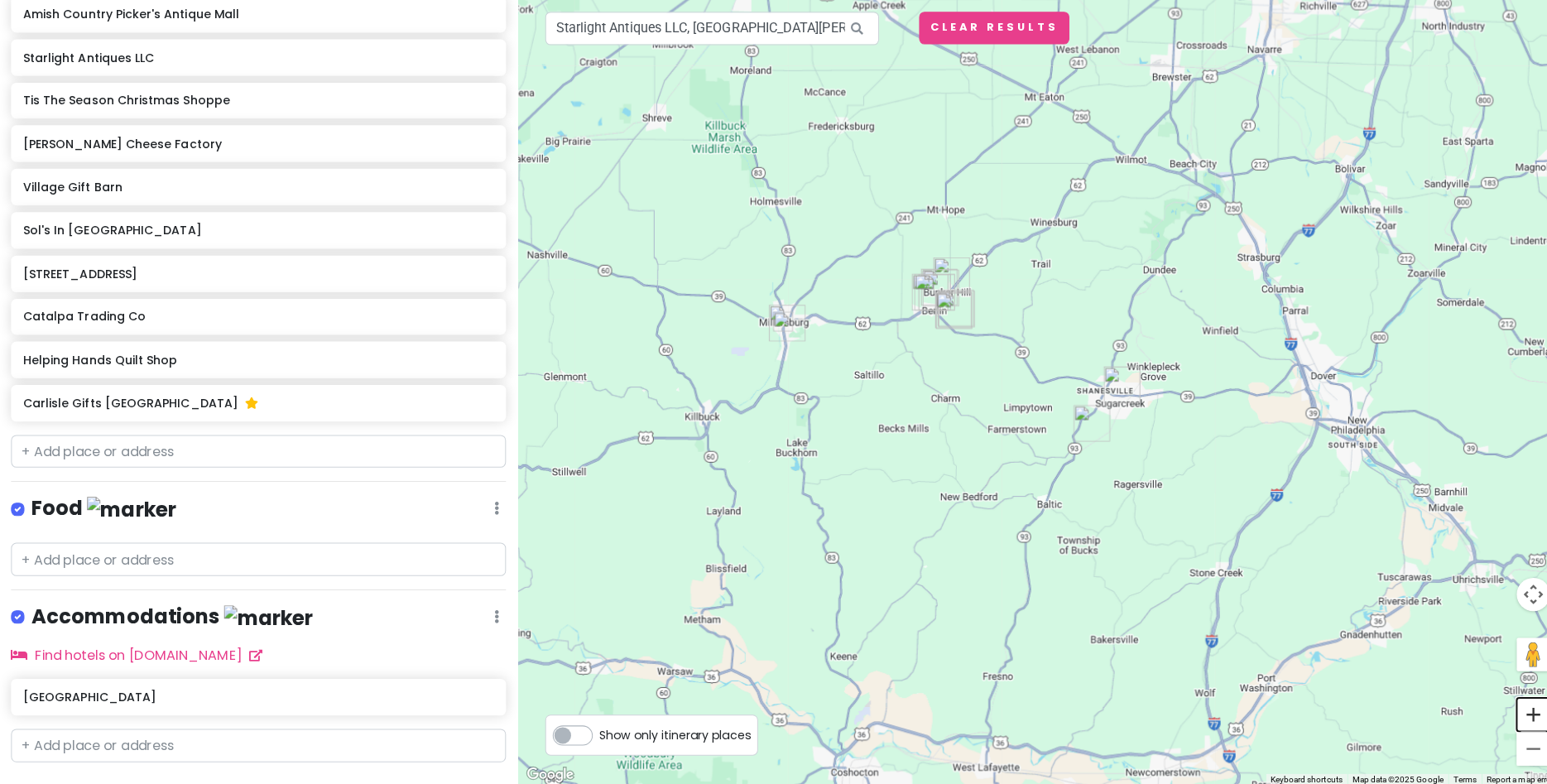
click at [1517, 714] on button "Zoom in" at bounding box center [1522, 713] width 33 height 33
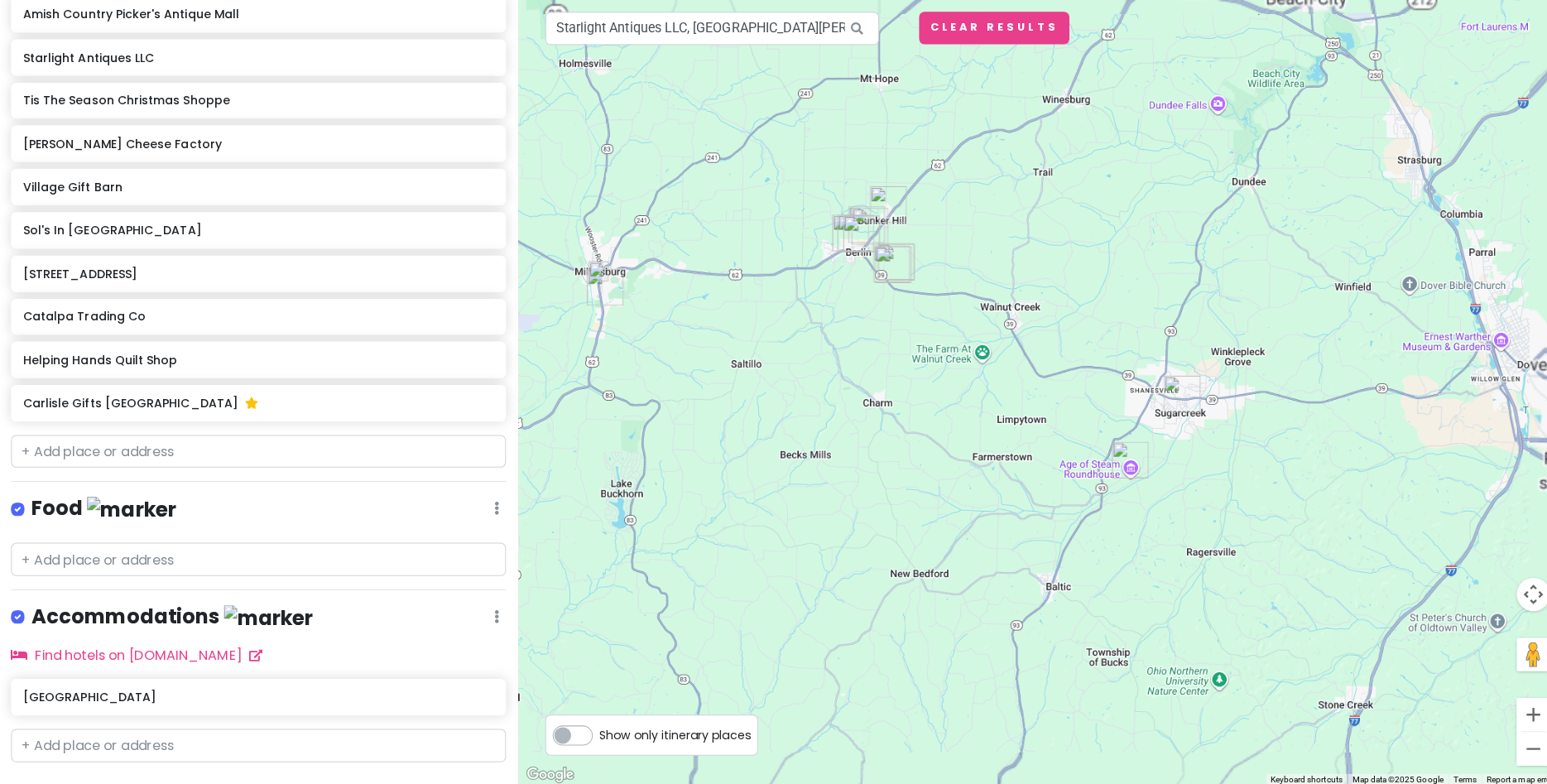
click at [1517, 714] on button "Zoom in" at bounding box center [1522, 713] width 33 height 33
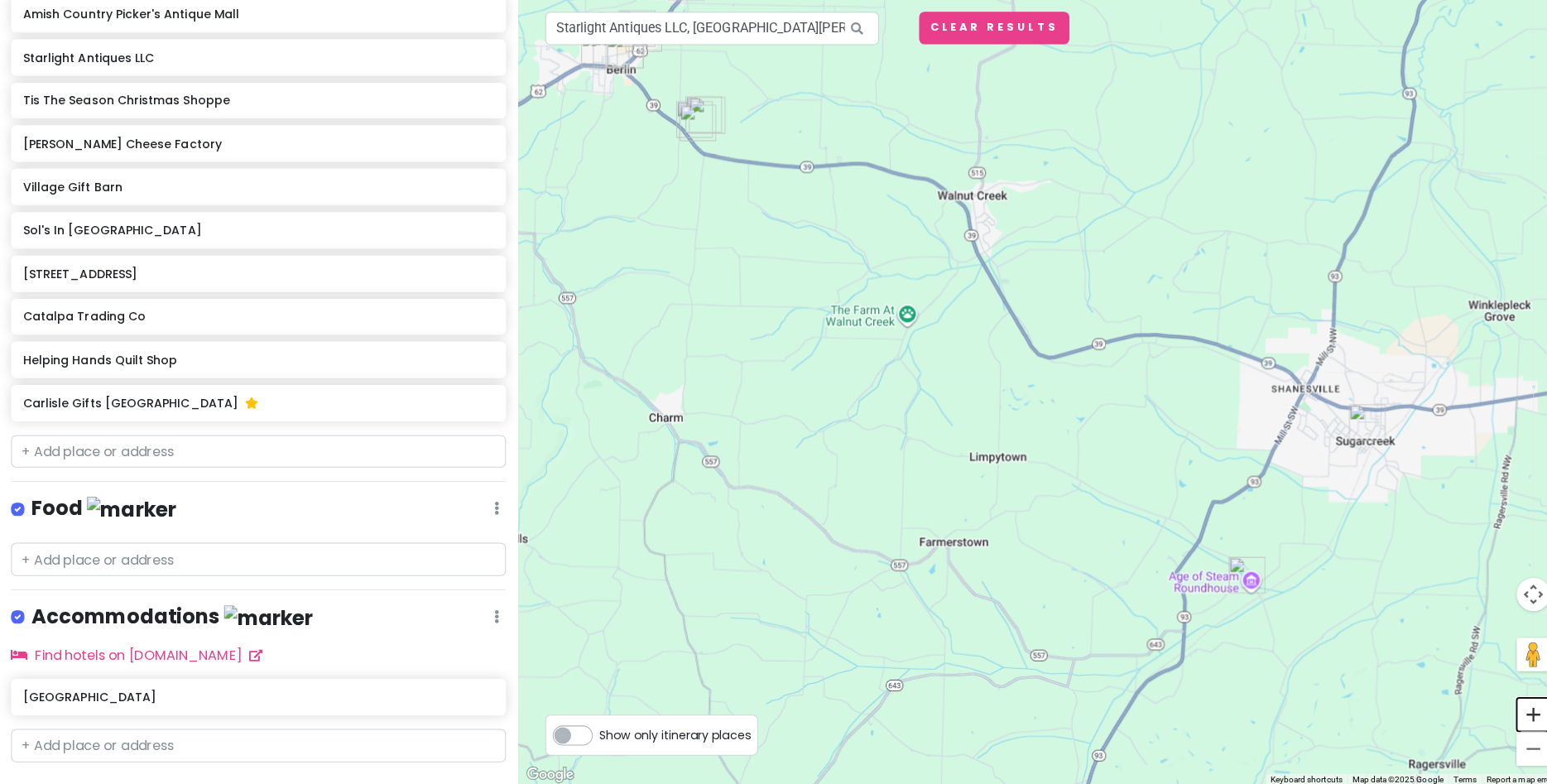
drag, startPoint x: 1517, startPoint y: 714, endPoint x: 1068, endPoint y: 623, distance: 458.7
click at [1068, 623] on div "Starlight Antiques LLC, West Jackson Street, Millersburg, OH, USA Keyboard shor…" at bounding box center [1032, 392] width 1032 height 784
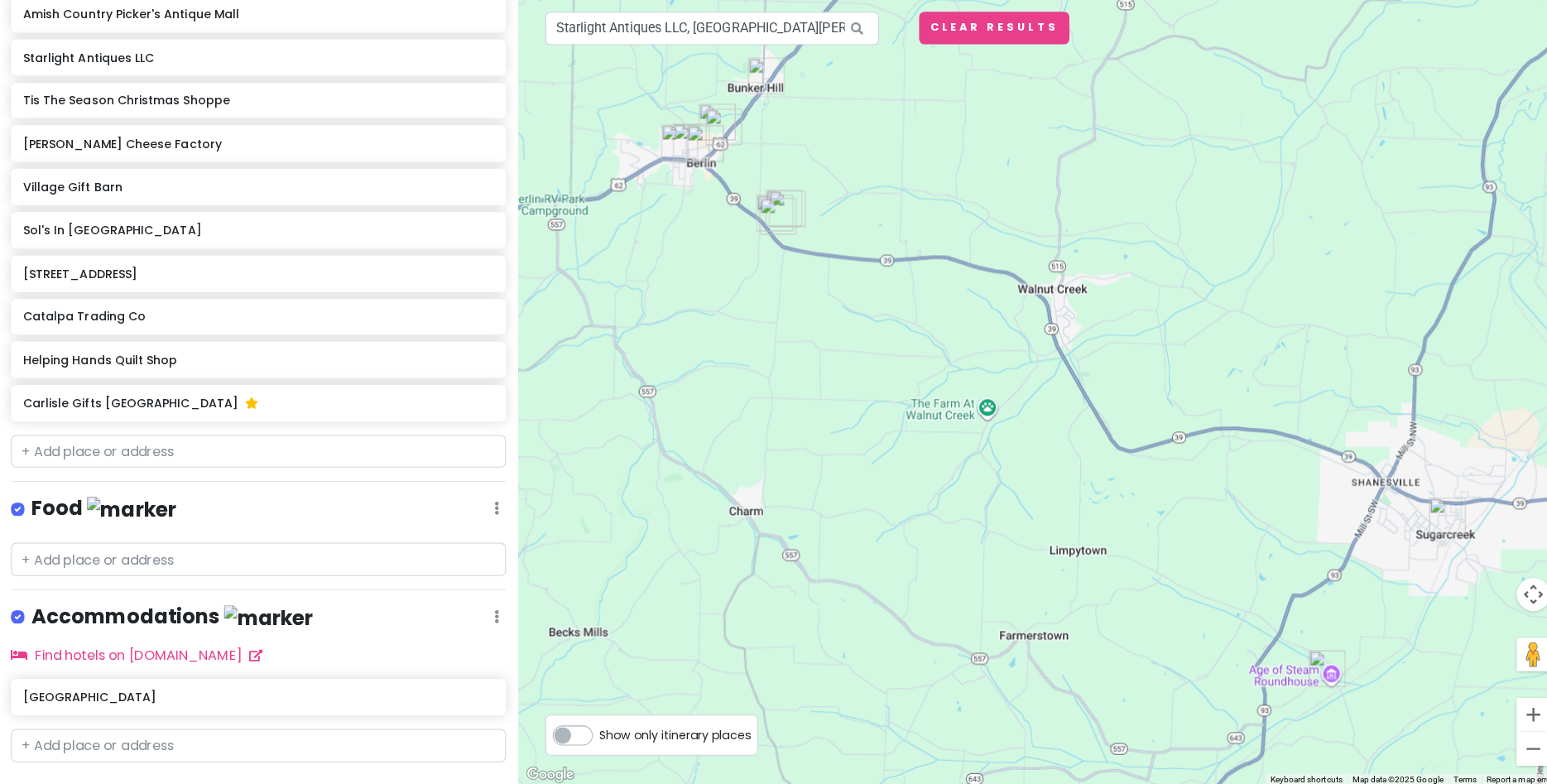
drag, startPoint x: 996, startPoint y: 663, endPoint x: 1065, endPoint y: 660, distance: 68.8
click at [1065, 660] on div at bounding box center [1032, 392] width 1032 height 784
click at [1520, 716] on button "Zoom in" at bounding box center [1522, 713] width 33 height 33
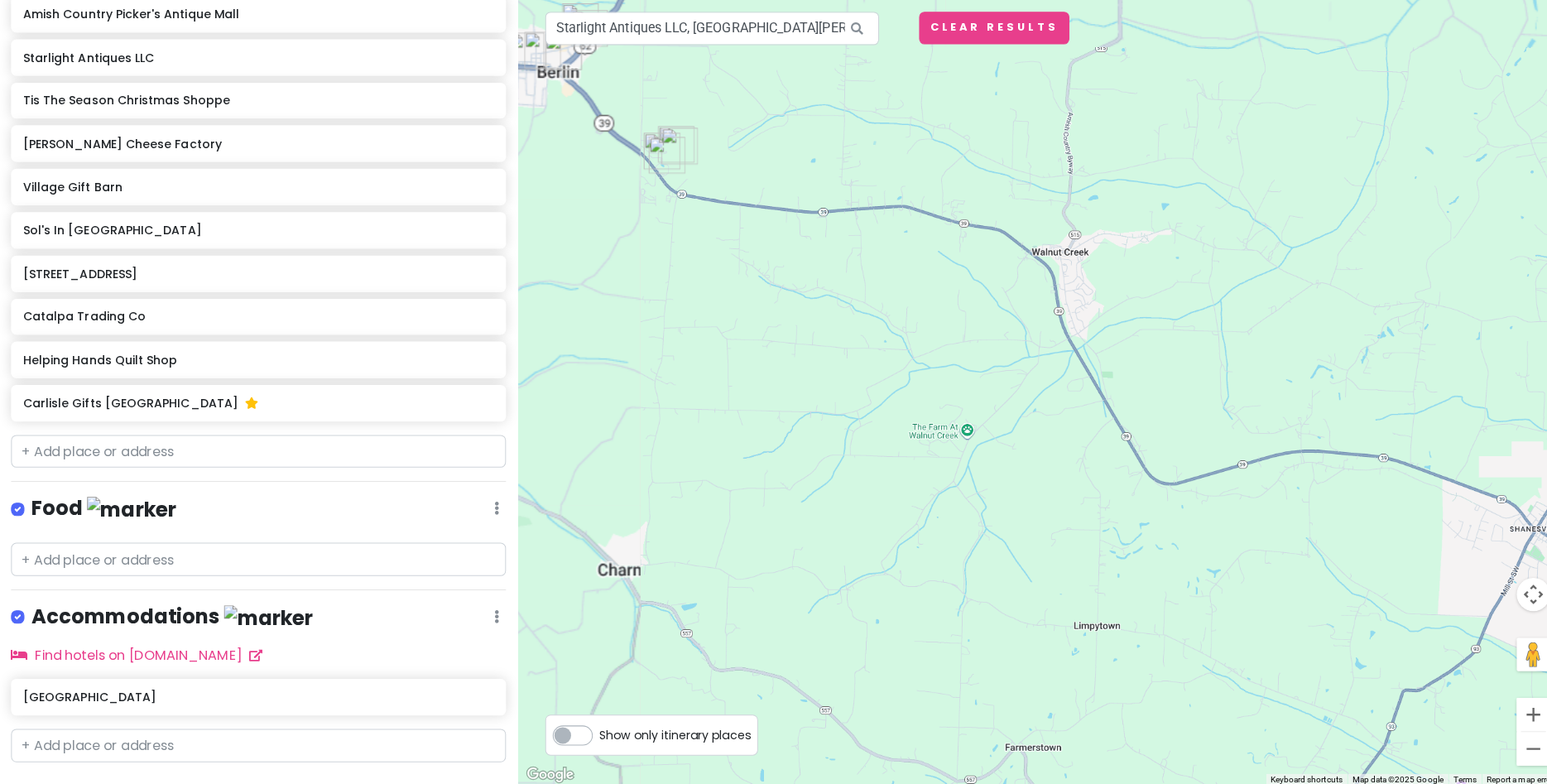
click at [1520, 715] on button "Zoom in" at bounding box center [1522, 713] width 33 height 33
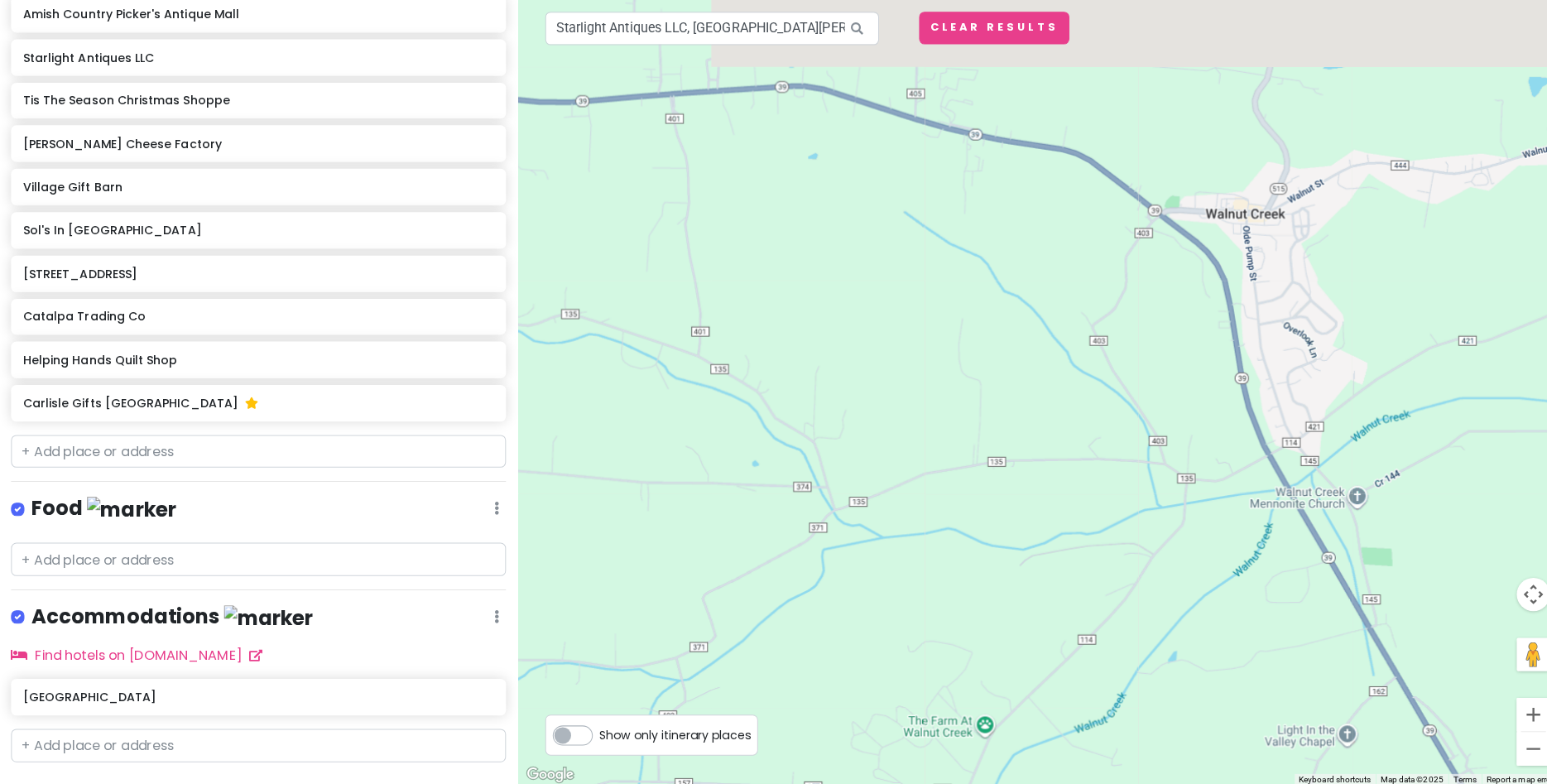
drag, startPoint x: 1075, startPoint y: 591, endPoint x: 1154, endPoint y: 714, distance: 145.6
click at [1198, 747] on div at bounding box center [1032, 392] width 1032 height 784
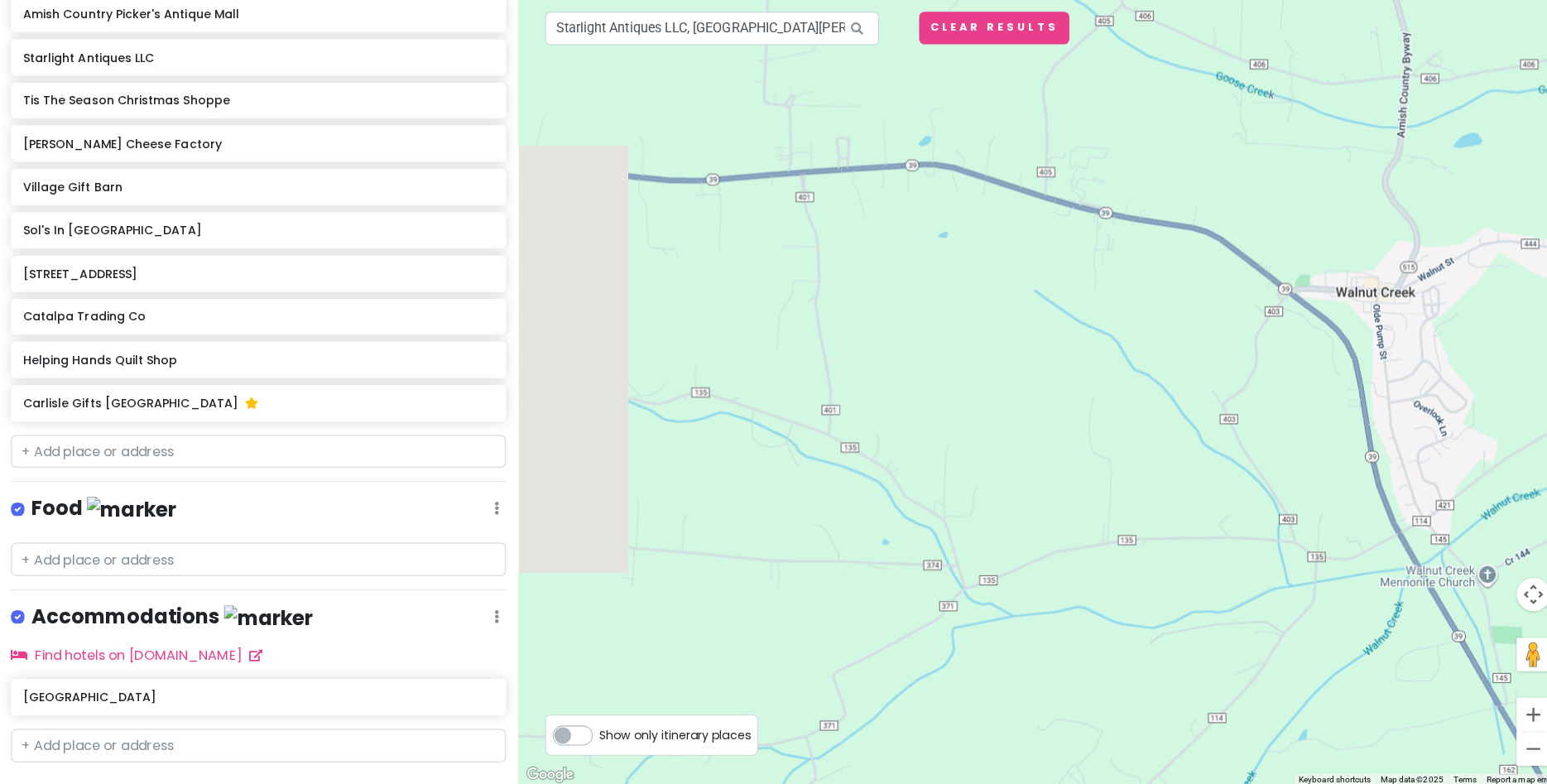
drag, startPoint x: 1261, startPoint y: 757, endPoint x: 1260, endPoint y: 749, distance: 8.3
click at [1264, 757] on div at bounding box center [1032, 392] width 1032 height 784
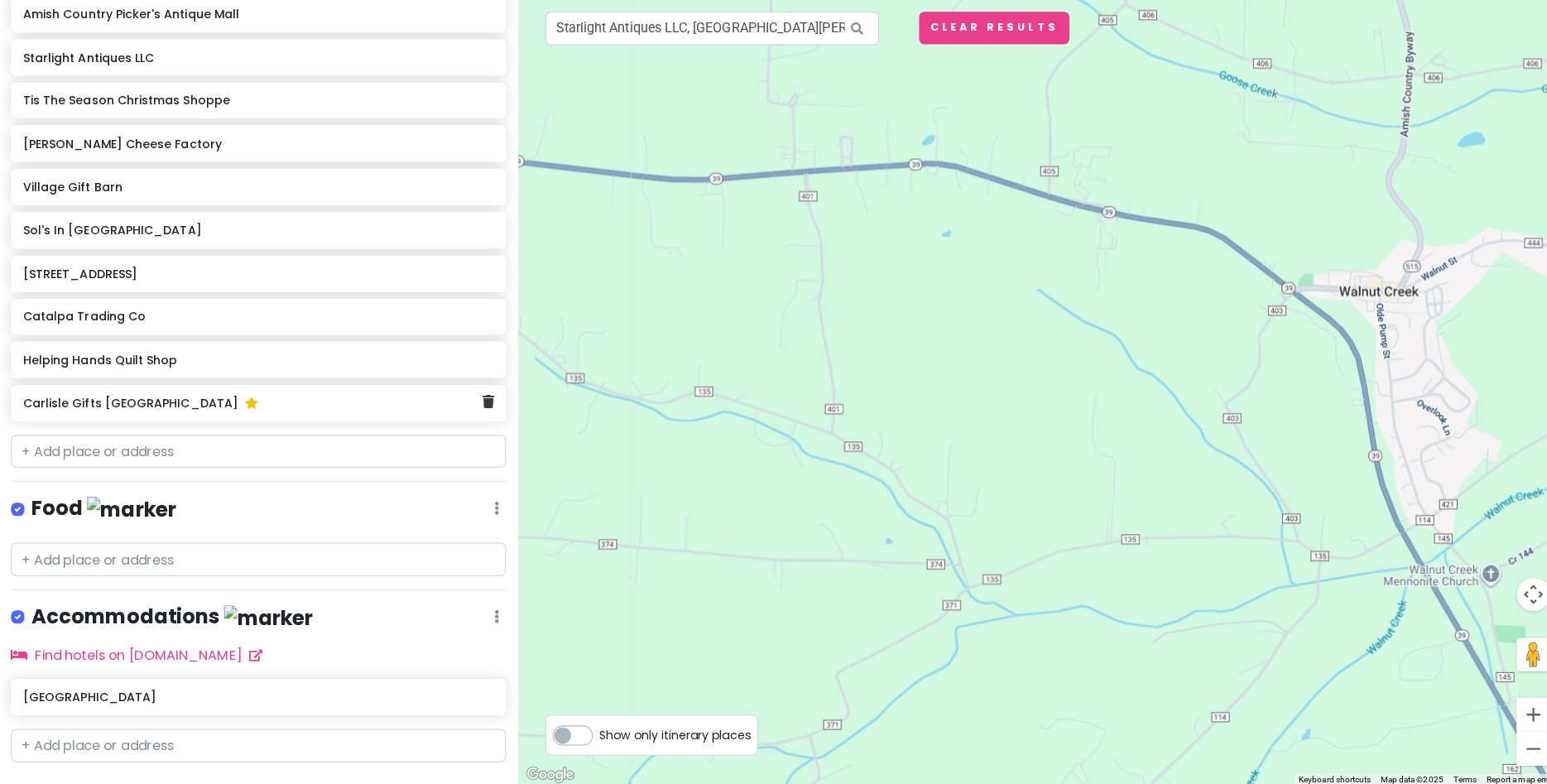
click at [142, 412] on div "Carlisle Gifts Walnut Creek" at bounding box center [251, 404] width 455 height 23
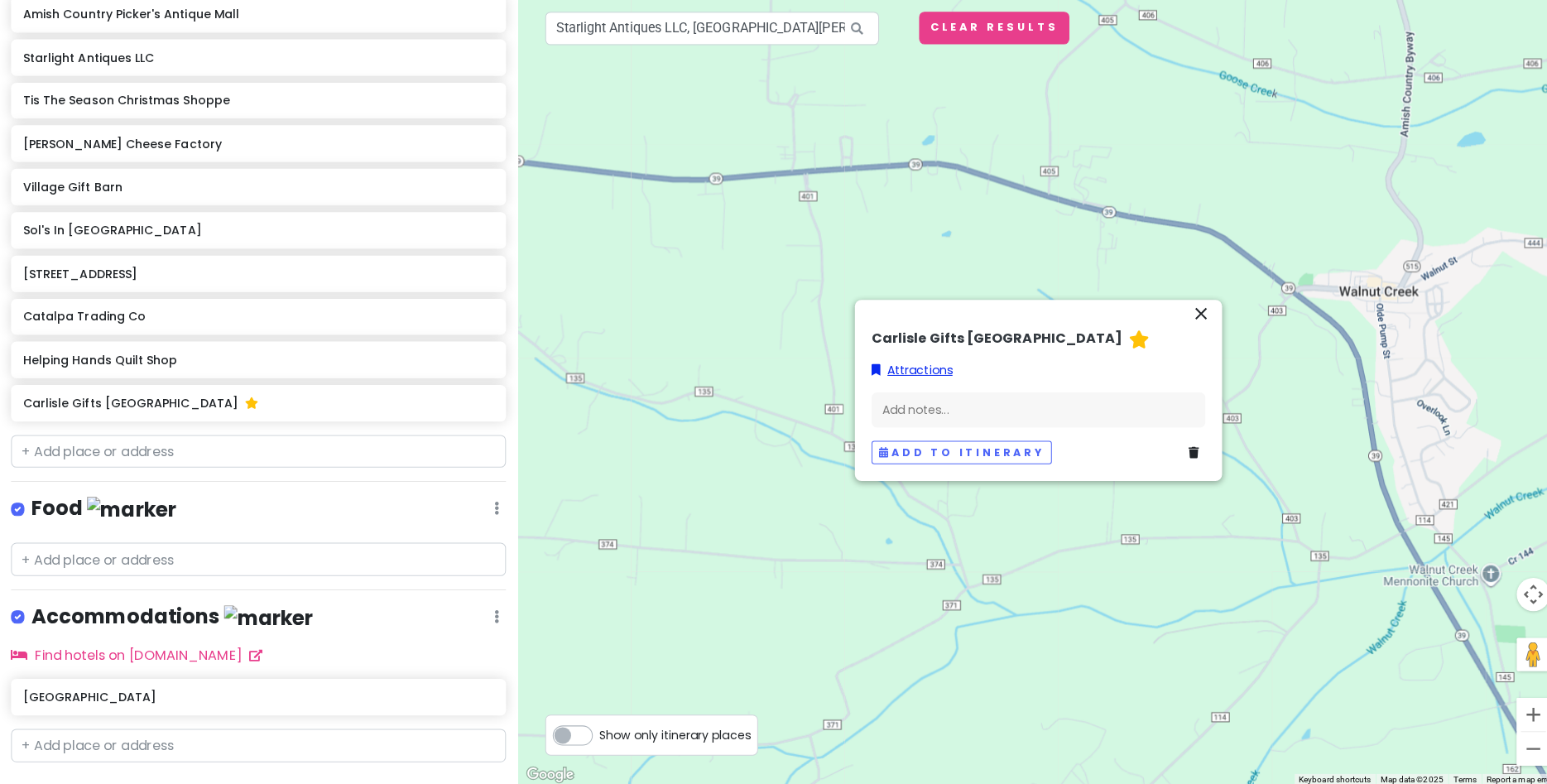
click at [916, 371] on link "Attractions" at bounding box center [906, 372] width 80 height 18
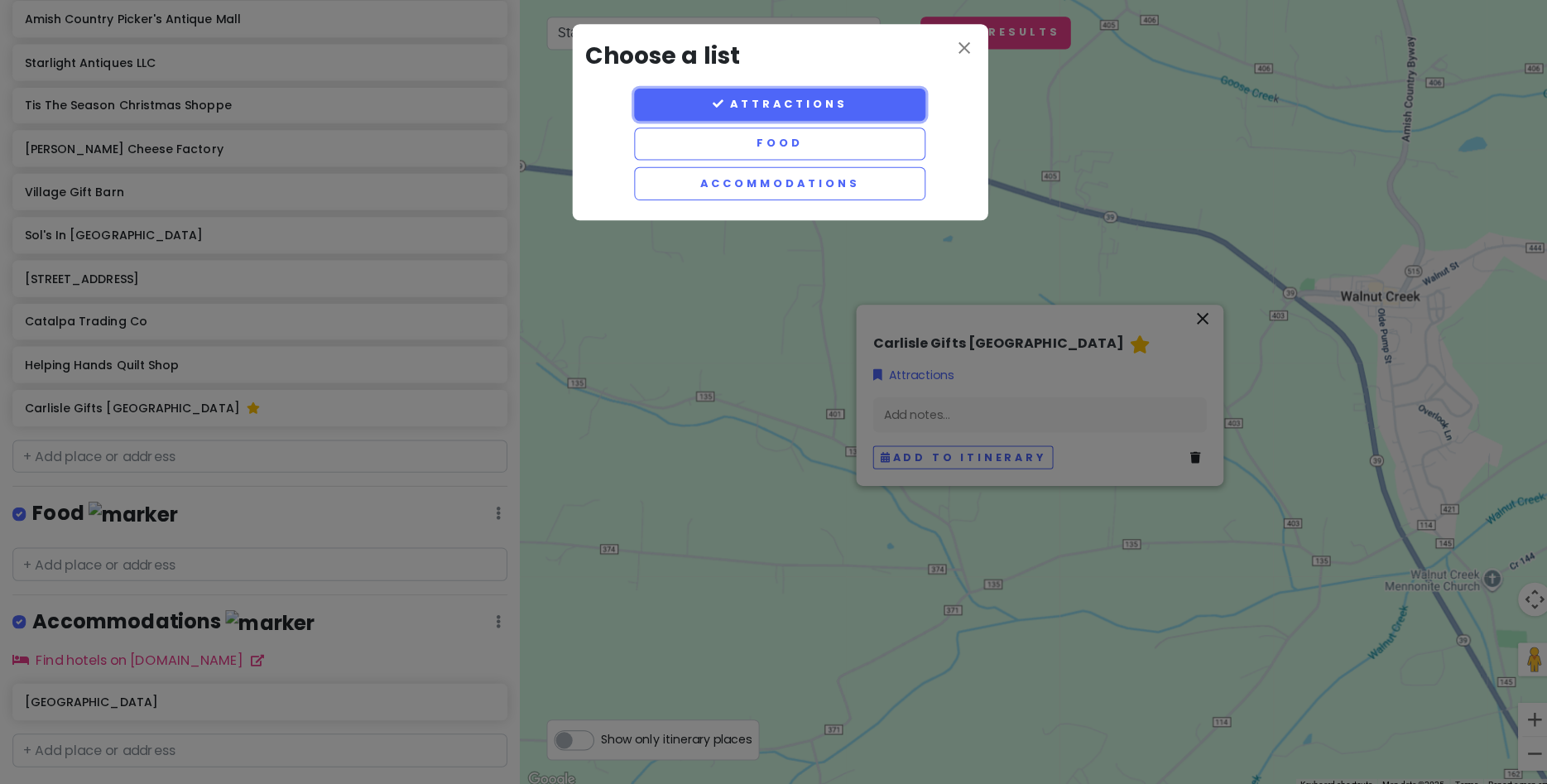
click at [805, 98] on button "Attractions" at bounding box center [774, 104] width 290 height 32
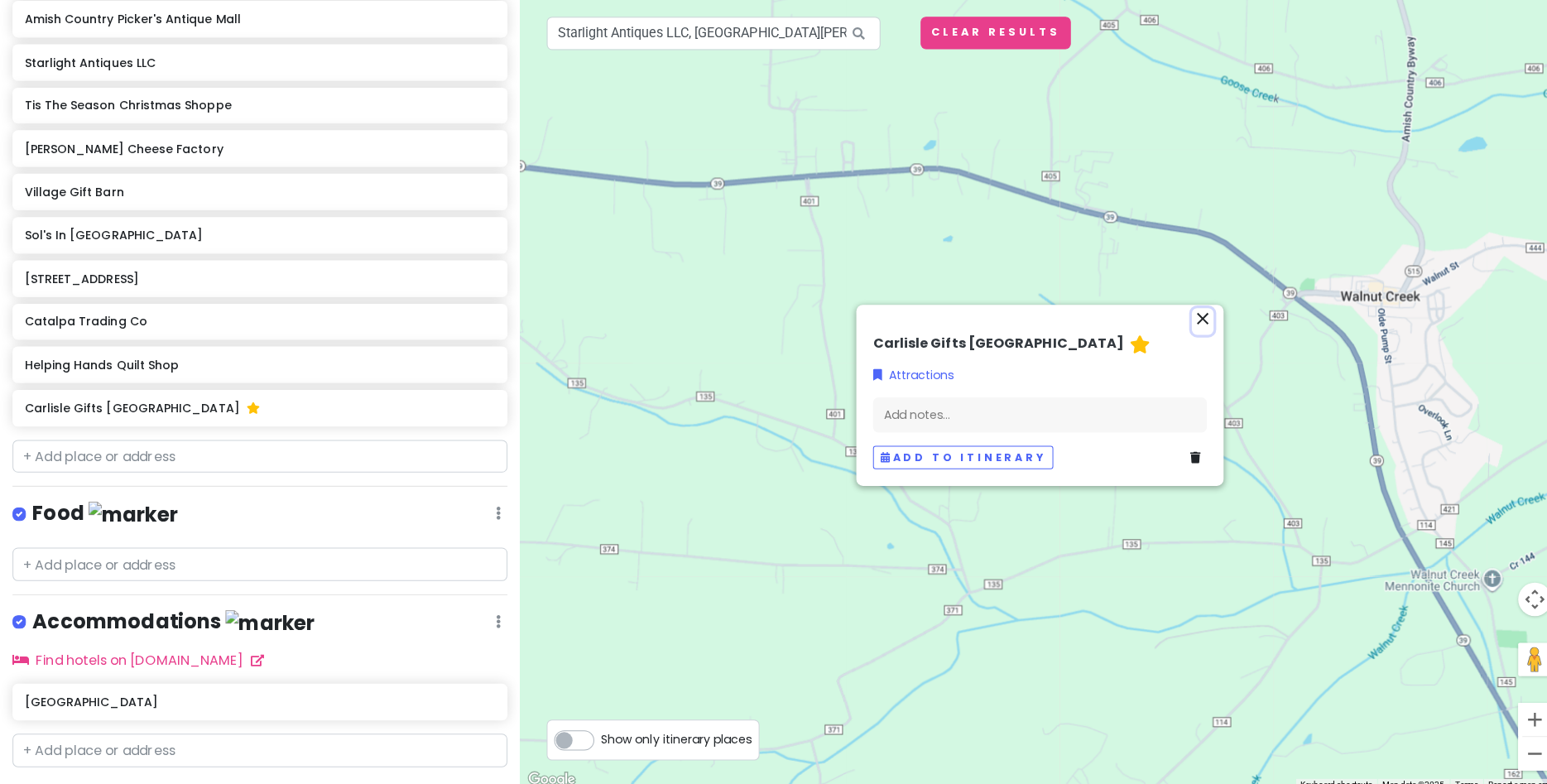
click at [1190, 321] on icon "close" at bounding box center [1193, 316] width 20 height 20
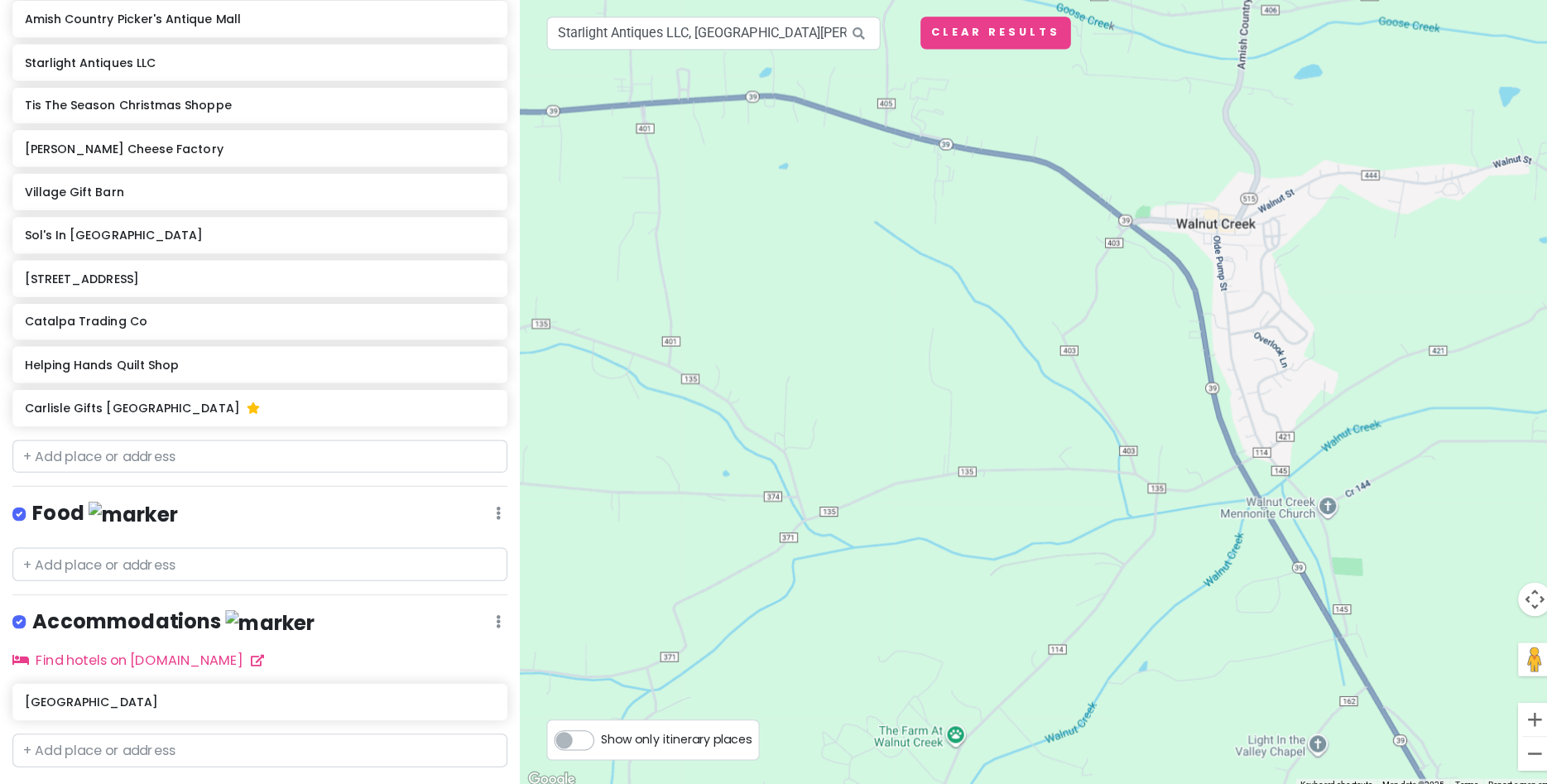
drag, startPoint x: 1139, startPoint y: 406, endPoint x: 969, endPoint y: 335, distance: 184.0
click at [969, 335] on div at bounding box center [1032, 392] width 1032 height 784
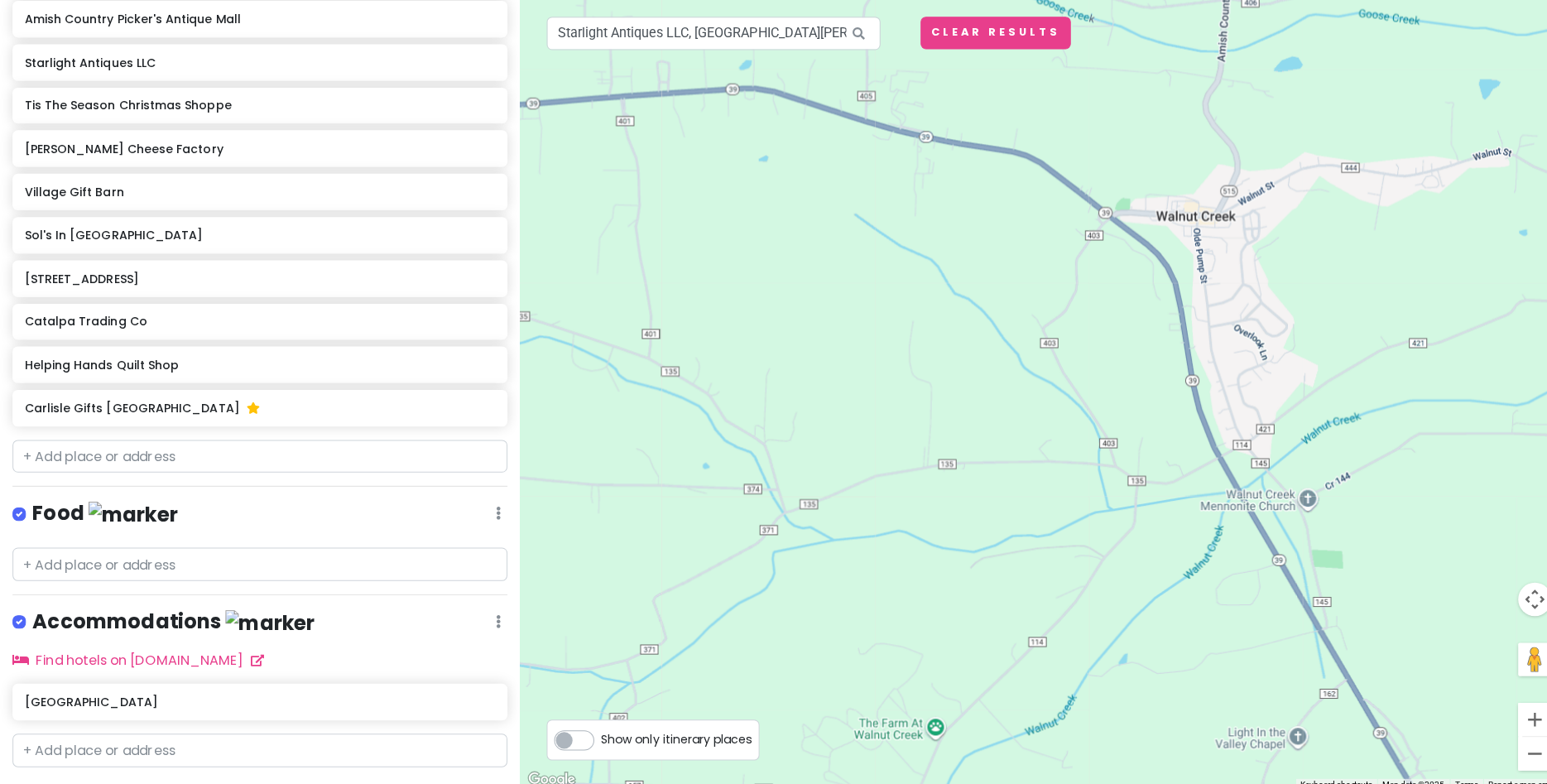
drag, startPoint x: 950, startPoint y: 359, endPoint x: 834, endPoint y: 286, distance: 137.6
click at [834, 286] on div at bounding box center [1032, 392] width 1032 height 784
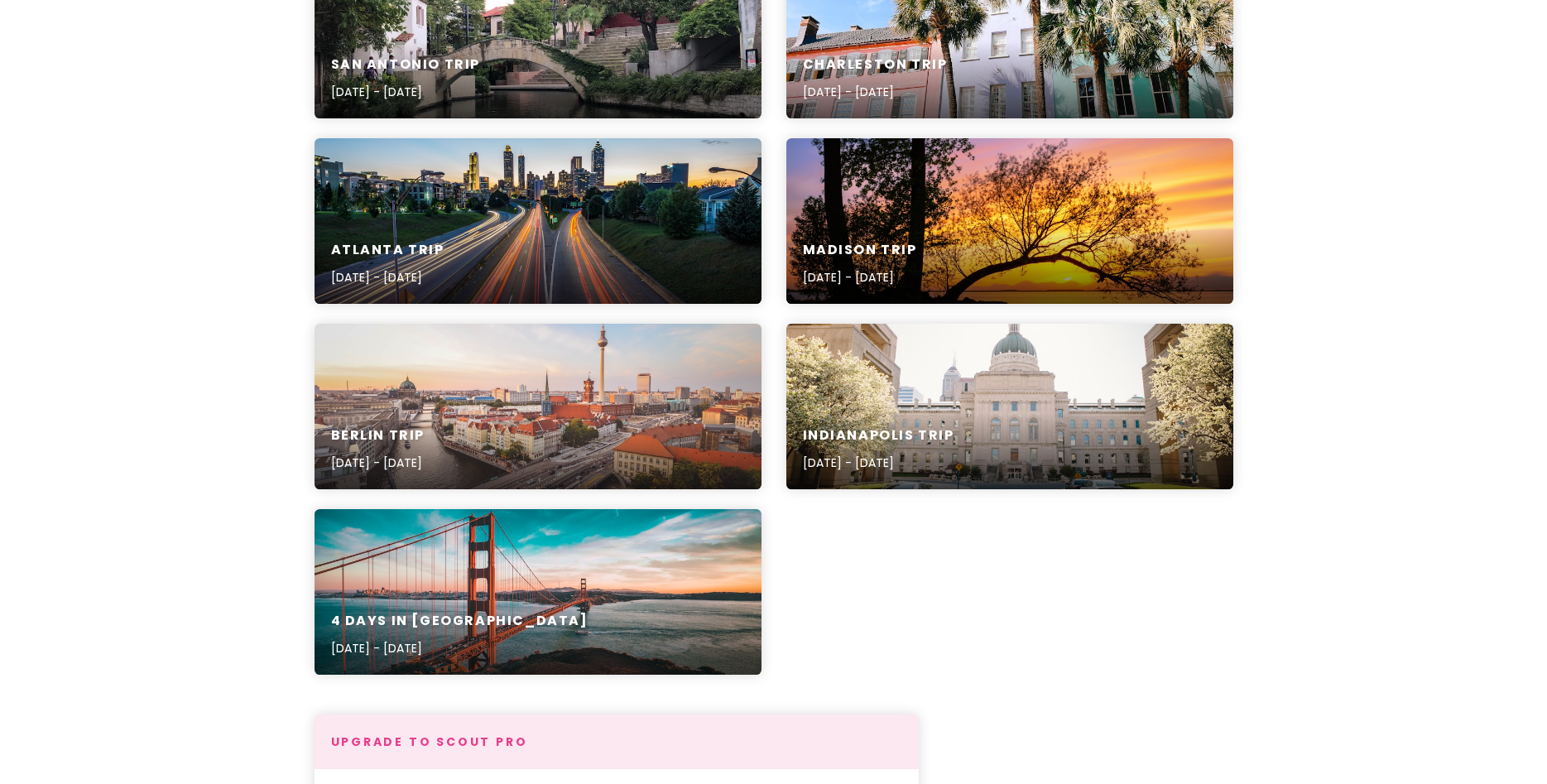
scroll to position [707, 0]
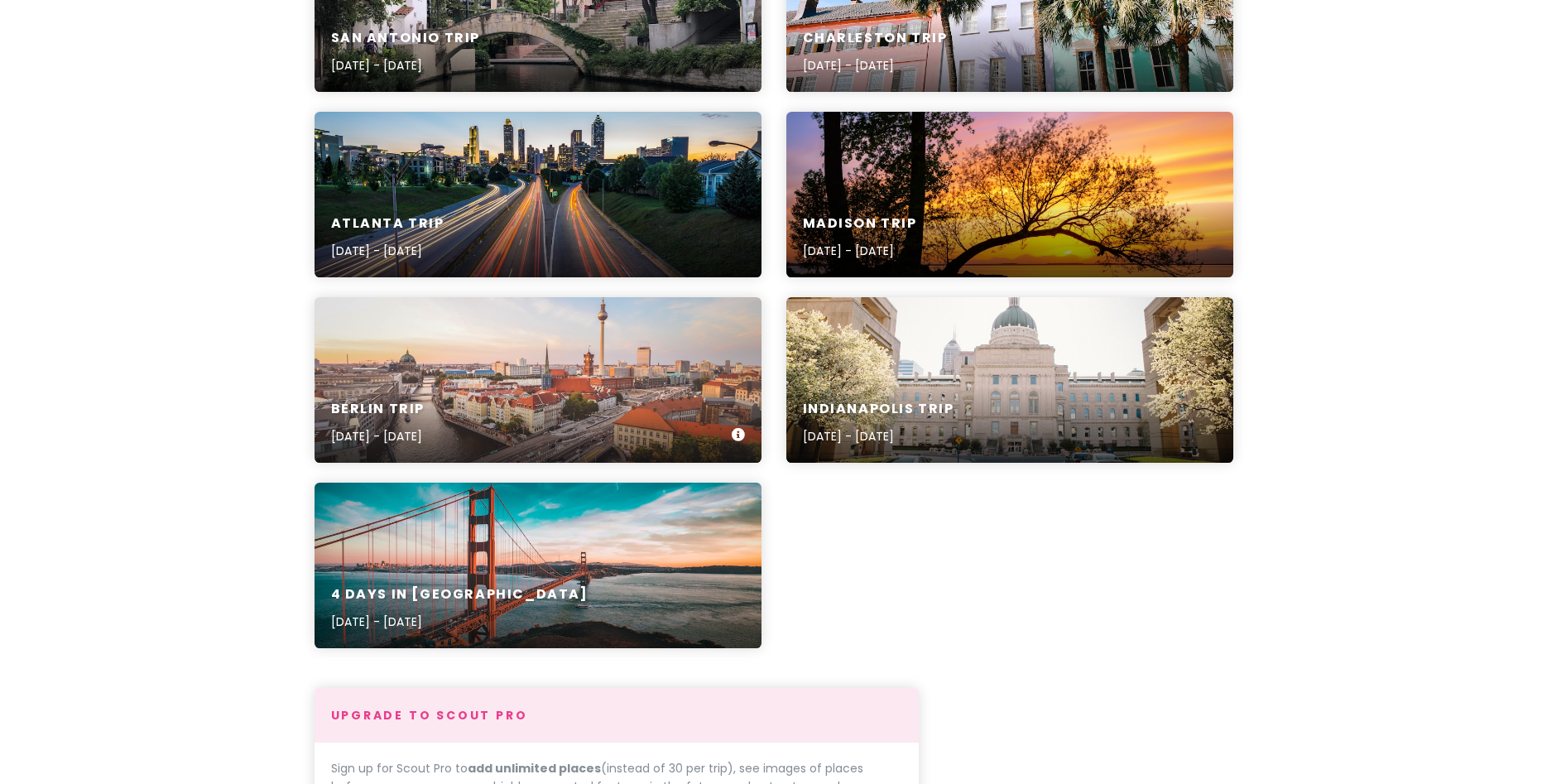
click at [393, 420] on div "[GEOGRAPHIC_DATA] Trip [DATE] - [DATE]" at bounding box center [378, 424] width 94 height 46
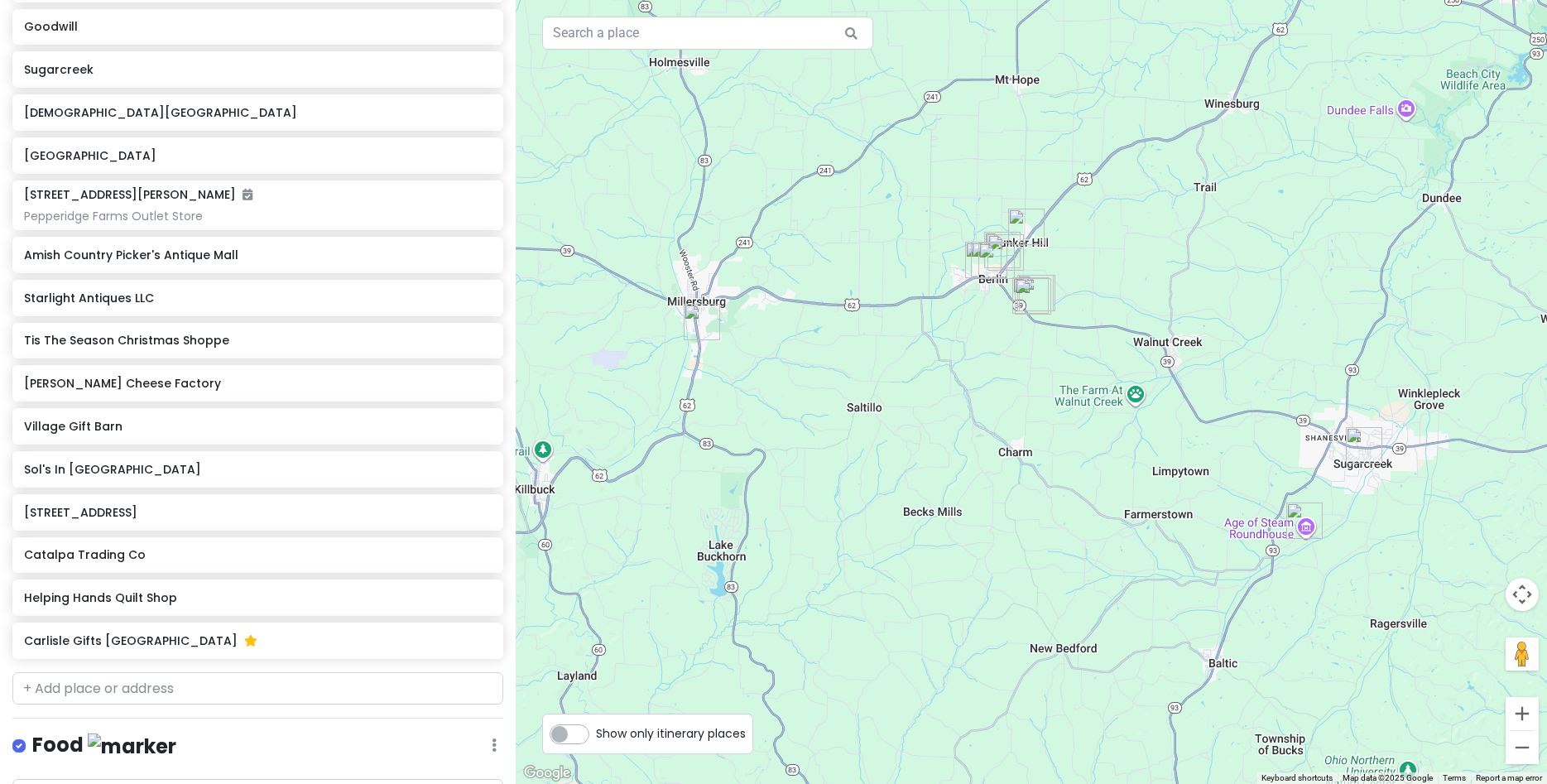
scroll to position [558, 0]
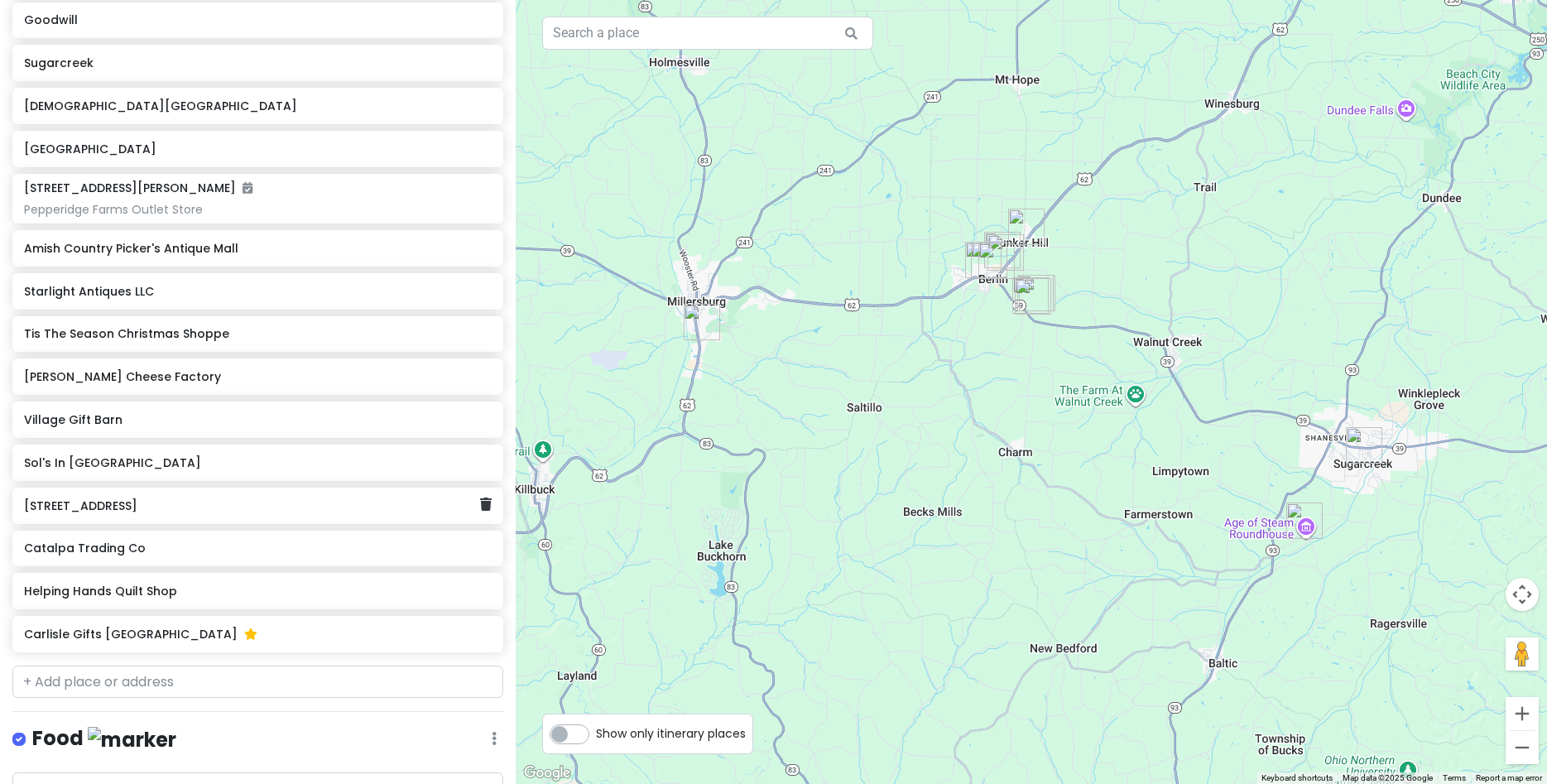
click at [218, 512] on h6 "1221 County Road 144 Sugarcreek, OH 44681" at bounding box center [251, 505] width 455 height 15
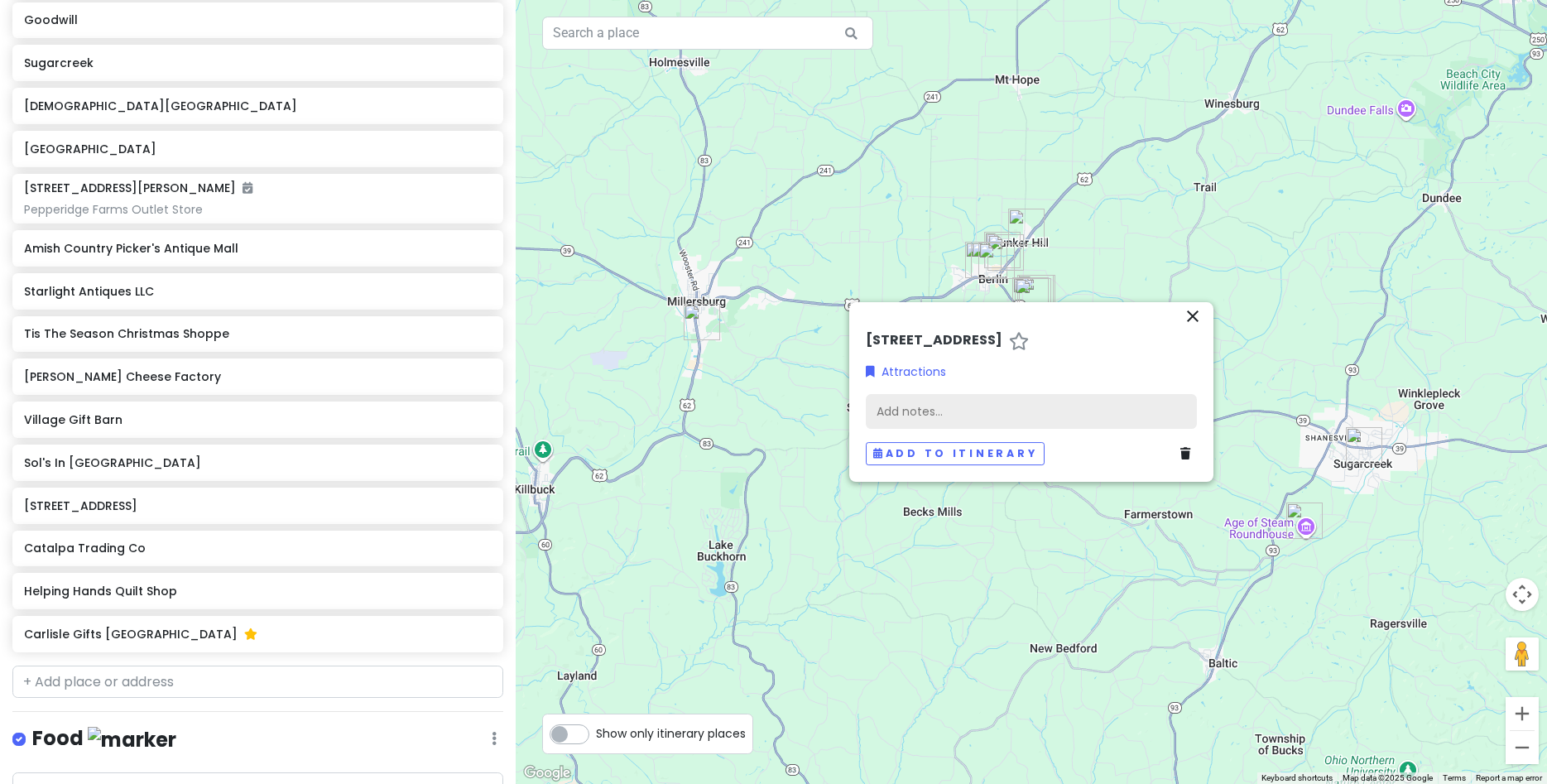
click at [951, 408] on div "Add notes..." at bounding box center [1031, 411] width 331 height 35
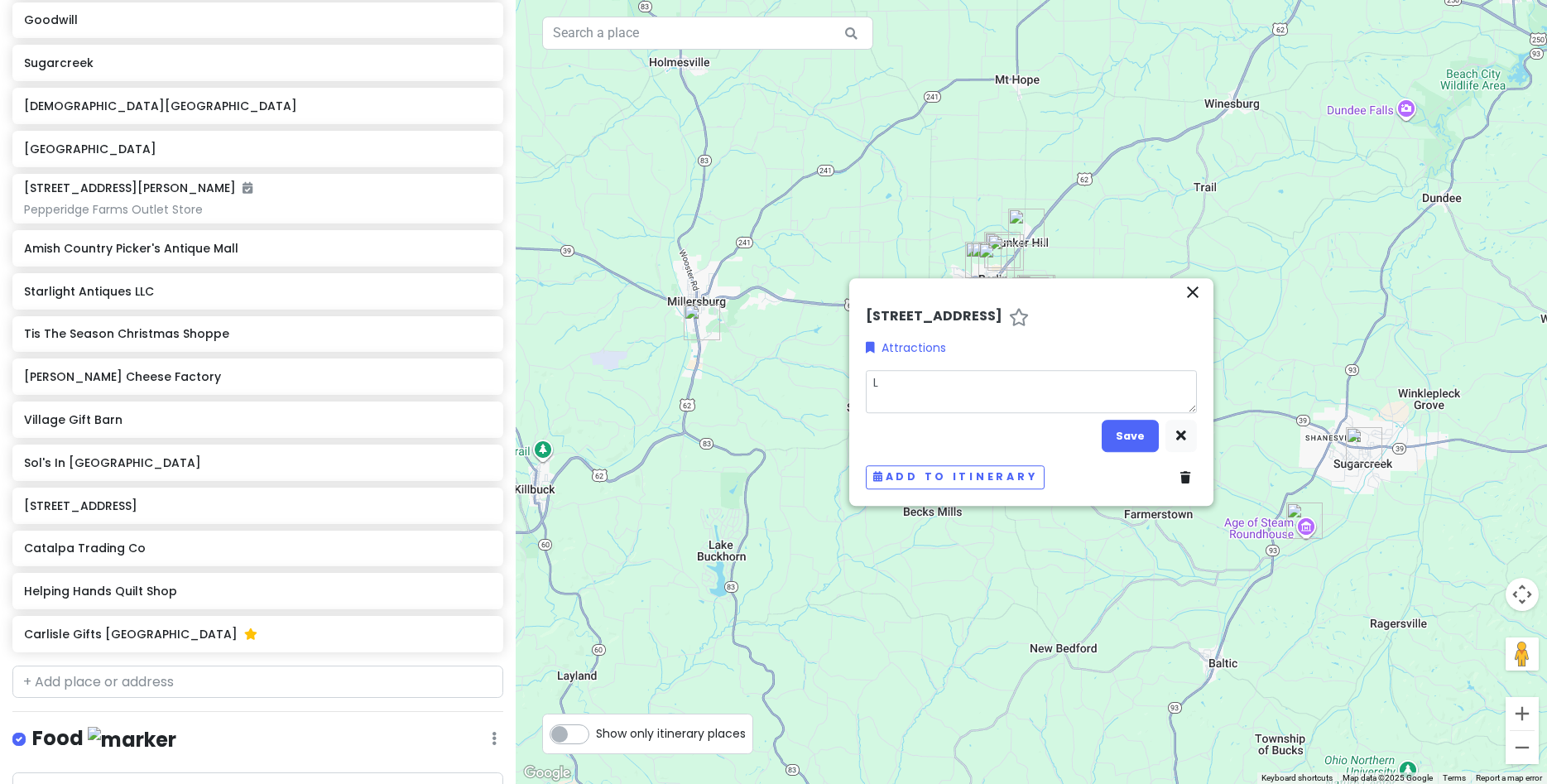
type textarea "x"
type textarea "L"
type textarea "x"
type textarea "Lu"
type textarea "x"
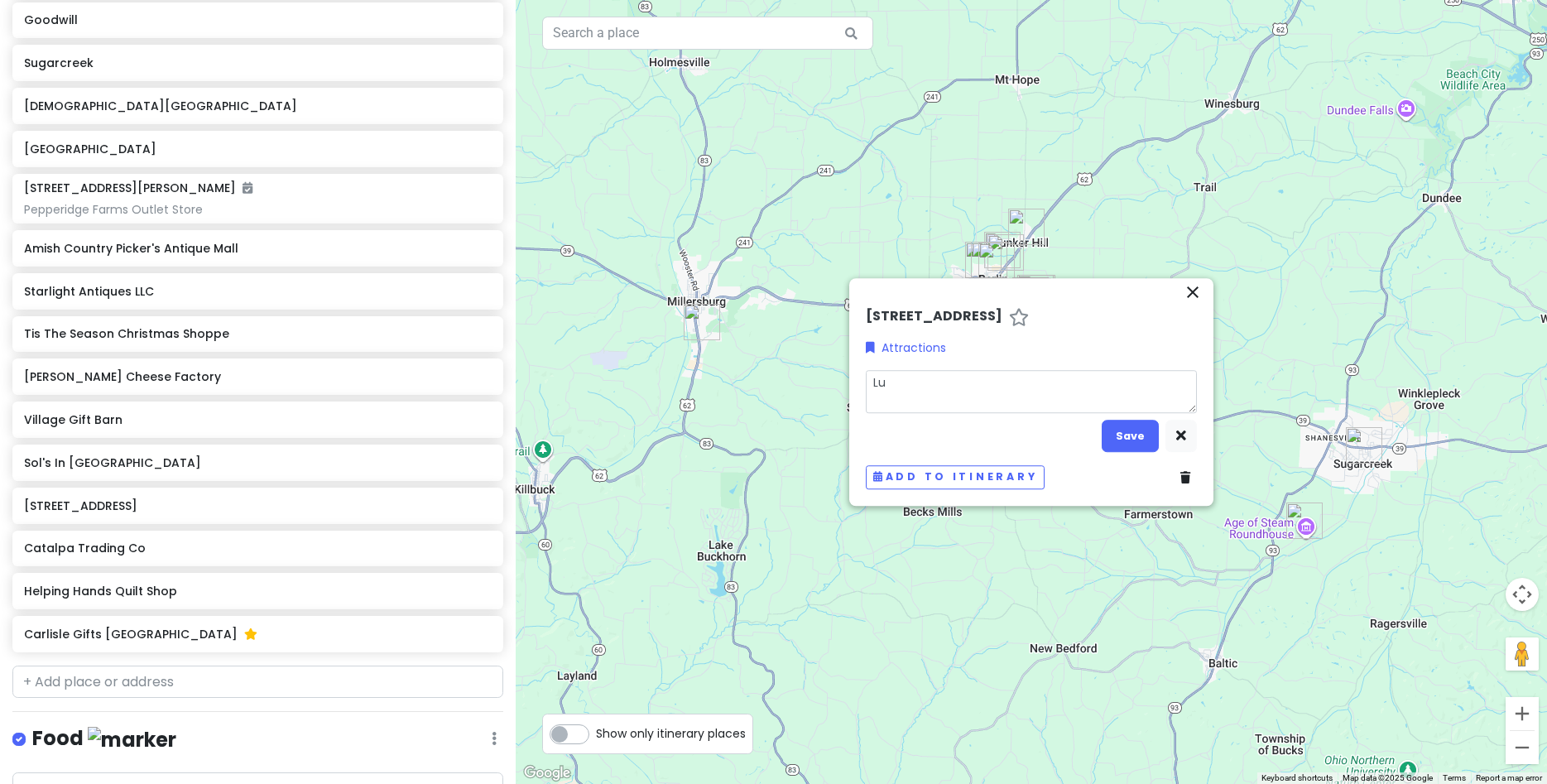
type textarea "Lux"
type textarea "x"
type textarea "LuxC"
type textarea "x"
type textarea "LuxCr"
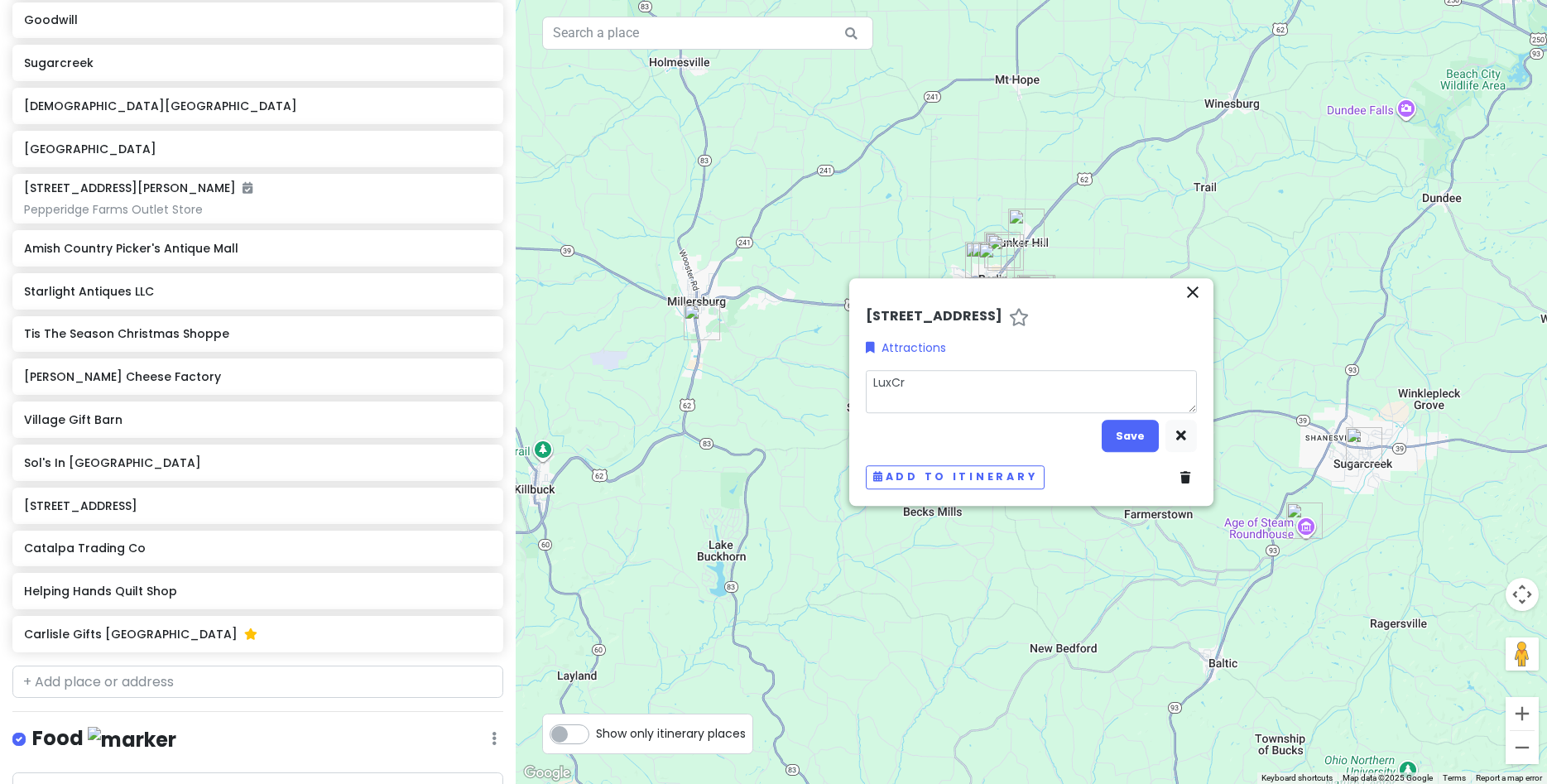
type textarea "x"
type textarea "LuxCra"
type textarea "x"
type textarea "LuxCraf"
type textarea "x"
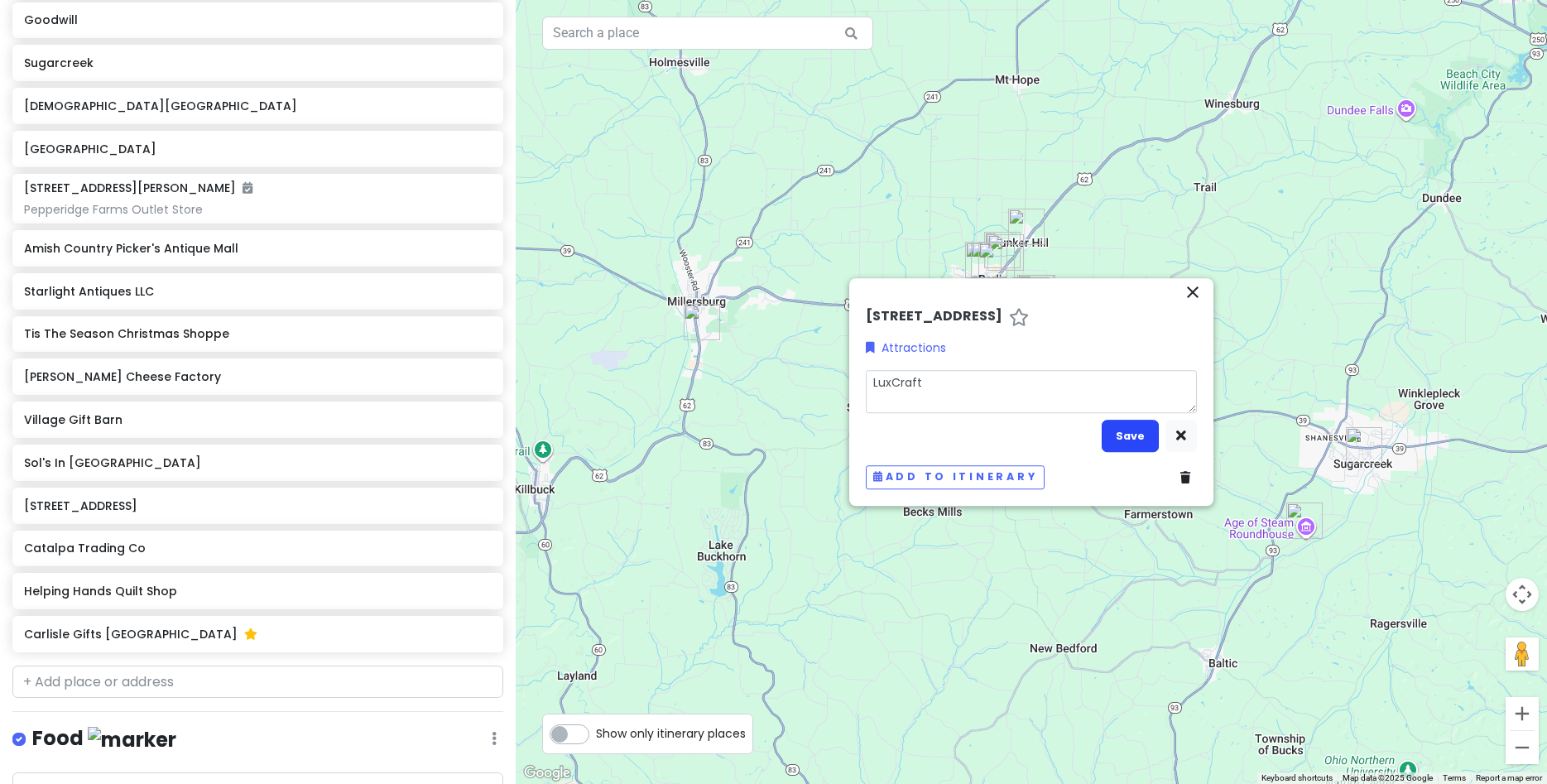
type textarea "LuxCraft"
click at [1151, 438] on button "Save" at bounding box center [1130, 436] width 57 height 32
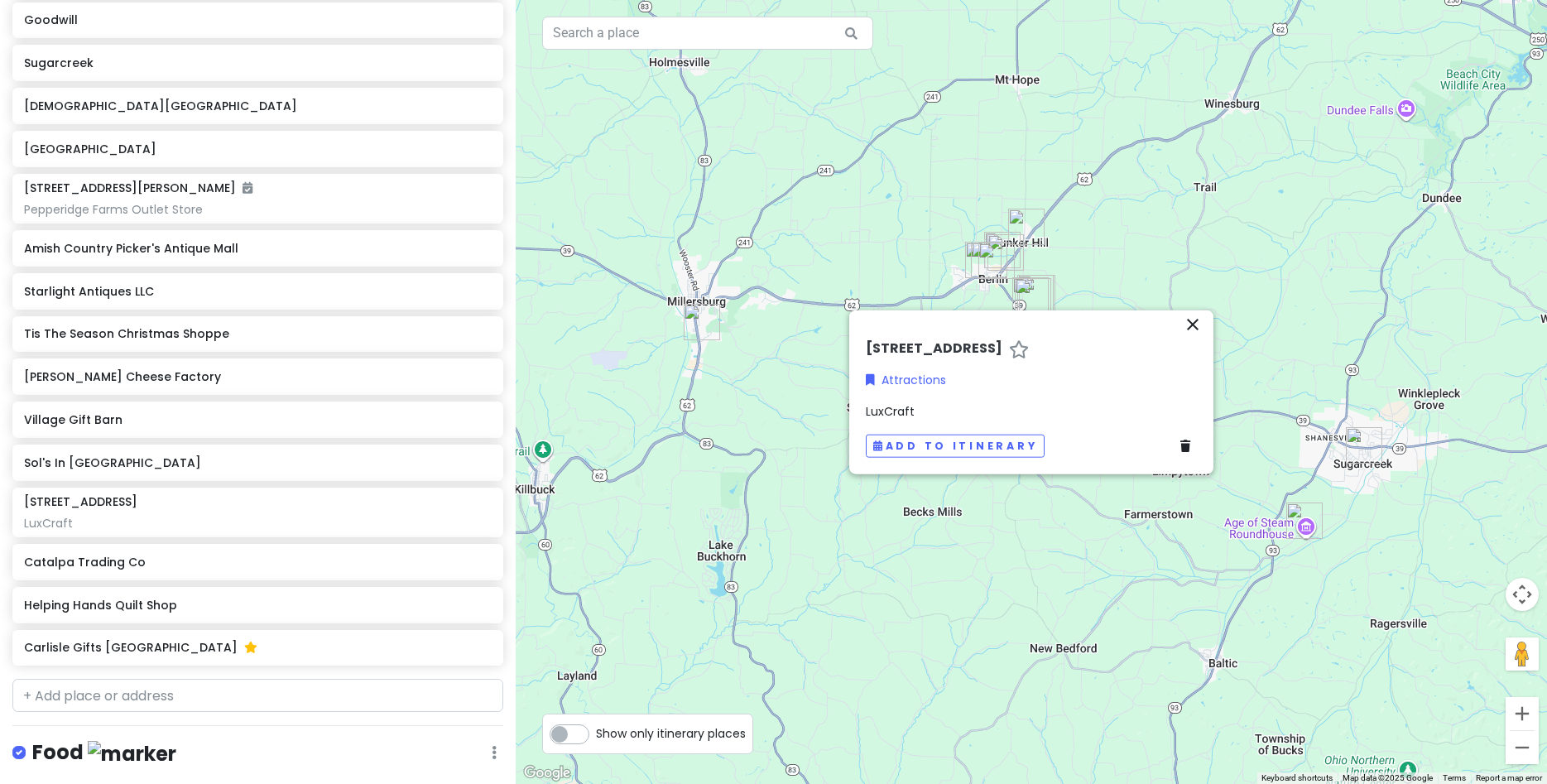
scroll to position [571, 0]
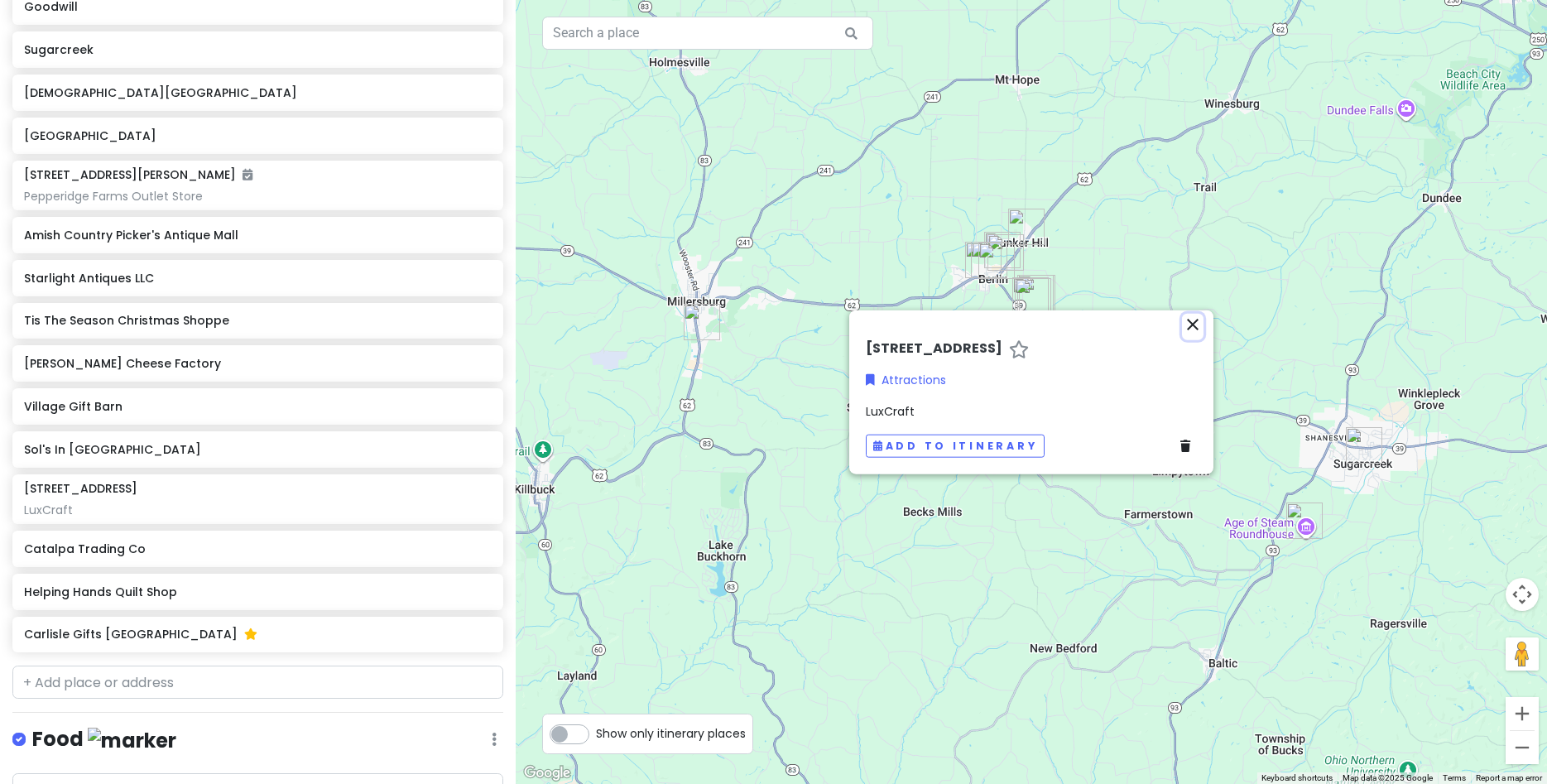
click at [1195, 326] on icon "close" at bounding box center [1193, 324] width 20 height 20
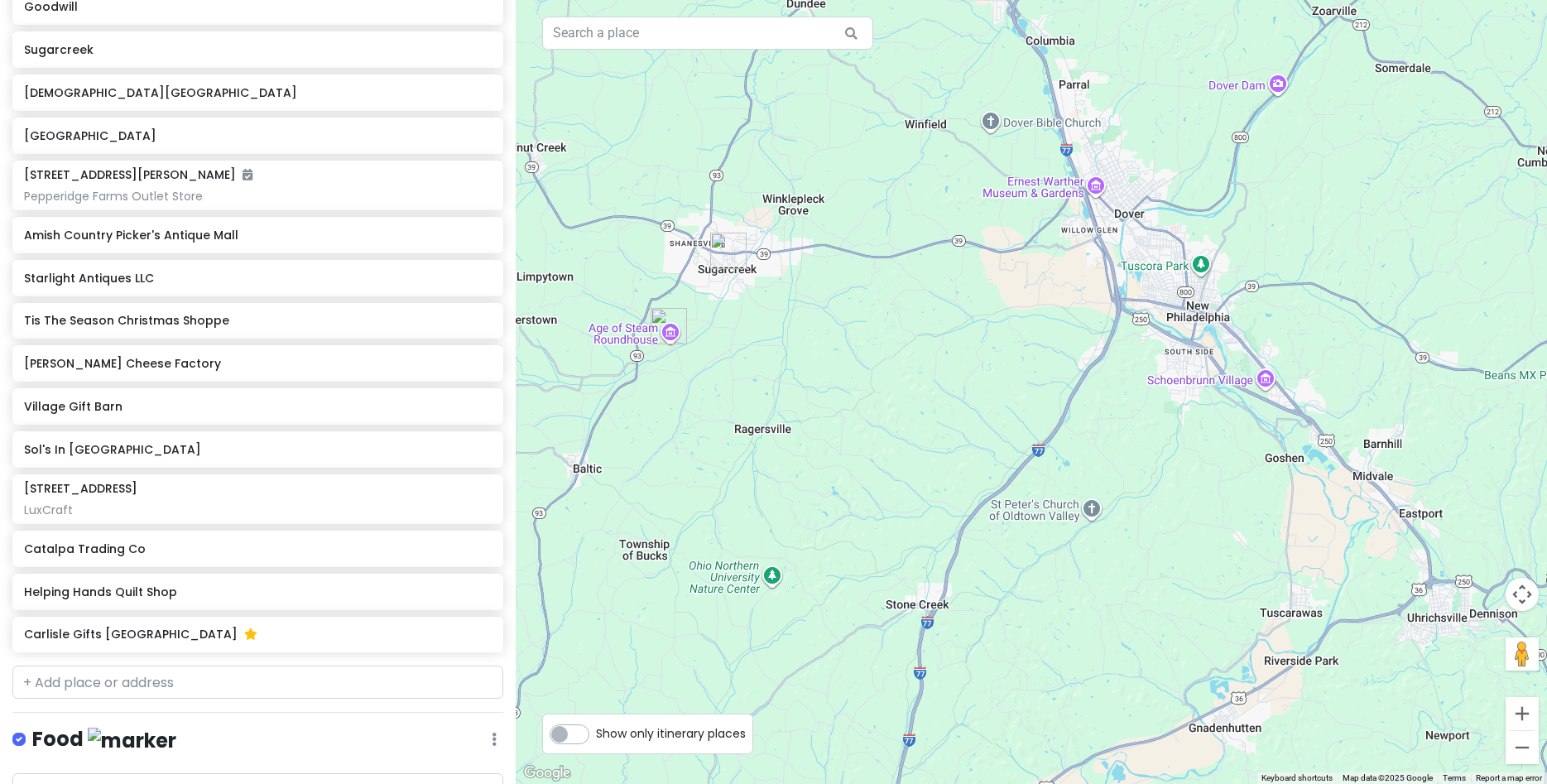
drag, startPoint x: 1105, startPoint y: 494, endPoint x: 396, endPoint y: 235, distance: 755.3
click at [516, 235] on div at bounding box center [1032, 392] width 1032 height 784
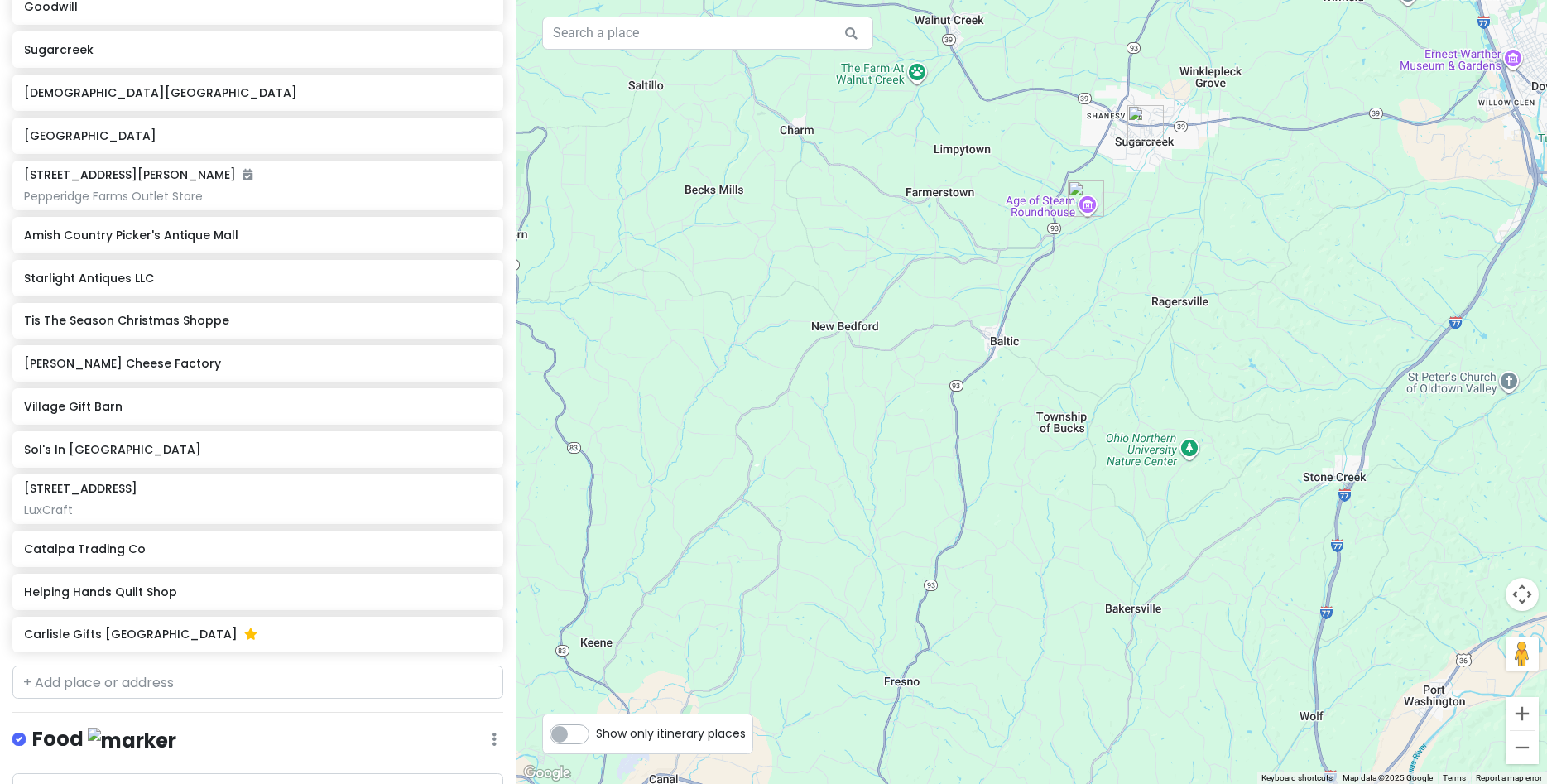
drag, startPoint x: 688, startPoint y: 382, endPoint x: 1161, endPoint y: 312, distance: 478.7
click at [1161, 312] on div at bounding box center [1032, 392] width 1032 height 784
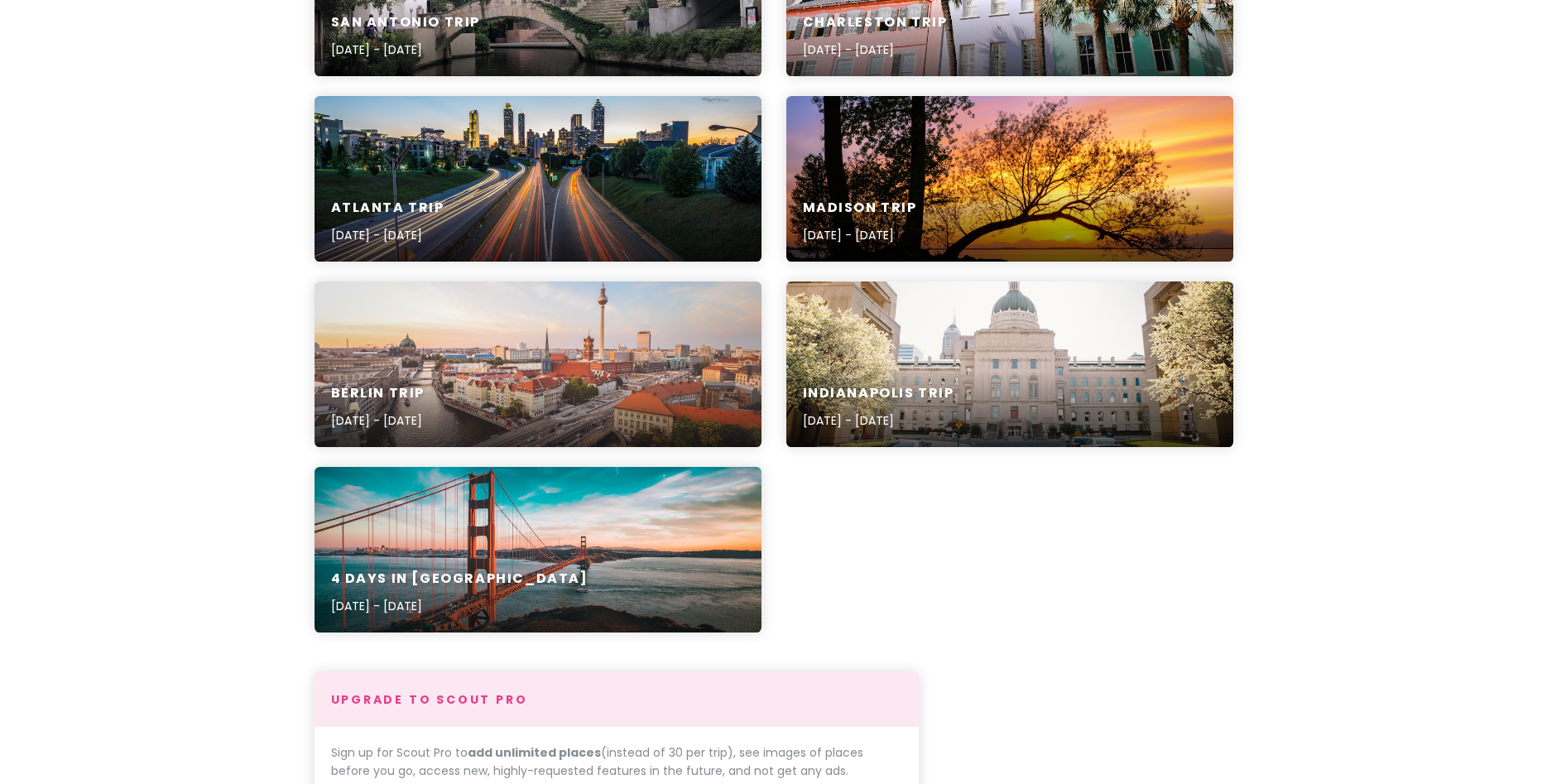
scroll to position [743, 0]
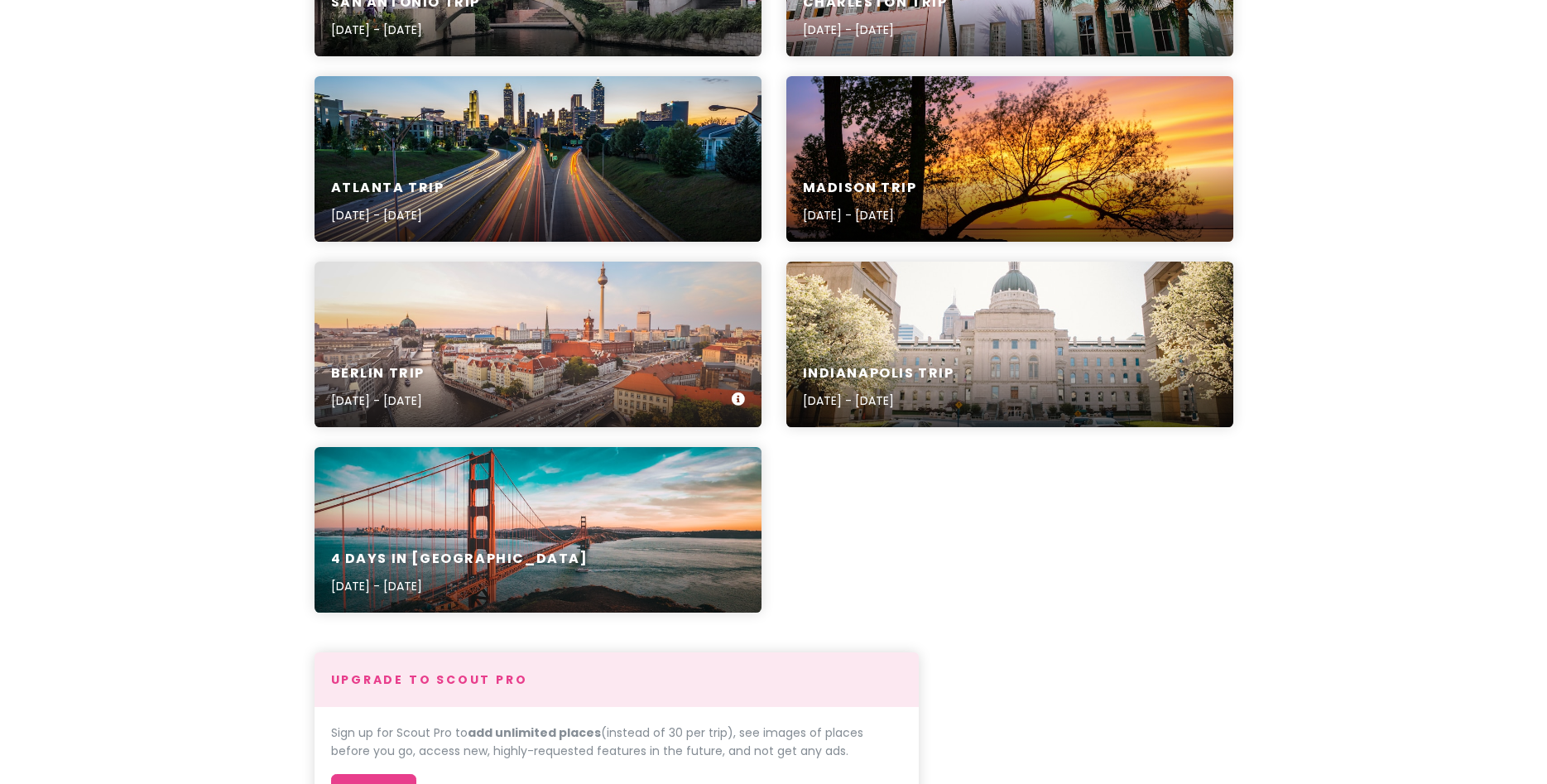
click at [426, 366] on h6 "Berlin Trip" at bounding box center [378, 373] width 94 height 17
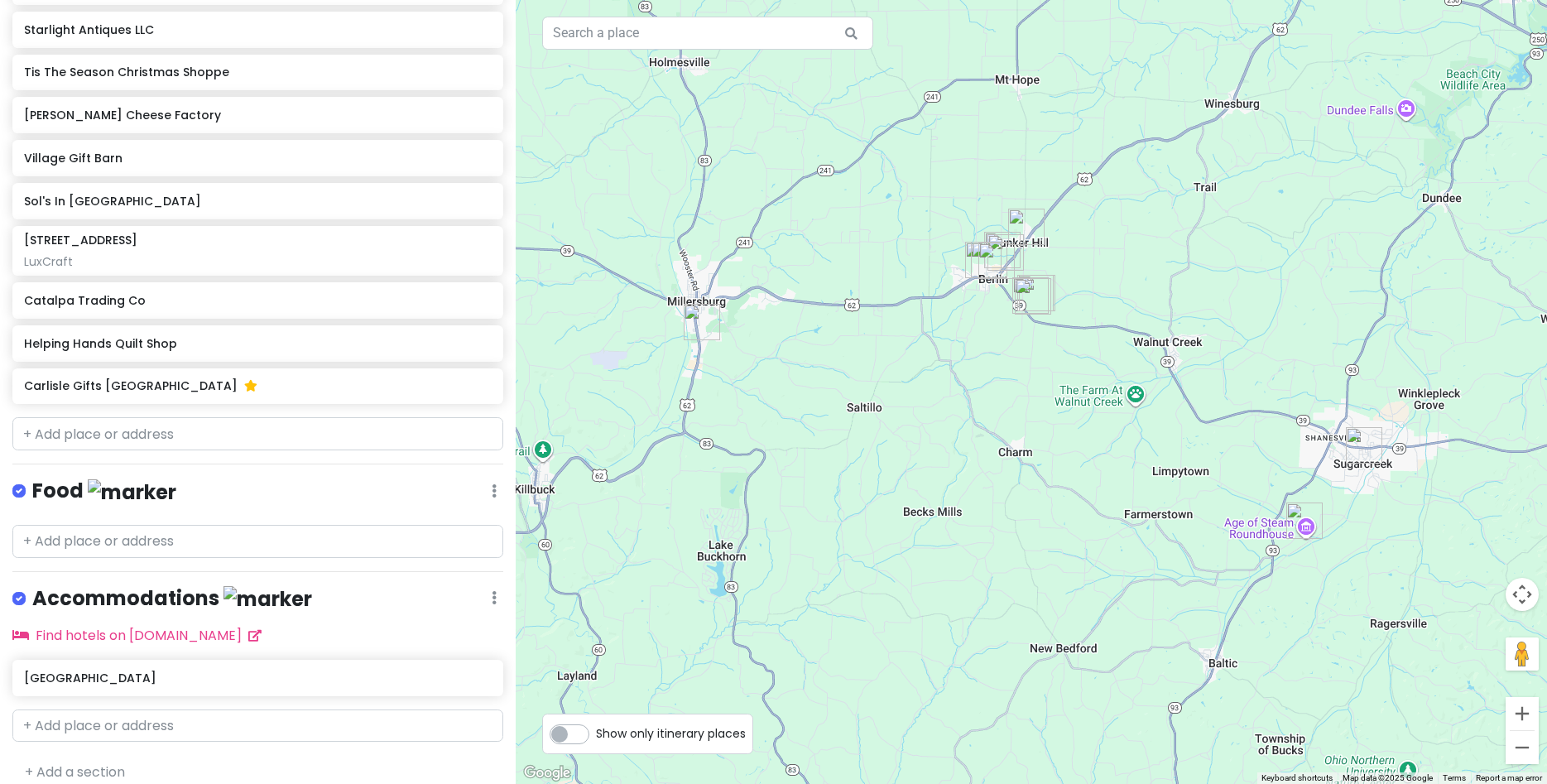
scroll to position [834, 0]
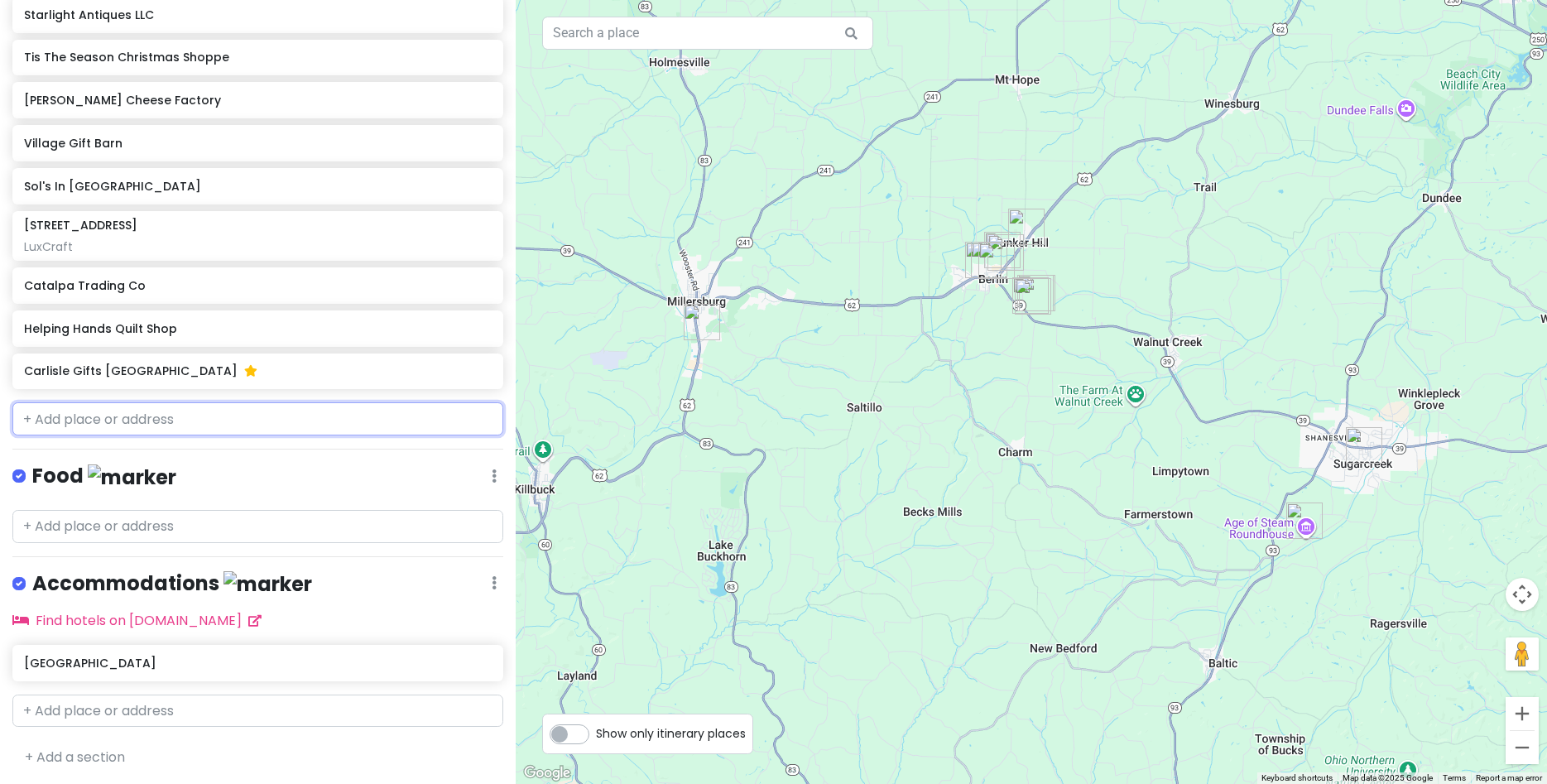
click at [208, 413] on input "text" at bounding box center [257, 418] width 491 height 33
paste input "Zinck's Fabric Outlet"
type input "Zinck's Fabric Outlet"
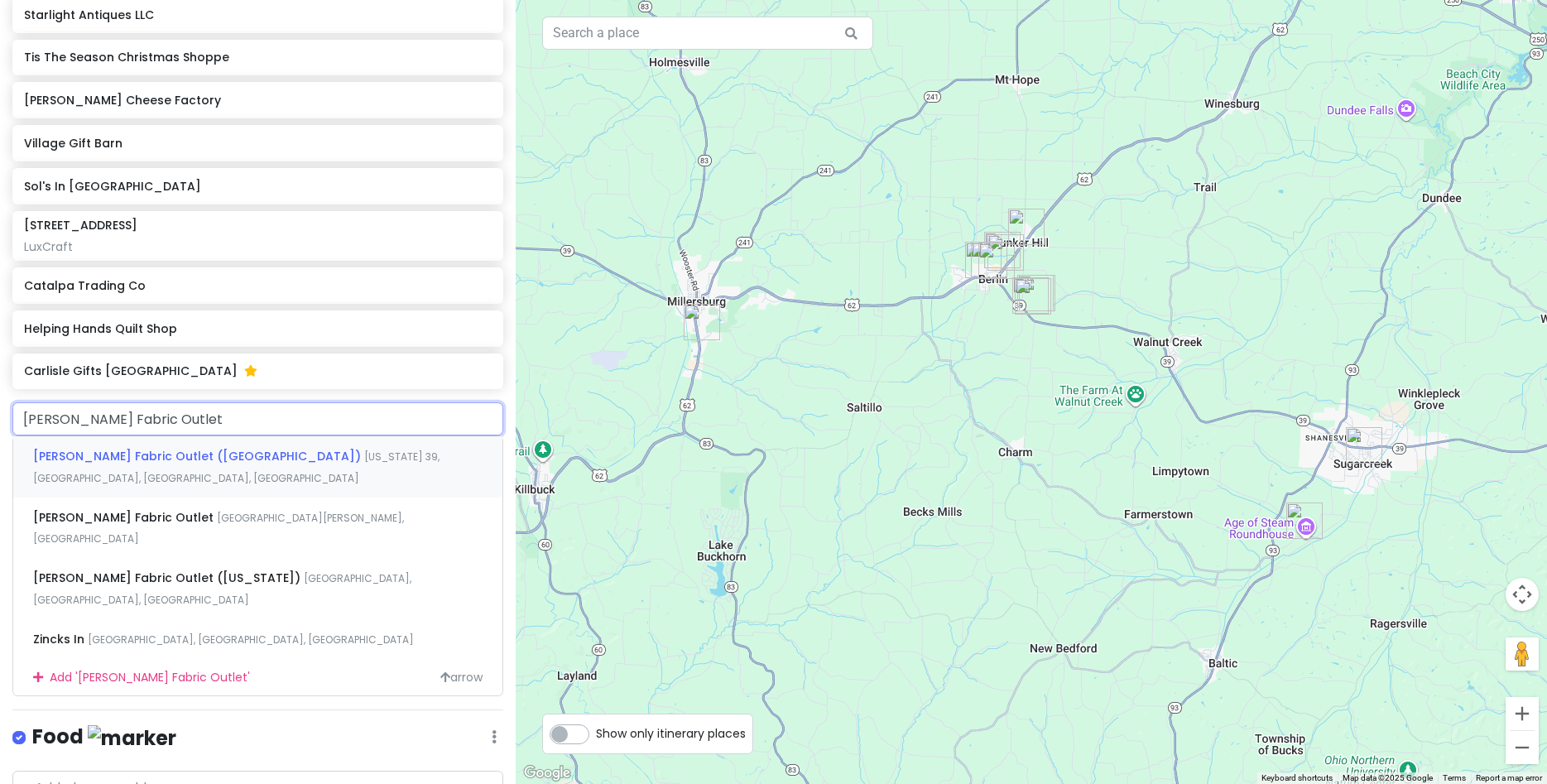
click at [121, 455] on span "Zinck's Fabric Outlet (Berlin)" at bounding box center [198, 456] width 331 height 17
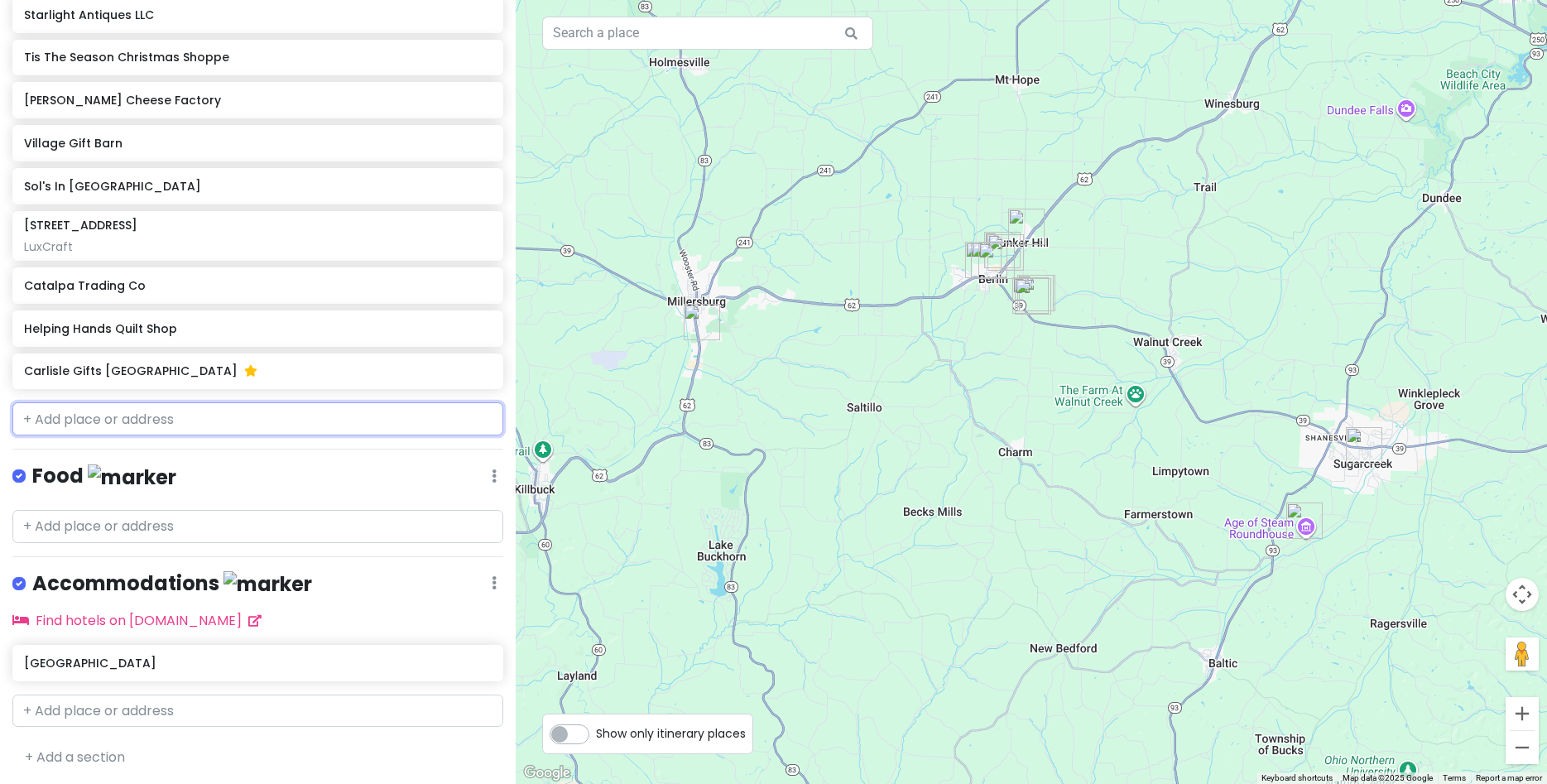
scroll to position [877, 0]
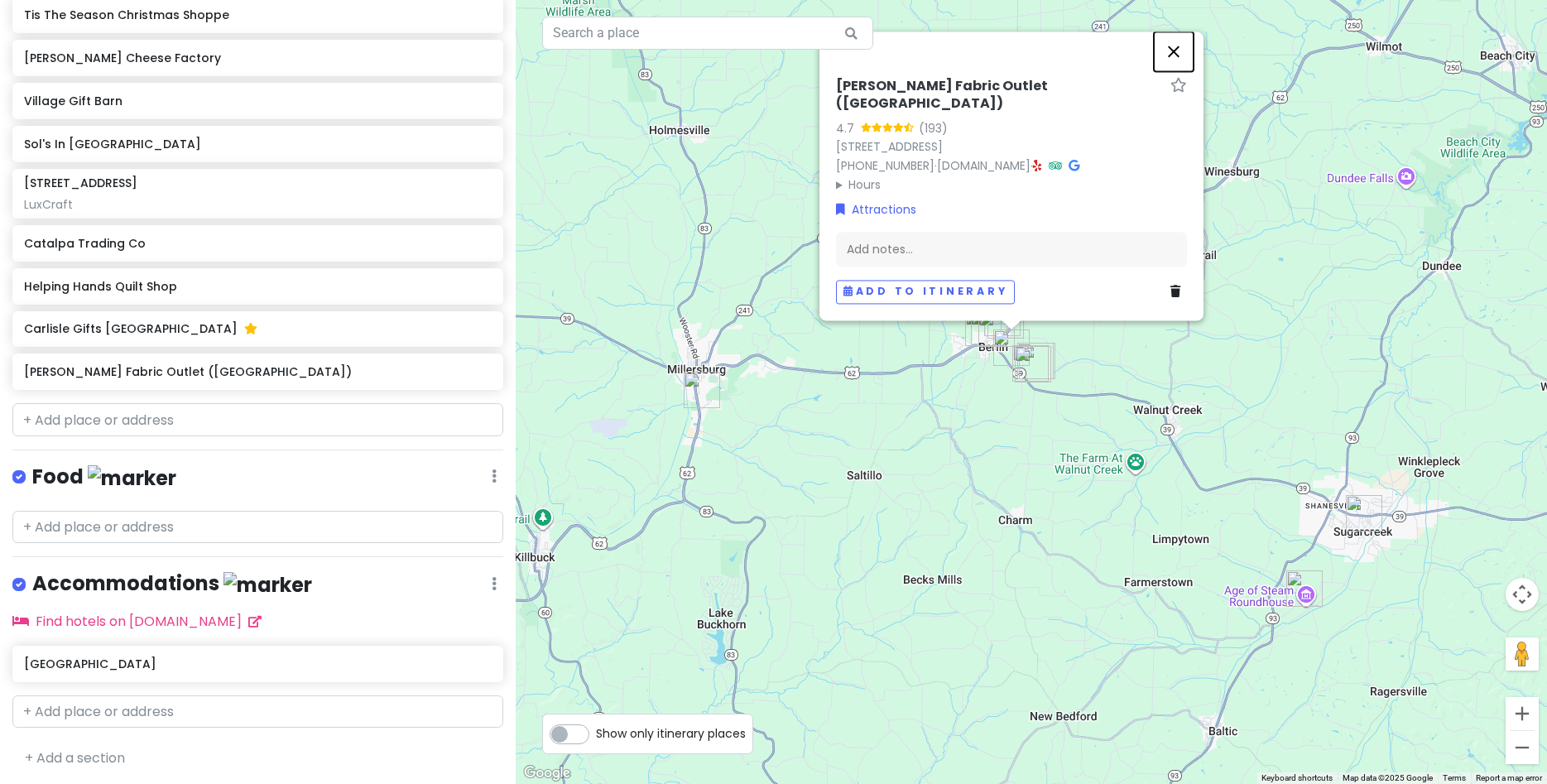
click at [1178, 65] on button "Close" at bounding box center [1174, 51] width 40 height 40
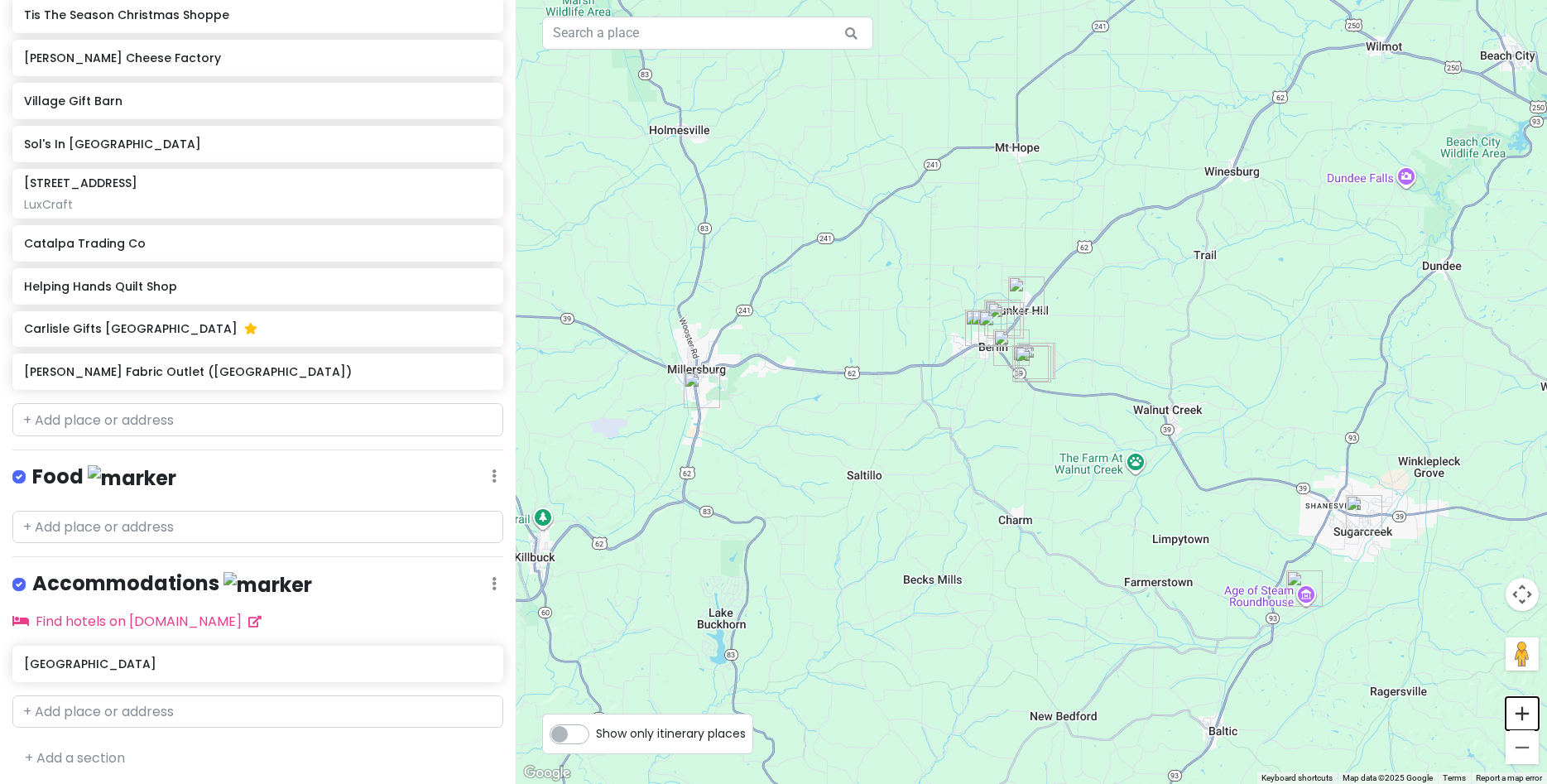
click at [1517, 714] on button "Zoom in" at bounding box center [1522, 713] width 33 height 33
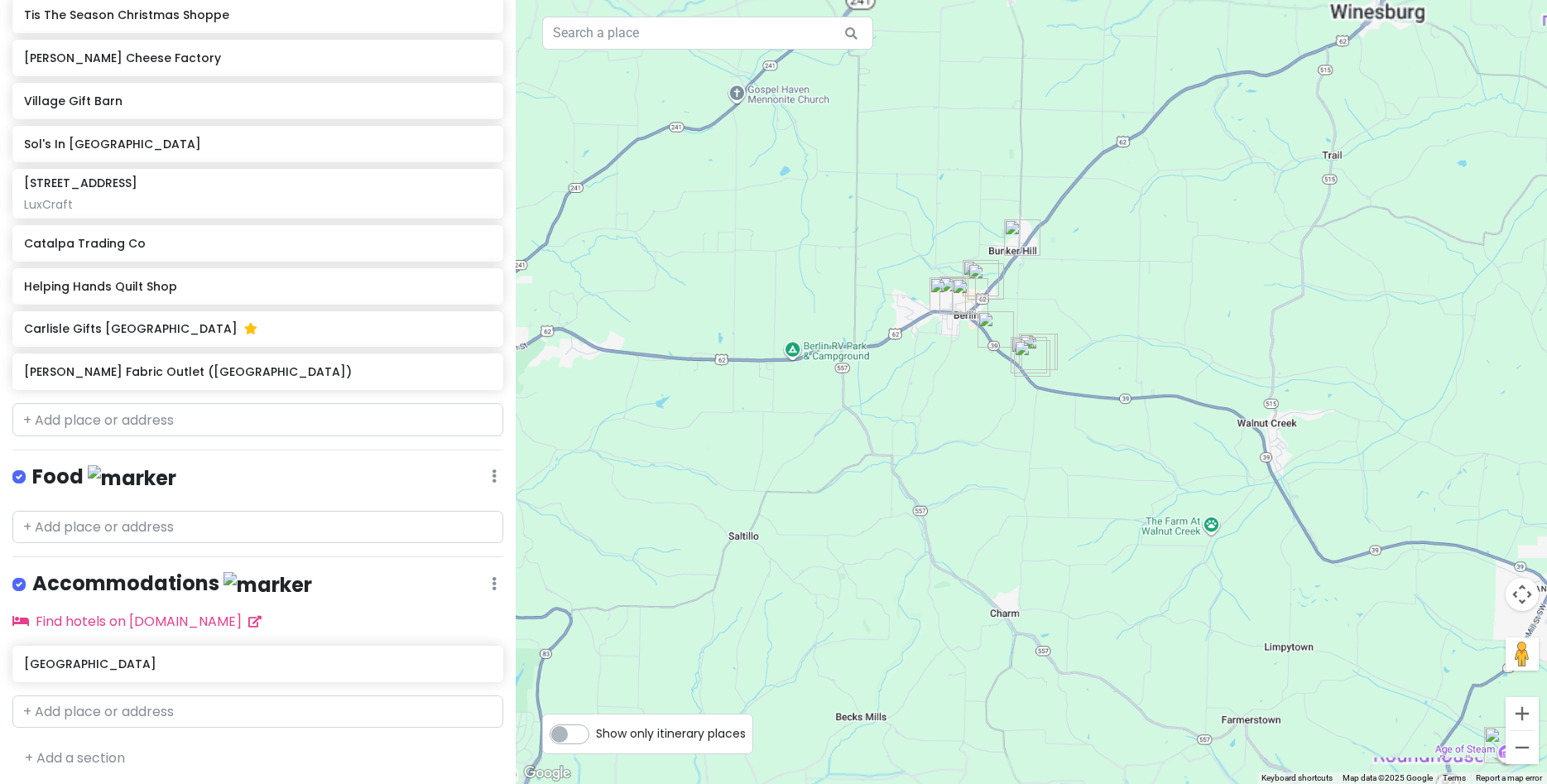
click at [1517, 714] on button "Zoom in" at bounding box center [1522, 713] width 33 height 33
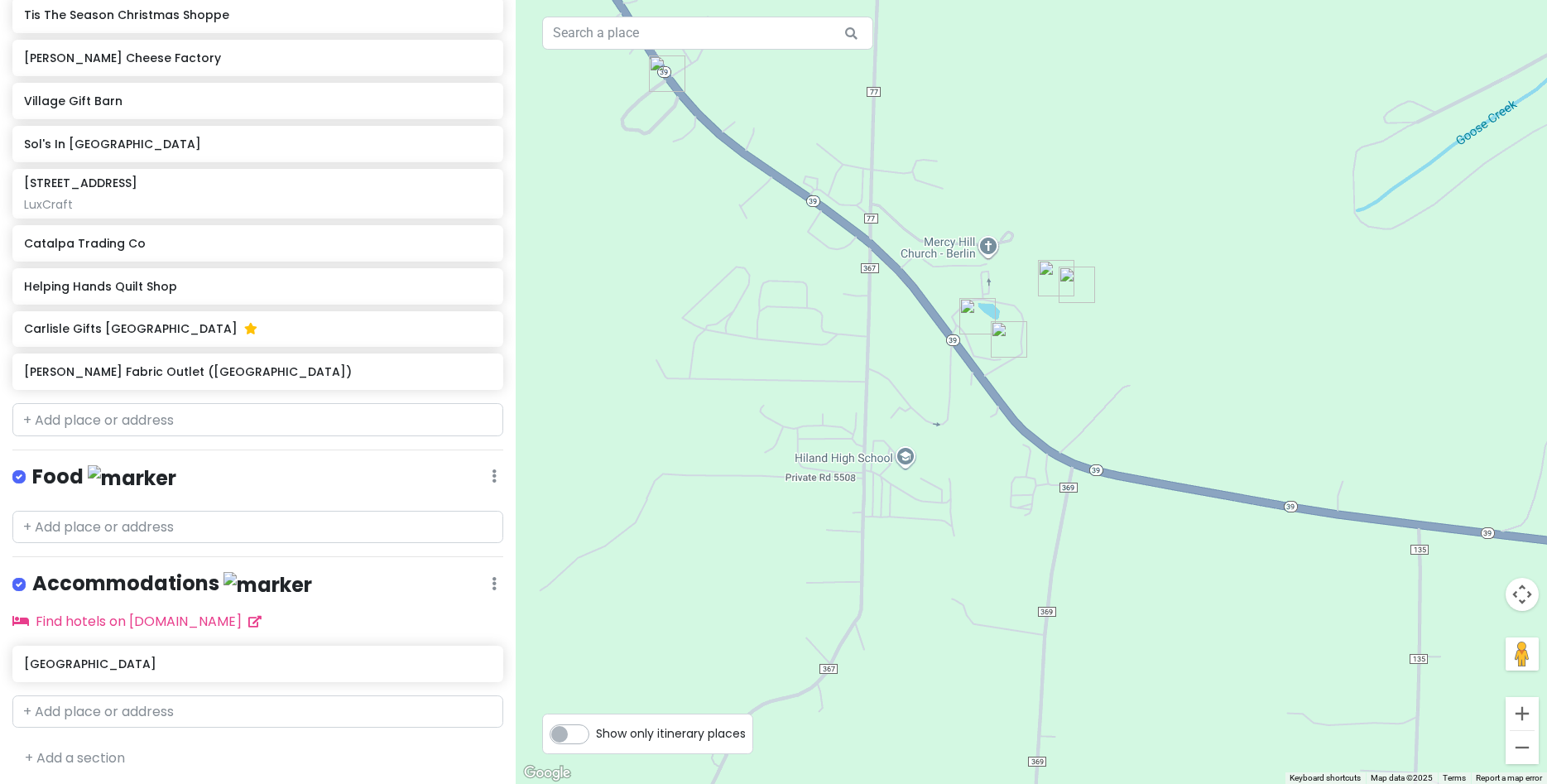
drag, startPoint x: 1219, startPoint y: 301, endPoint x: 1206, endPoint y: 424, distance: 123.2
click at [1206, 424] on div at bounding box center [1032, 392] width 1032 height 784
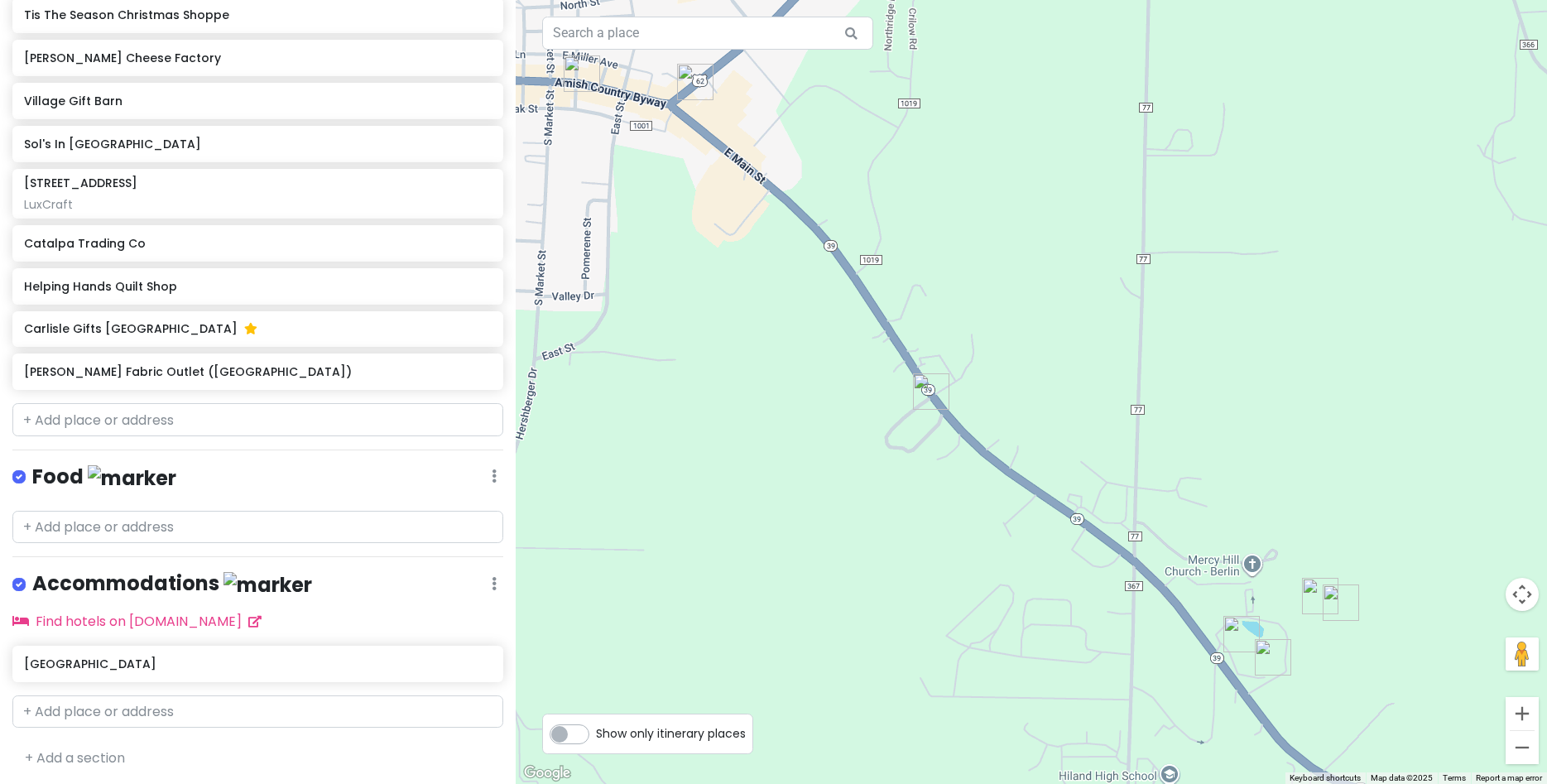
drag, startPoint x: 953, startPoint y: 188, endPoint x: 1216, endPoint y: 505, distance: 412.1
click at [1216, 505] on div at bounding box center [1032, 392] width 1032 height 784
click at [139, 379] on div "Zinck's Fabric Outlet (Berlin)" at bounding box center [251, 371] width 455 height 23
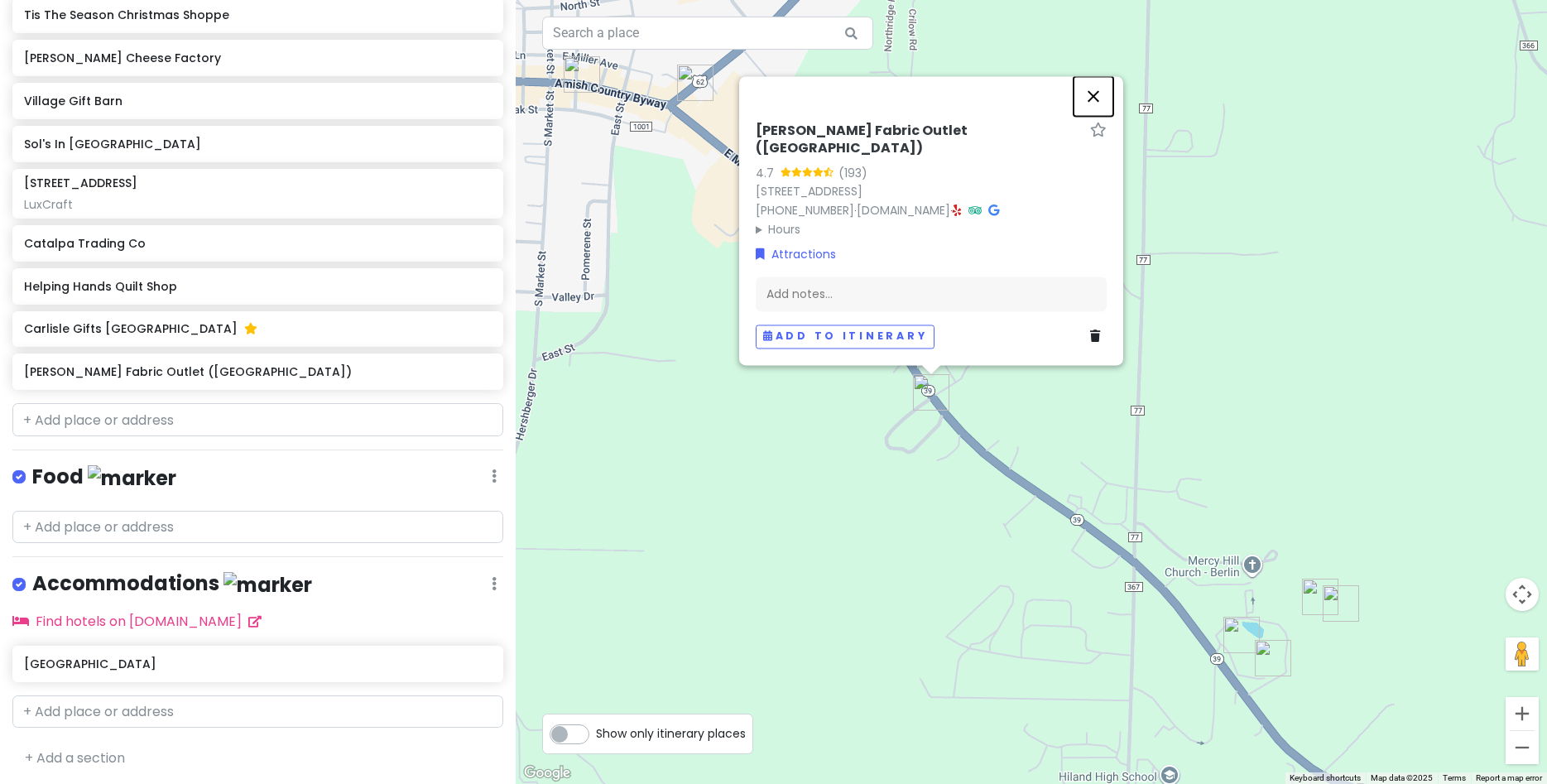
click at [1094, 113] on button "Close" at bounding box center [1094, 96] width 40 height 40
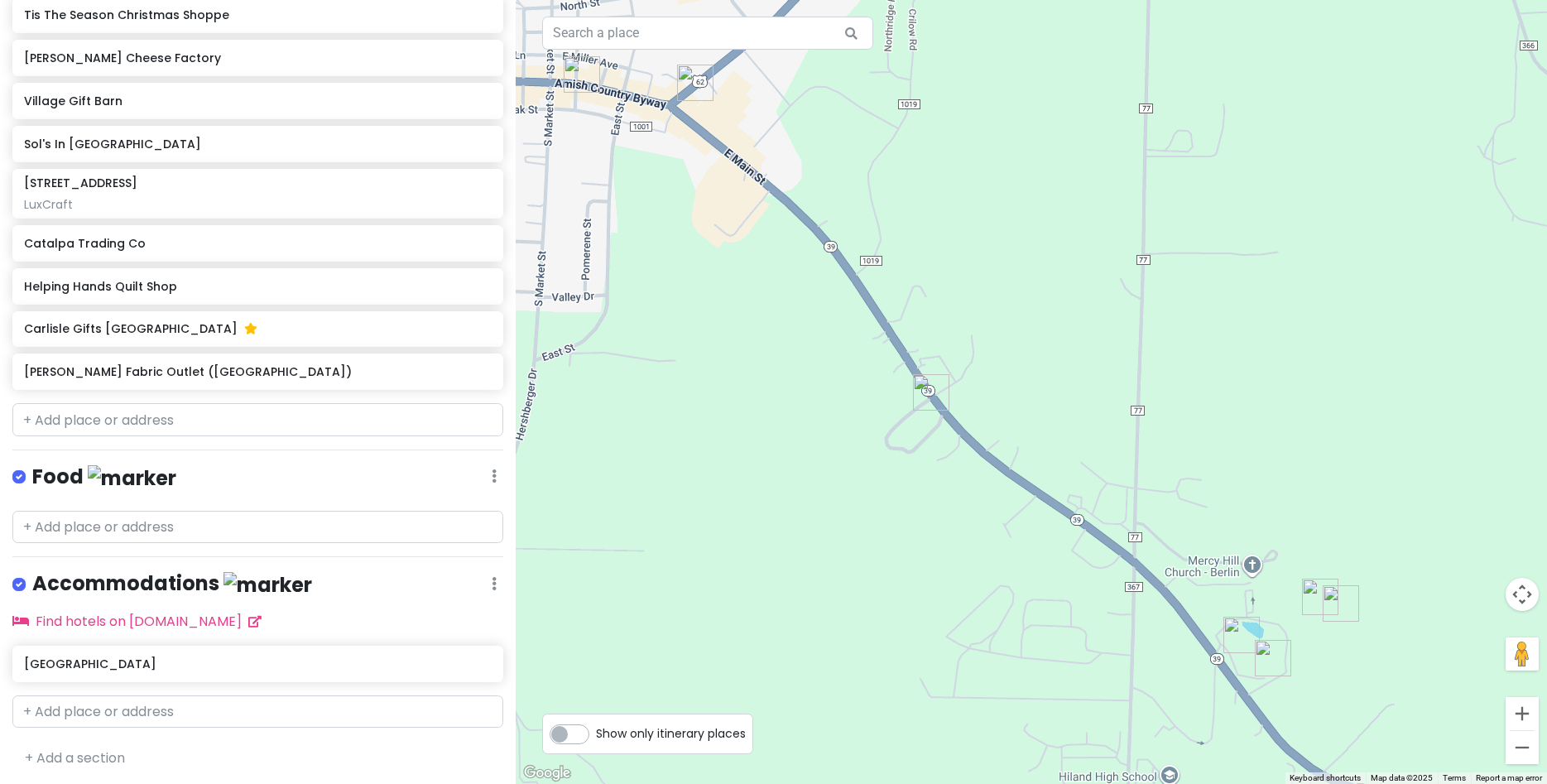
click at [932, 391] on img "Zinck's Fabric Outlet (Berlin)" at bounding box center [931, 392] width 36 height 36
